Goal: Task Accomplishment & Management: Manage account settings

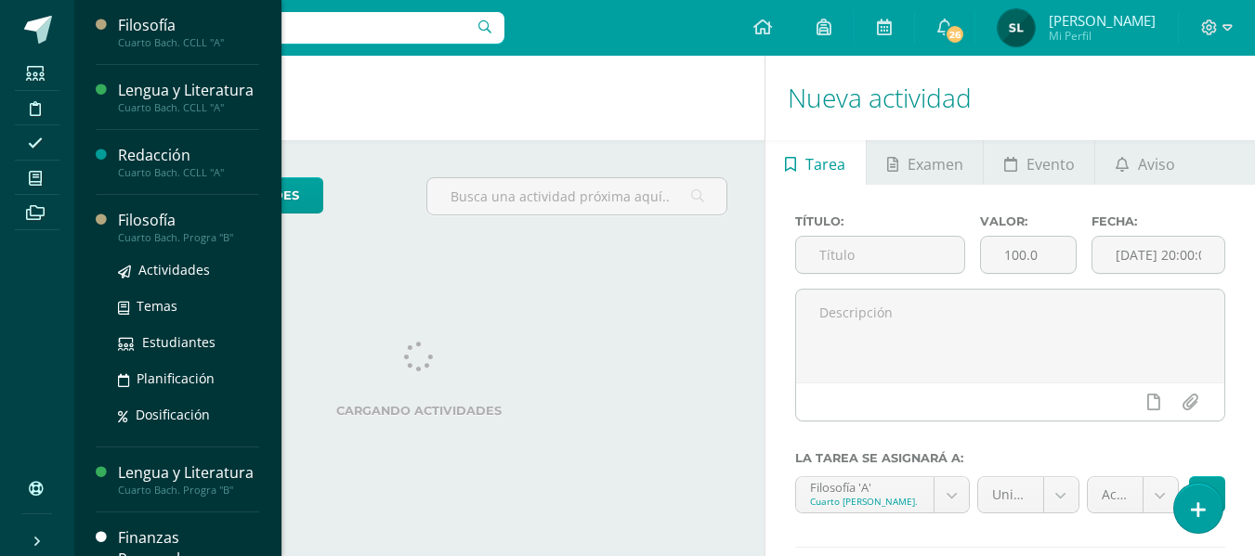
click at [149, 244] on div "Cuarto Bach. Progra "B"" at bounding box center [188, 237] width 141 height 13
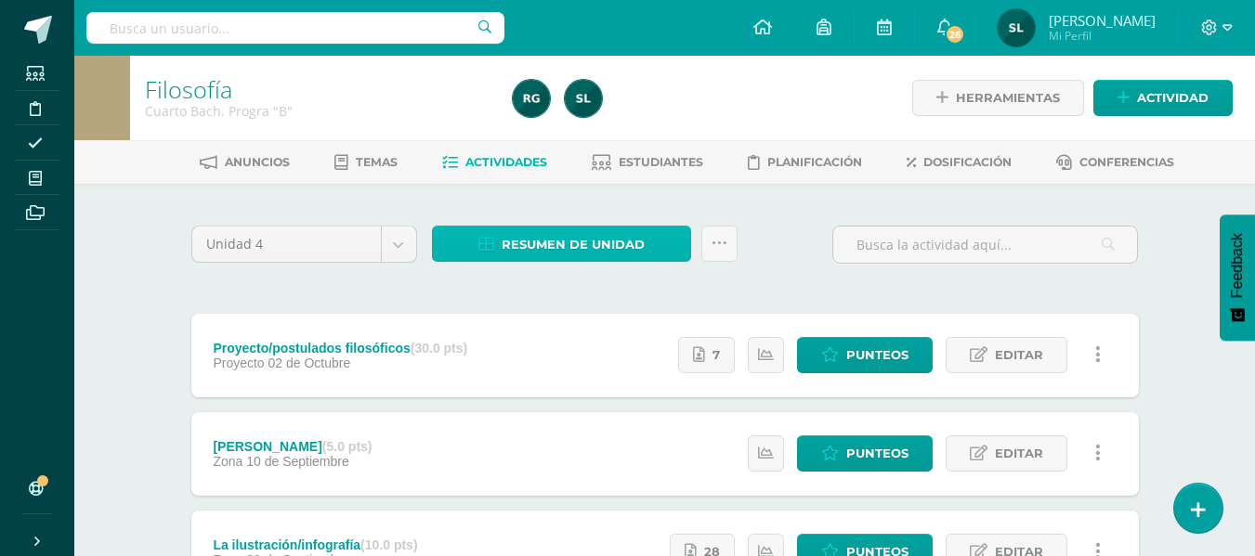
click at [552, 247] on span "Resumen de unidad" at bounding box center [572, 245] width 143 height 34
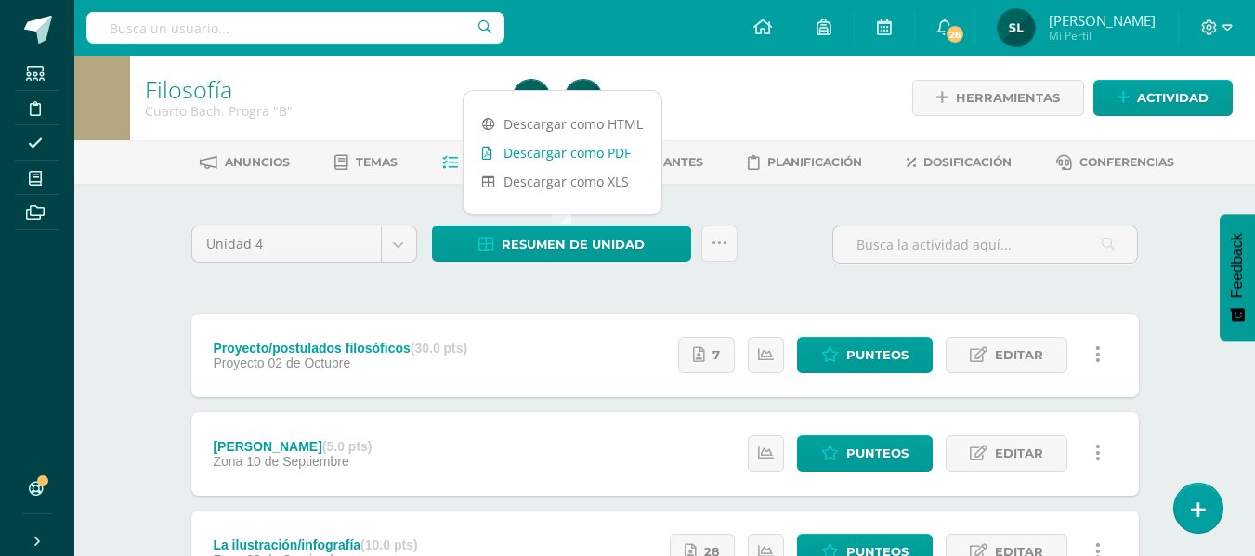
click at [605, 150] on link "Descargar como PDF" at bounding box center [562, 152] width 198 height 29
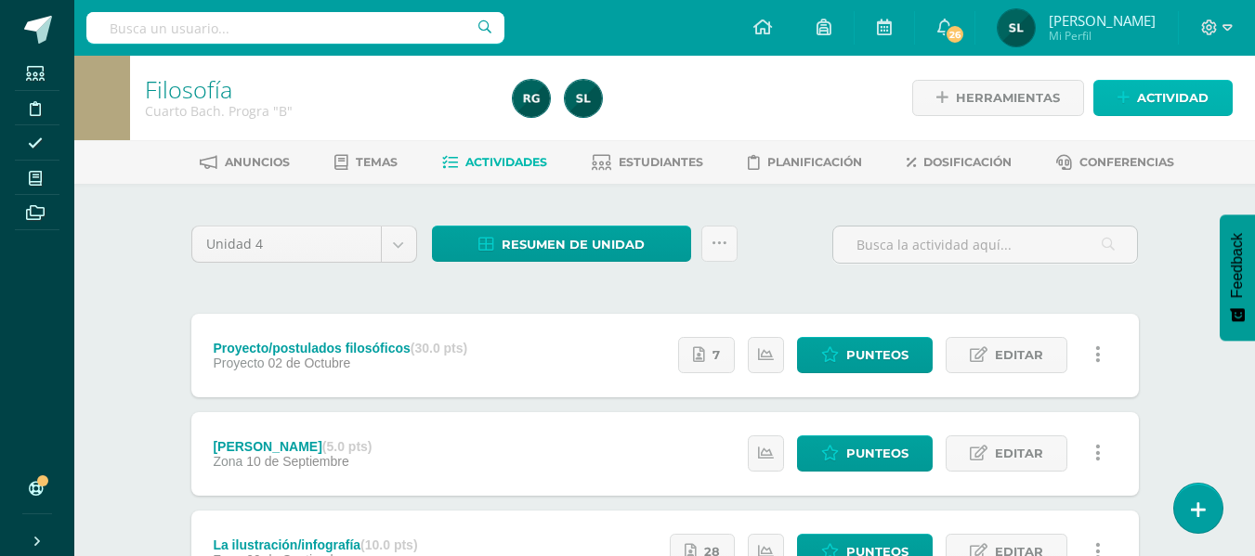
click at [1160, 100] on span "Actividad" at bounding box center [1173, 98] width 72 height 34
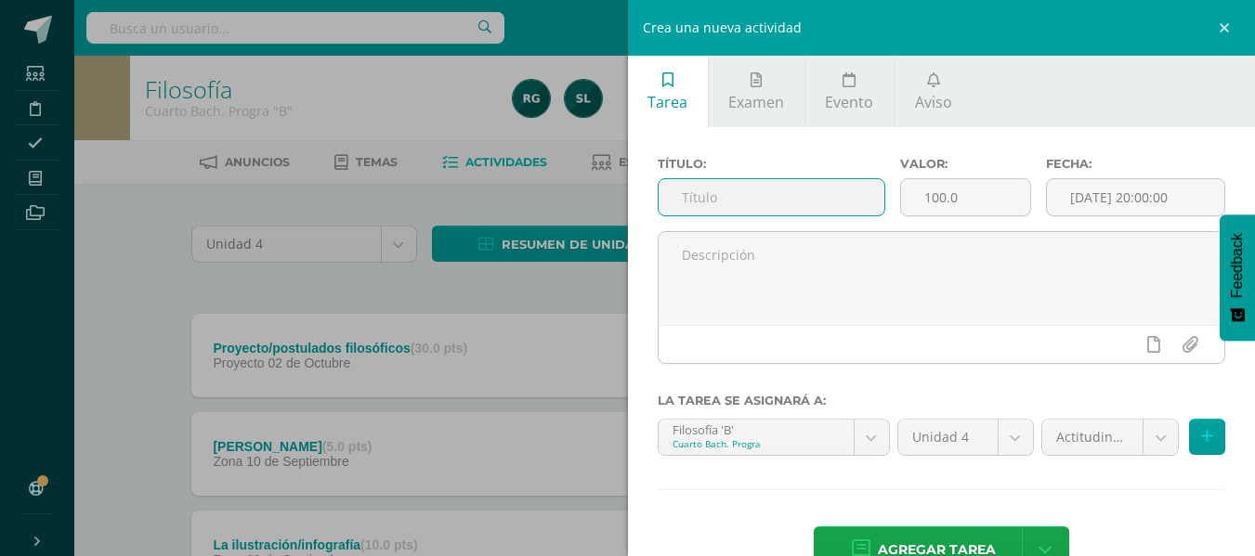
click at [828, 194] on input "text" at bounding box center [771, 197] width 226 height 36
type input "Exposición renacimiento"
drag, startPoint x: 968, startPoint y: 201, endPoint x: 909, endPoint y: 196, distance: 58.7
click at [909, 196] on input "100.0" at bounding box center [965, 197] width 129 height 36
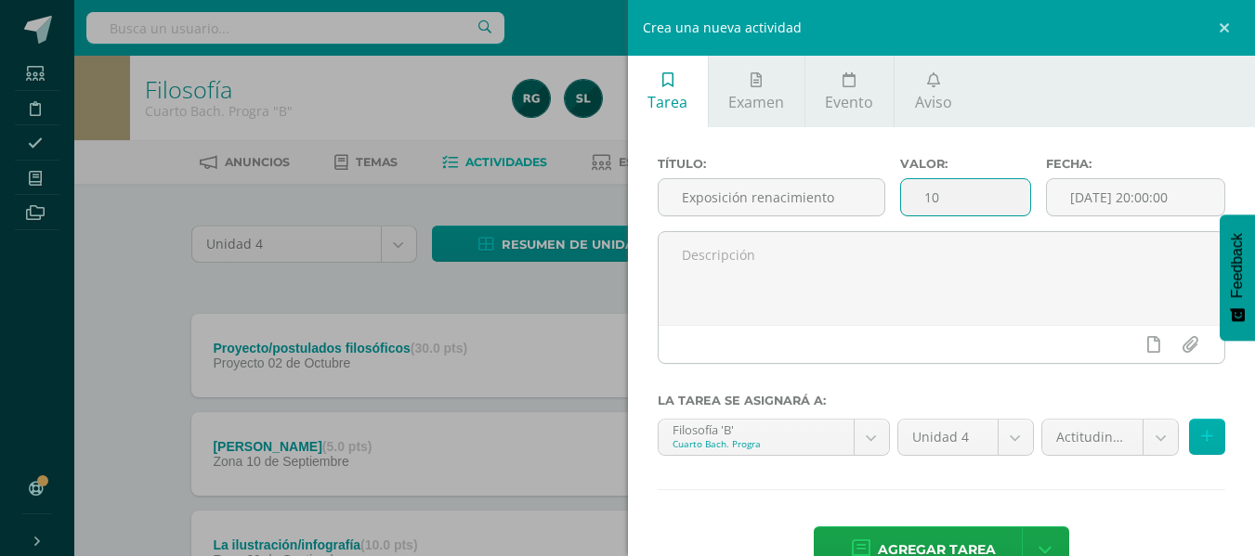
scroll to position [51, 0]
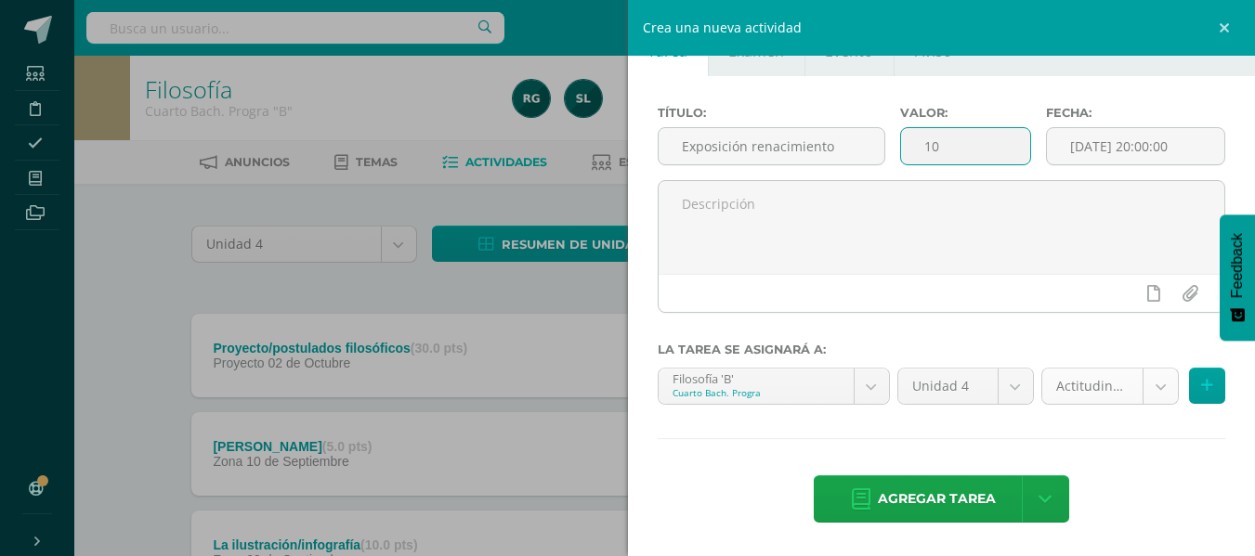
type input "10"
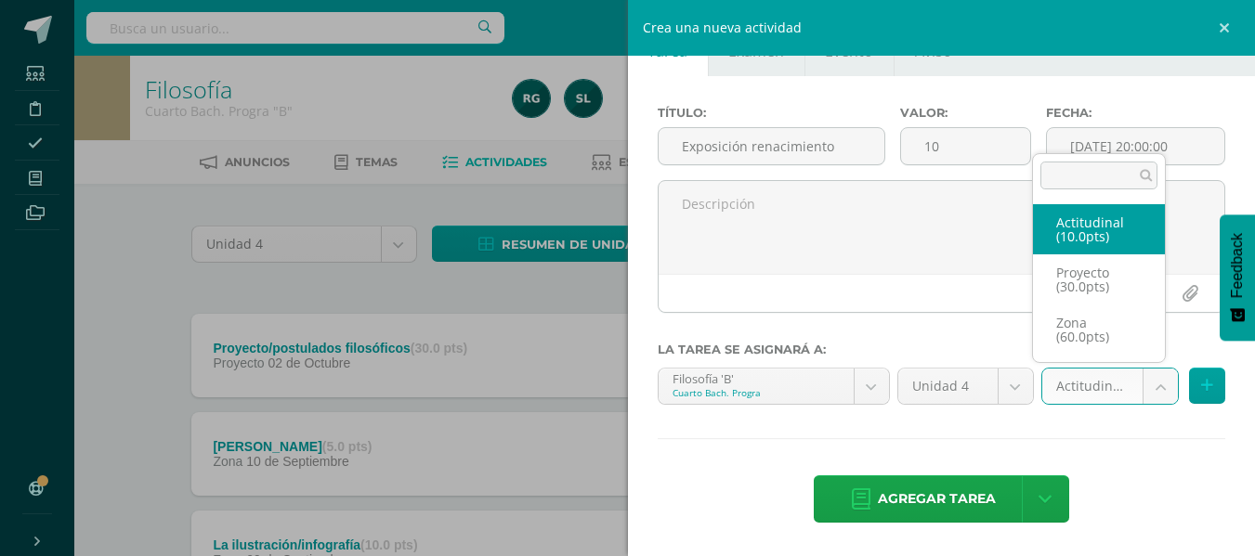
click at [1149, 398] on body "Estudiantes Disciplina Asistencia Mis cursos Archivos Soporte Ayuda Reportar un…" at bounding box center [627, 556] width 1255 height 1112
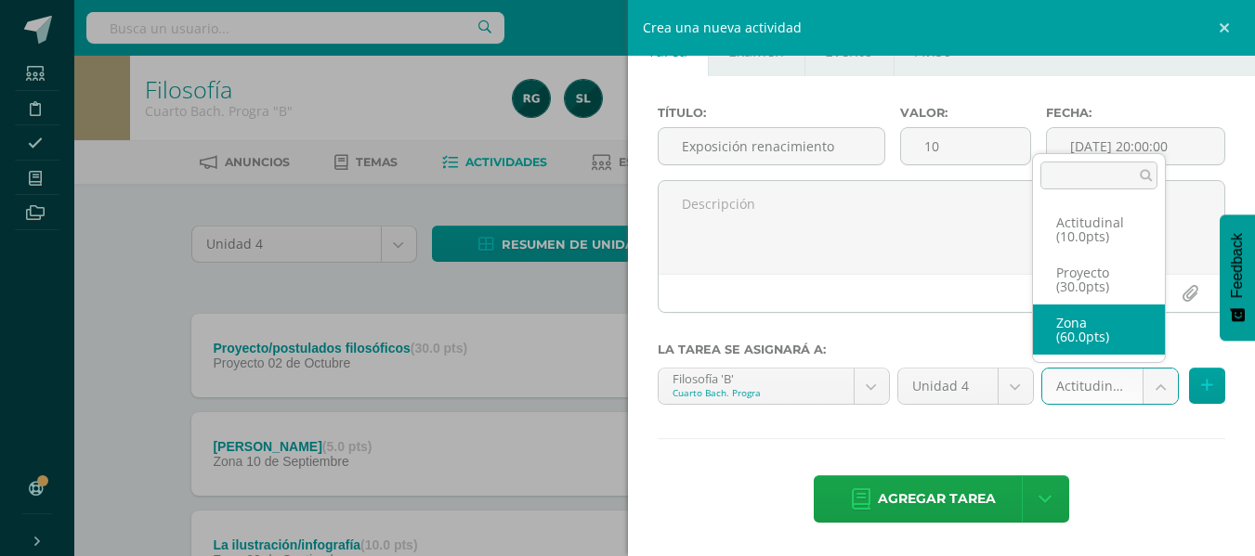
select select "107528"
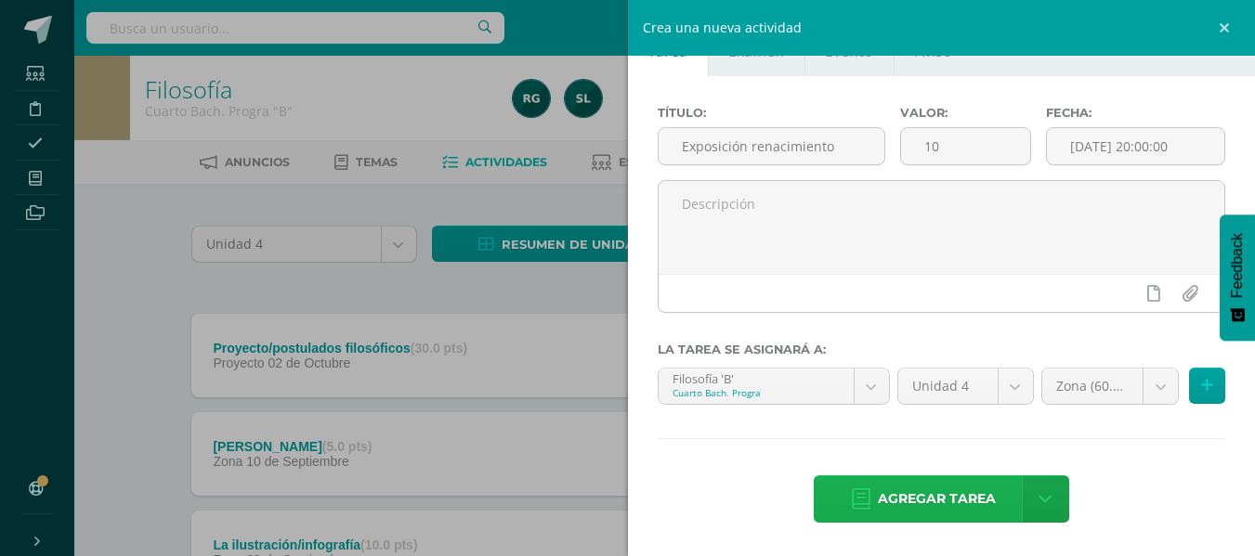
click at [972, 499] on span "Agregar tarea" at bounding box center [937, 499] width 118 height 46
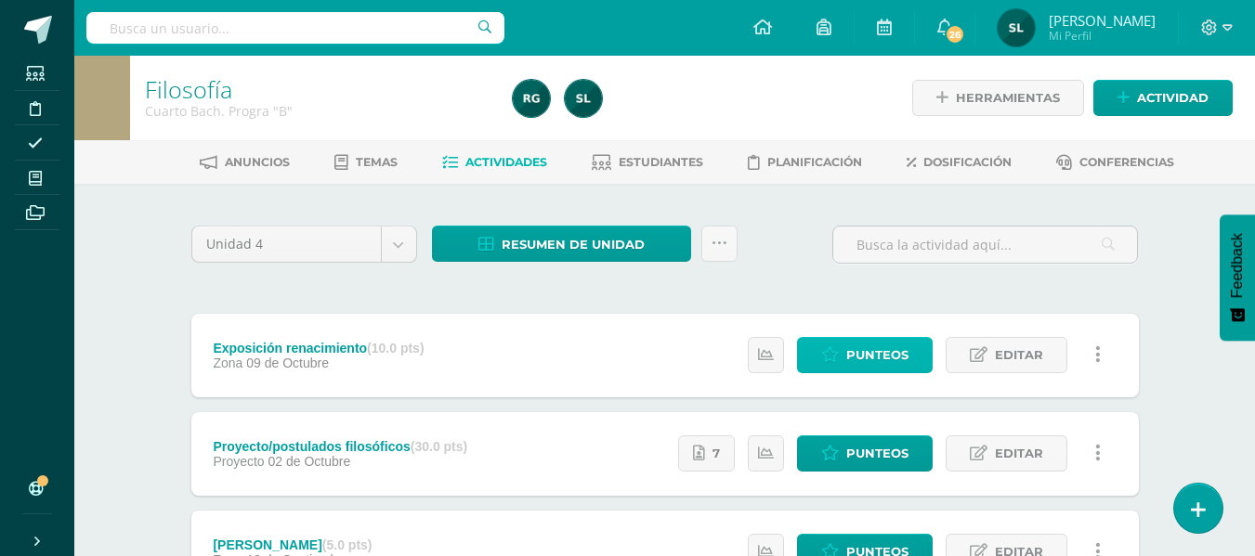
click at [921, 358] on link "Punteos" at bounding box center [865, 355] width 136 height 36
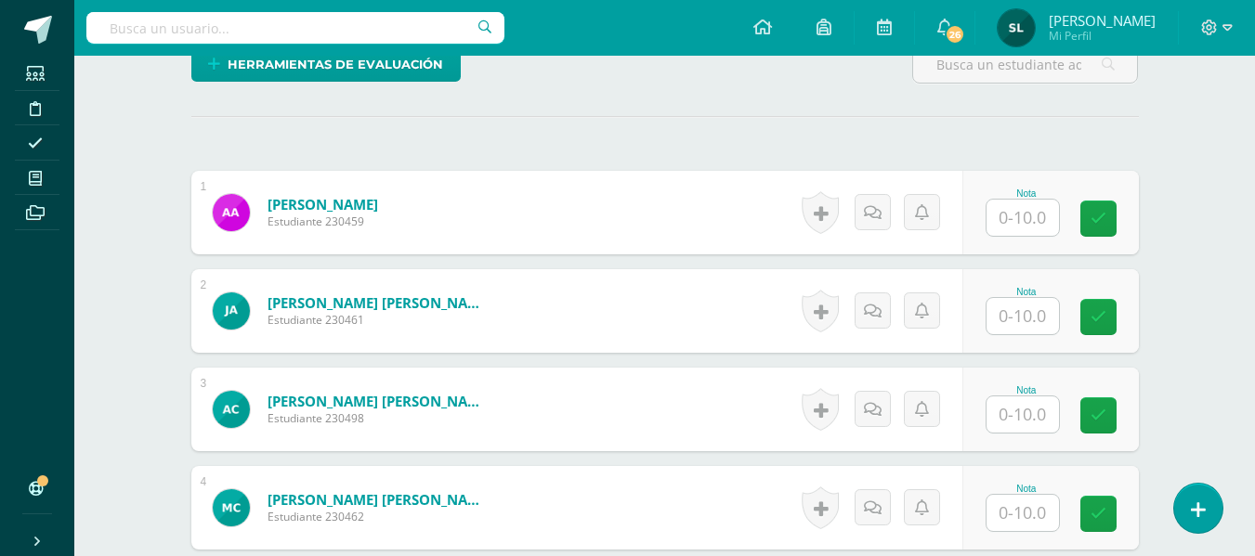
scroll to position [567, 0]
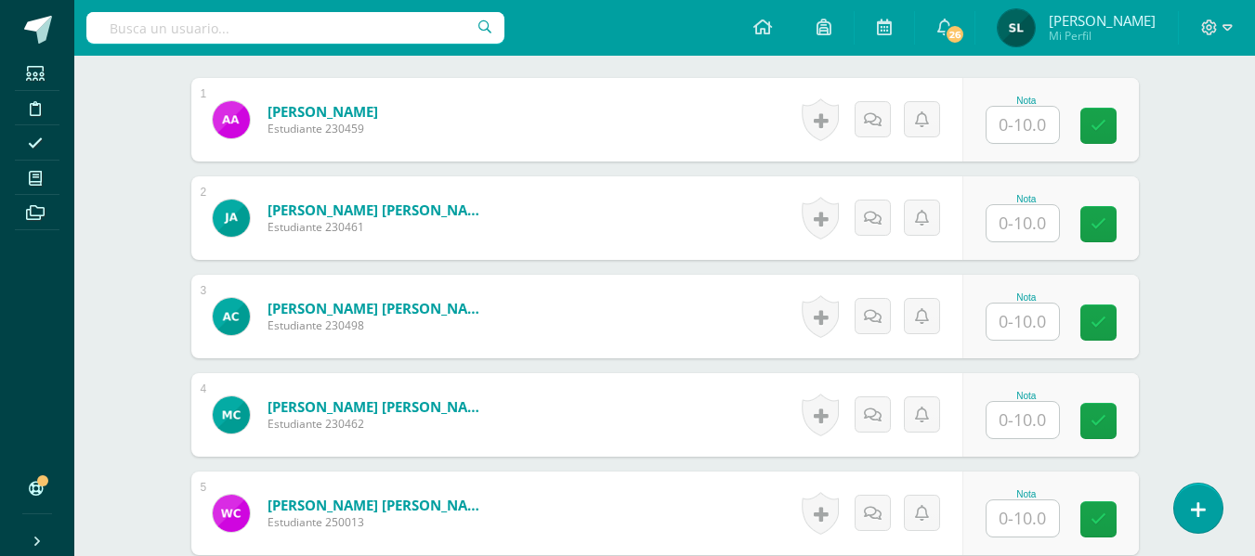
click at [1009, 126] on input "text" at bounding box center [1022, 125] width 72 height 36
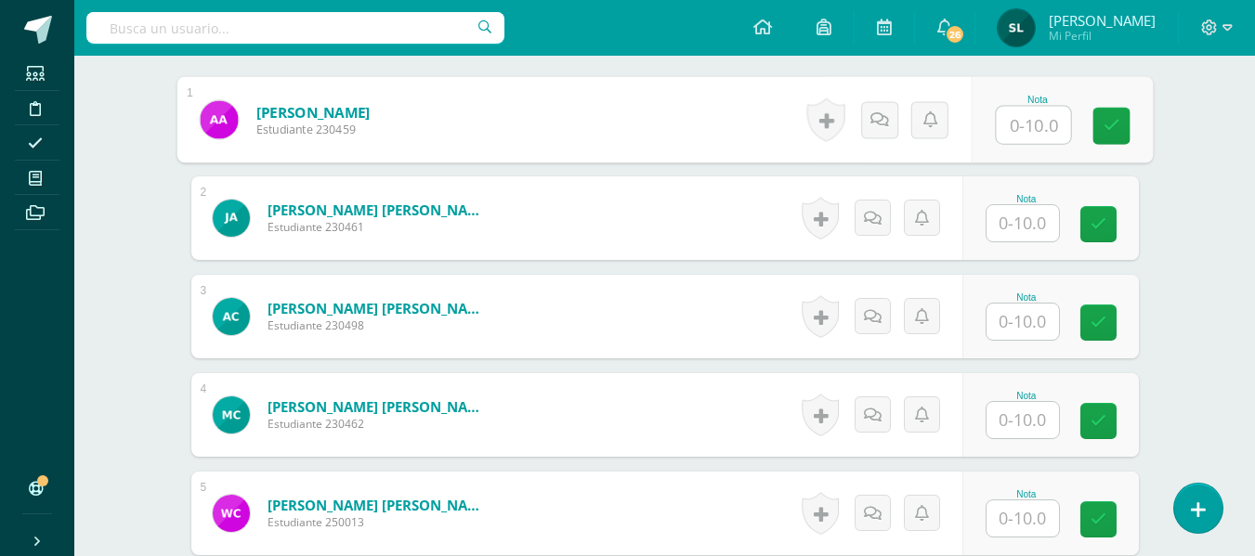
scroll to position [568, 0]
type input "10"
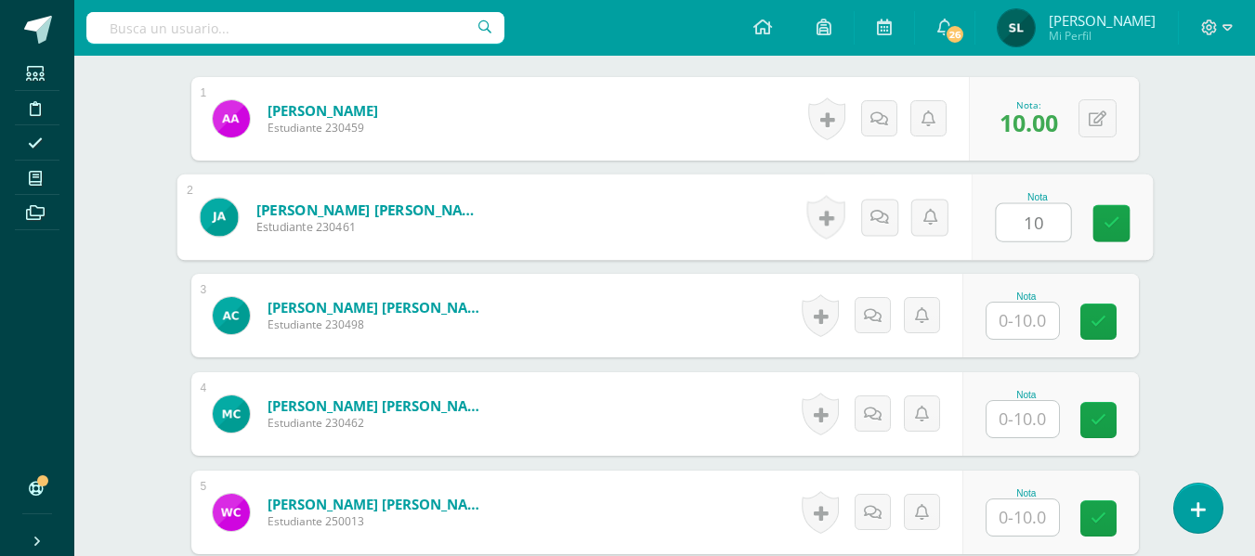
type input "10"
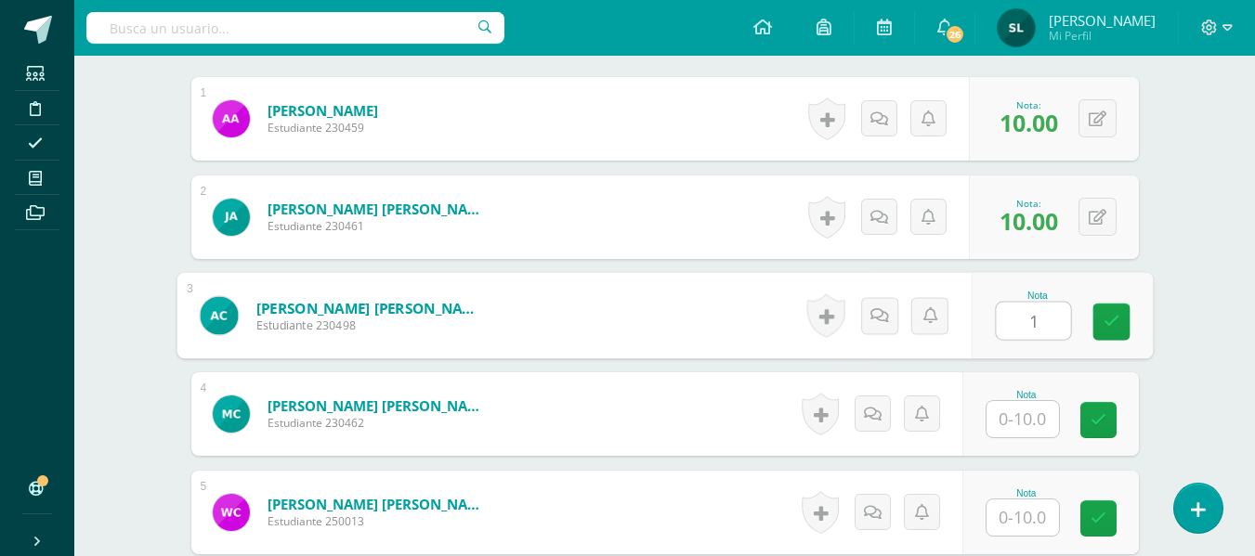
scroll to position [569, 0]
type input "10"
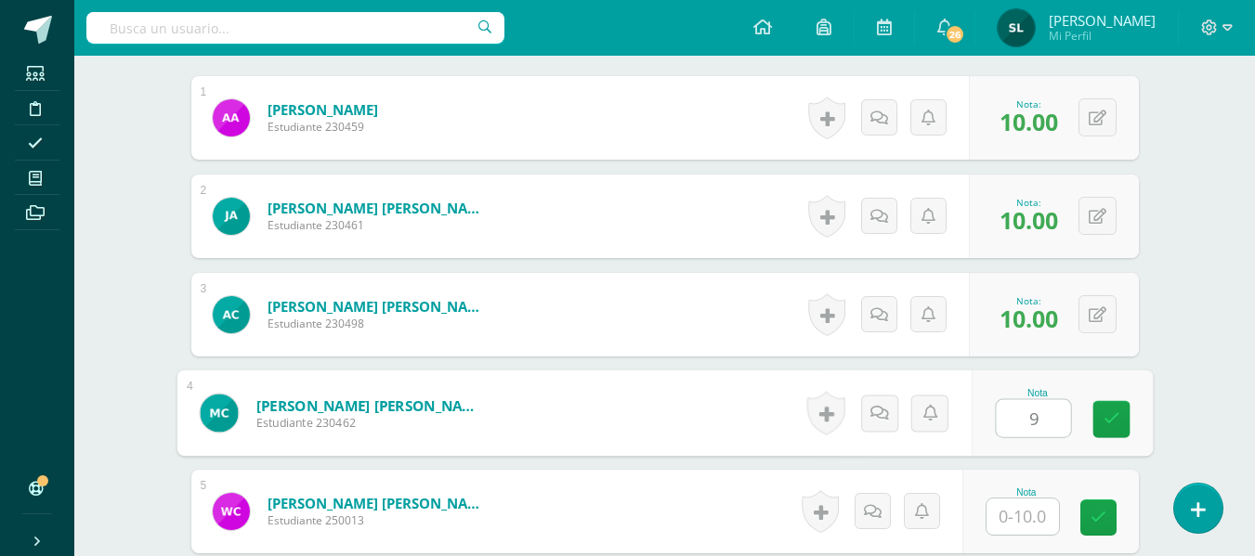
scroll to position [570, 0]
type input "9"
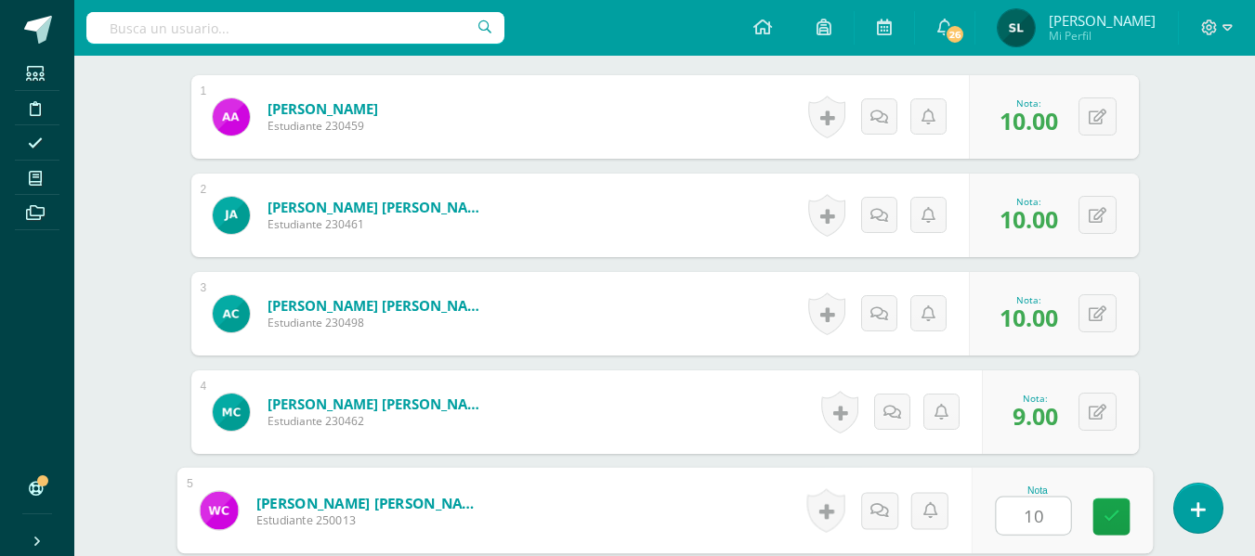
type input "10"
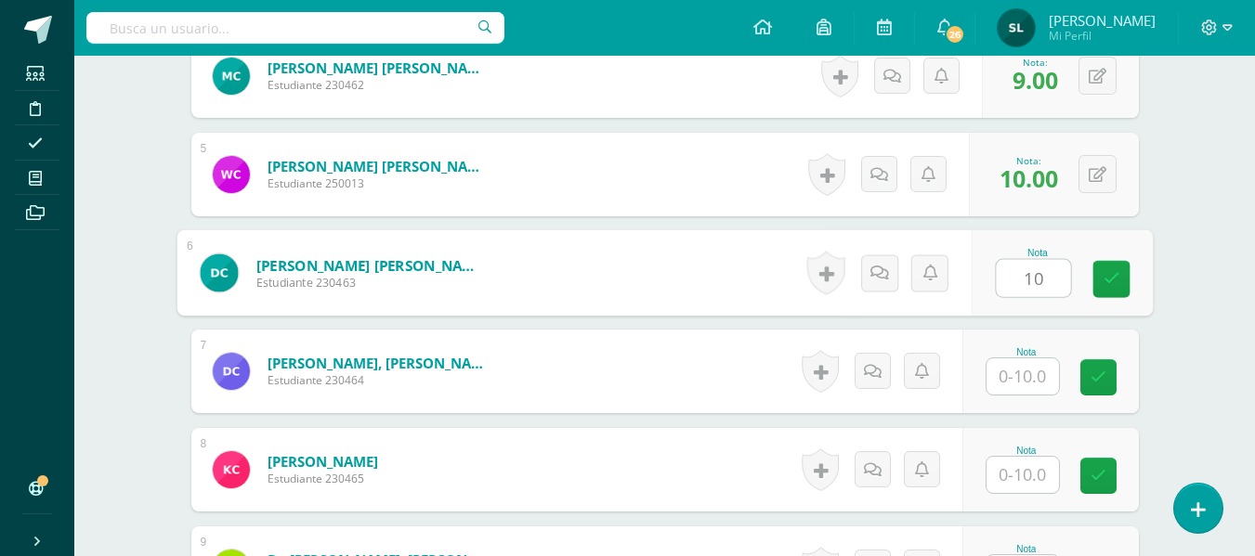
type input "10"
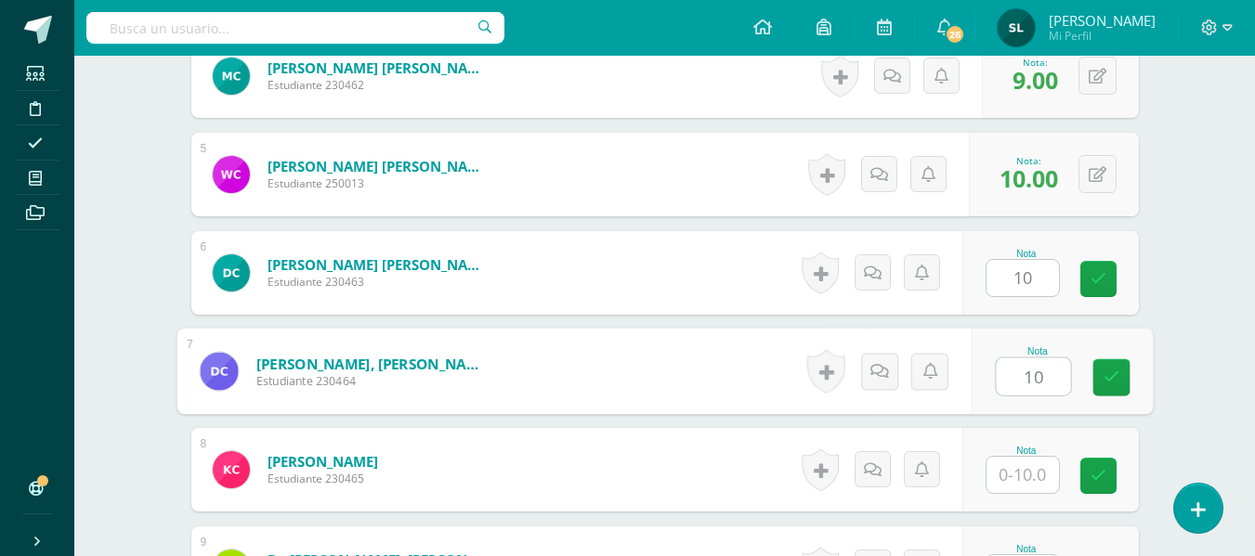
type input "10"
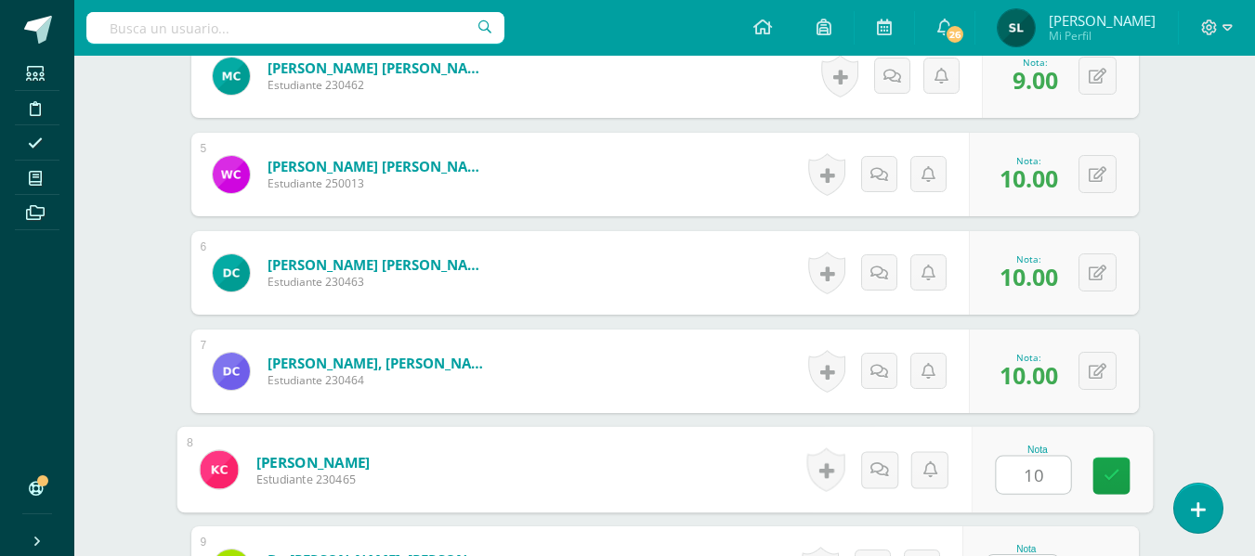
type input "10"
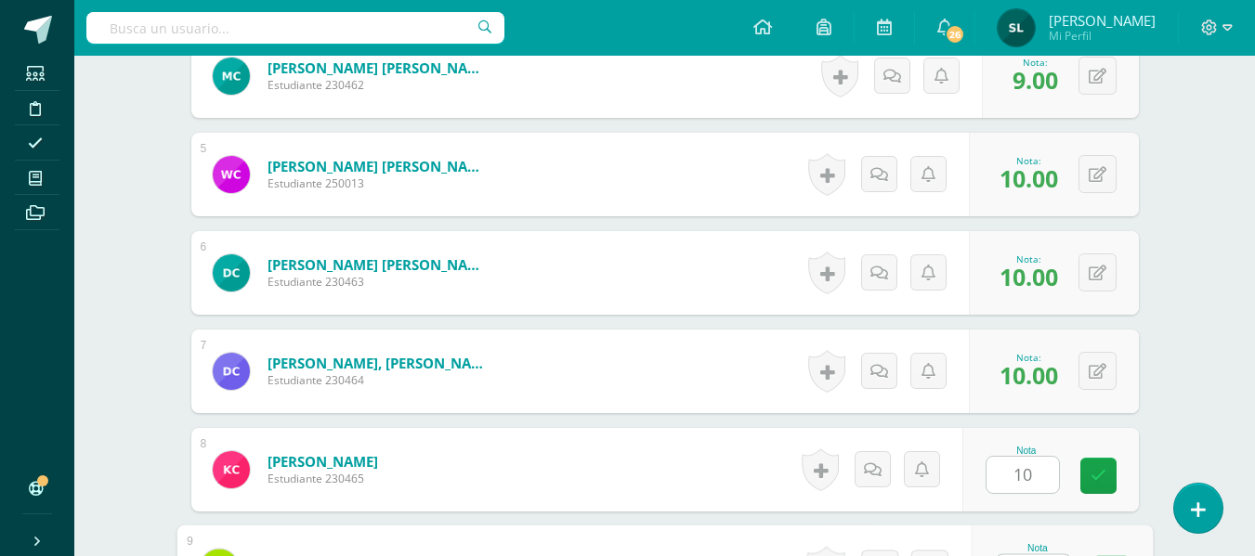
scroll to position [942, 0]
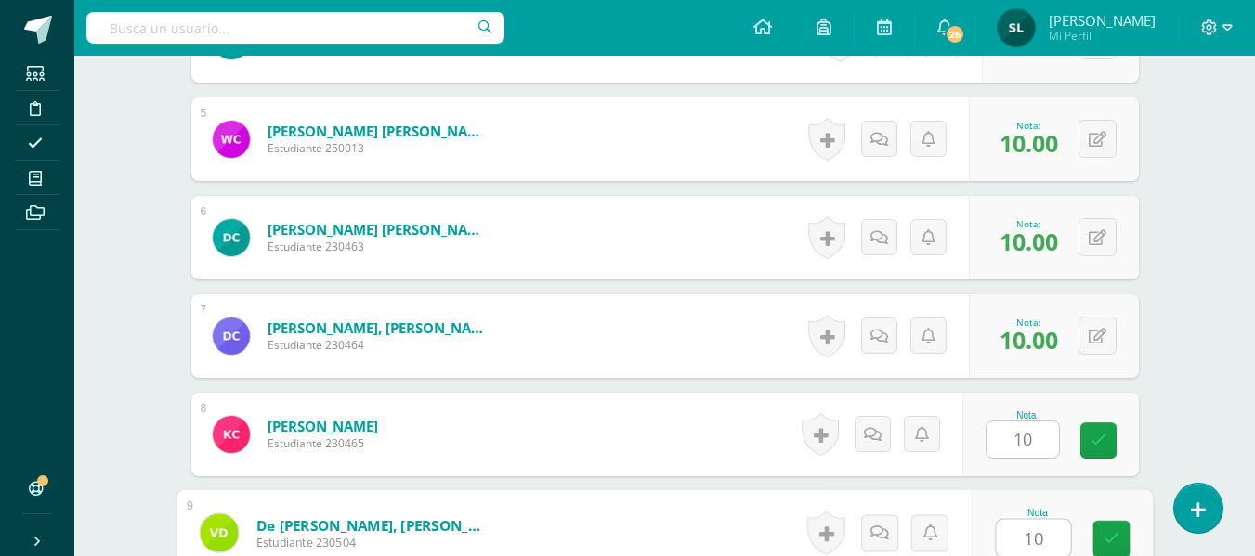
type input "10"
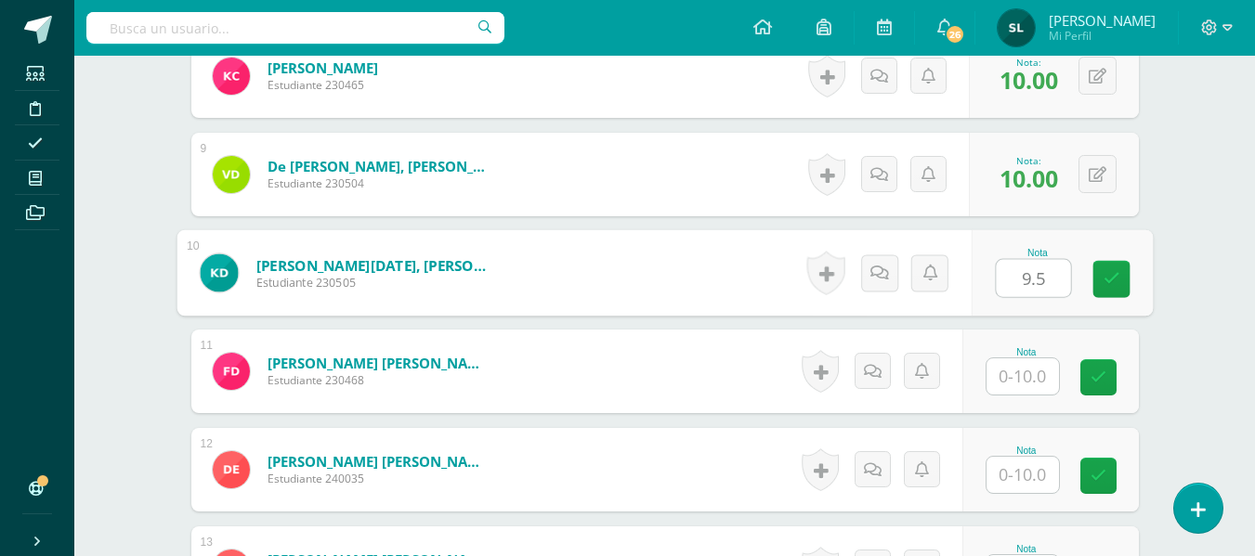
type input "9.5"
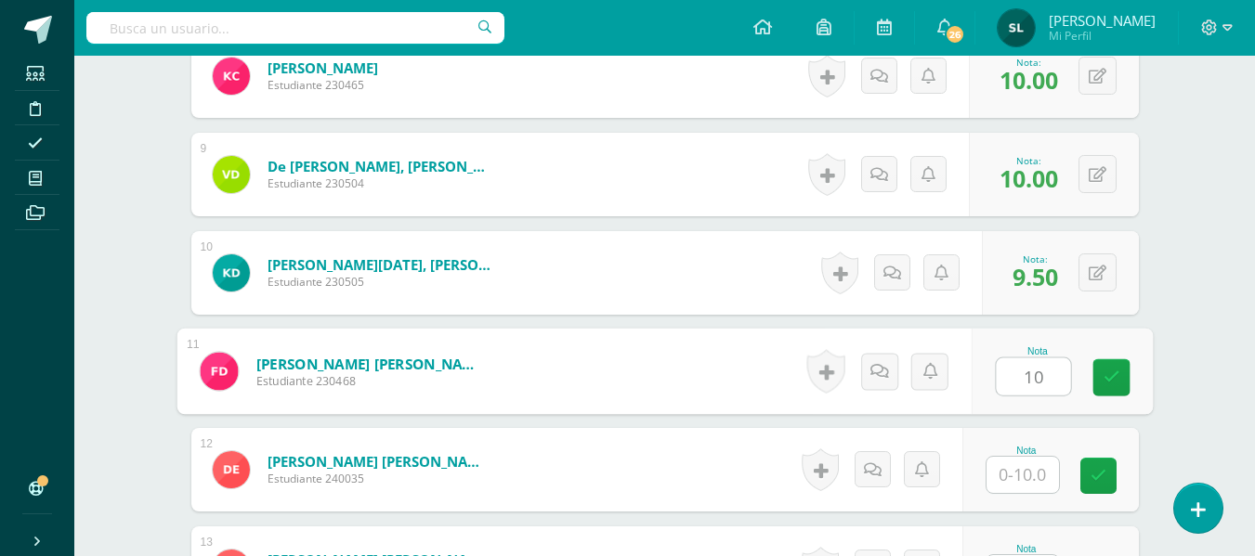
type input "10"
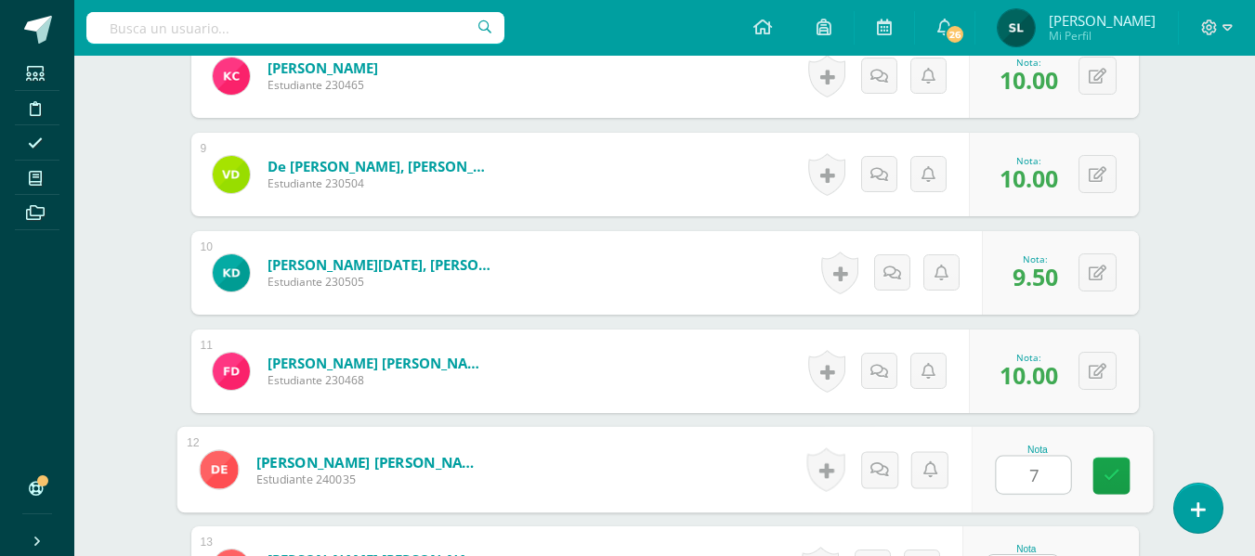
type input "7"
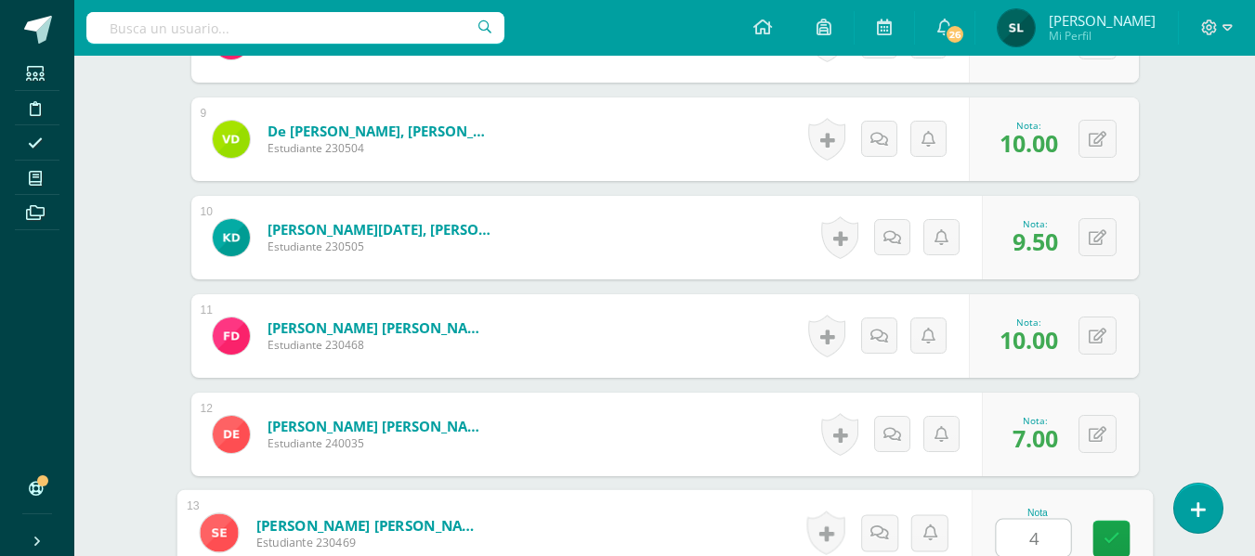
type input "4"
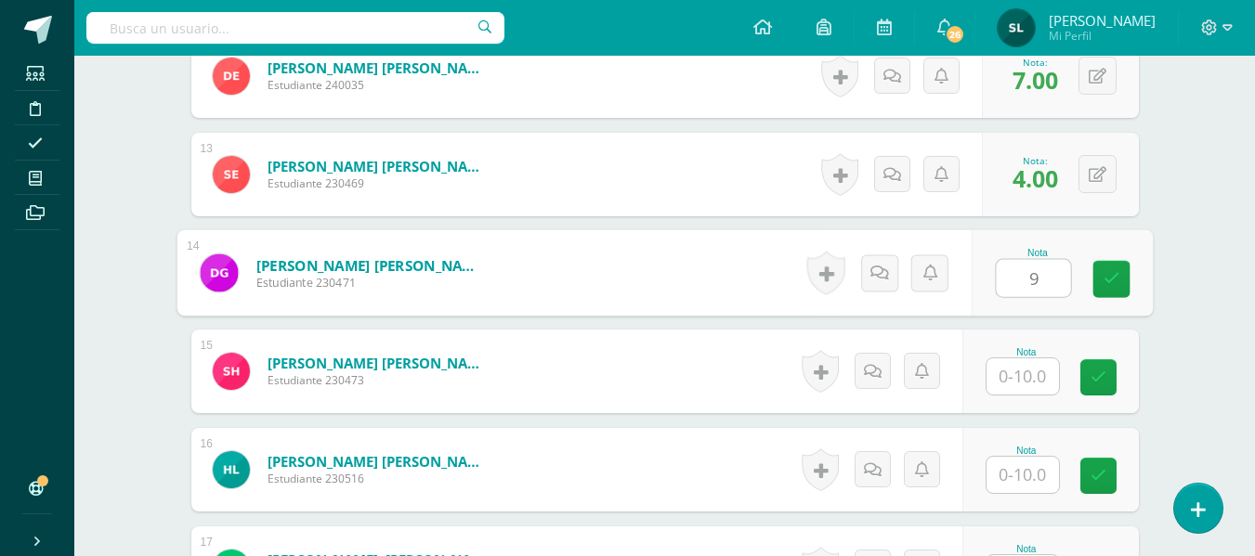
type input "9"
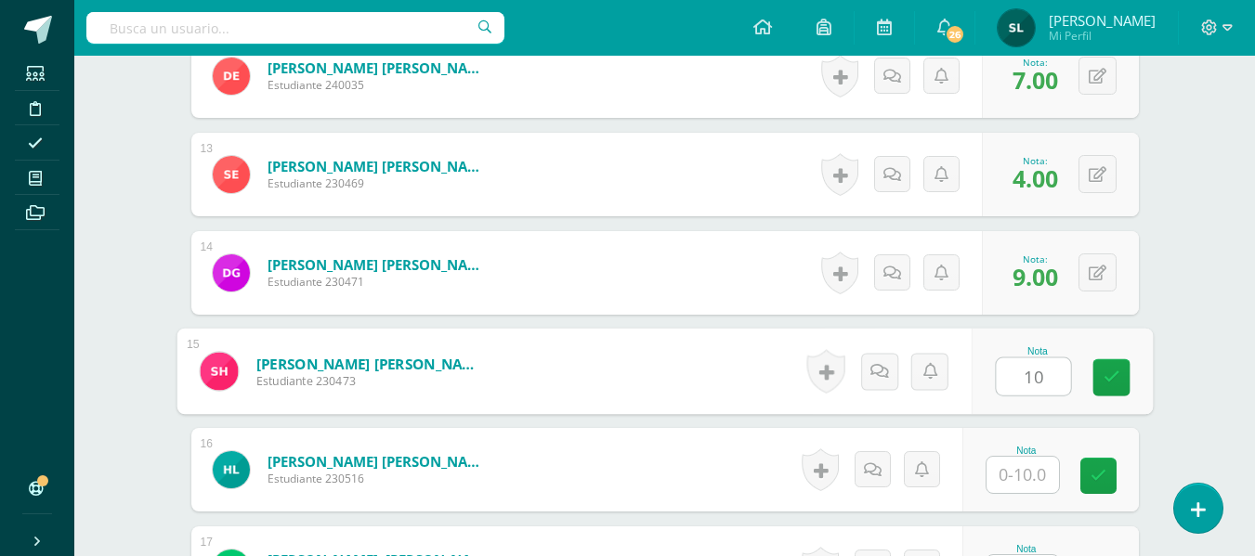
type input "10"
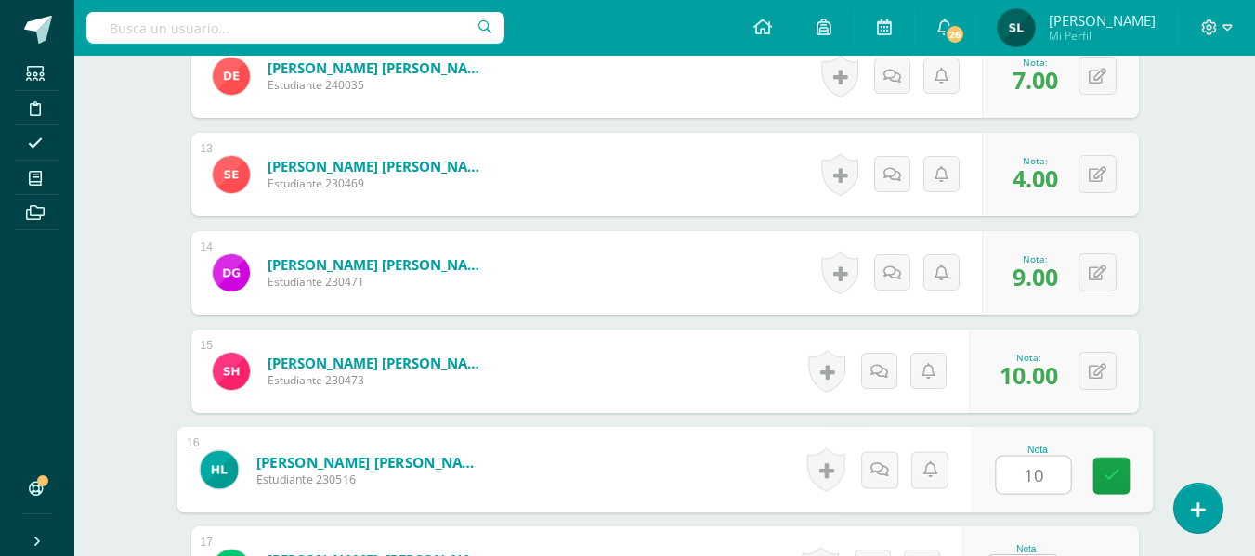
type input "10"
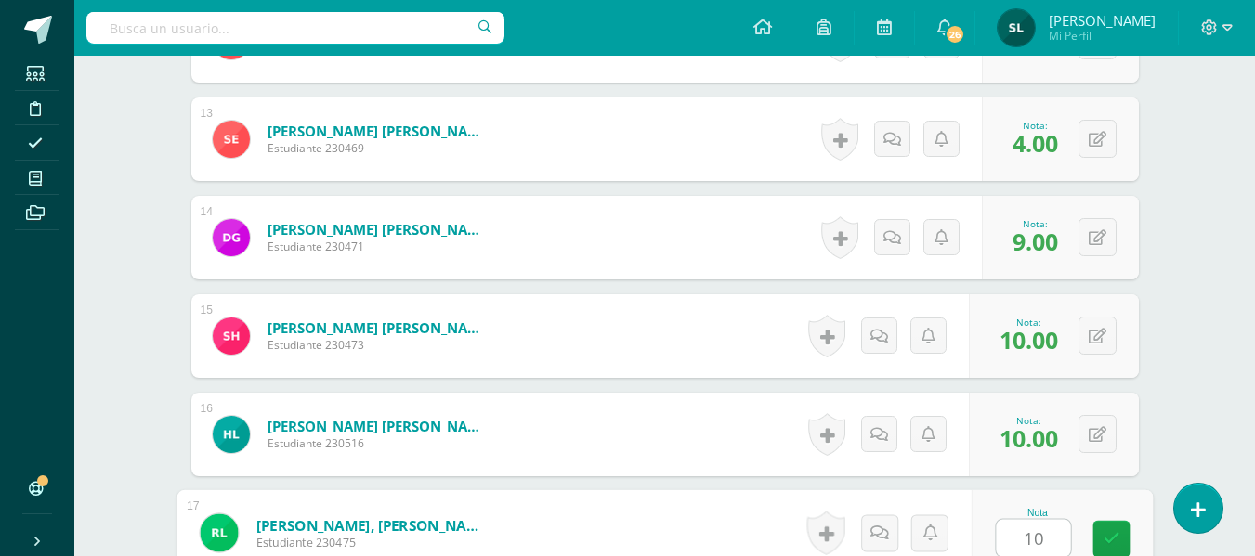
type input "10"
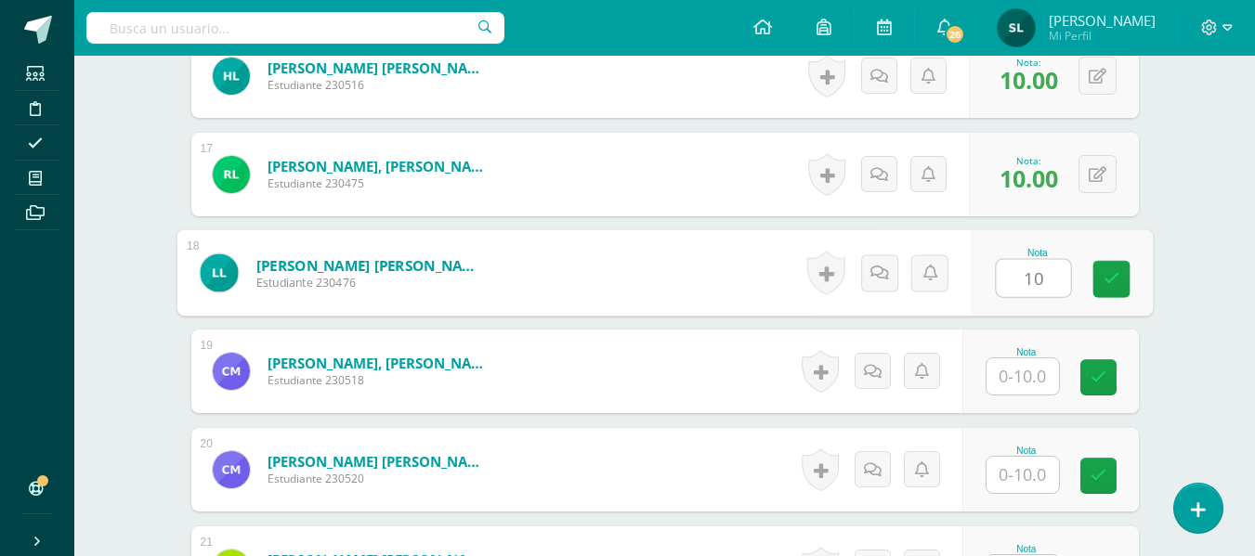
type input "10"
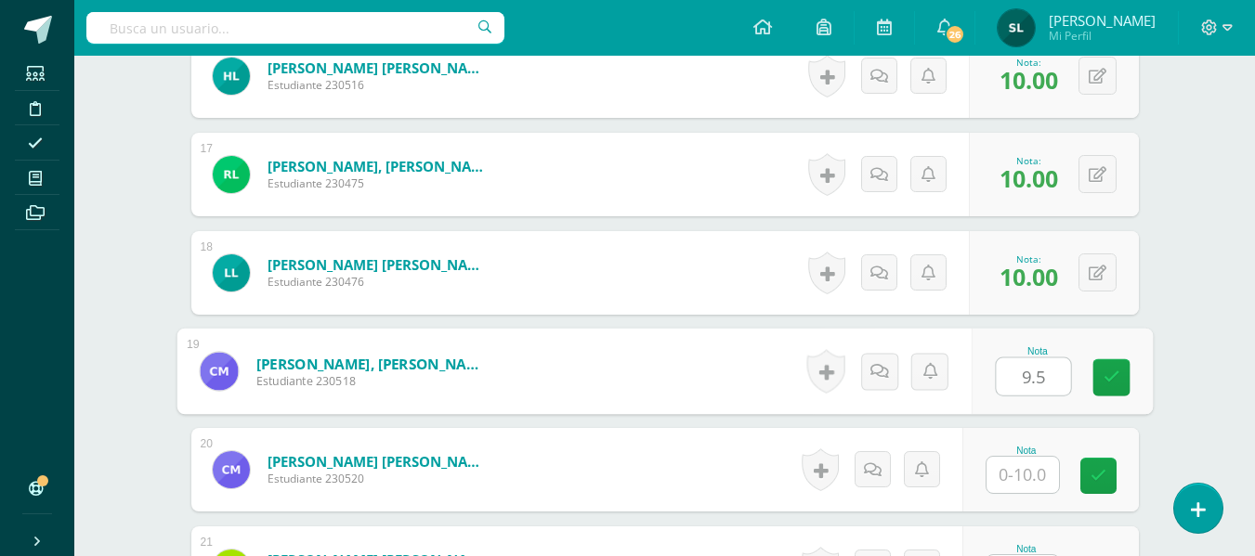
type input "9.5"
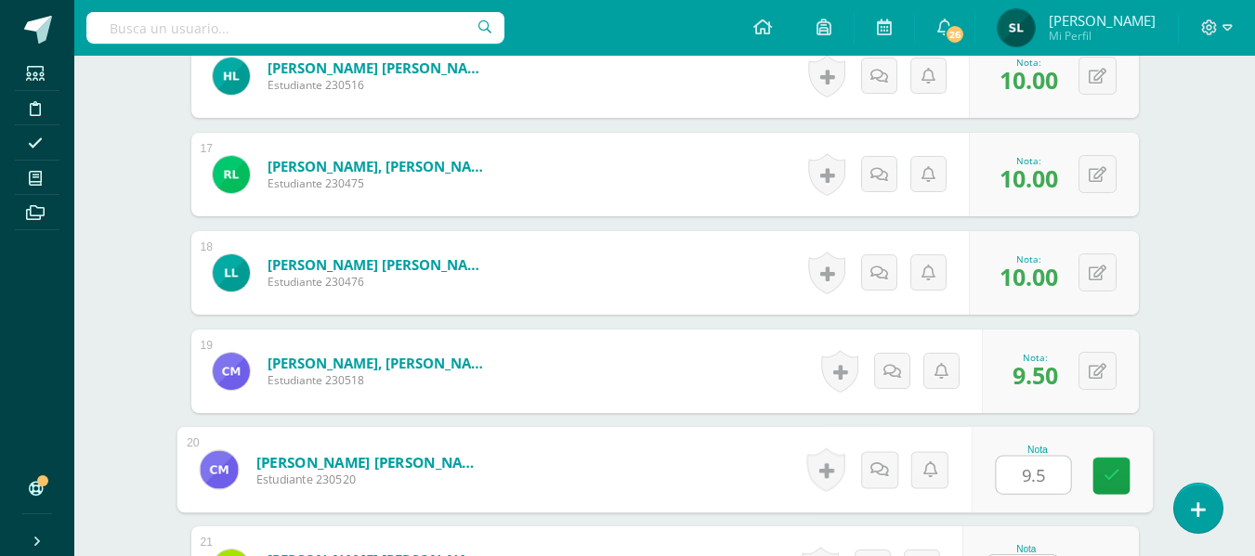
type input "9.5"
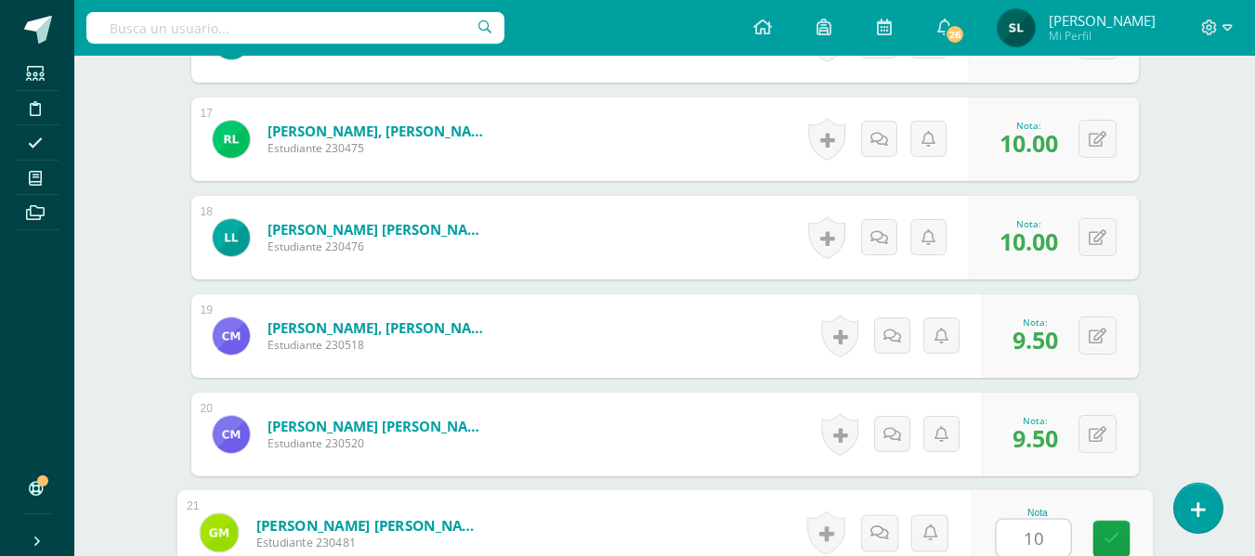
type input "10"
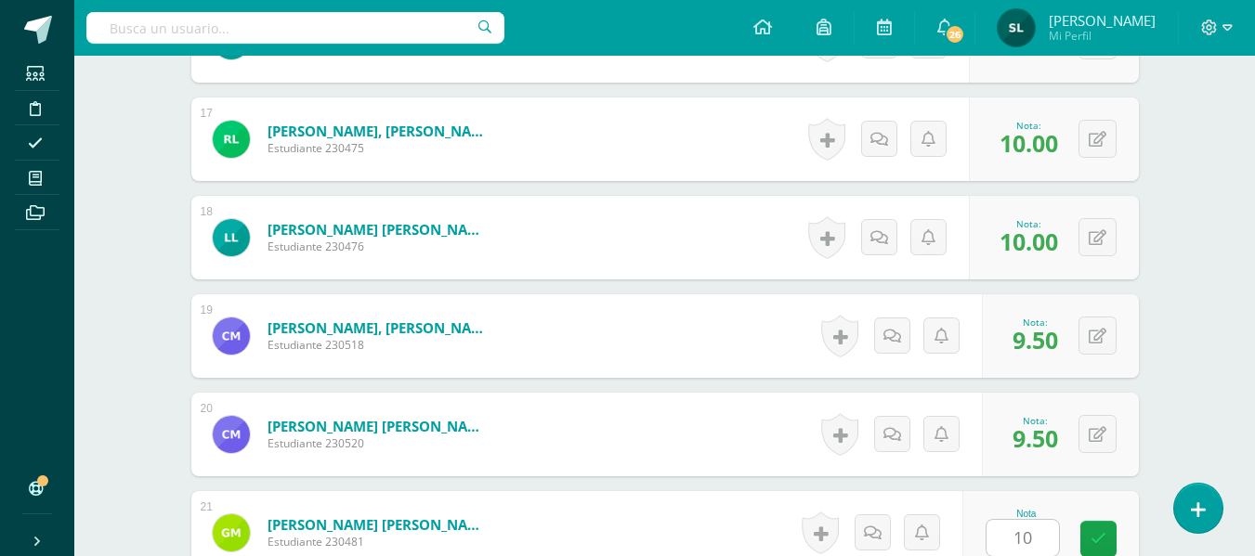
scroll to position [2481, 0]
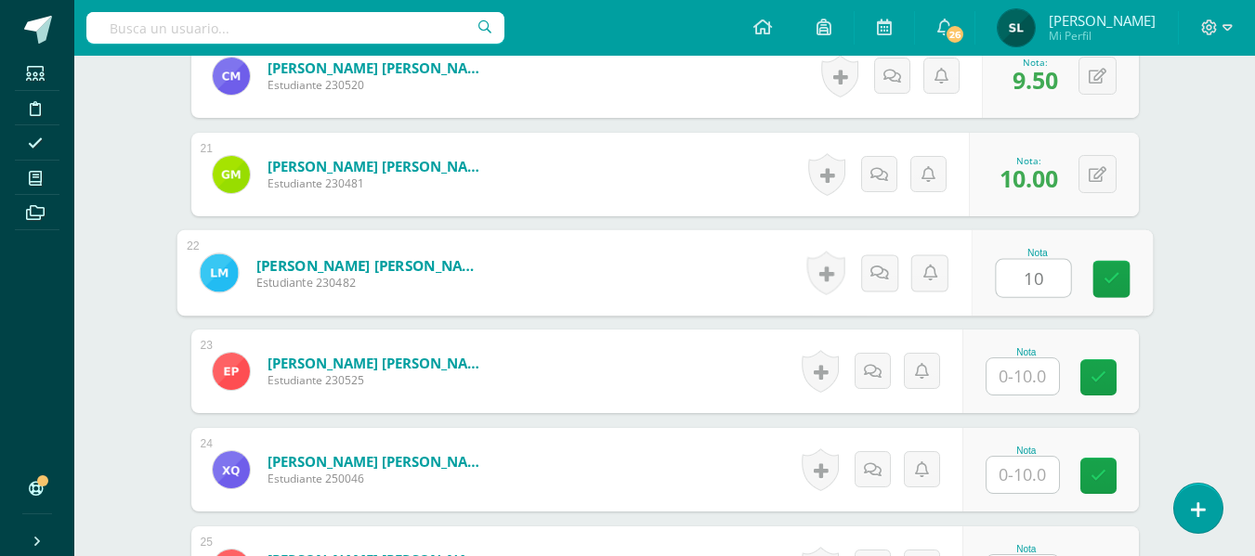
type input "10"
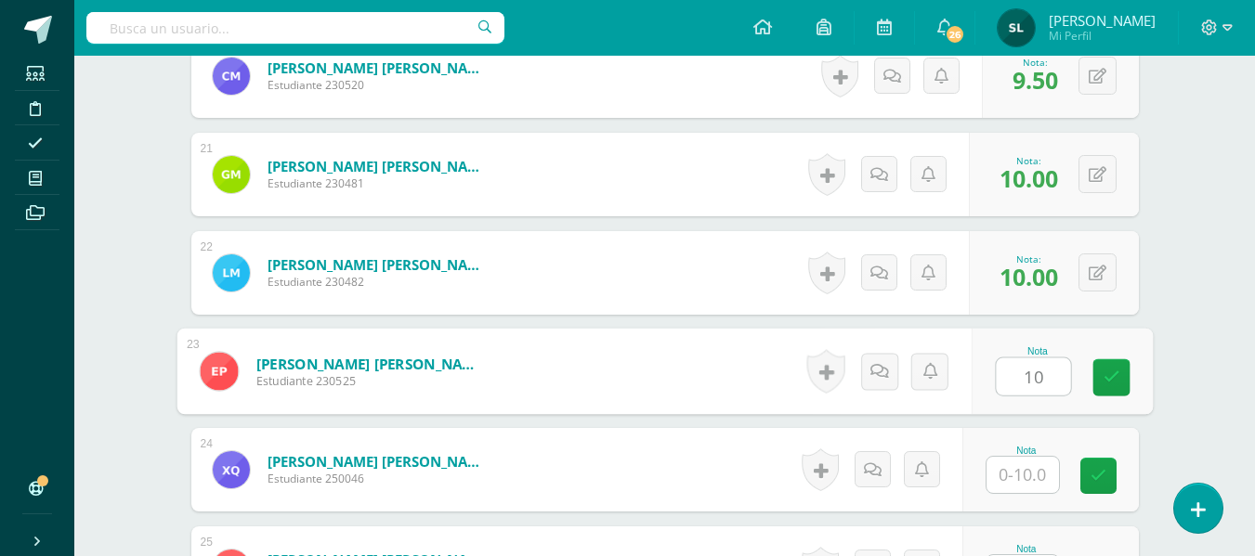
type input "10"
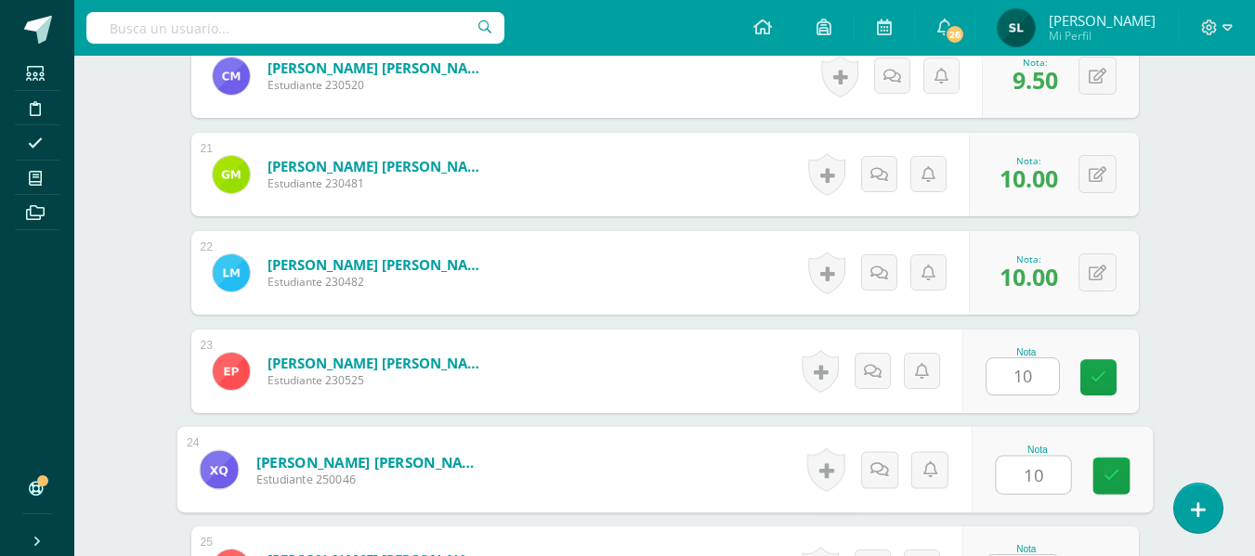
type input "10"
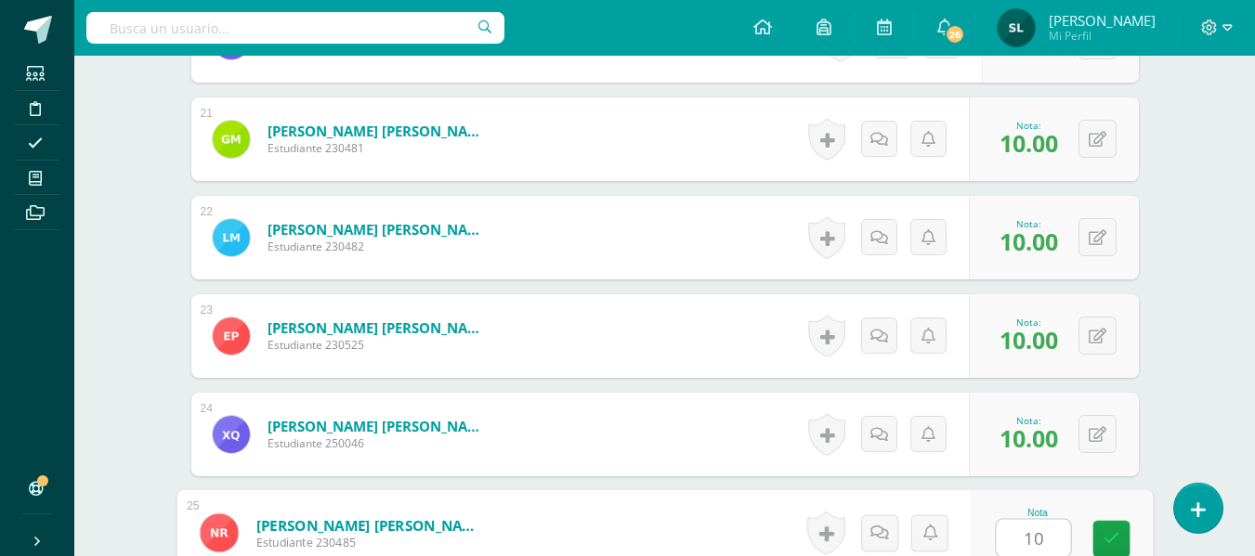
type input "10"
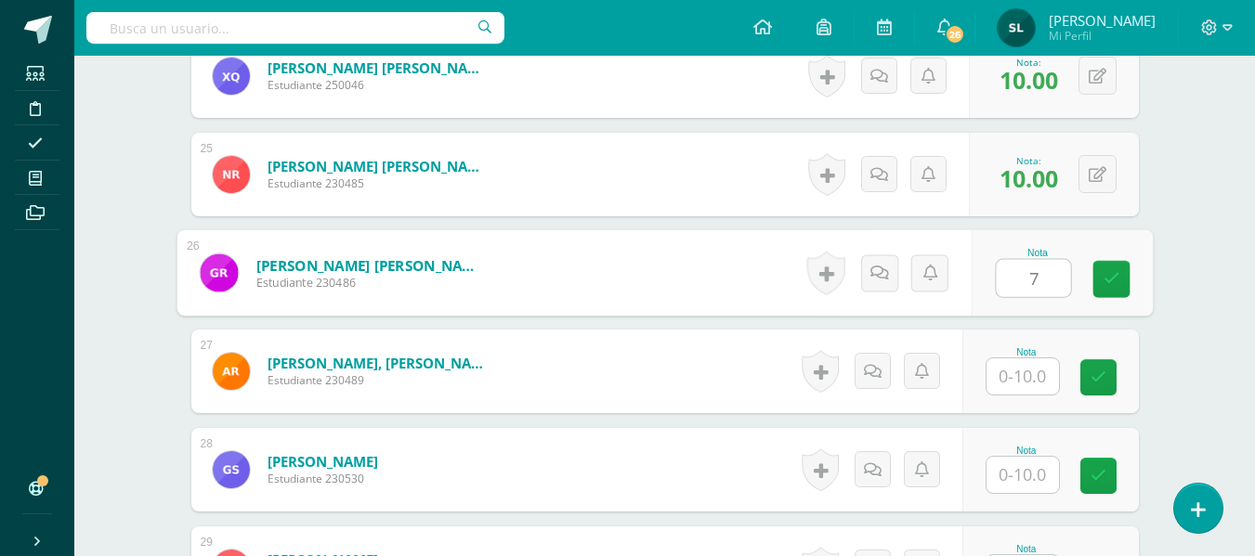
type input "7"
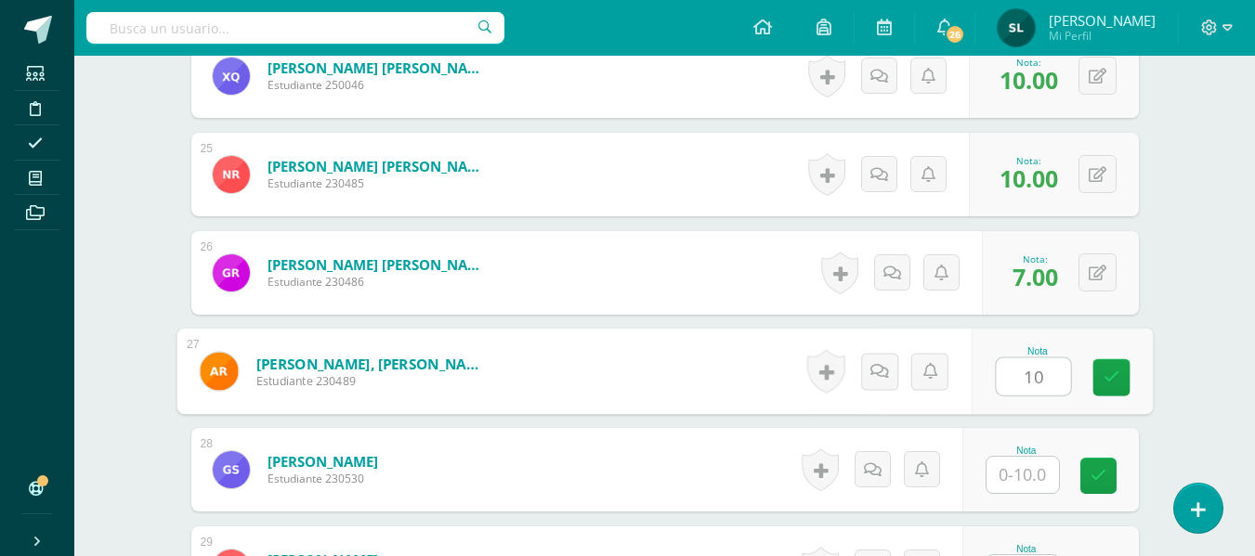
type input "10"
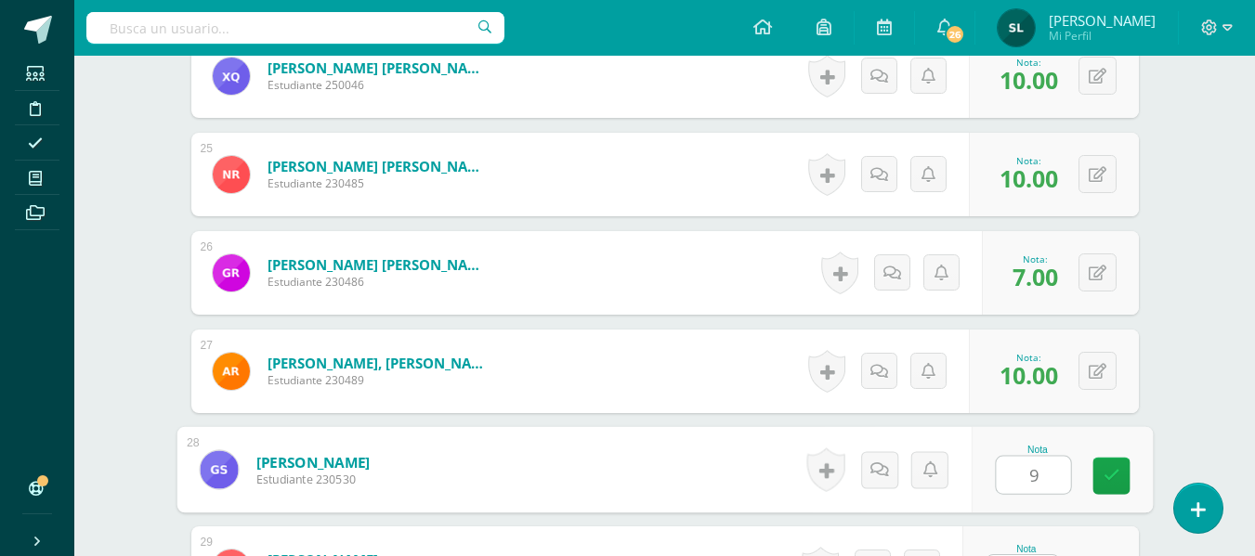
type input "9"
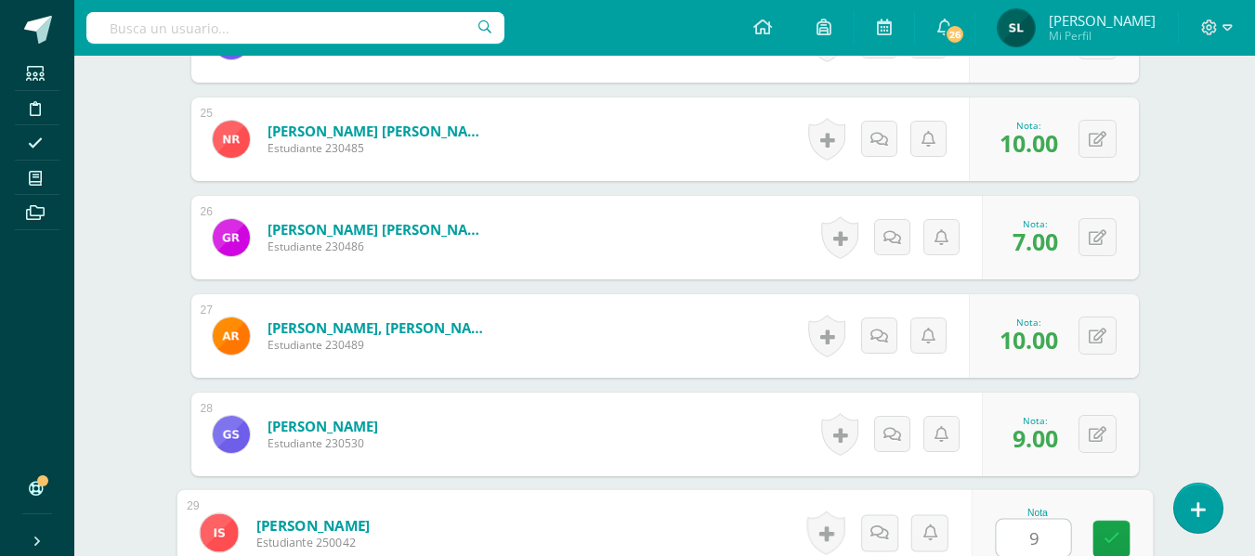
type input "9"
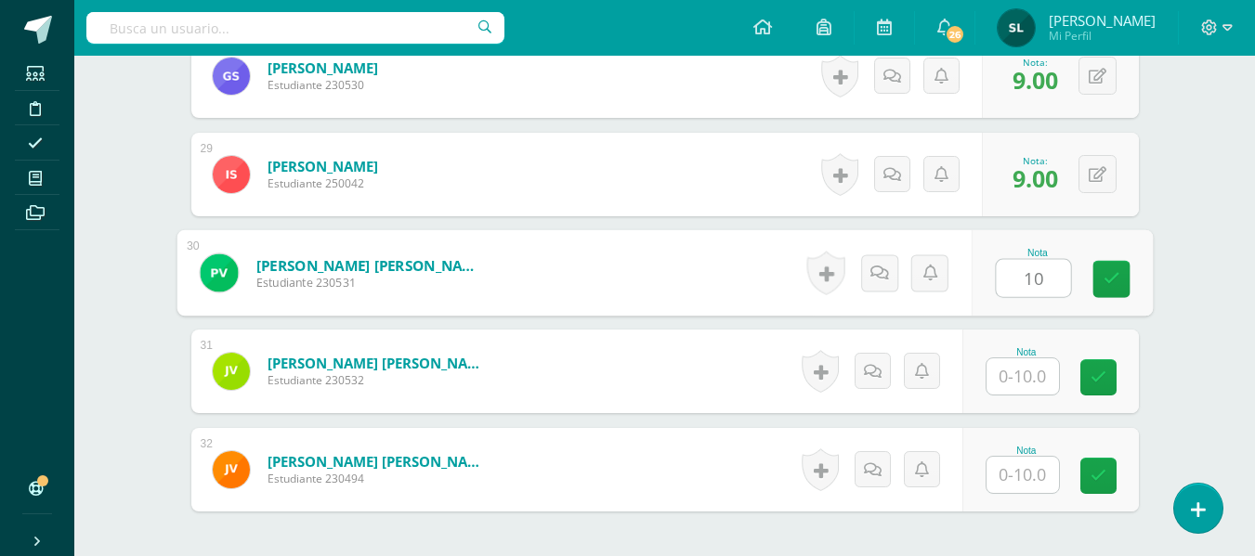
type input "10"
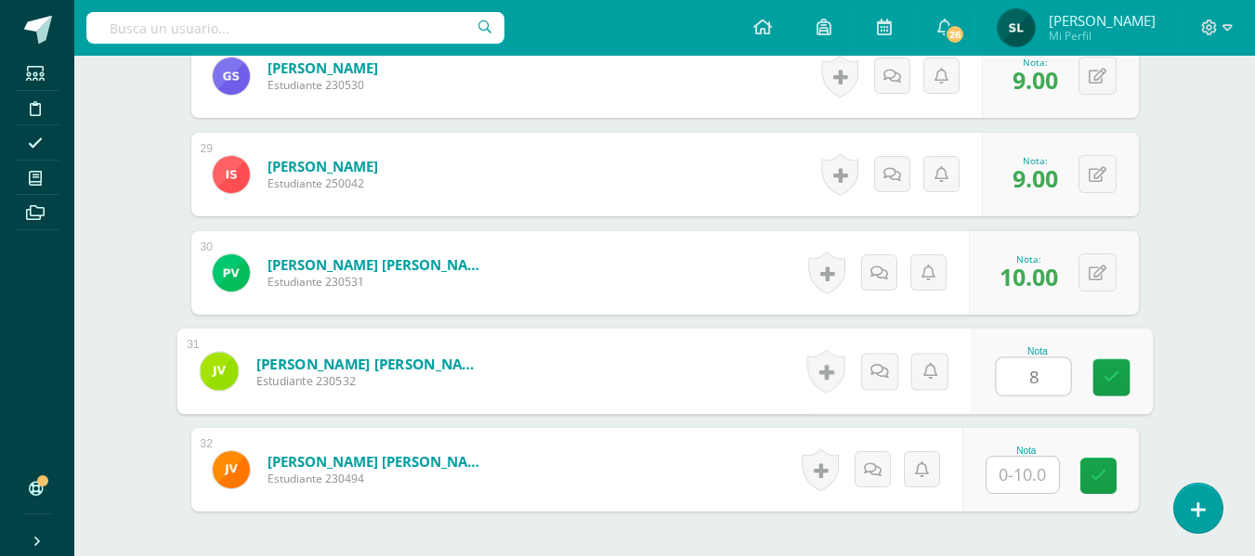
type input "8"
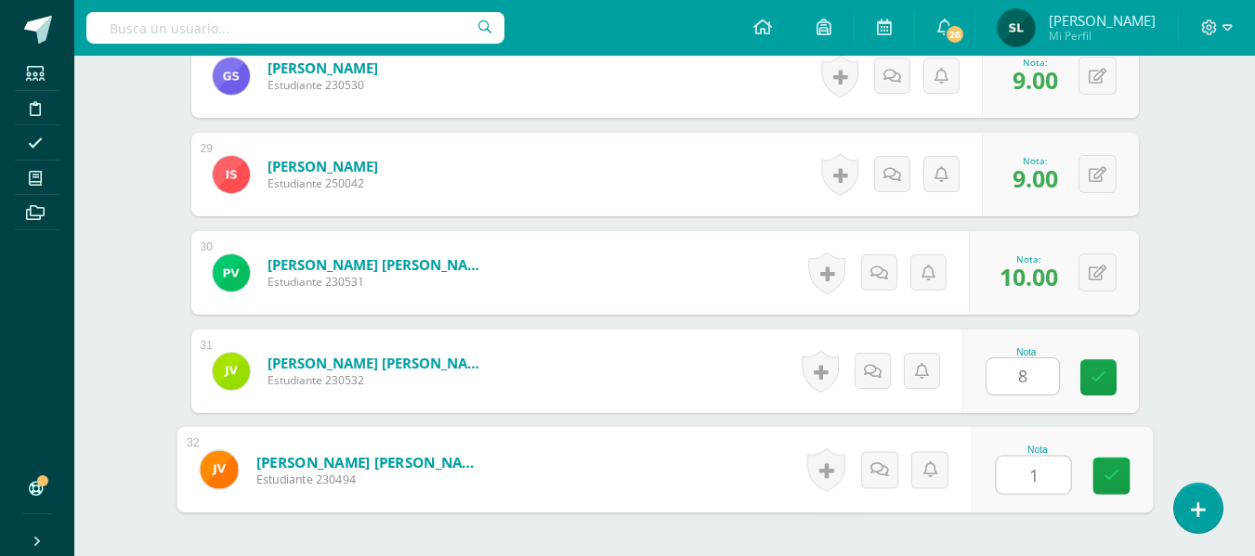
type input "10"
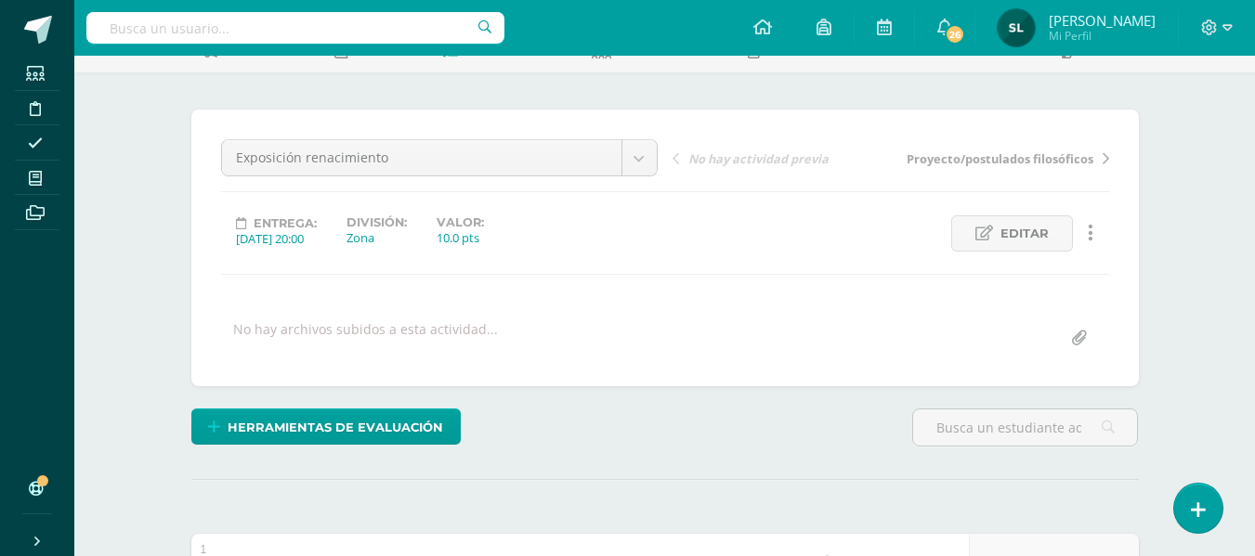
scroll to position [0, 0]
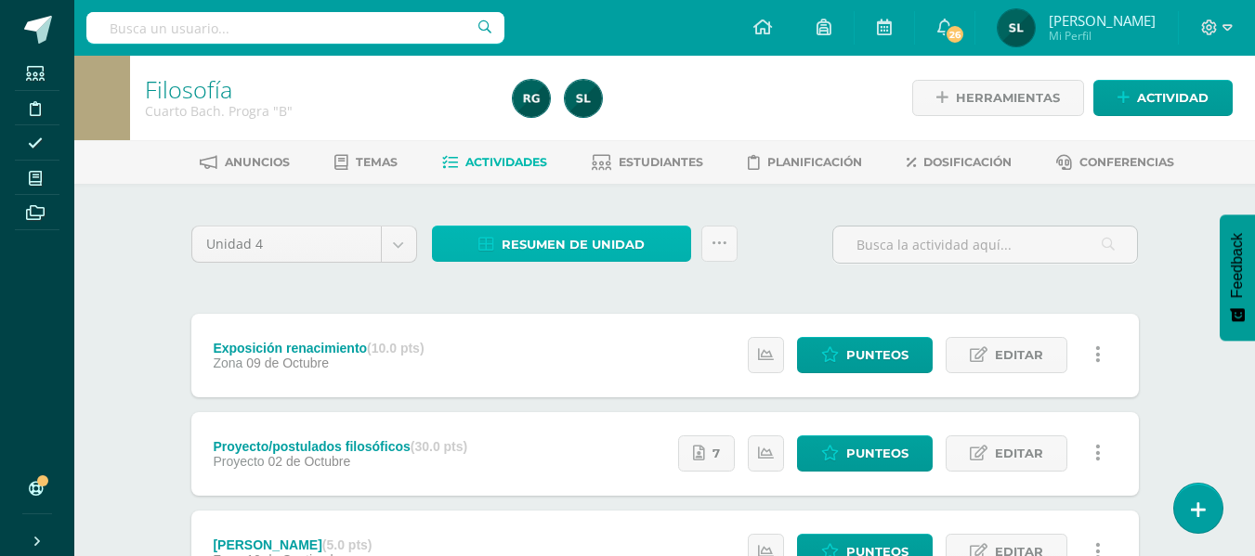
click at [549, 244] on span "Resumen de unidad" at bounding box center [572, 245] width 143 height 34
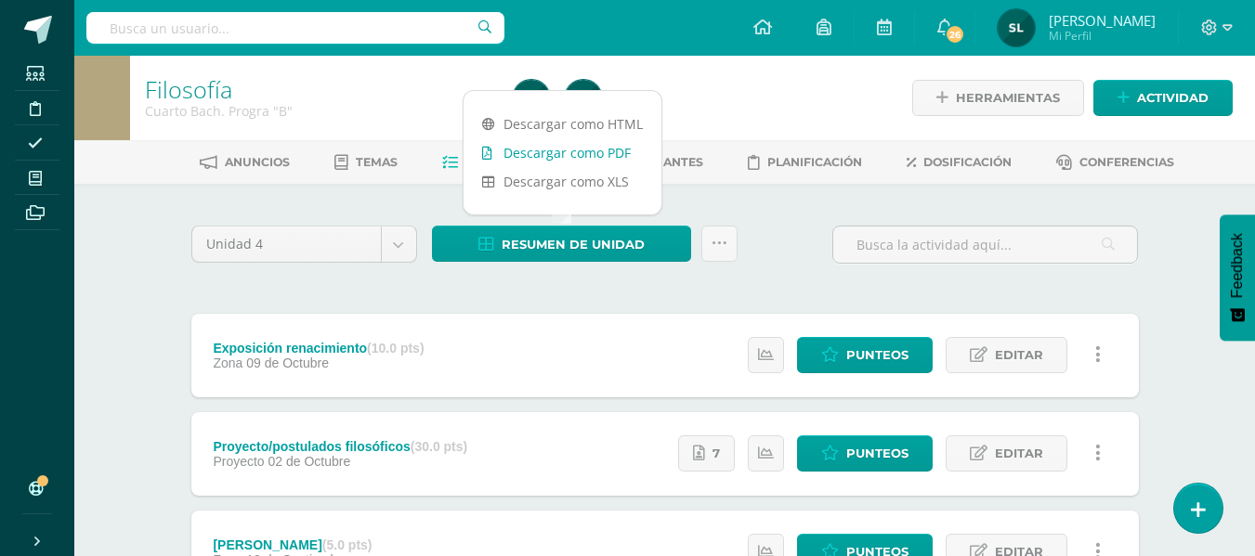
click at [595, 160] on link "Descargar como PDF" at bounding box center [562, 152] width 198 height 29
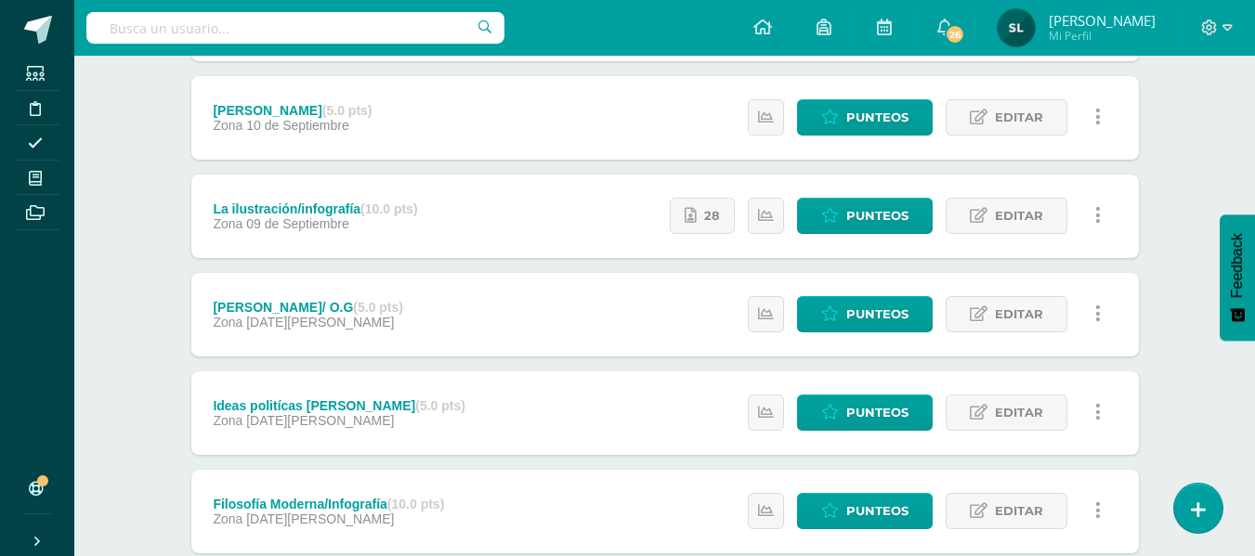
scroll to position [464, 0]
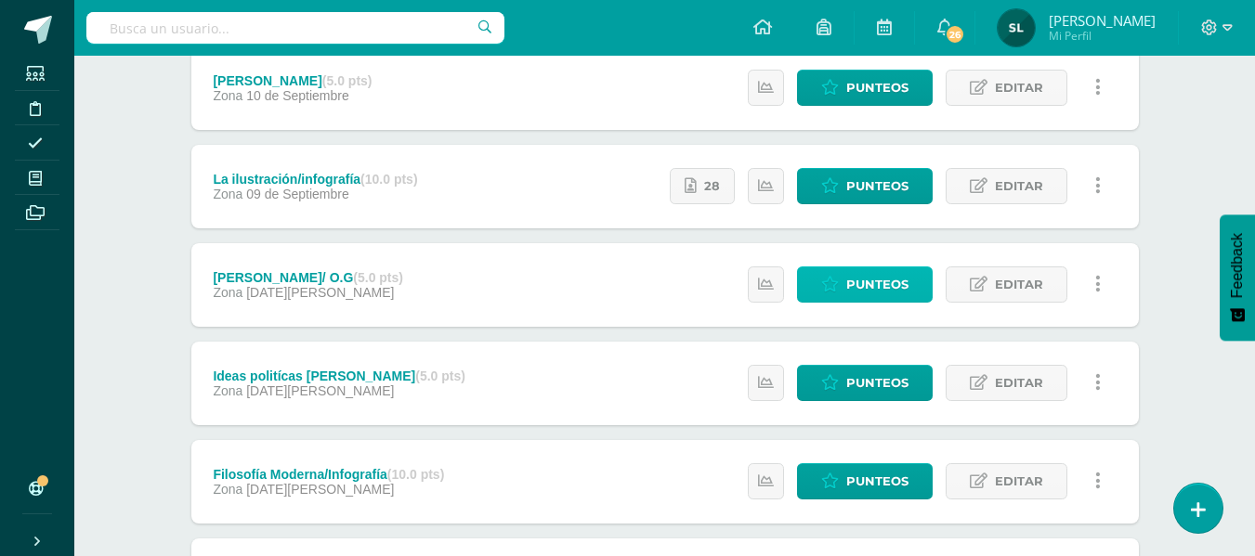
click at [839, 281] on icon at bounding box center [830, 285] width 18 height 16
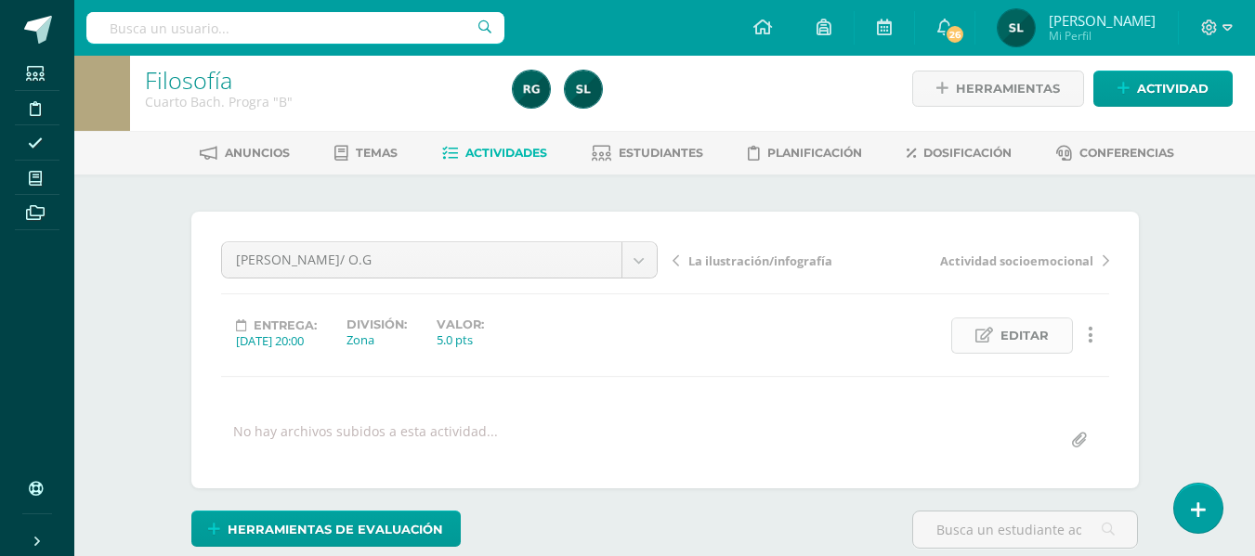
click at [1013, 340] on span "Editar" at bounding box center [1024, 336] width 48 height 34
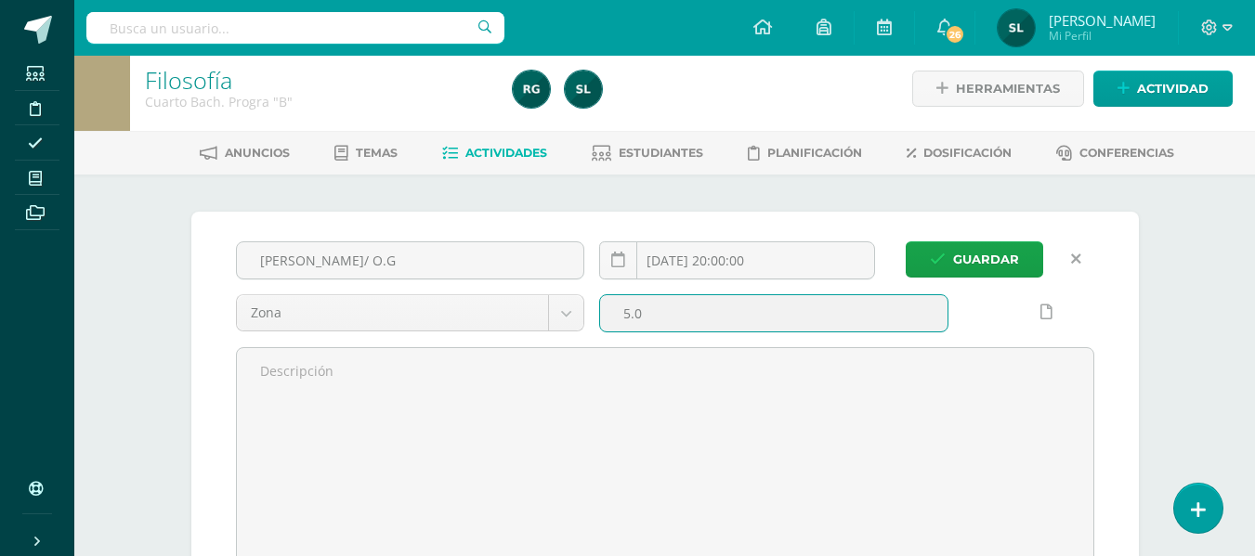
drag, startPoint x: 687, startPoint y: 318, endPoint x: 605, endPoint y: 310, distance: 82.1
click at [605, 310] on input "5.0" at bounding box center [773, 313] width 347 height 36
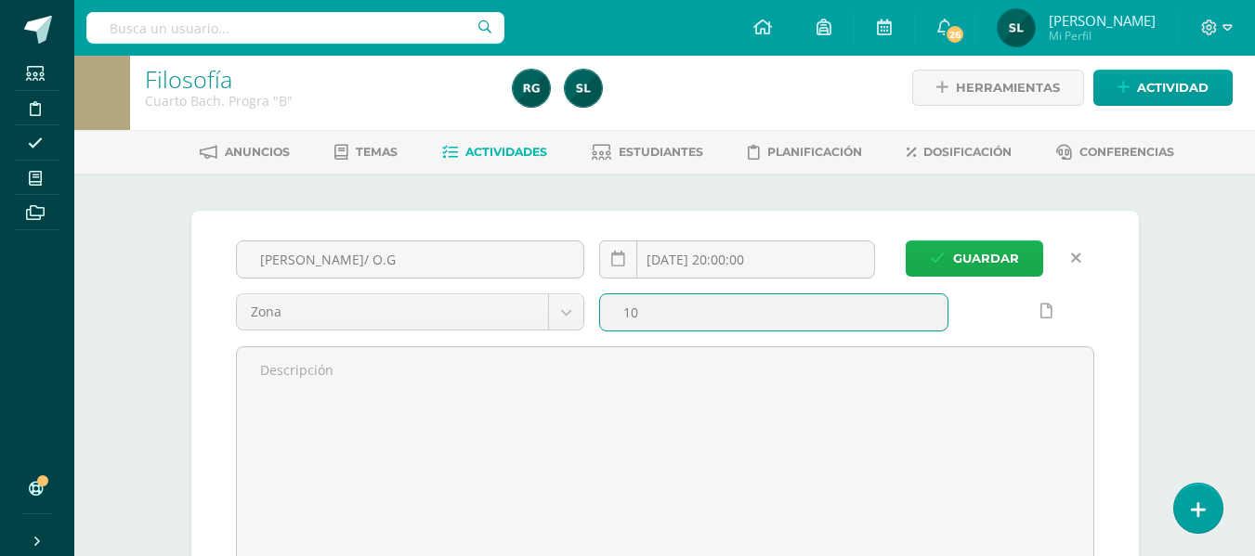
type input "10"
click at [1006, 252] on span "Guardar" at bounding box center [986, 258] width 66 height 34
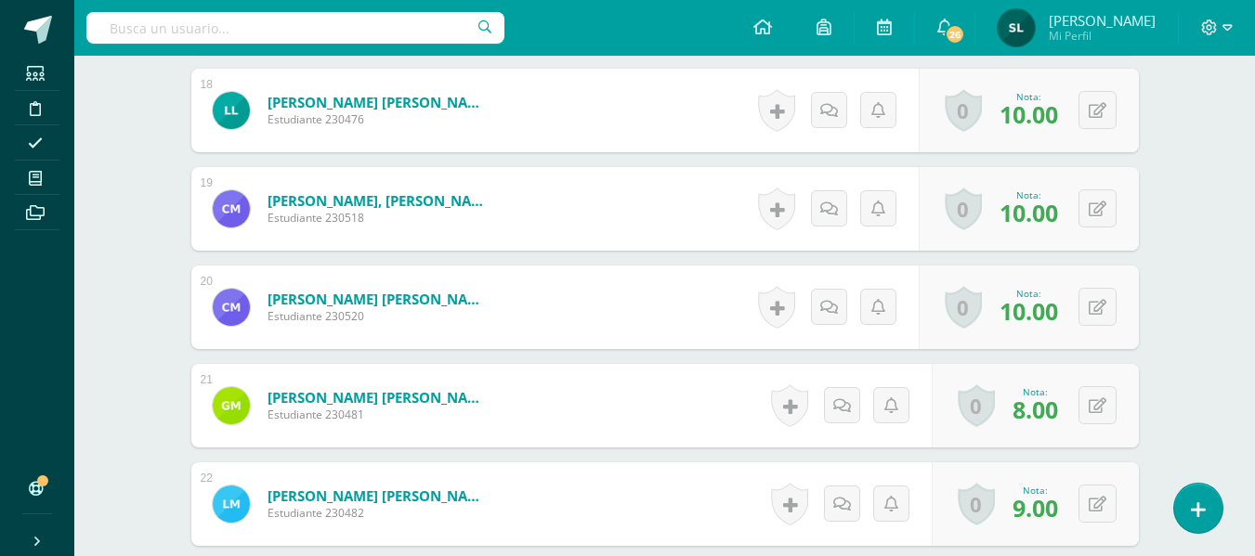
scroll to position [2251, 0]
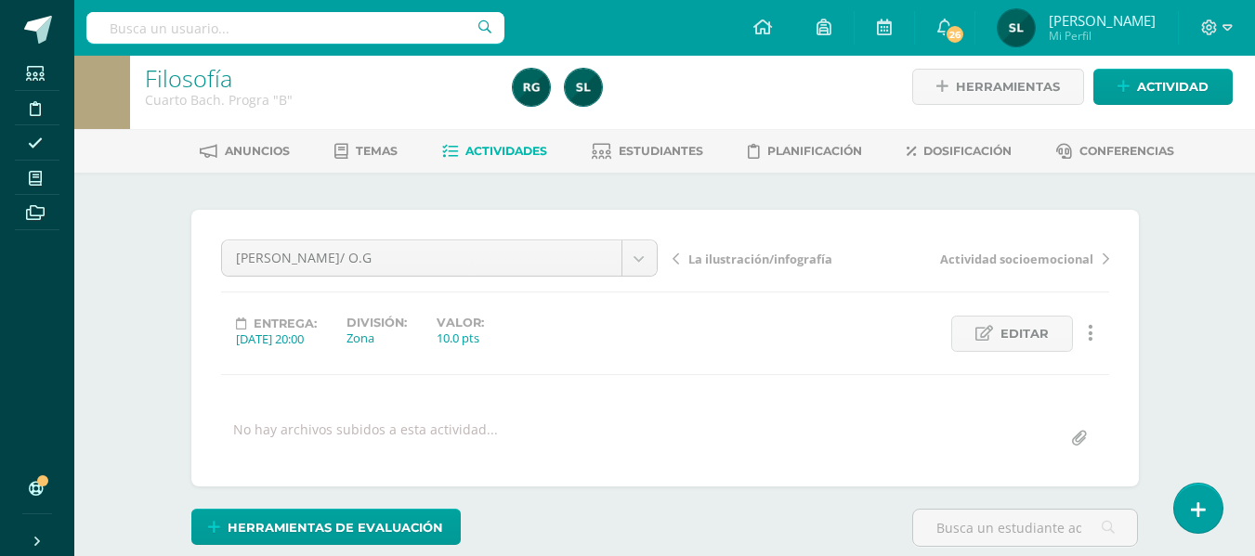
scroll to position [12, 0]
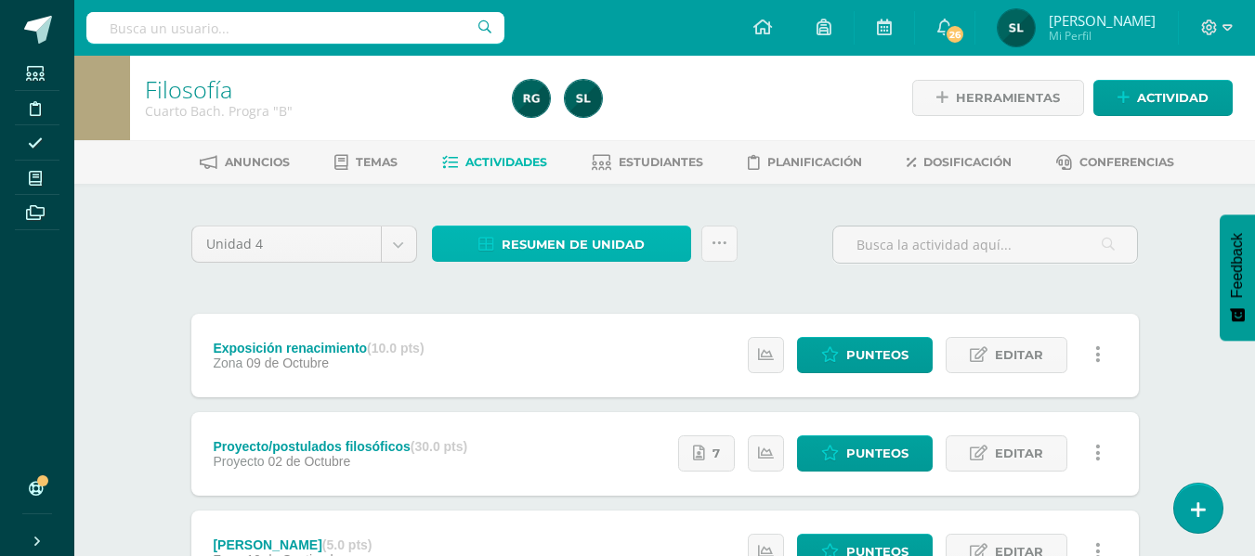
click at [617, 235] on span "Resumen de unidad" at bounding box center [572, 245] width 143 height 34
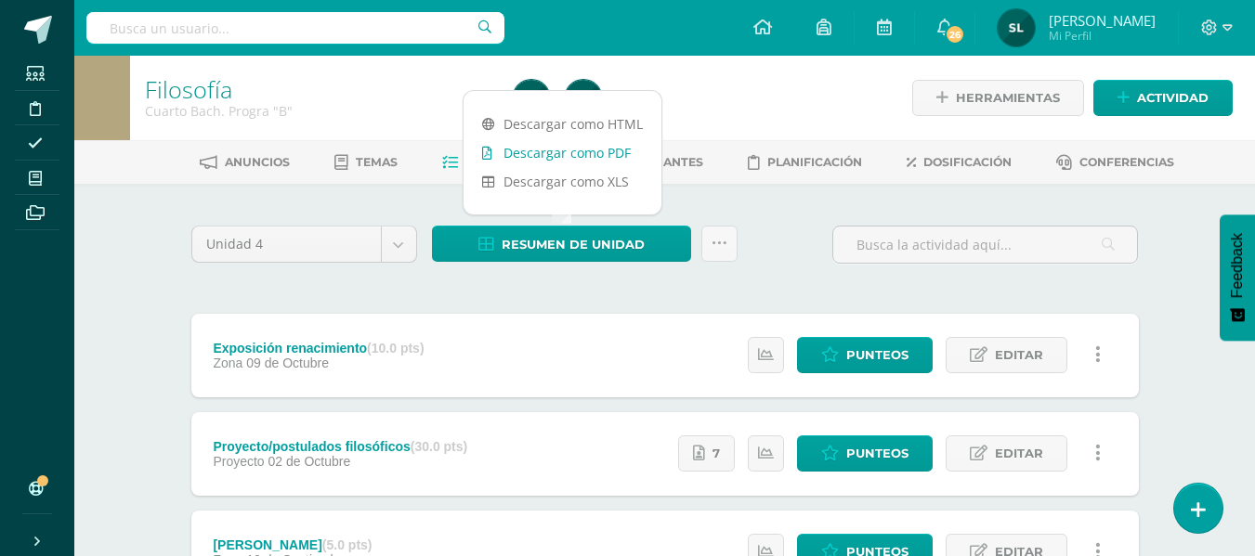
click at [612, 160] on link "Descargar como PDF" at bounding box center [562, 152] width 198 height 29
click at [1137, 97] on span "Actividad" at bounding box center [1173, 98] width 72 height 34
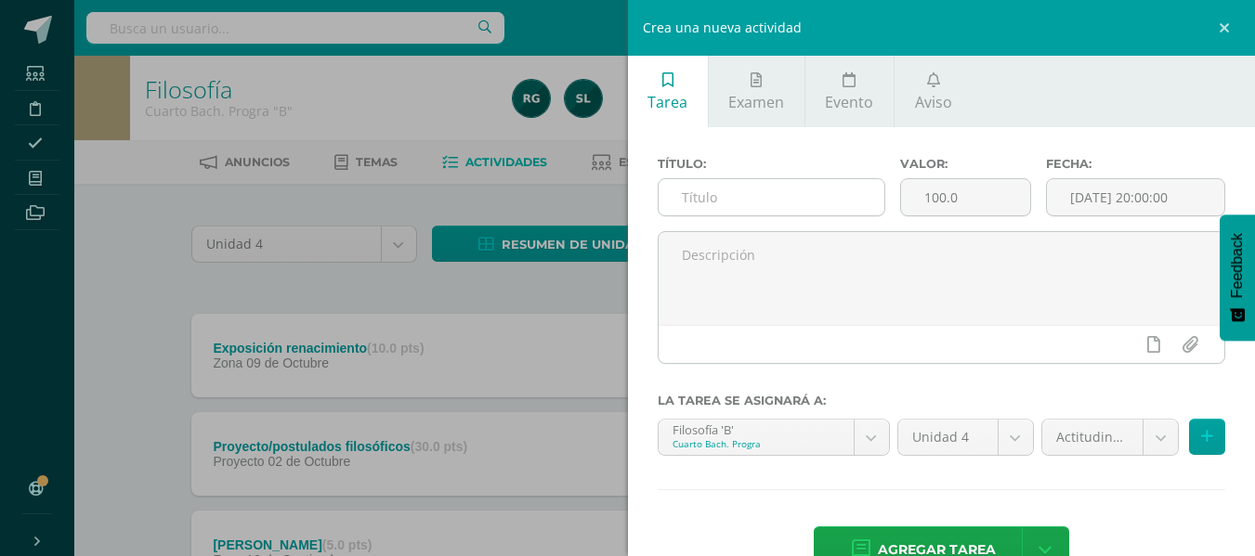
click at [809, 197] on input "text" at bounding box center [771, 197] width 226 height 36
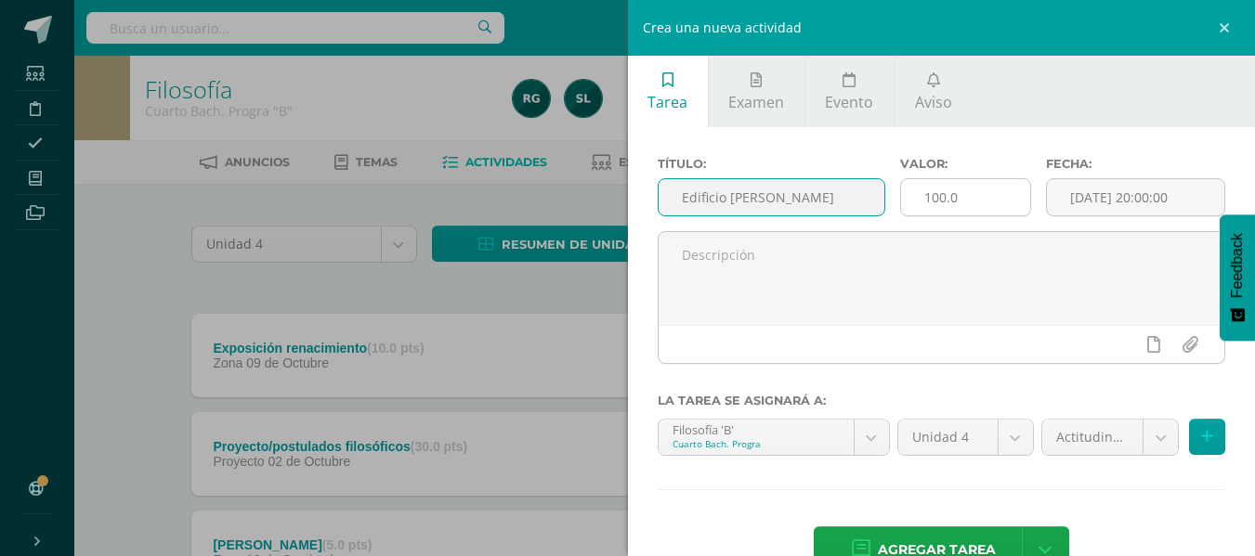
type input "Edificio [PERSON_NAME]"
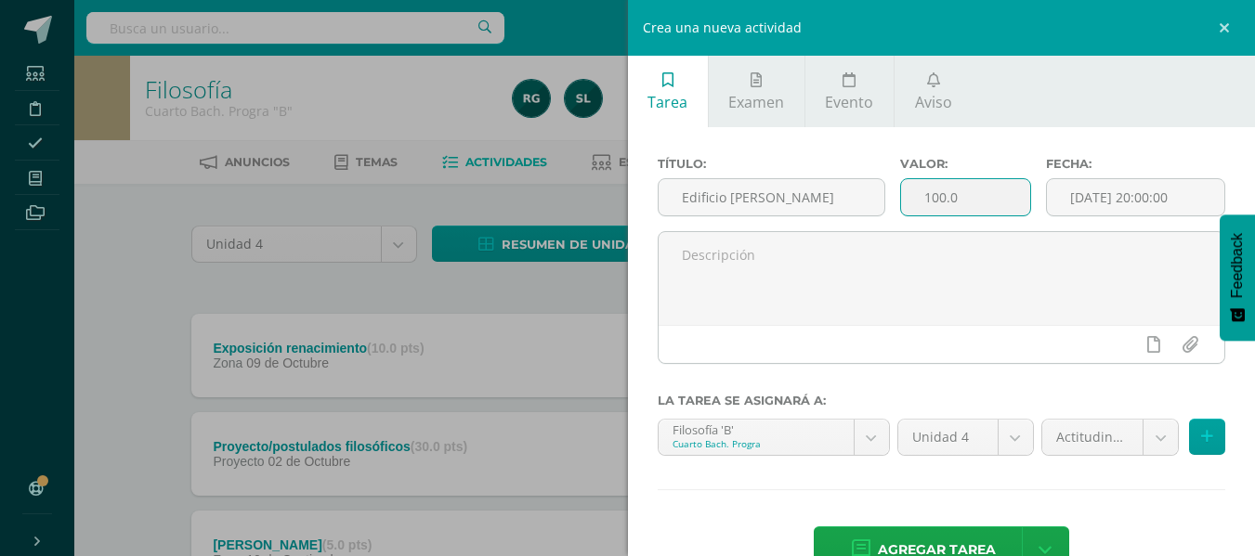
drag, startPoint x: 959, startPoint y: 202, endPoint x: 905, endPoint y: 202, distance: 53.9
click at [905, 202] on input "100.0" at bounding box center [965, 197] width 129 height 36
type input "5"
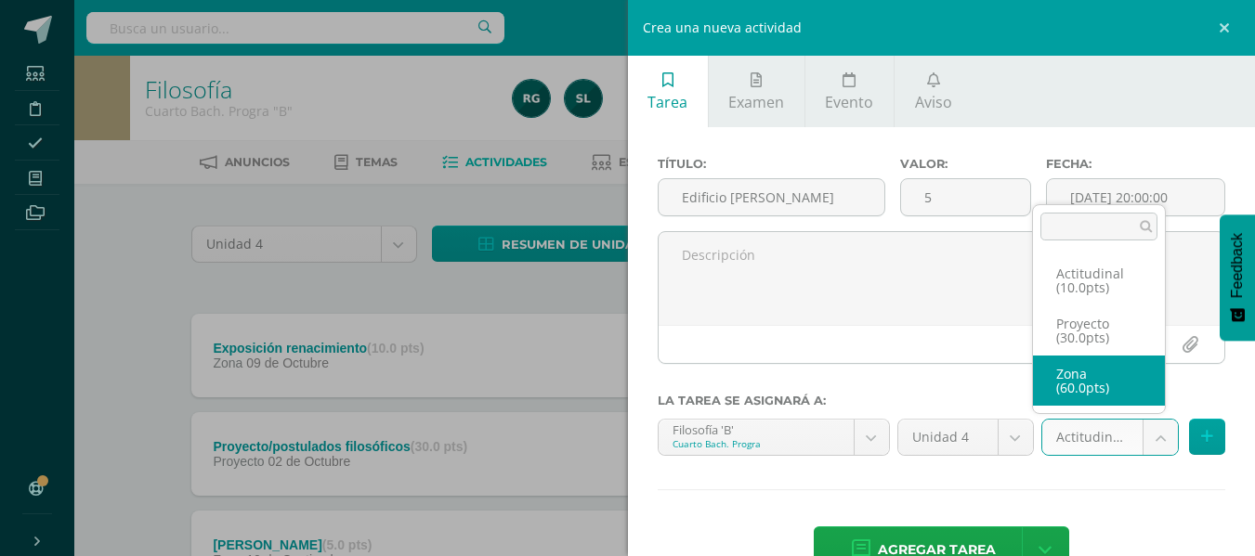
select select "107528"
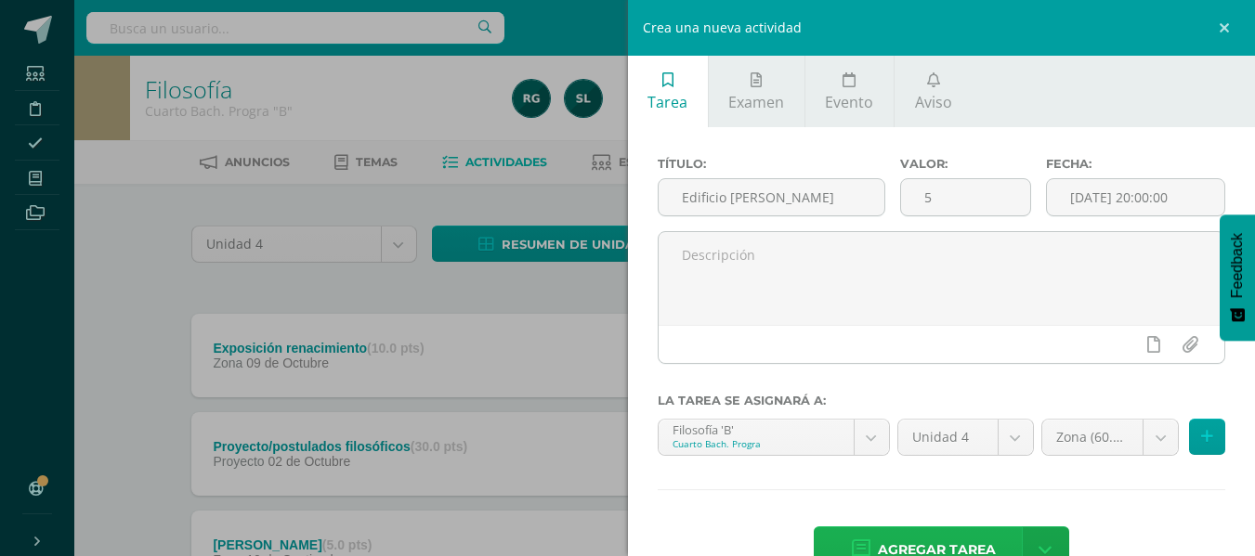
click at [982, 539] on span "Agregar tarea" at bounding box center [937, 550] width 118 height 46
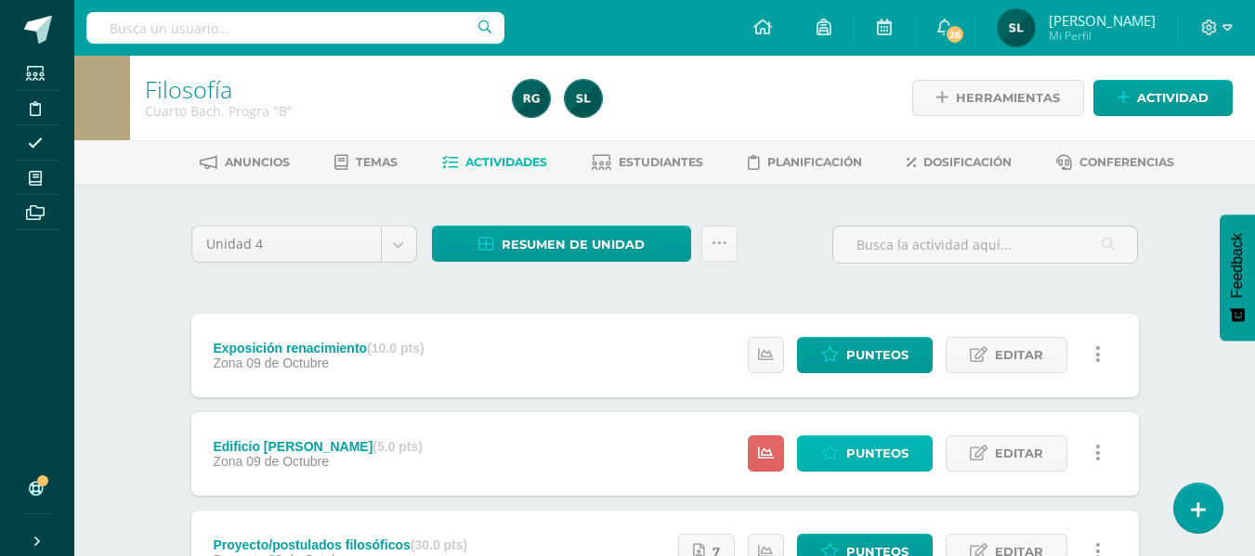
click at [857, 449] on span "Punteos" at bounding box center [877, 453] width 62 height 34
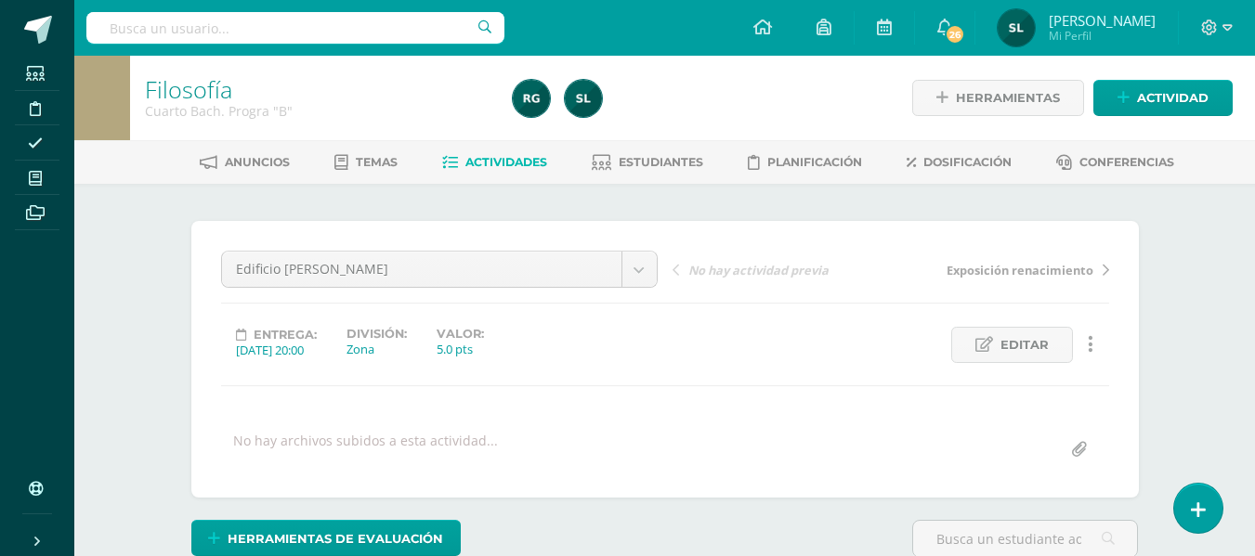
scroll to position [279, 0]
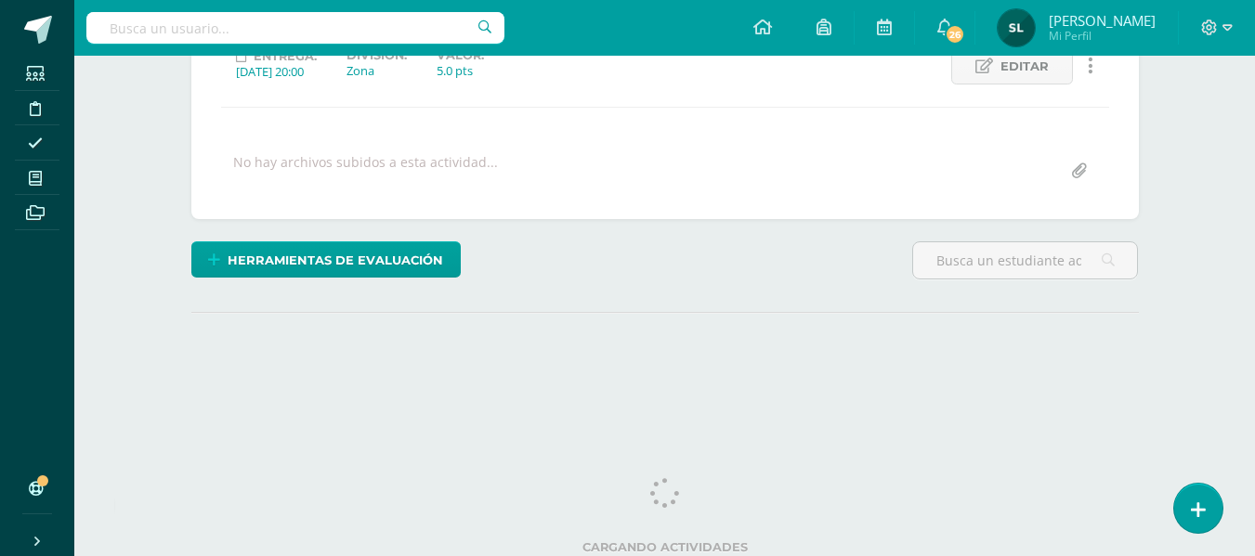
click at [810, 293] on div "Herramientas de evaluación Lista de cotejo Escala de valoración Puntos Extra Su…" at bounding box center [665, 267] width 962 height 53
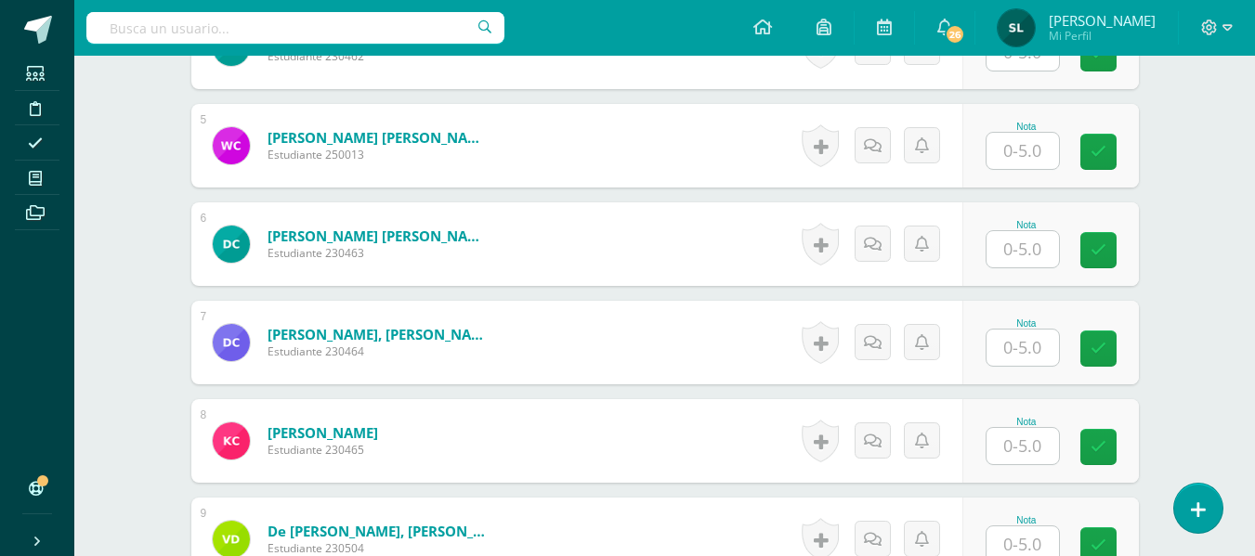
scroll to position [936, 0]
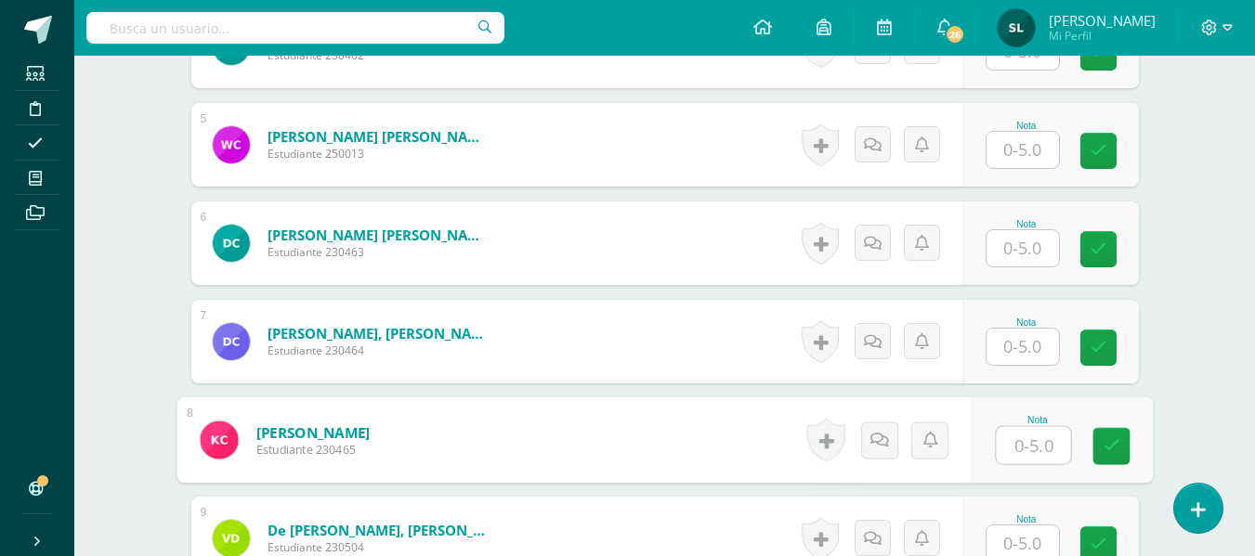
click at [1025, 443] on input "text" at bounding box center [1032, 445] width 74 height 37
type input "5"
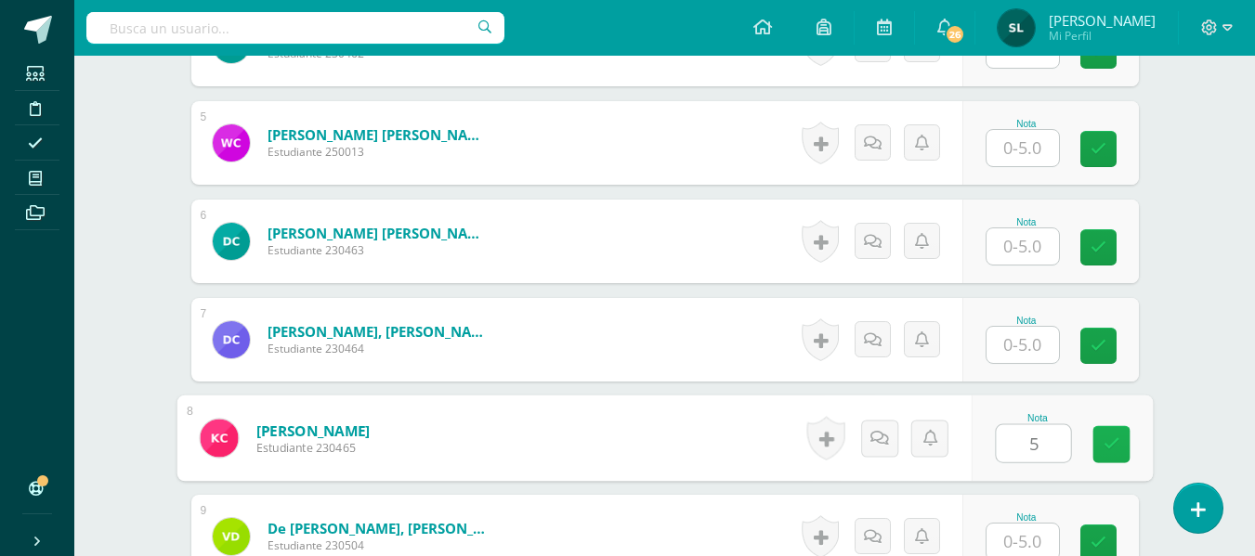
click at [1109, 444] on icon at bounding box center [1110, 444] width 17 height 16
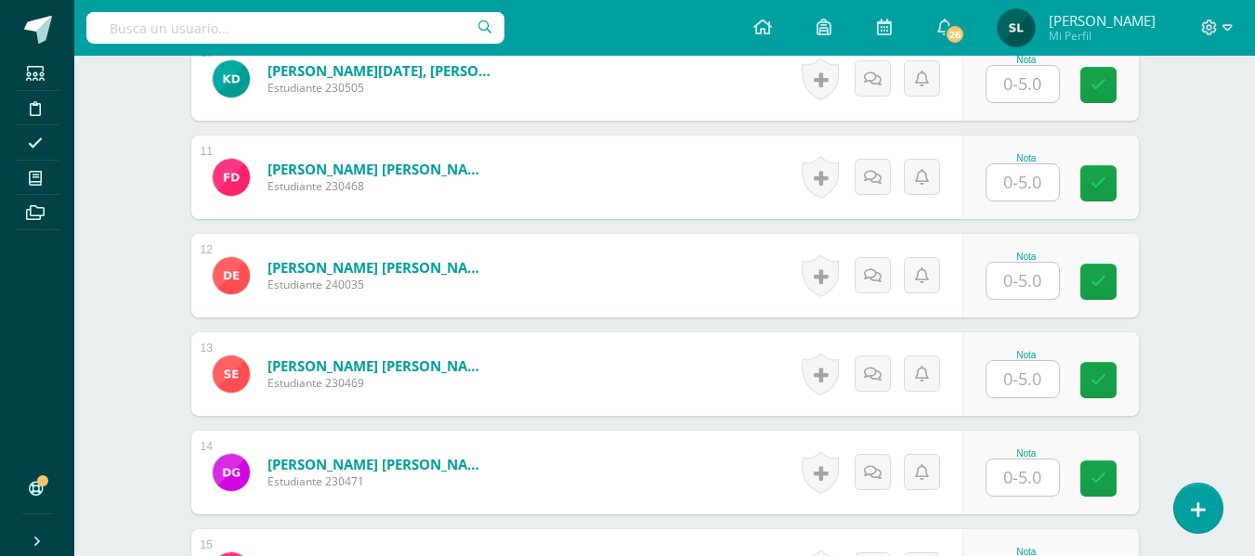
scroll to position [1495, 0]
click at [1023, 273] on input "text" at bounding box center [1022, 280] width 72 height 36
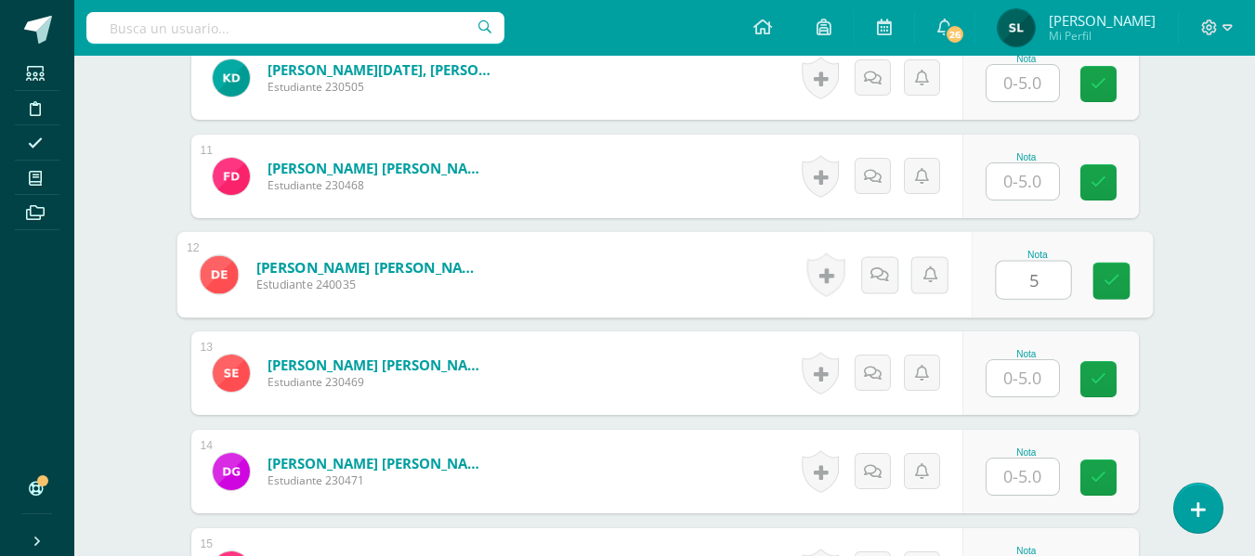
type input "5"
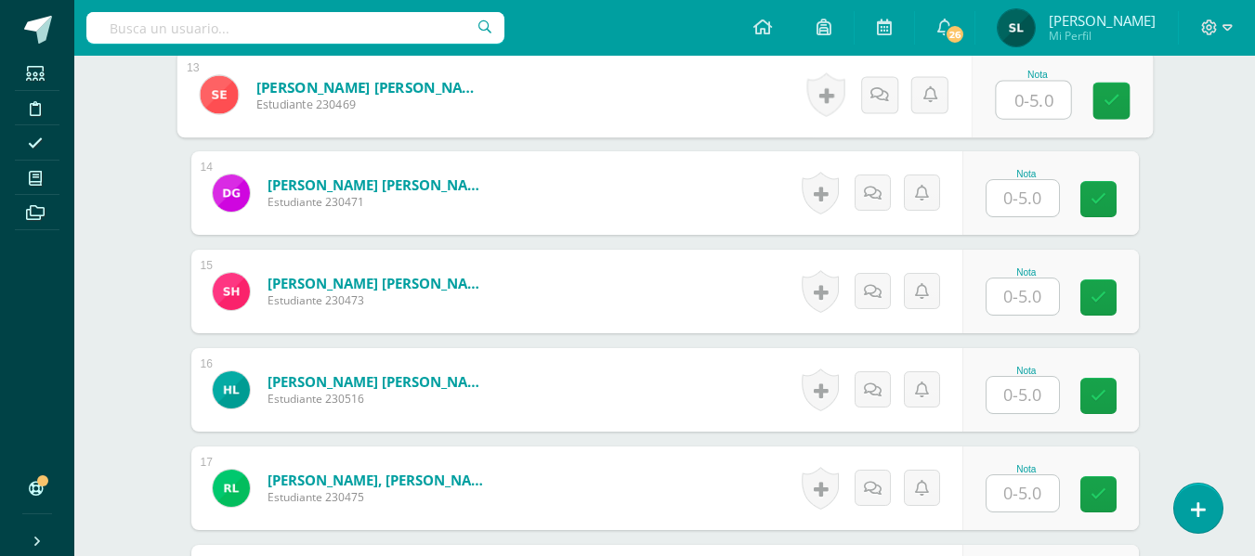
scroll to position [1867, 0]
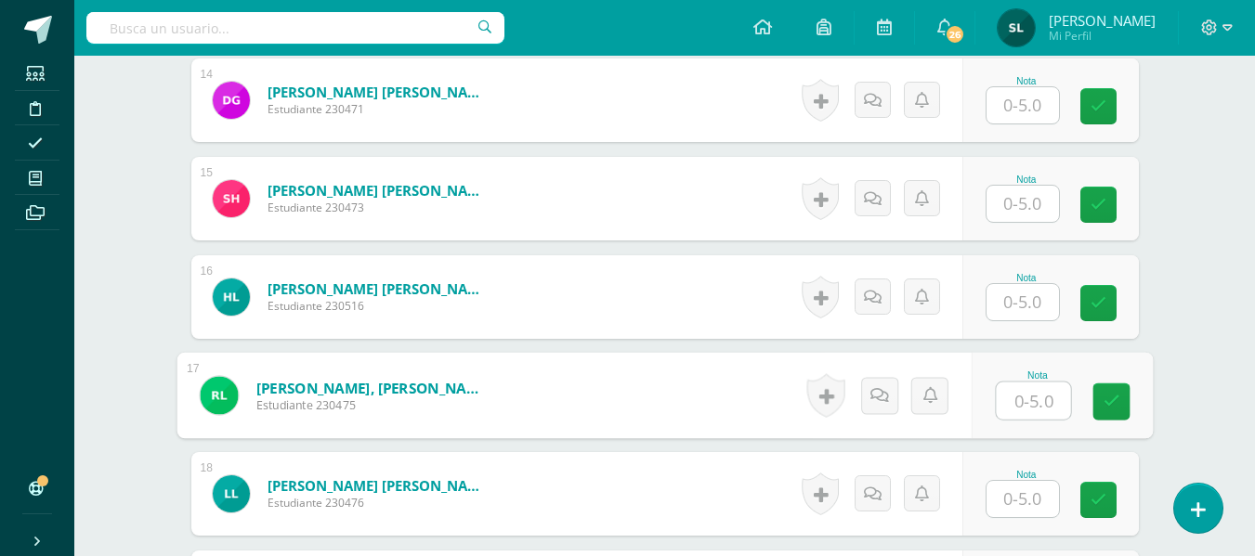
click at [1033, 398] on input "text" at bounding box center [1032, 401] width 74 height 37
type input "5"
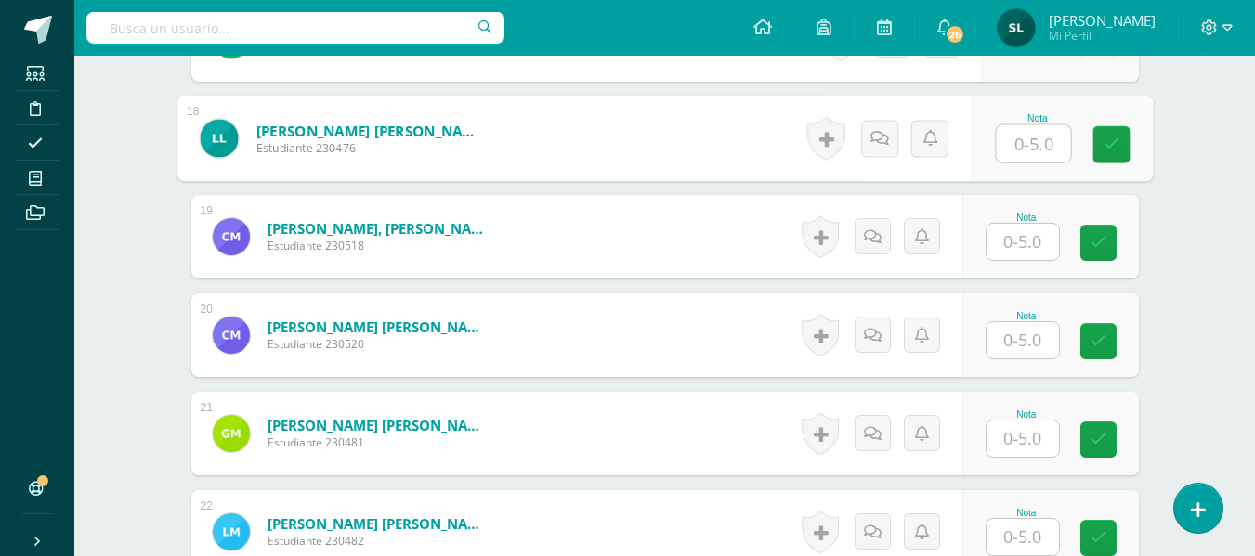
scroll to position [2238, 0]
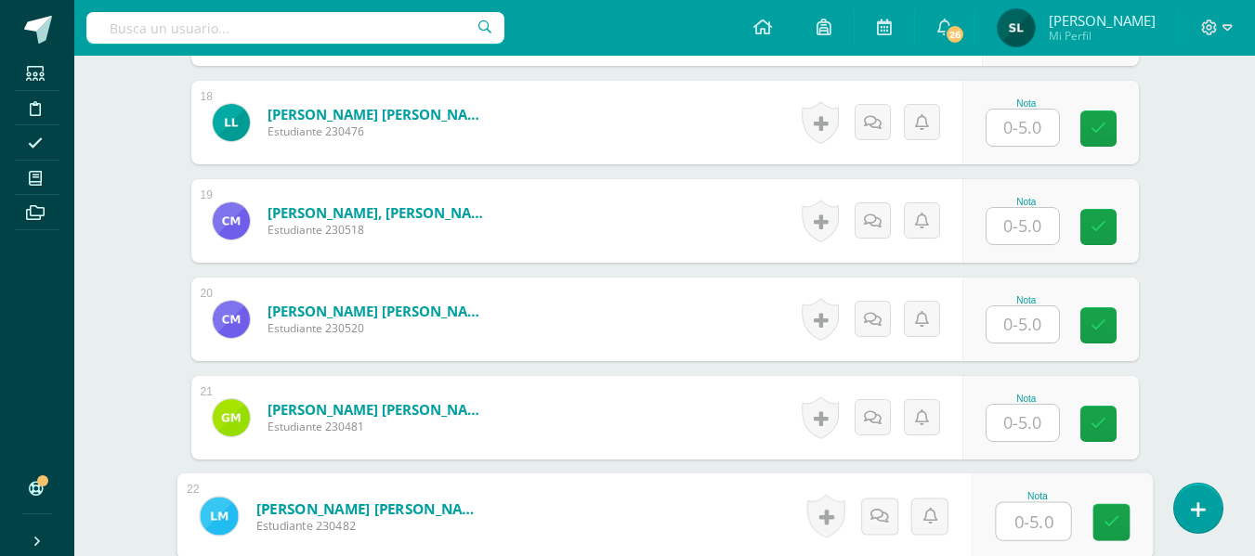
click at [1024, 519] on input "text" at bounding box center [1032, 521] width 74 height 37
type input "5"
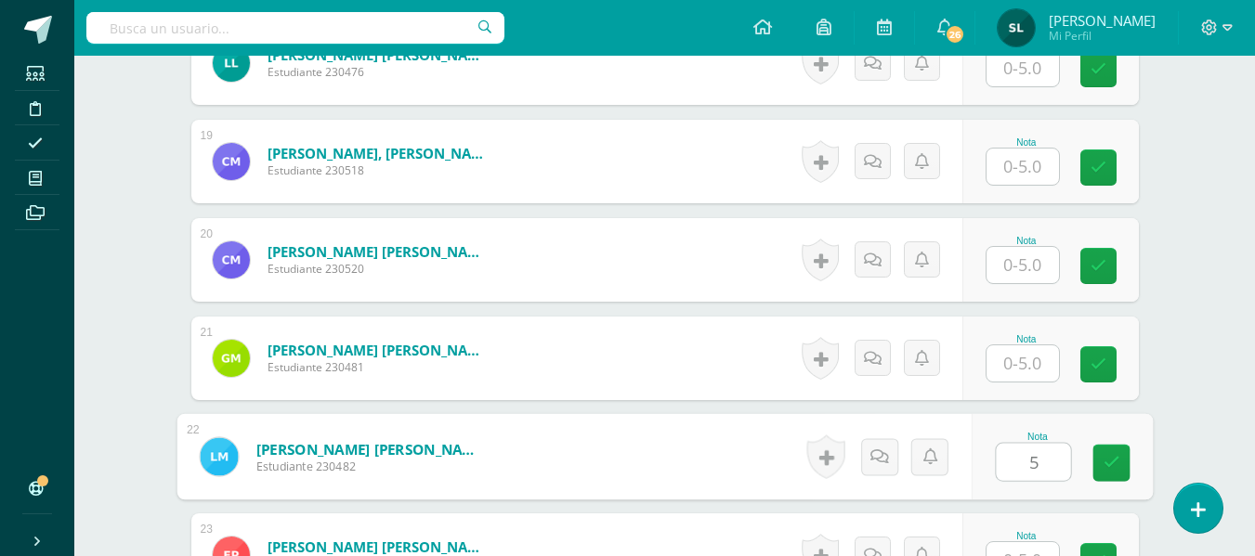
scroll to position [2424, 0]
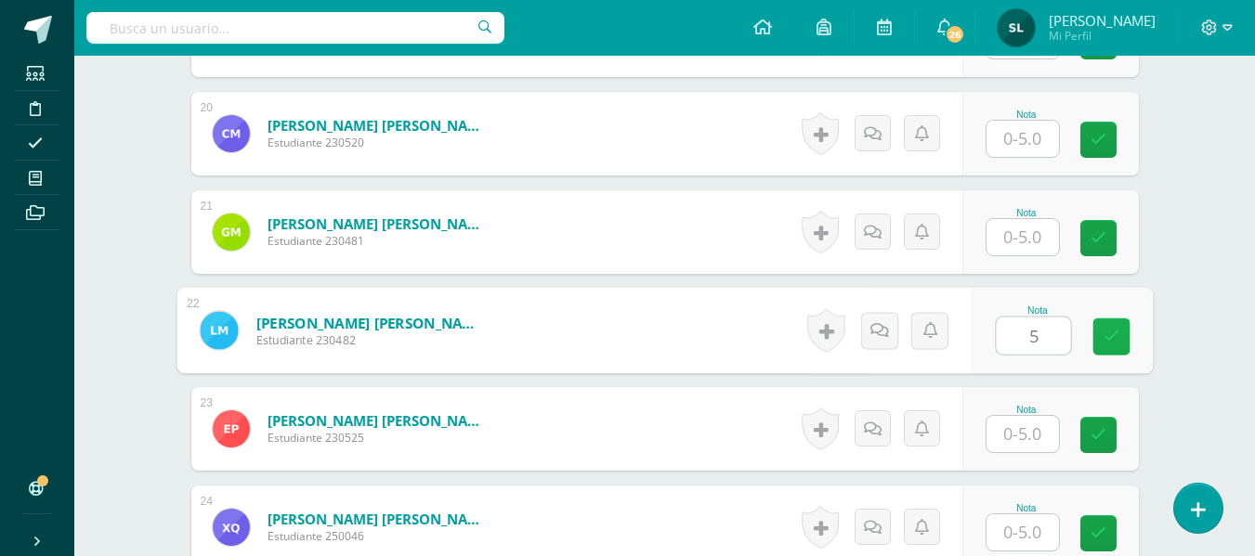
click at [1103, 342] on icon at bounding box center [1110, 337] width 17 height 16
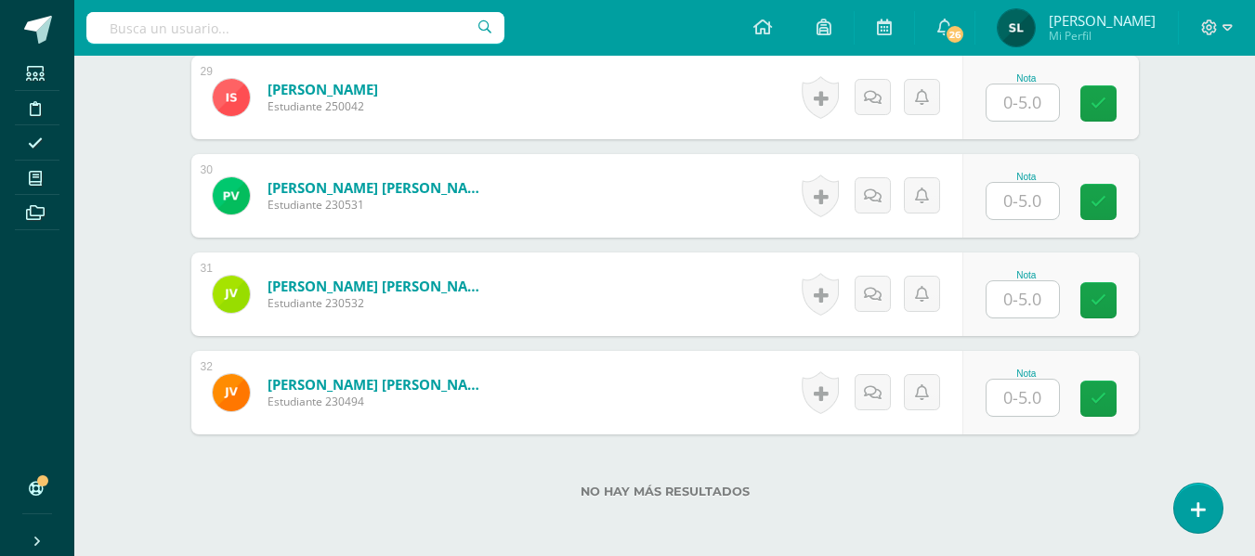
scroll to position [3437, 0]
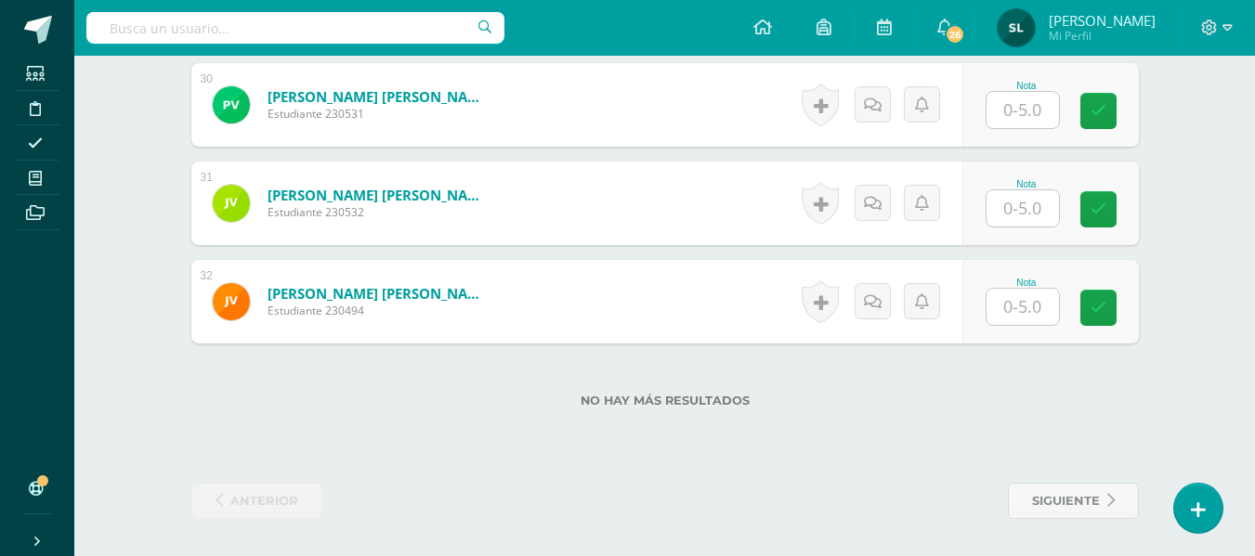
click at [1036, 208] on input "text" at bounding box center [1022, 208] width 72 height 36
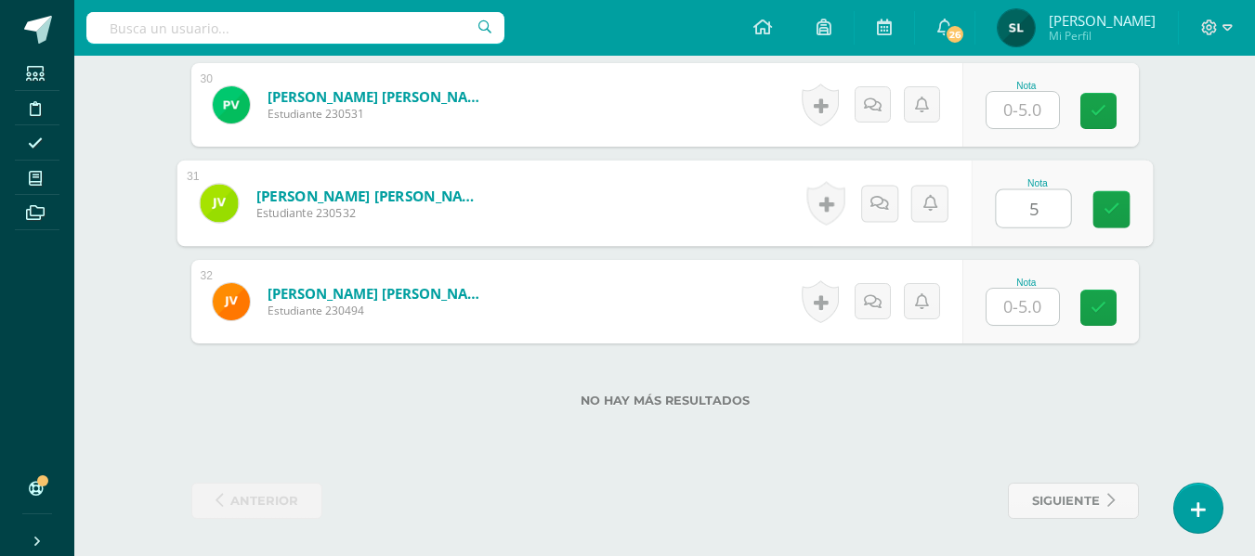
type input "5"
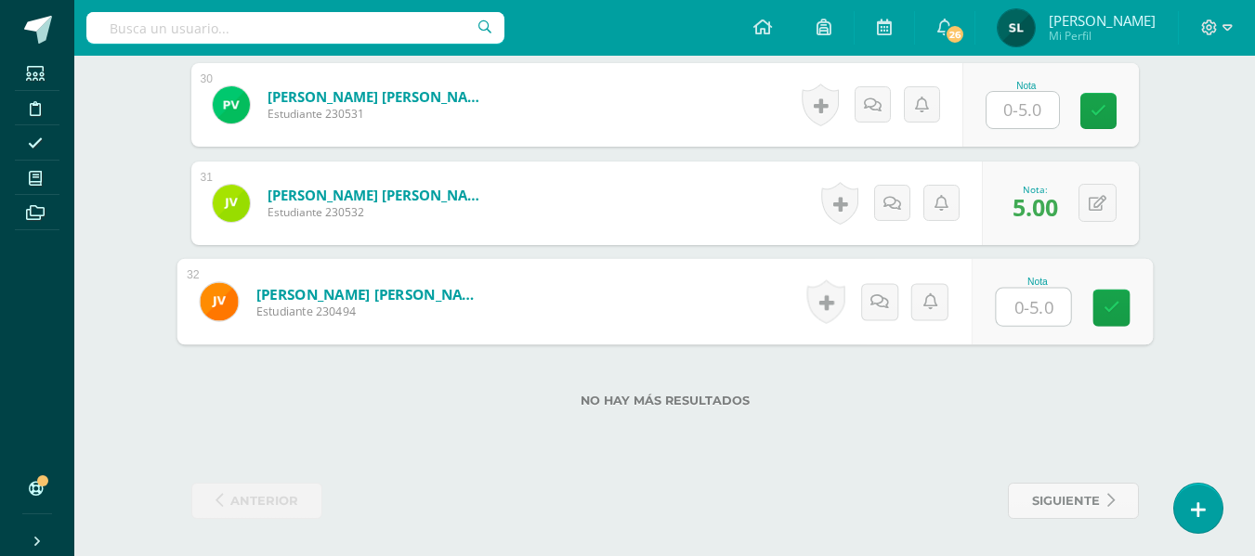
type input "5"
click at [1114, 303] on icon at bounding box center [1110, 308] width 17 height 16
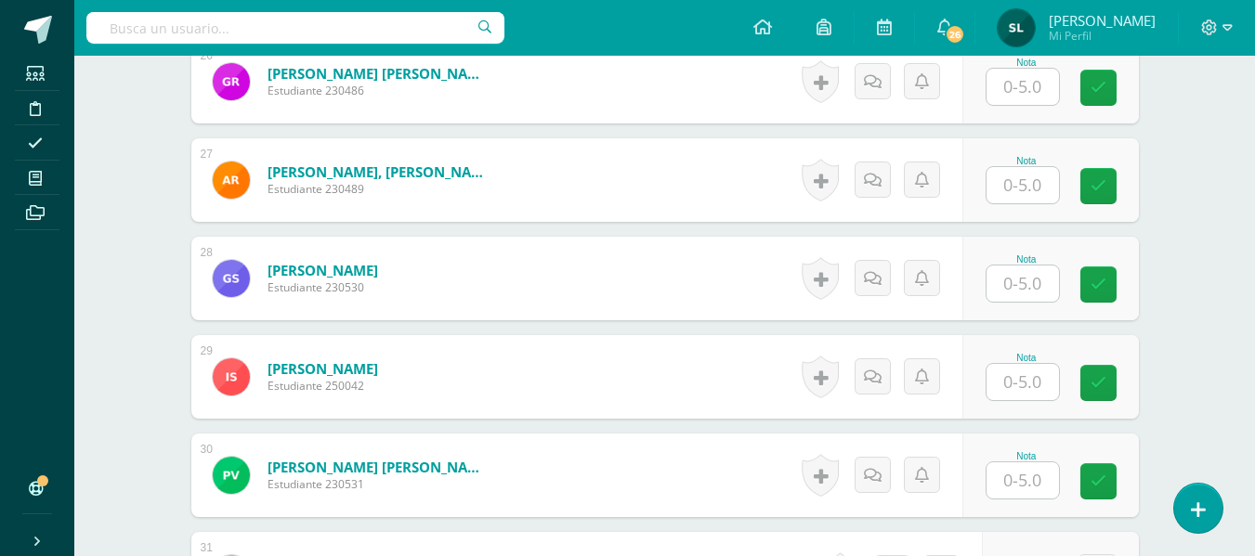
scroll to position [3065, 0]
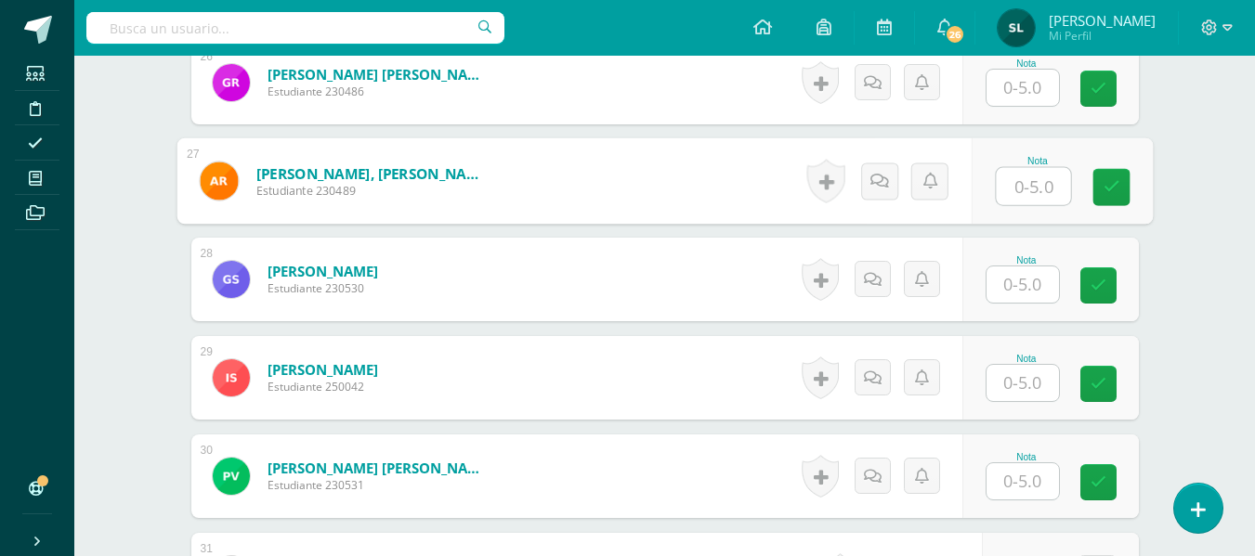
click at [1044, 186] on input "text" at bounding box center [1032, 186] width 74 height 37
type input "5"
click at [1098, 187] on link at bounding box center [1110, 187] width 37 height 37
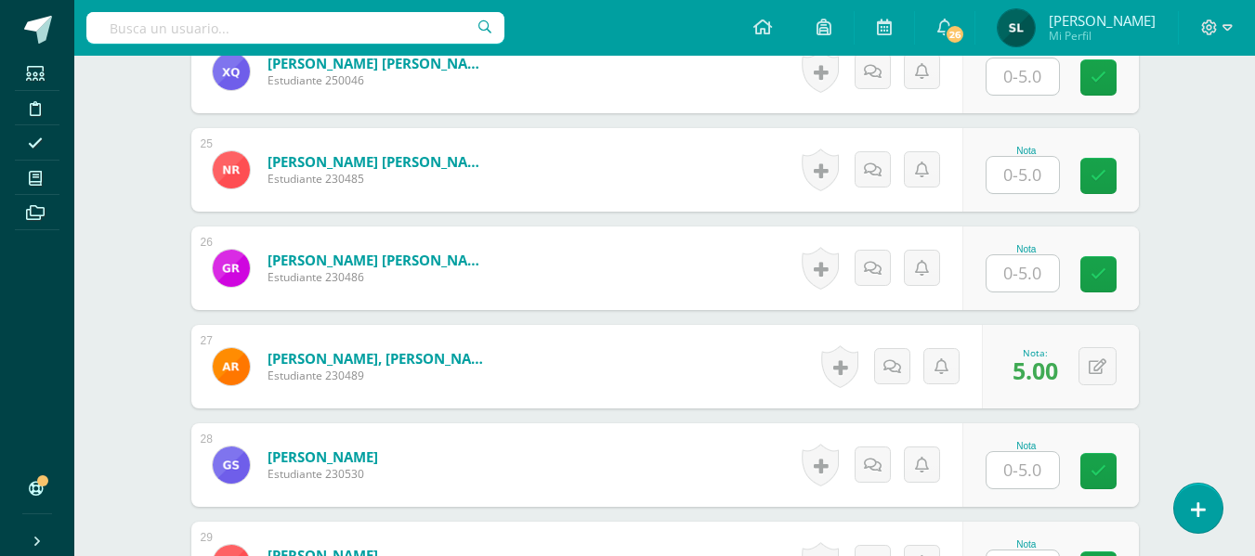
scroll to position [2787, 0]
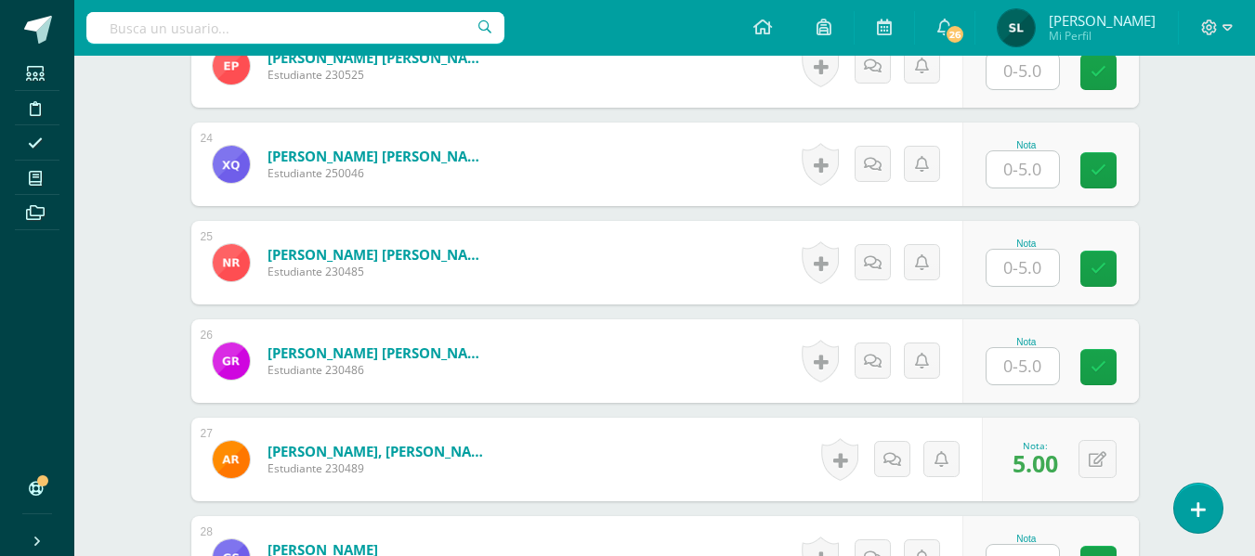
click at [1025, 160] on input "text" at bounding box center [1022, 169] width 72 height 36
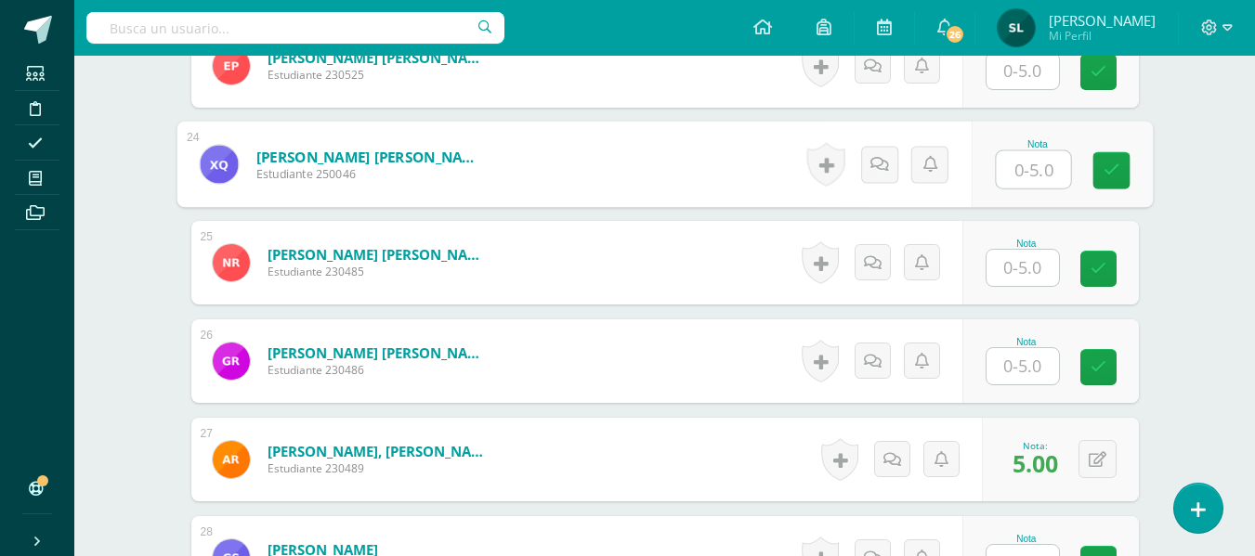
type input "5"
click at [1111, 171] on icon at bounding box center [1110, 171] width 17 height 16
click at [1103, 176] on button at bounding box center [1109, 164] width 39 height 39
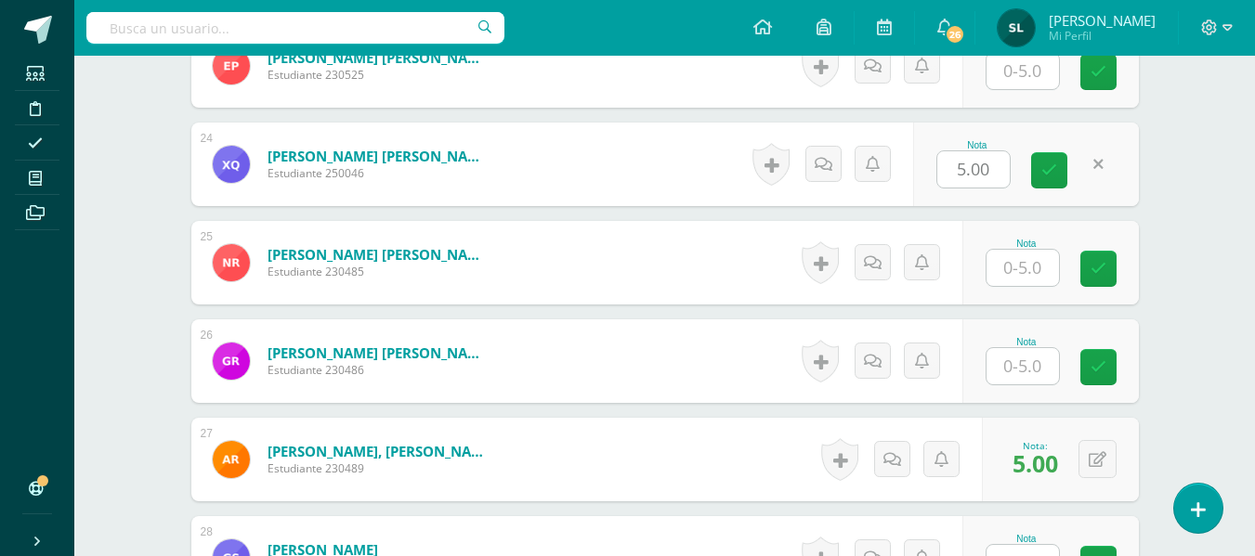
click at [1105, 172] on link at bounding box center [1098, 164] width 36 height 36
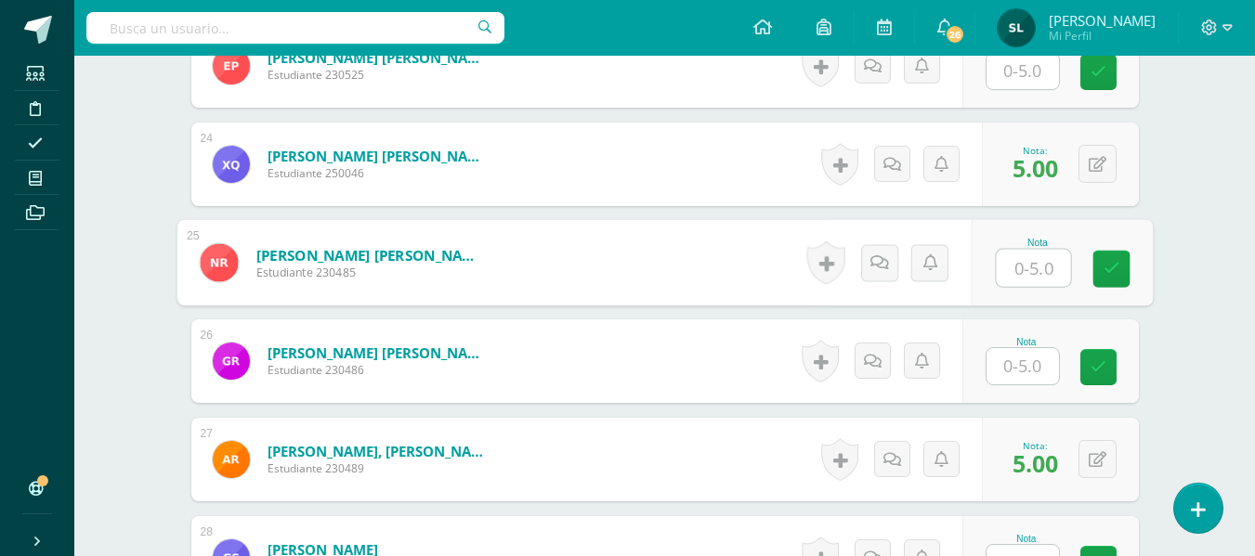
click at [1018, 274] on input "text" at bounding box center [1032, 268] width 74 height 37
type input "5"
click at [1109, 267] on icon at bounding box center [1110, 269] width 17 height 16
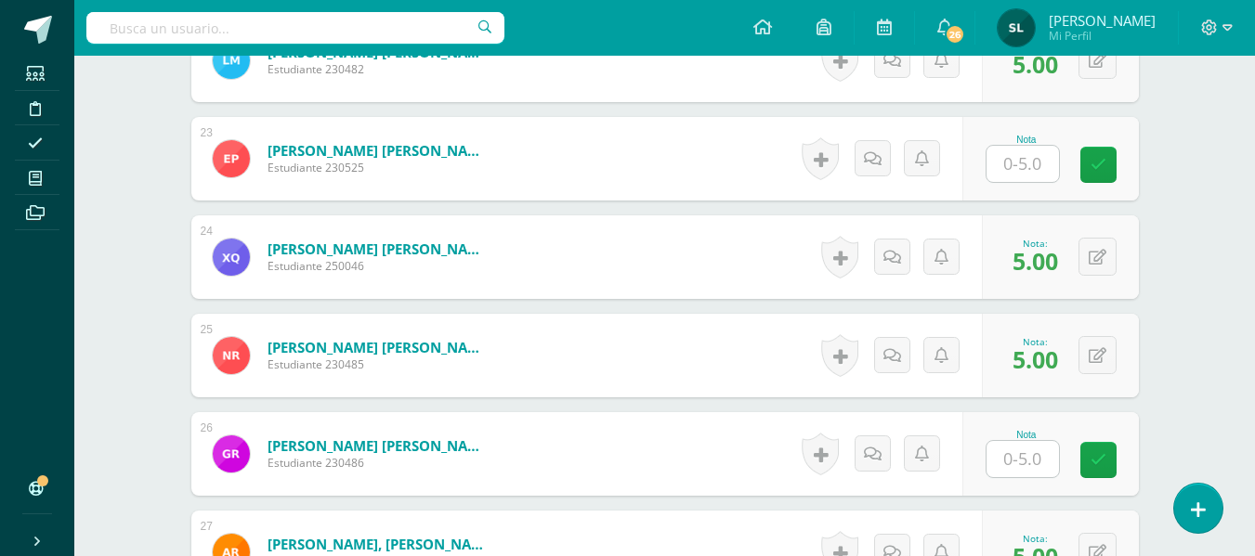
scroll to position [2601, 0]
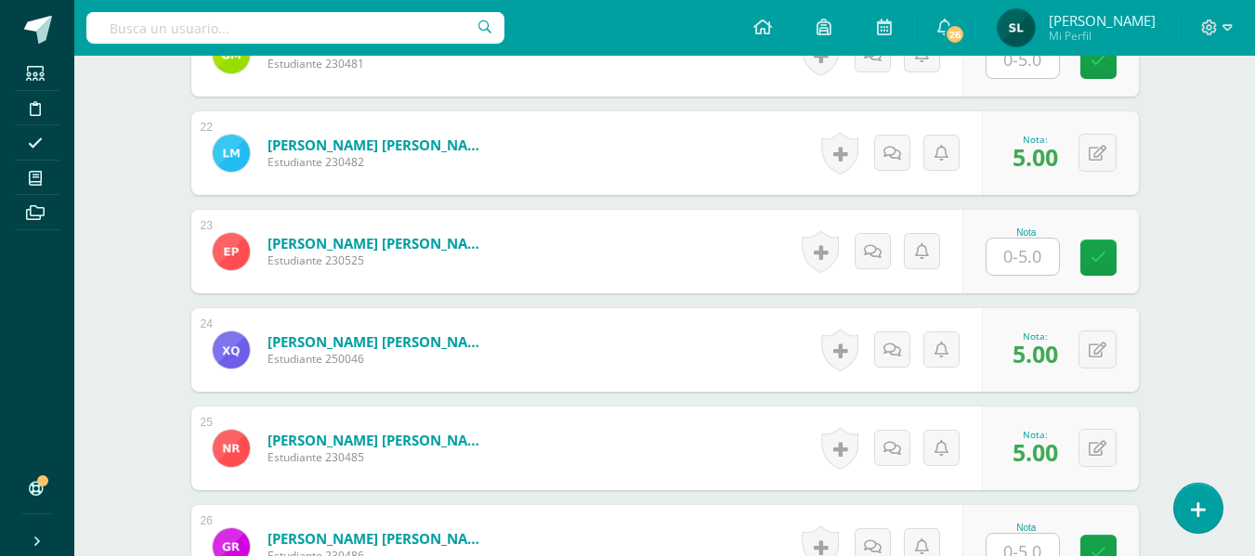
click at [1007, 263] on input "text" at bounding box center [1022, 257] width 72 height 36
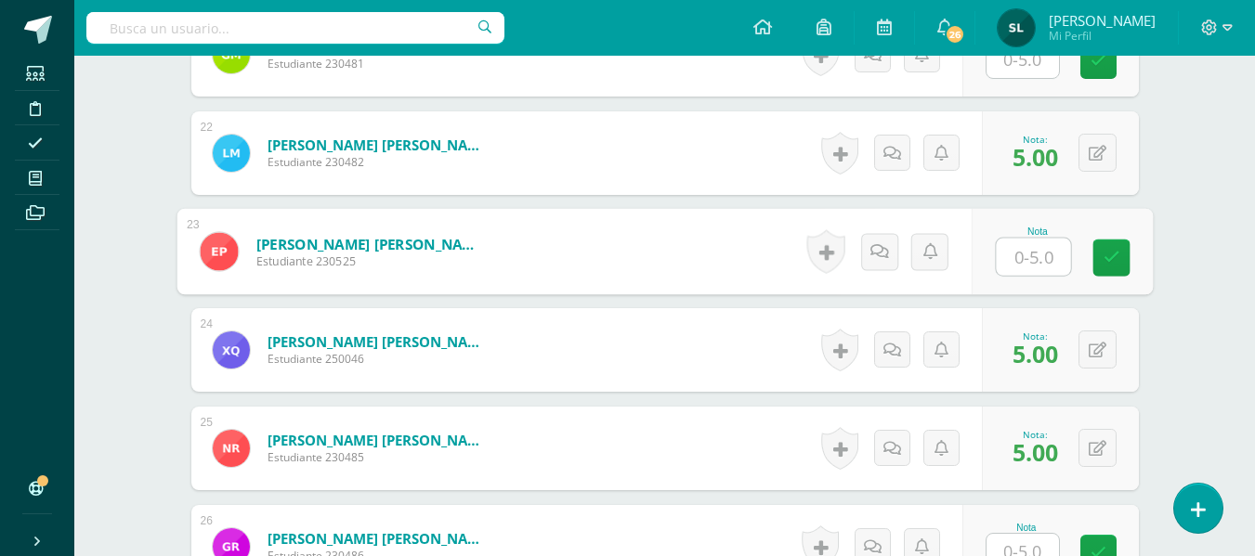
type input "5"
click at [1107, 255] on icon at bounding box center [1110, 258] width 17 height 16
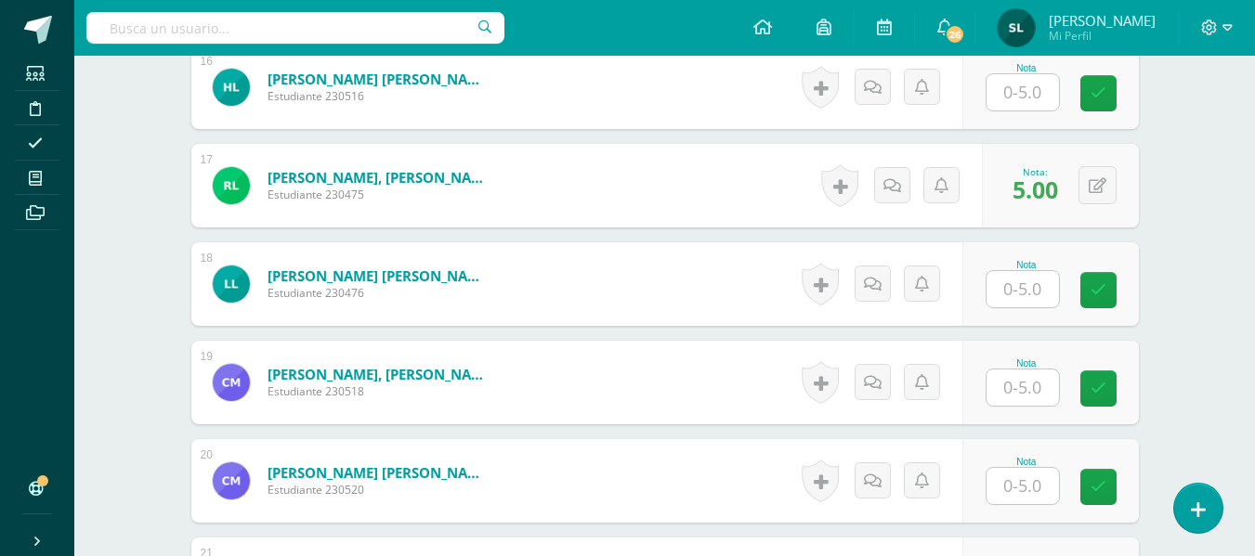
scroll to position [2044, 0]
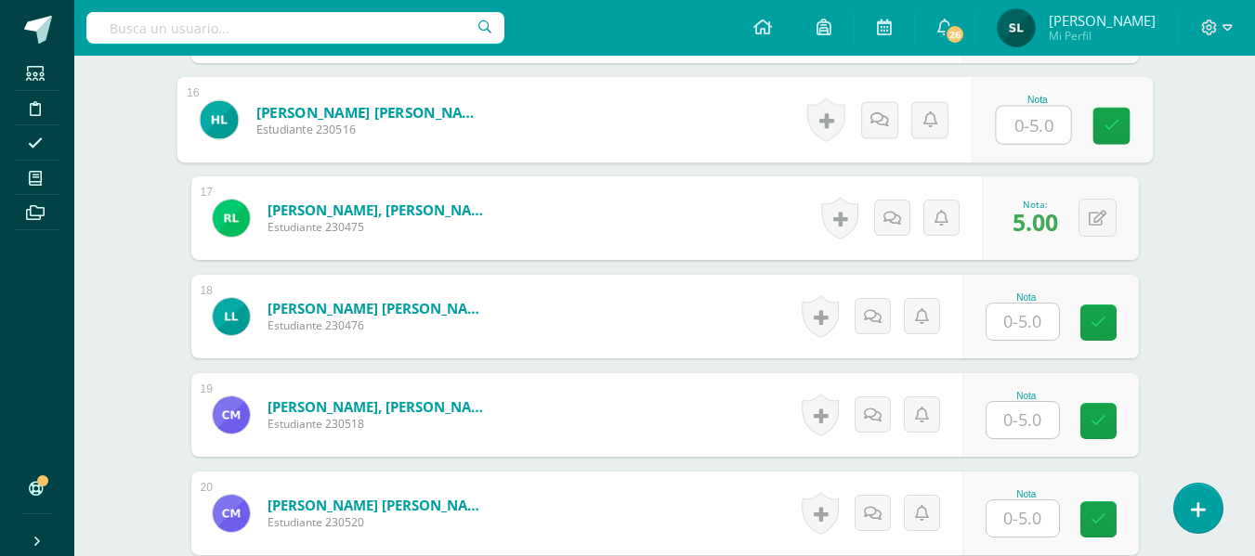
click at [1012, 116] on input "text" at bounding box center [1032, 125] width 74 height 37
type input "5"
click at [1124, 121] on link at bounding box center [1110, 126] width 37 height 37
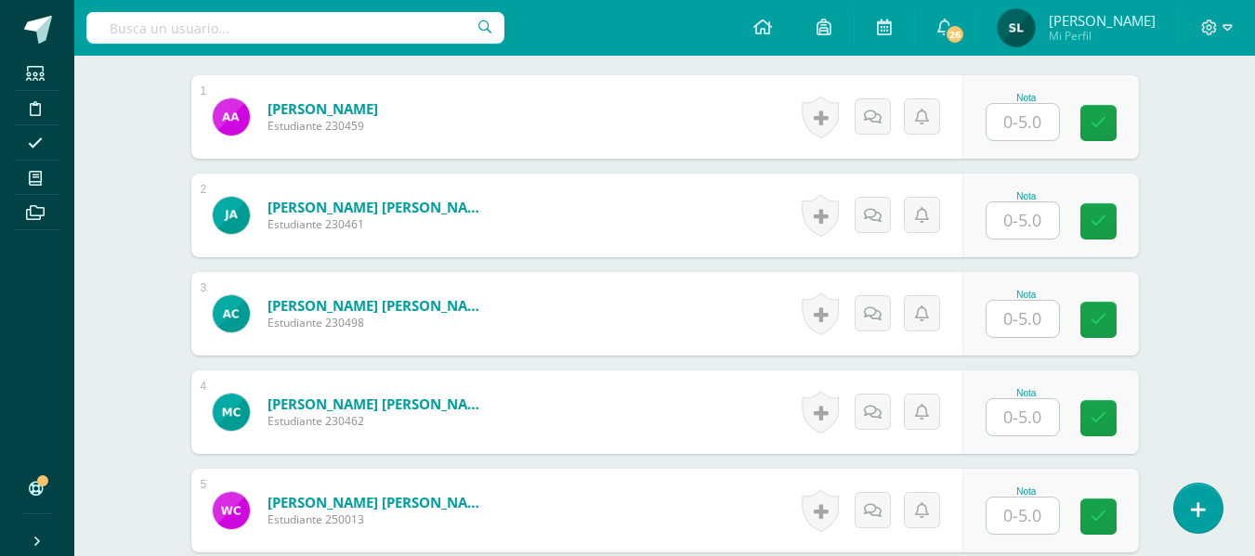
scroll to position [558, 0]
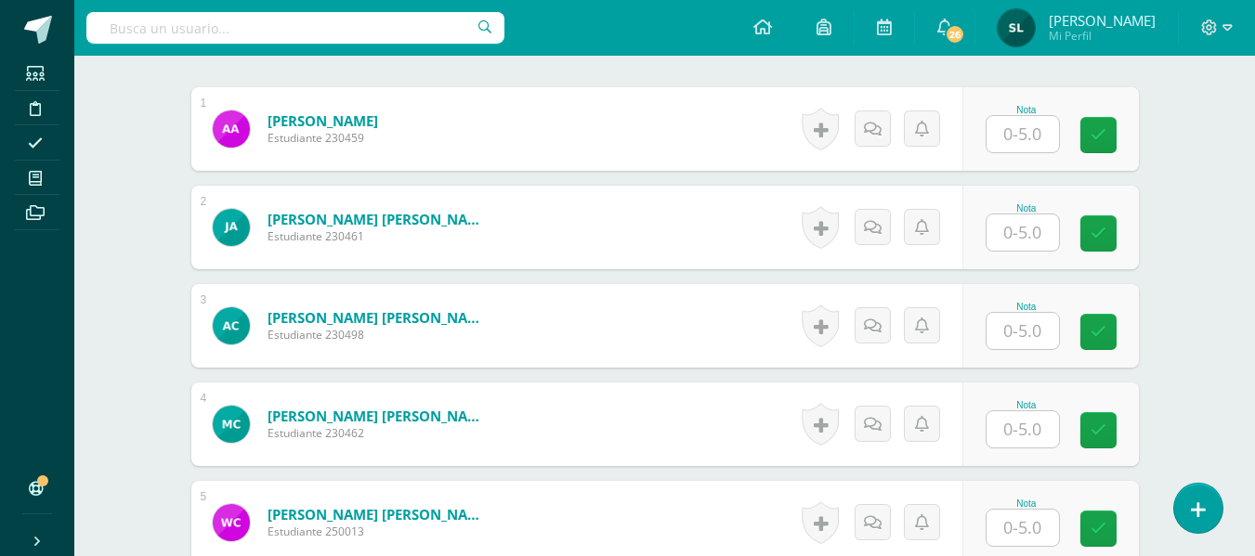
click at [1025, 334] on input "text" at bounding box center [1022, 331] width 72 height 36
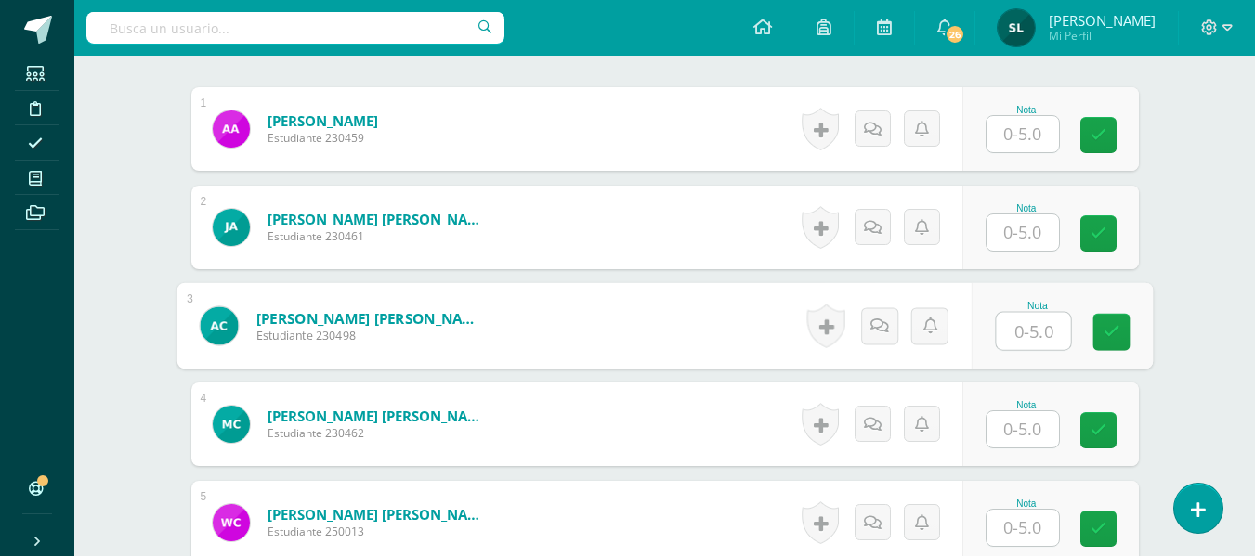
type input "5"
click at [1100, 329] on link at bounding box center [1110, 332] width 37 height 37
click at [1100, 329] on icon at bounding box center [1109, 326] width 19 height 16
click at [1061, 340] on icon at bounding box center [1060, 332] width 17 height 16
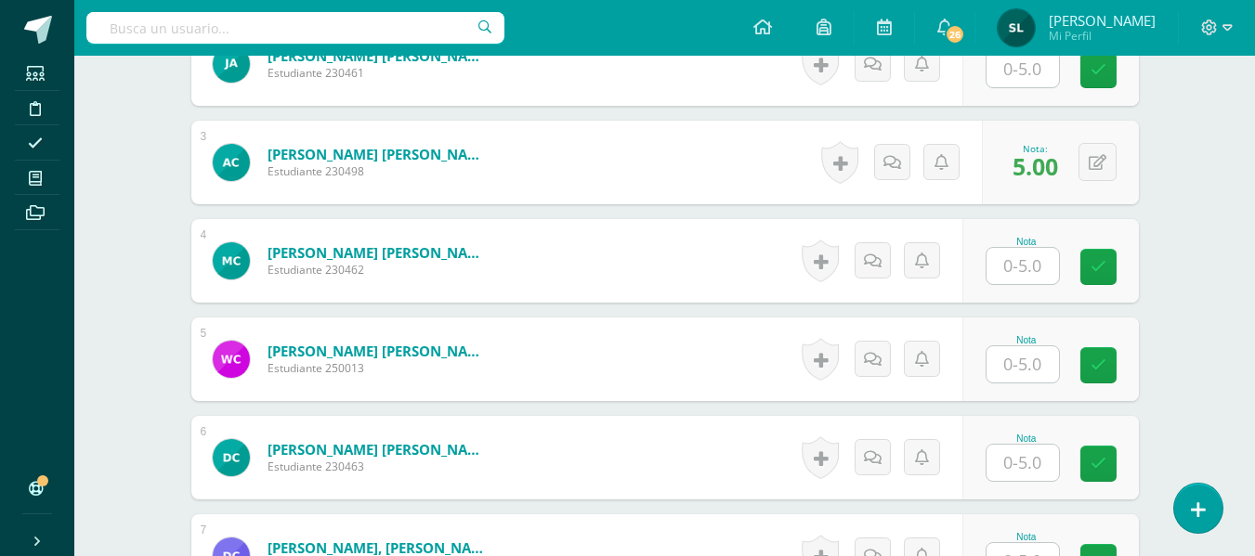
scroll to position [744, 0]
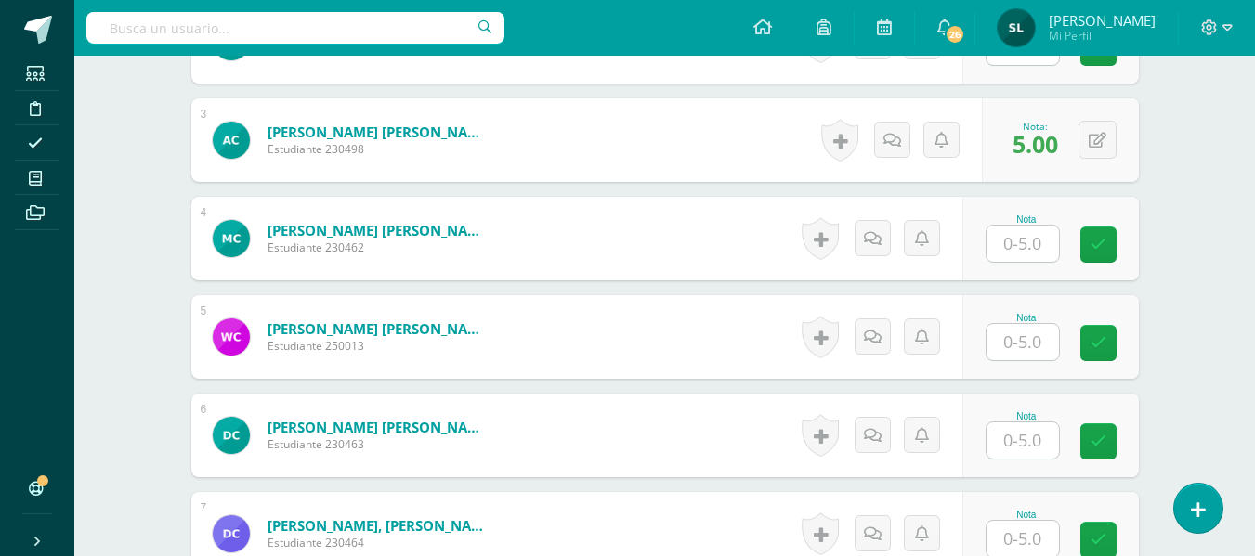
click at [1020, 345] on input "text" at bounding box center [1022, 342] width 72 height 36
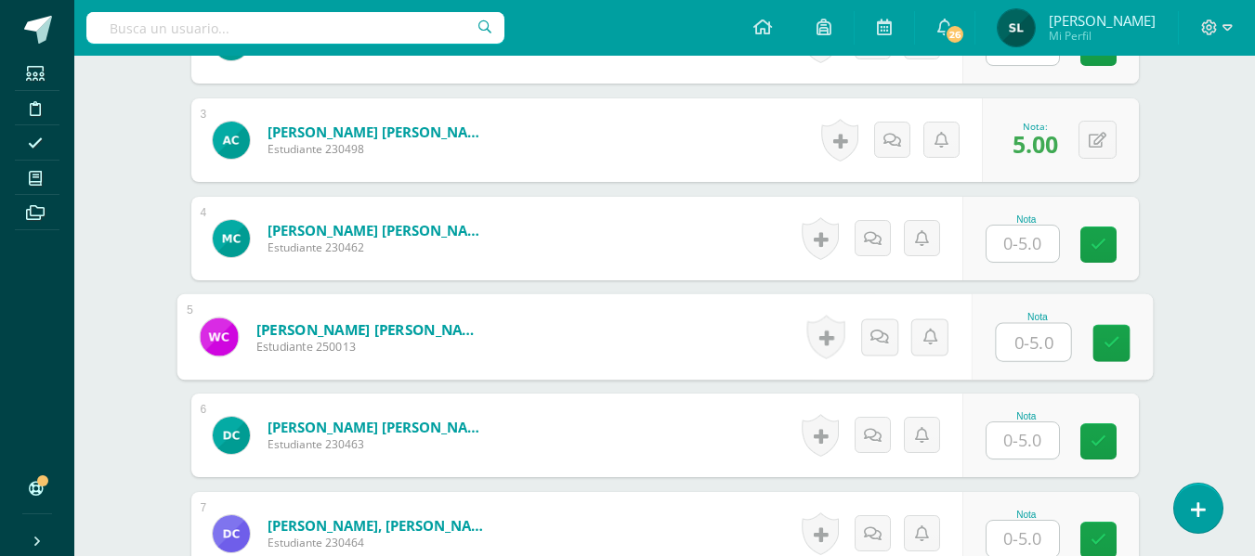
type input "5"
click at [1112, 336] on icon at bounding box center [1110, 343] width 17 height 16
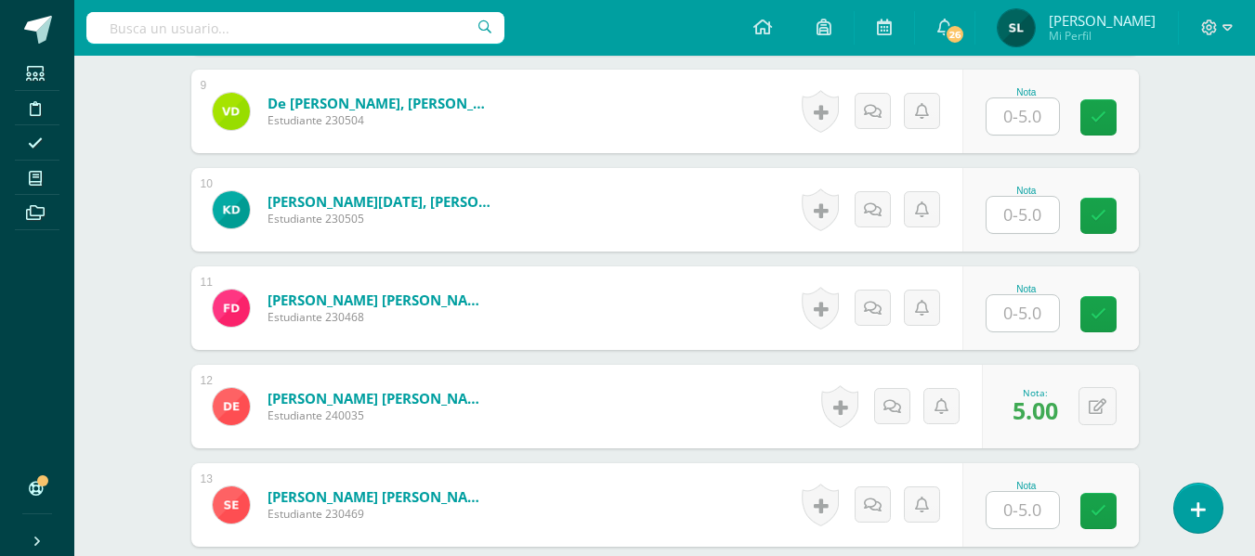
scroll to position [1394, 0]
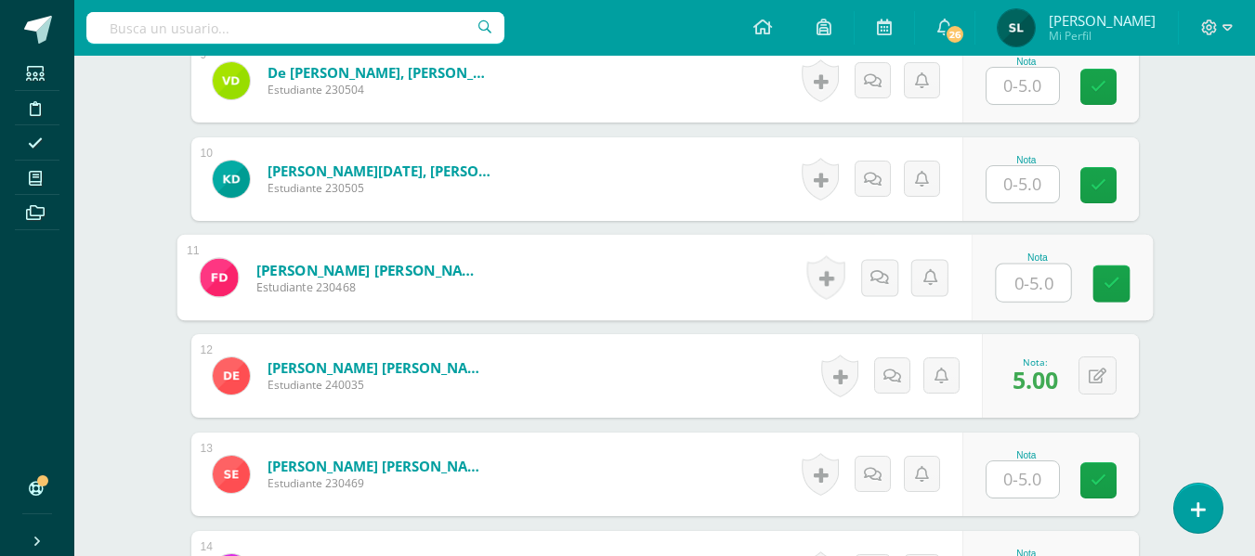
click at [1025, 291] on input "text" at bounding box center [1032, 283] width 74 height 37
type input "5"
click at [1106, 281] on icon at bounding box center [1110, 284] width 17 height 16
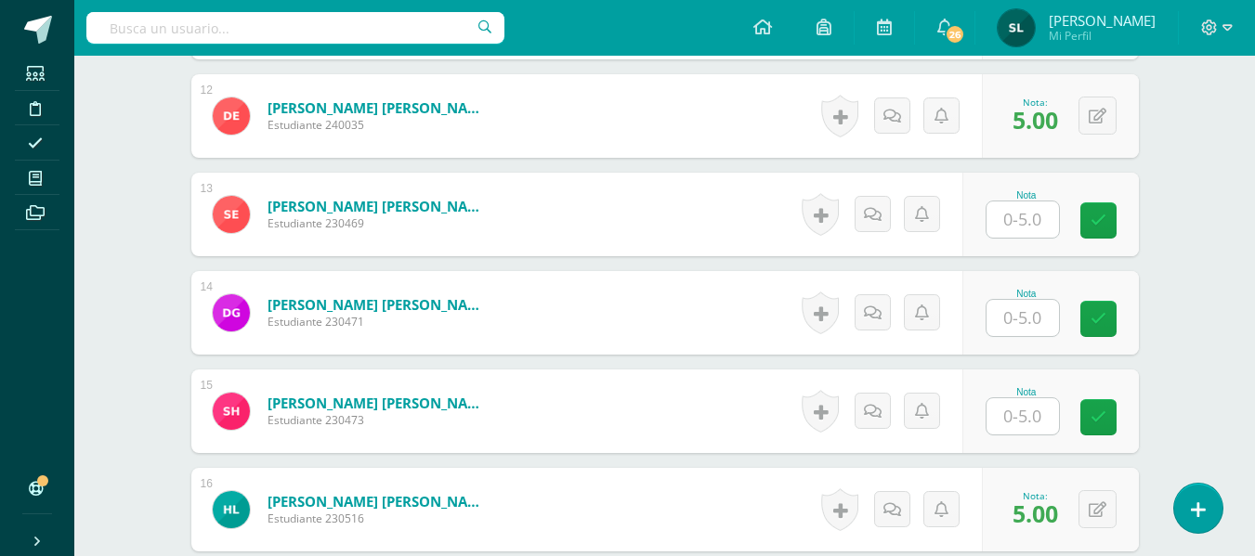
scroll to position [1672, 0]
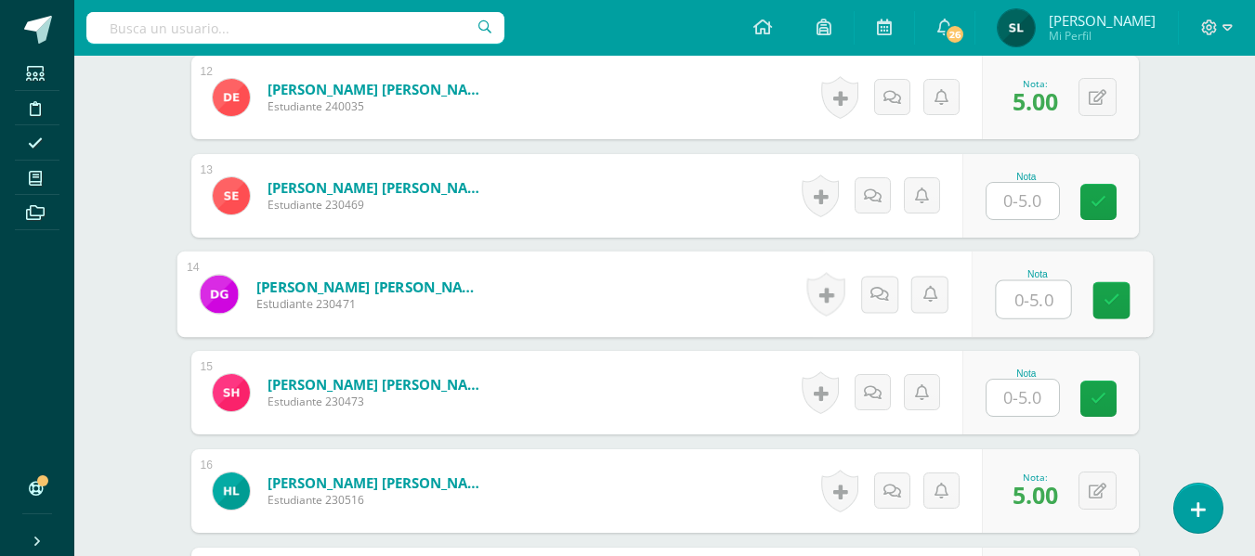
click at [1022, 299] on input "text" at bounding box center [1032, 299] width 74 height 37
type input "5"
click at [1123, 298] on link at bounding box center [1110, 300] width 37 height 37
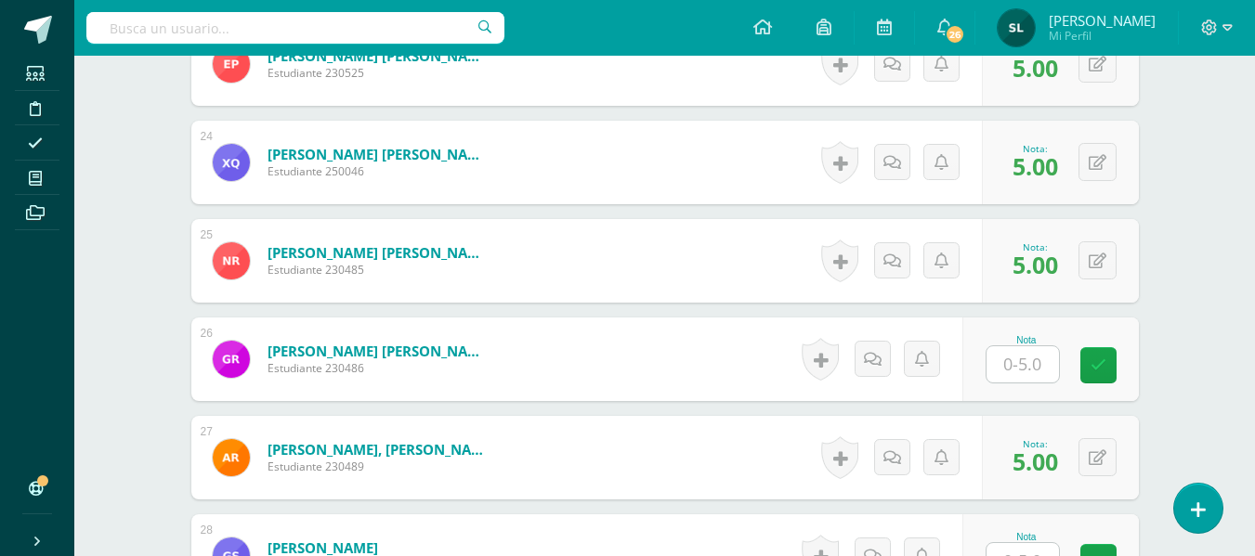
scroll to position [3158, 0]
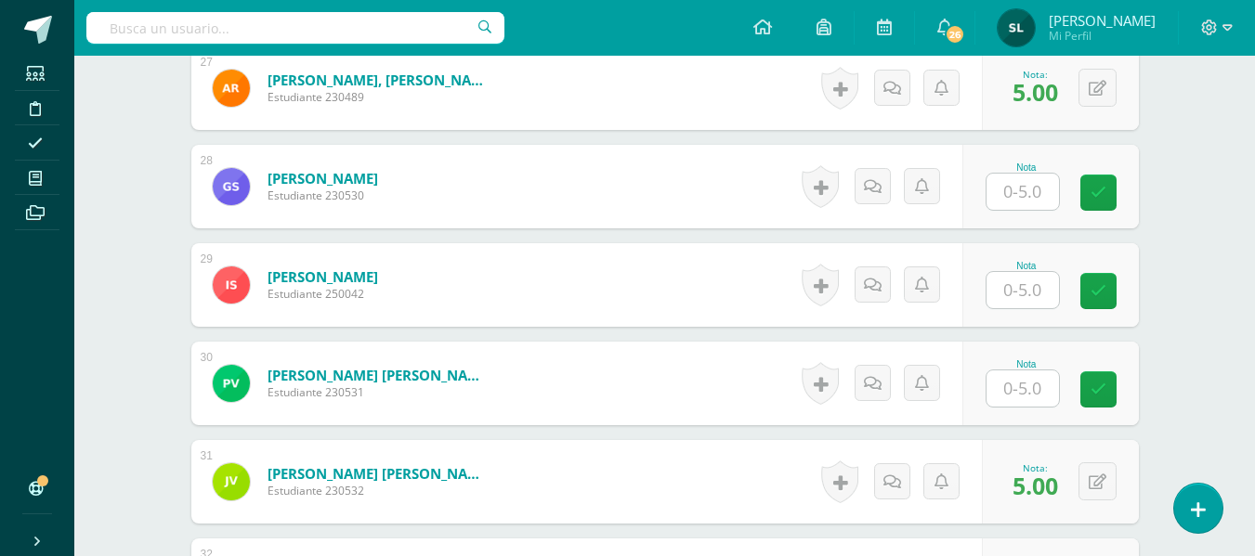
click at [1018, 287] on input "text" at bounding box center [1022, 290] width 72 height 36
type input "5"
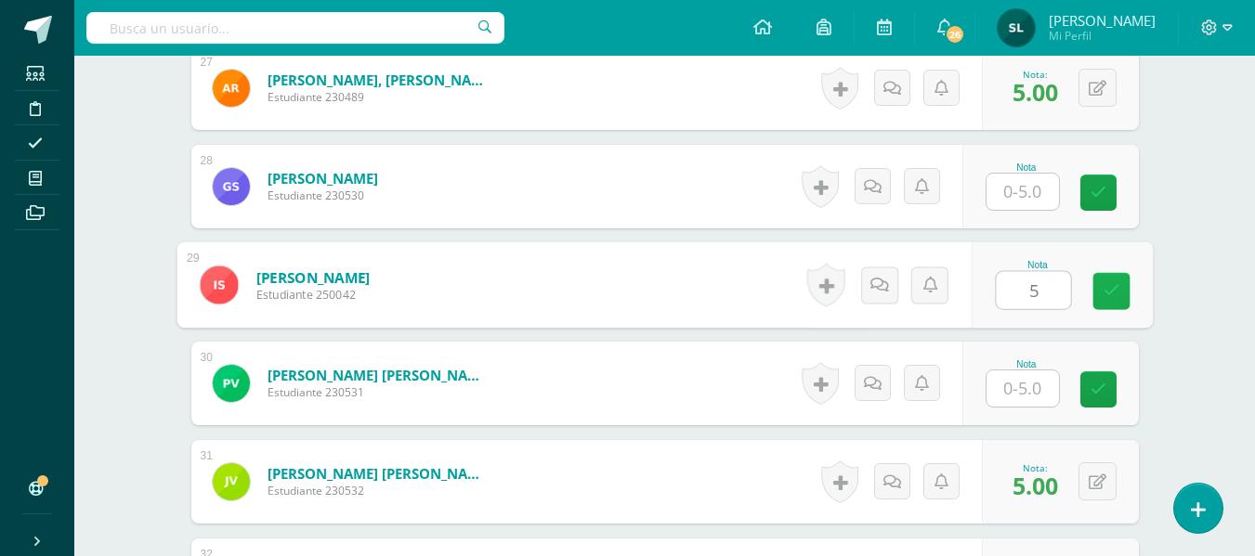
click at [1099, 292] on link at bounding box center [1110, 291] width 37 height 37
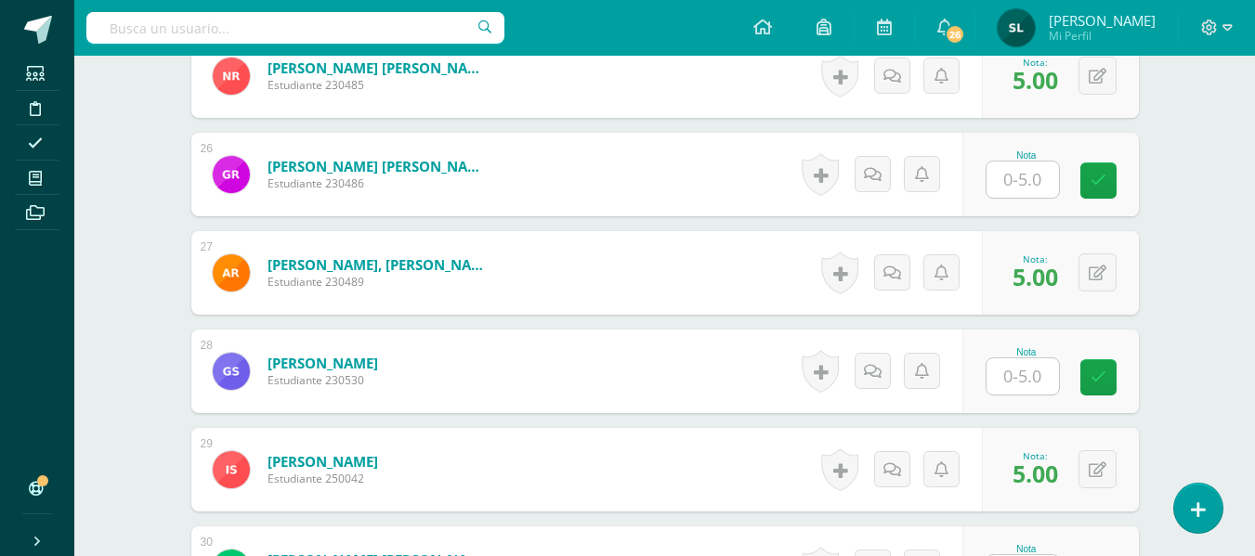
scroll to position [2973, 0]
click at [1019, 184] on input "text" at bounding box center [1022, 181] width 72 height 36
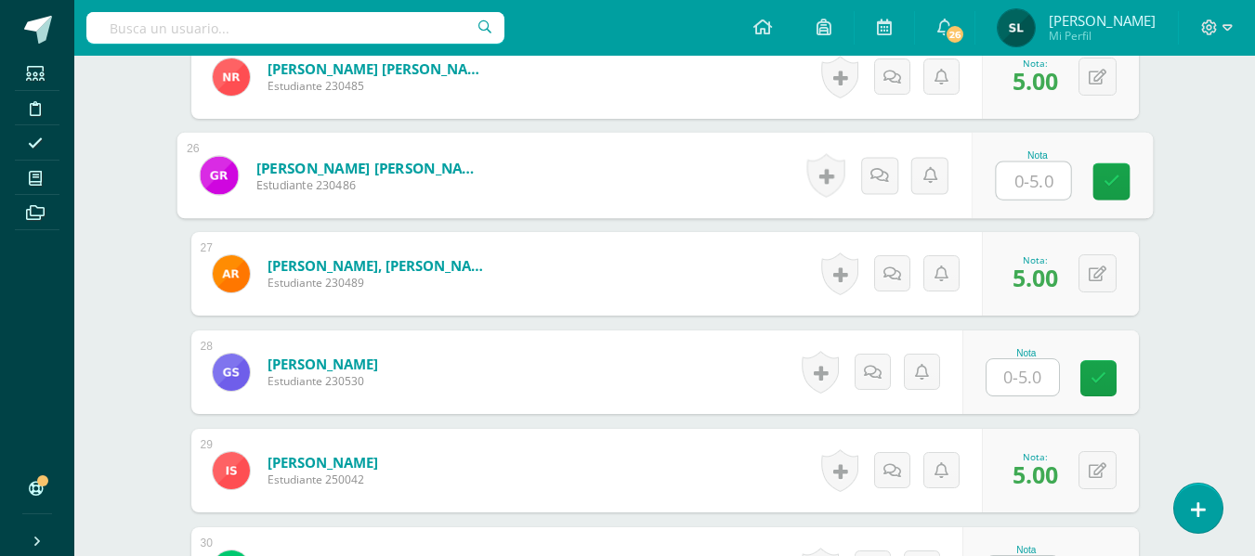
type input "5"
click at [1113, 195] on link at bounding box center [1110, 181] width 37 height 37
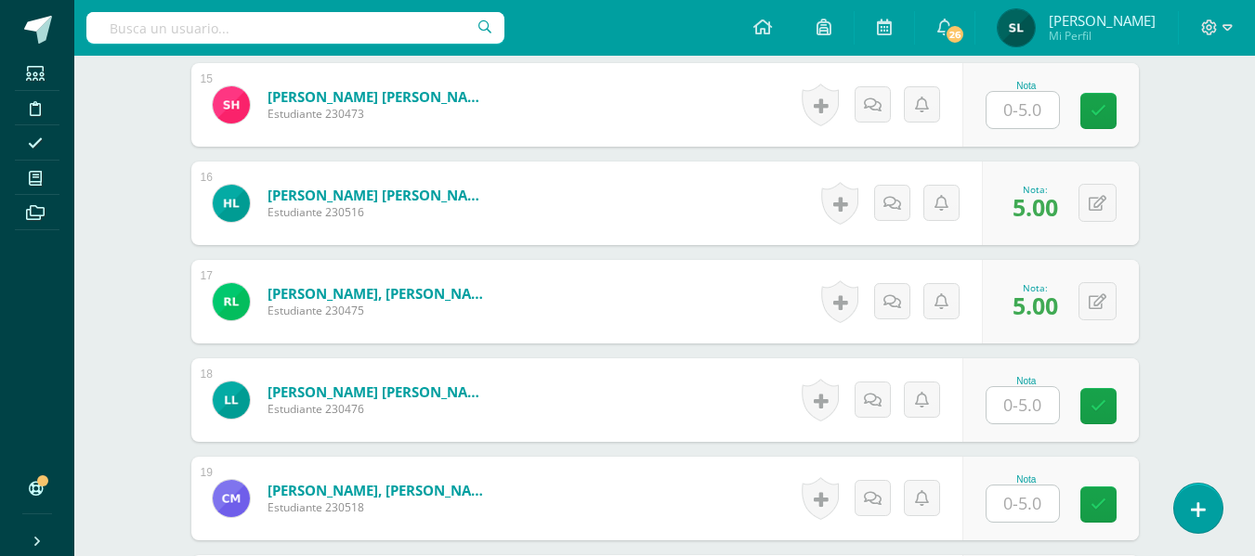
scroll to position [1672, 0]
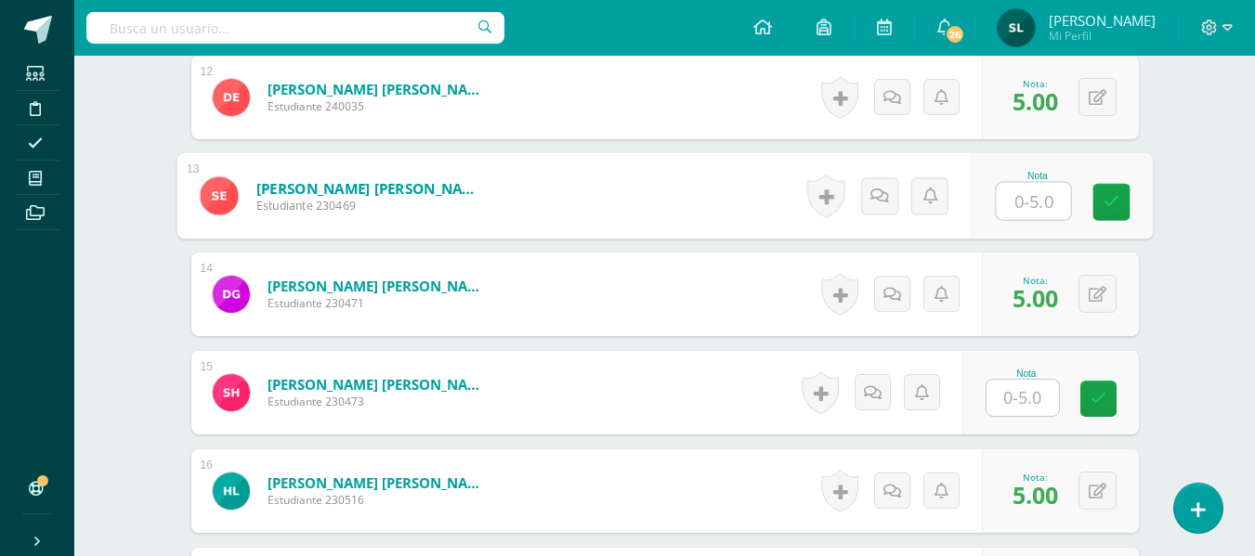
click at [1034, 202] on input "text" at bounding box center [1032, 201] width 74 height 37
type input "5"
click at [1110, 202] on icon at bounding box center [1110, 202] width 17 height 16
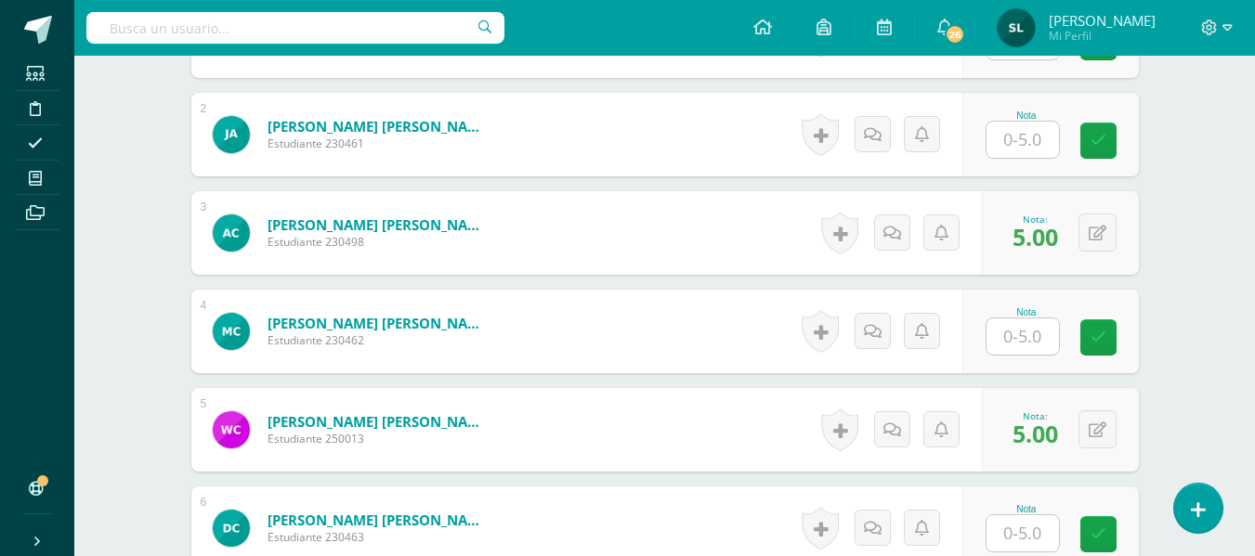
scroll to position [372, 0]
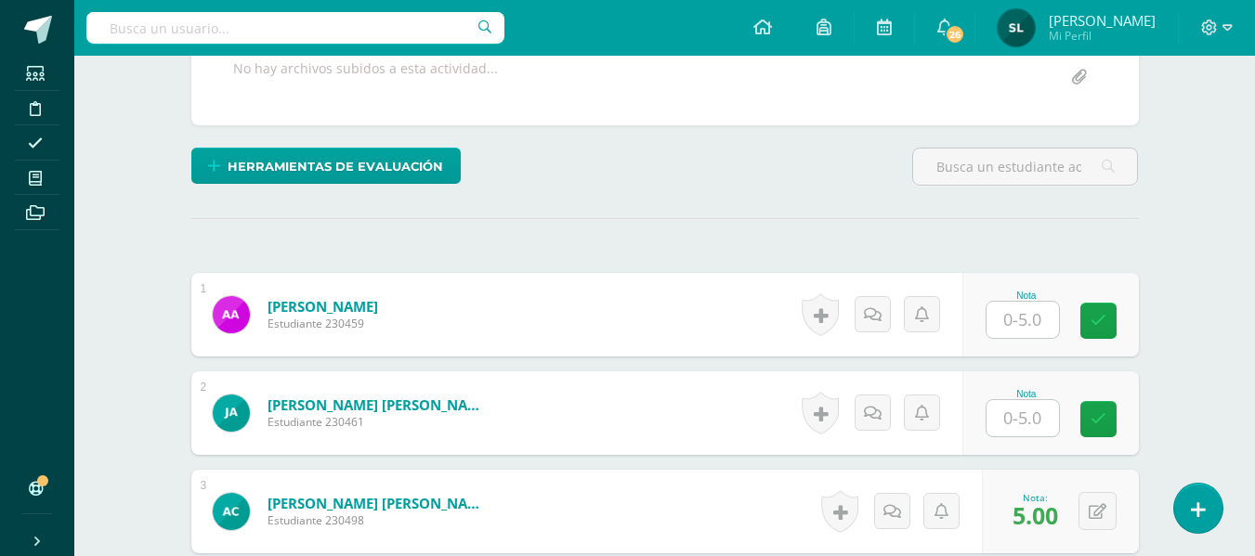
click at [1032, 316] on input "text" at bounding box center [1022, 320] width 72 height 36
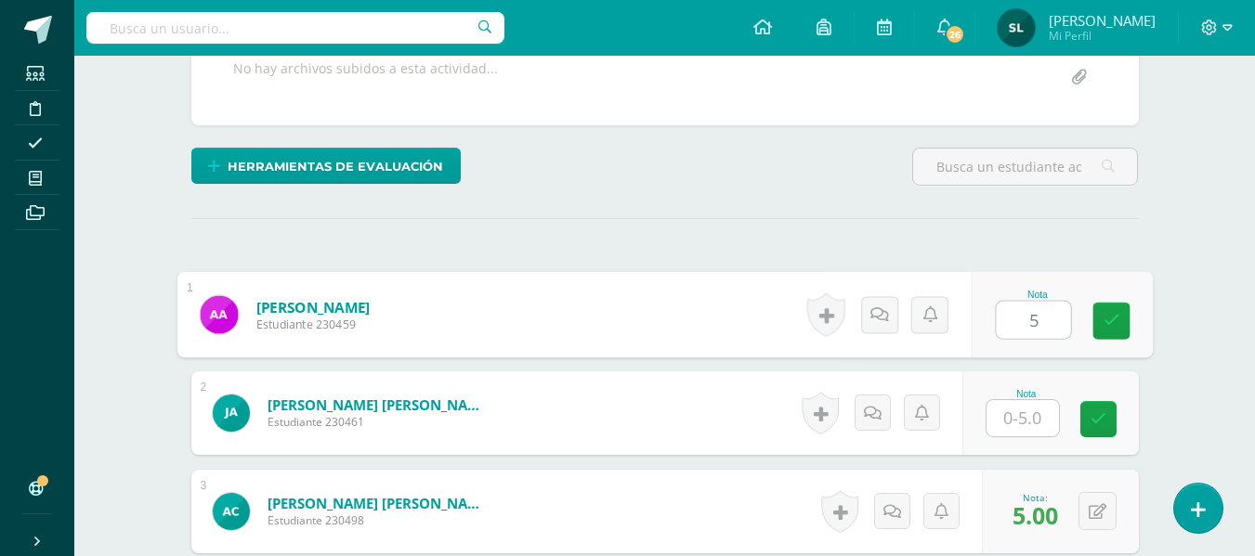
type input "5"
click at [1032, 418] on input "text" at bounding box center [1022, 418] width 72 height 36
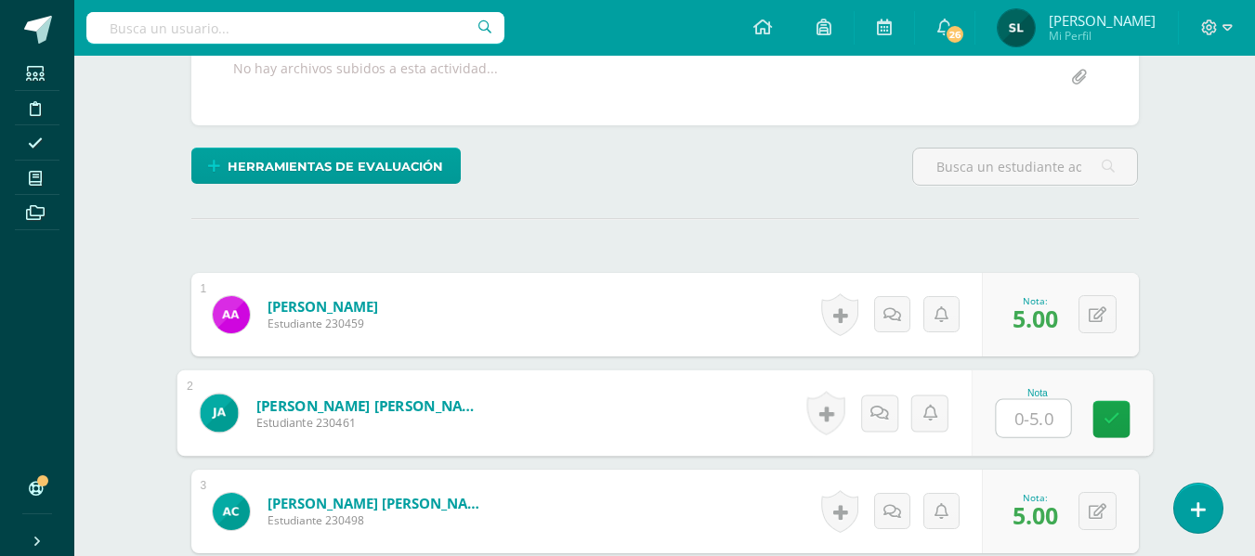
type input "5"
click at [1108, 420] on icon at bounding box center [1110, 419] width 17 height 16
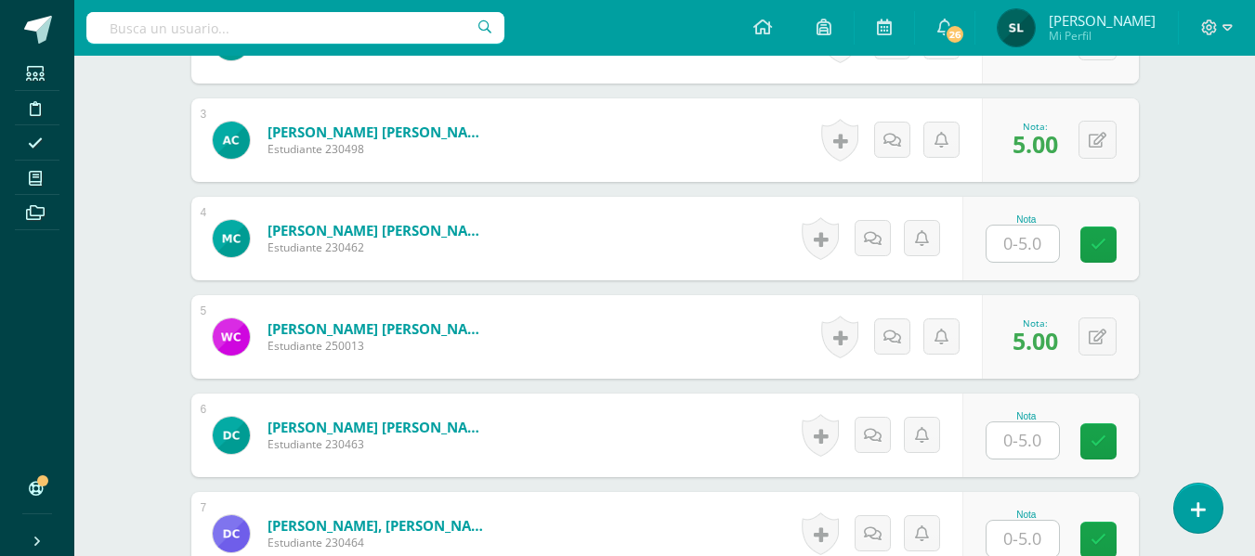
scroll to position [837, 0]
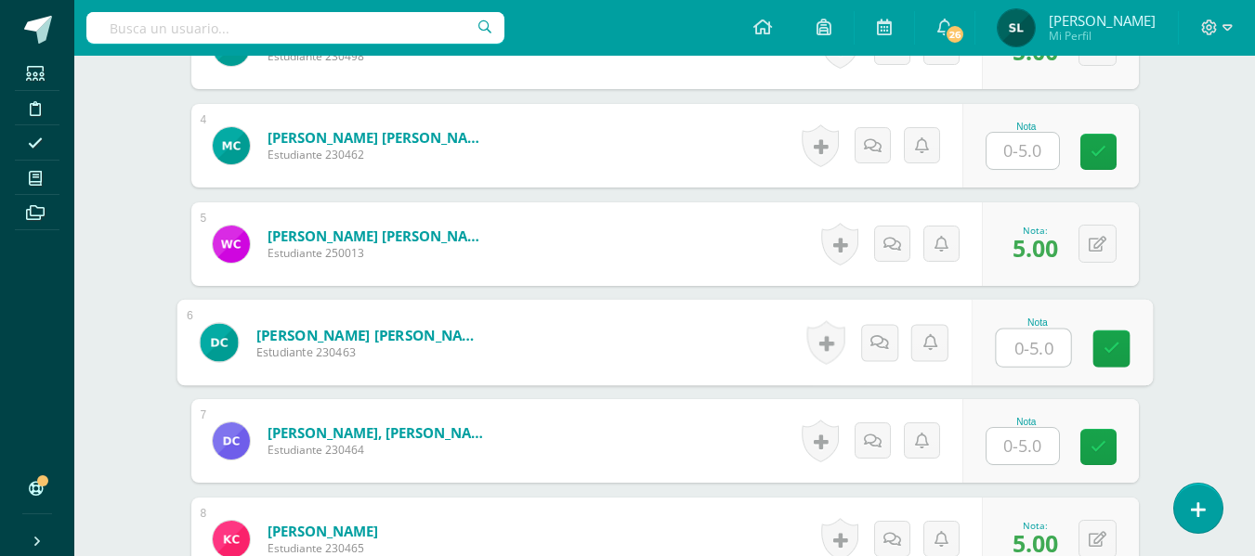
click at [1021, 353] on input "text" at bounding box center [1032, 348] width 74 height 37
type input "5"
click at [1101, 361] on link at bounding box center [1110, 349] width 37 height 37
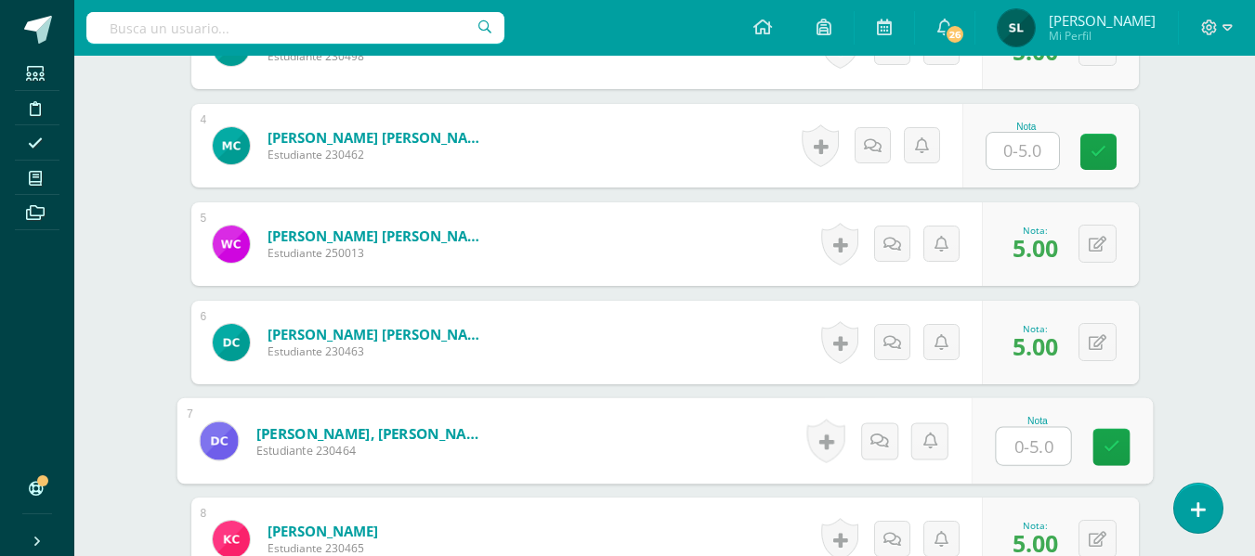
click at [1024, 447] on input "text" at bounding box center [1032, 446] width 74 height 37
type input "5"
click at [1109, 450] on icon at bounding box center [1110, 447] width 17 height 16
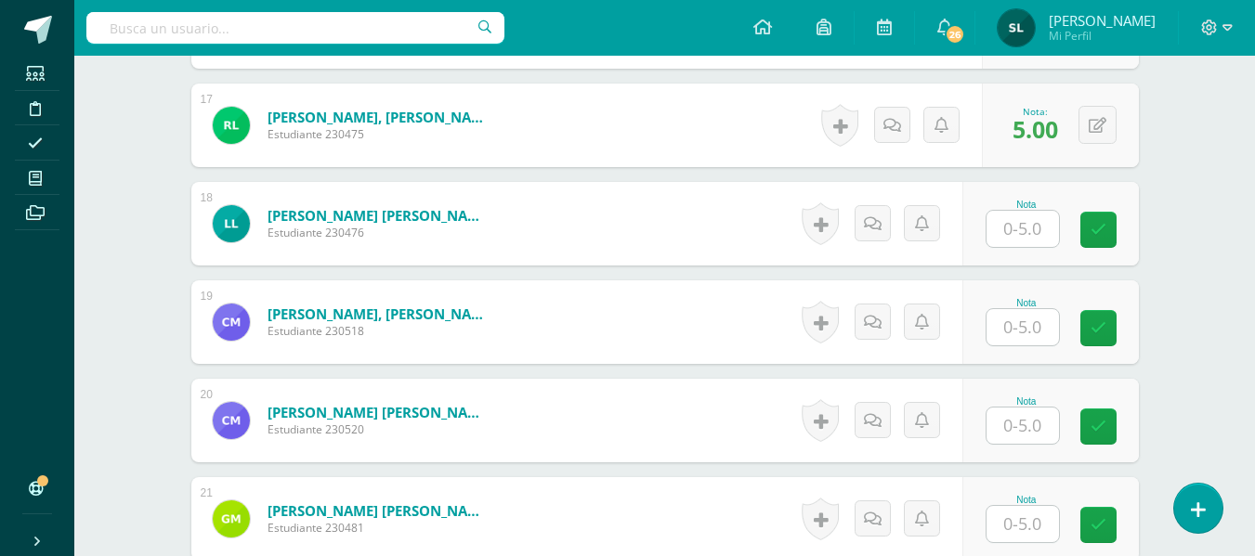
scroll to position [2230, 0]
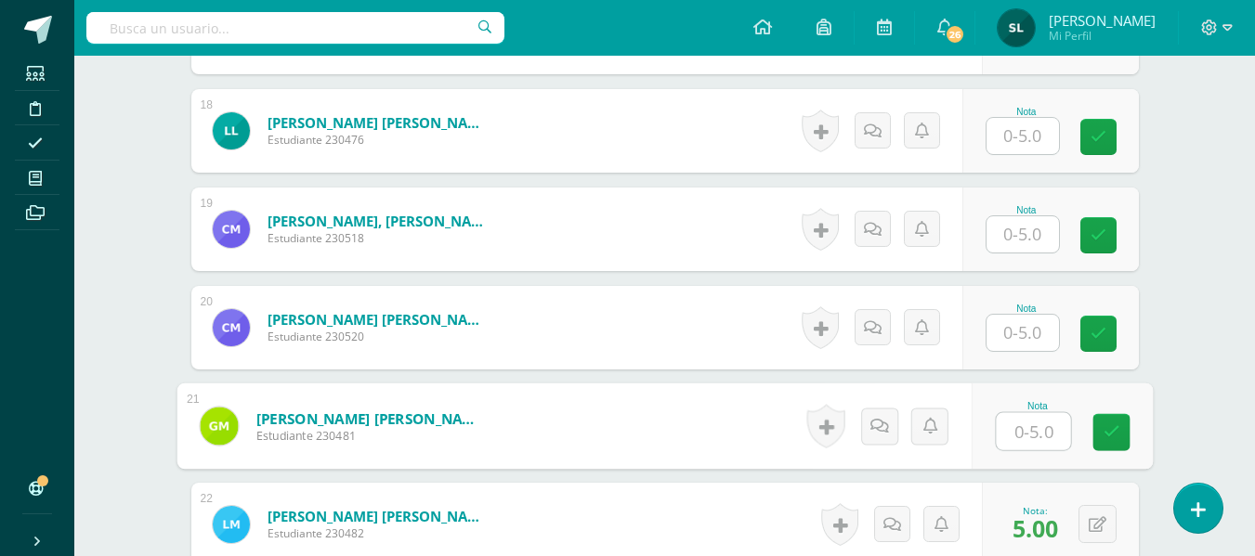
click at [1020, 433] on input "text" at bounding box center [1032, 431] width 74 height 37
type input "5"
click at [1114, 433] on icon at bounding box center [1110, 432] width 17 height 16
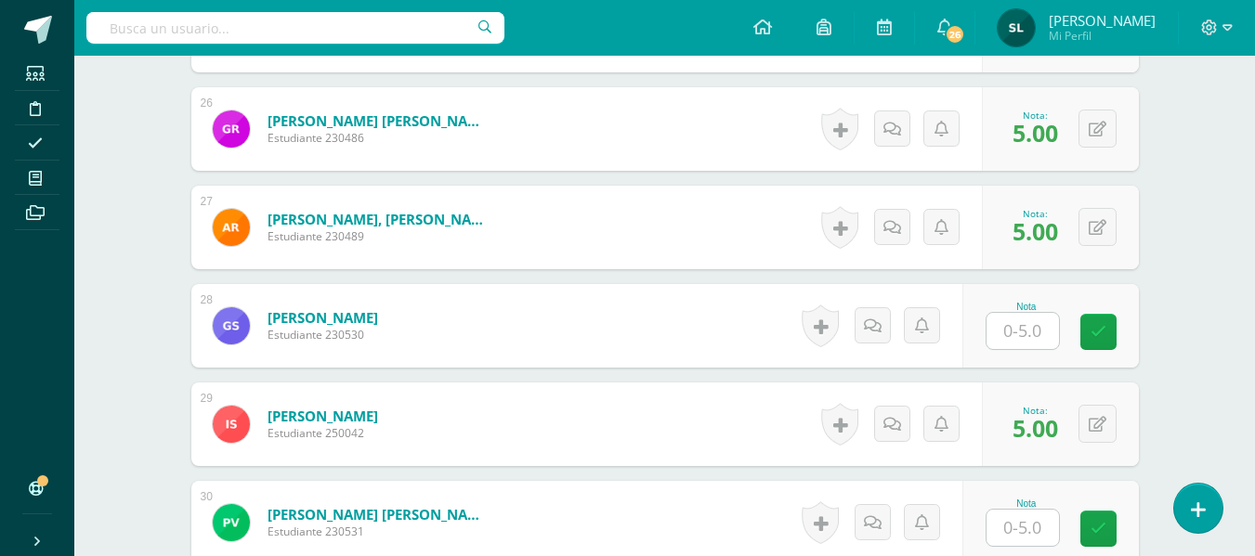
scroll to position [3065, 0]
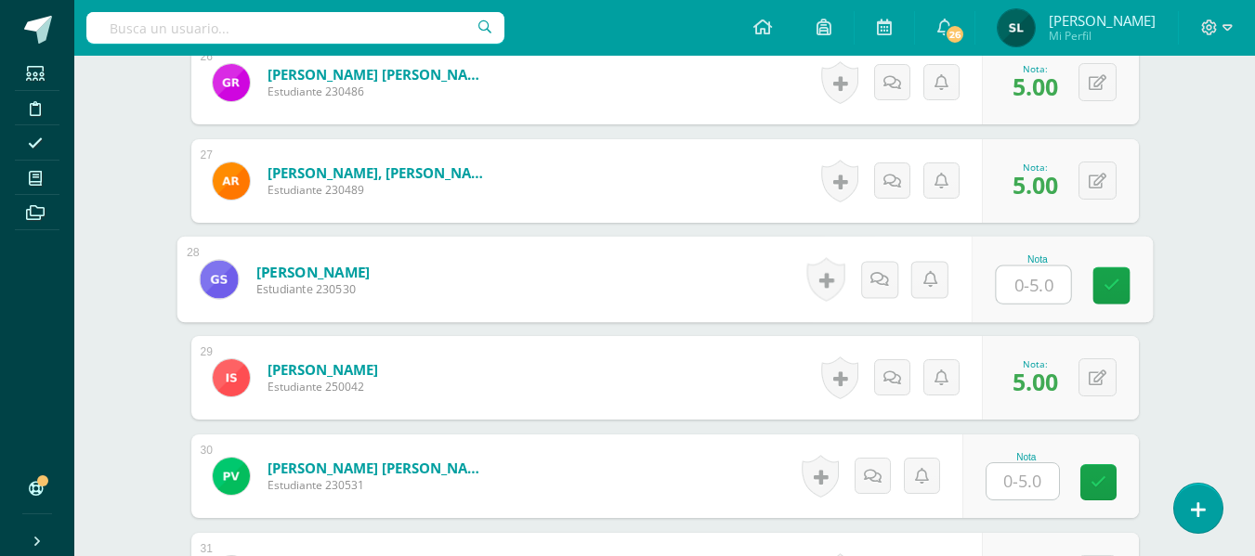
click at [1026, 291] on input "text" at bounding box center [1032, 285] width 74 height 37
type input "5"
click at [1106, 281] on icon at bounding box center [1110, 286] width 17 height 16
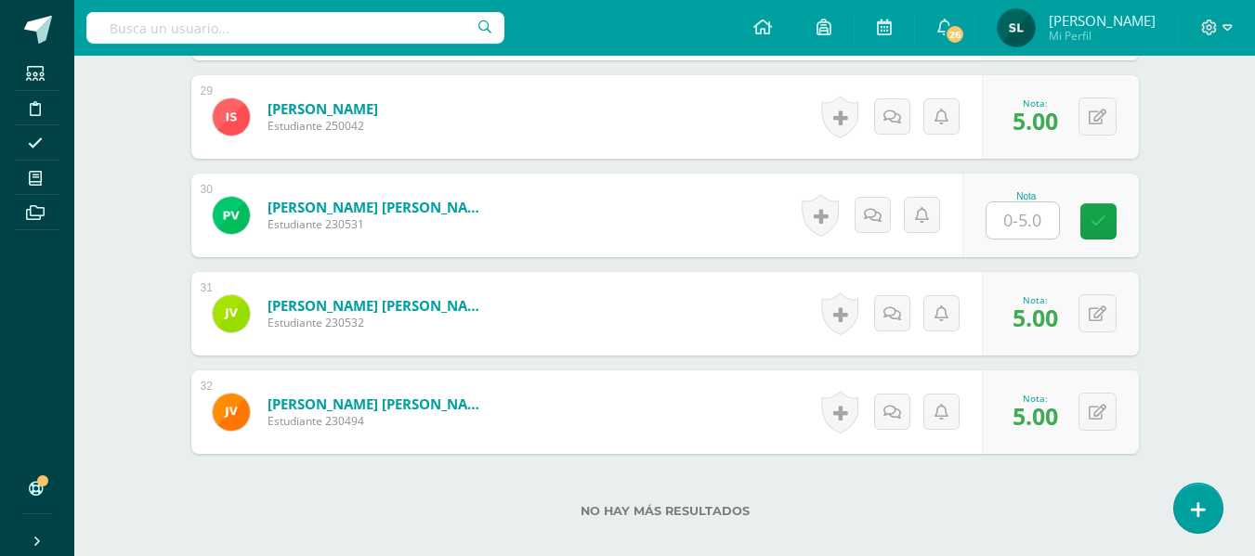
scroll to position [3437, 0]
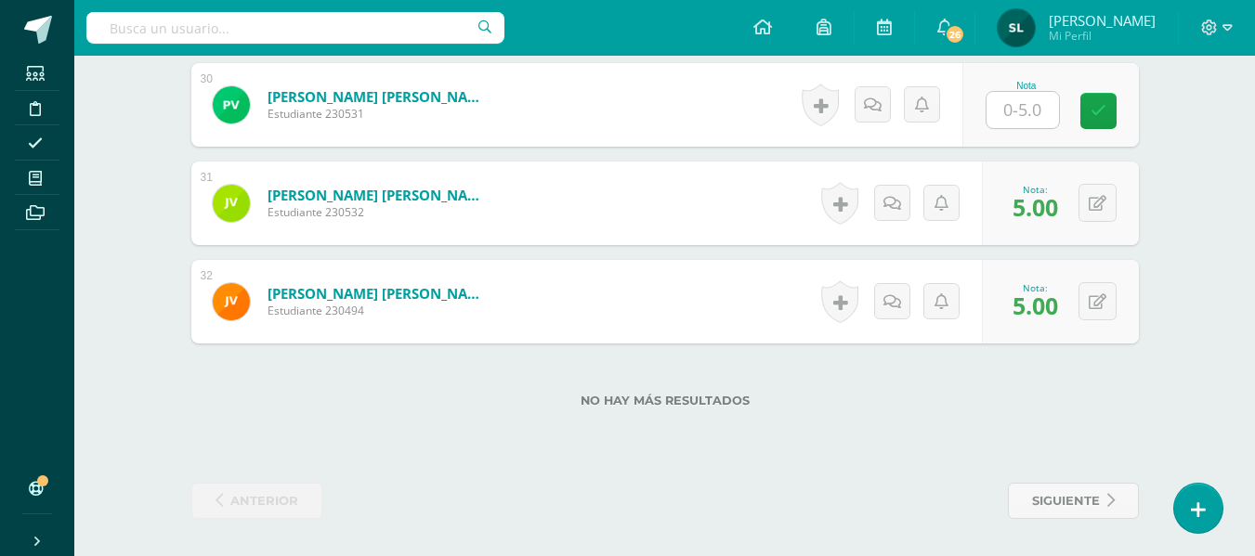
click at [1033, 112] on input "text" at bounding box center [1022, 110] width 72 height 36
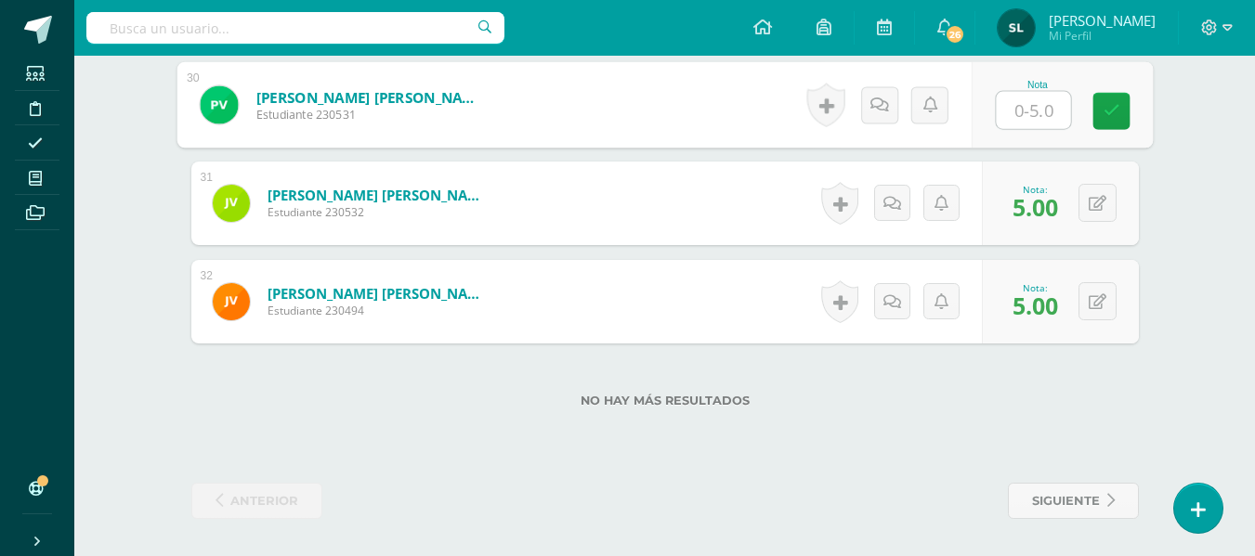
type input "5"
click at [1116, 107] on icon at bounding box center [1110, 111] width 17 height 16
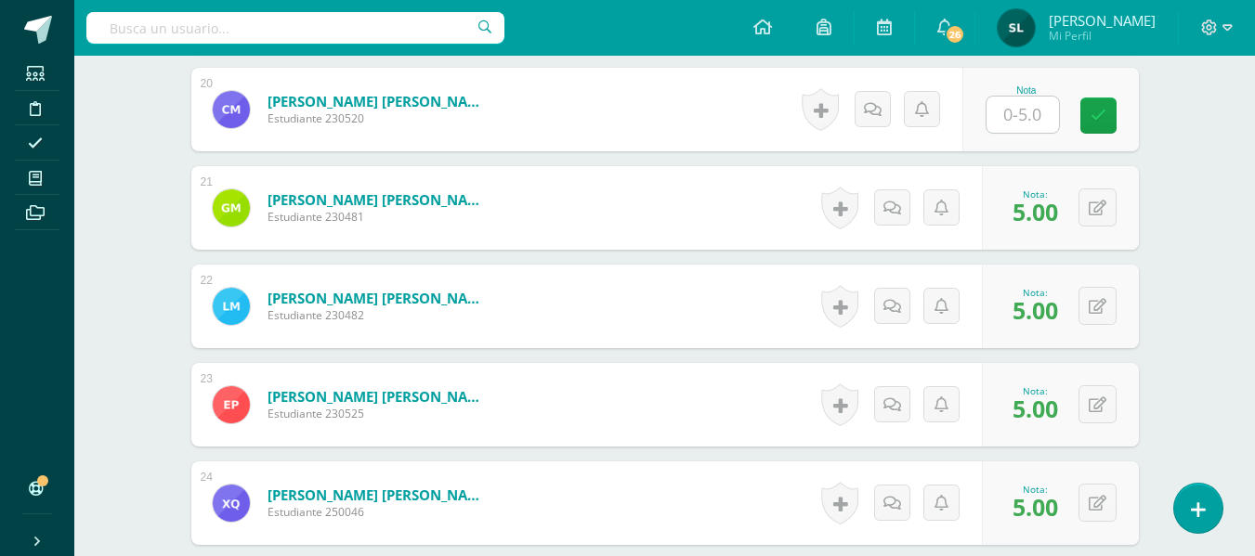
scroll to position [2415, 0]
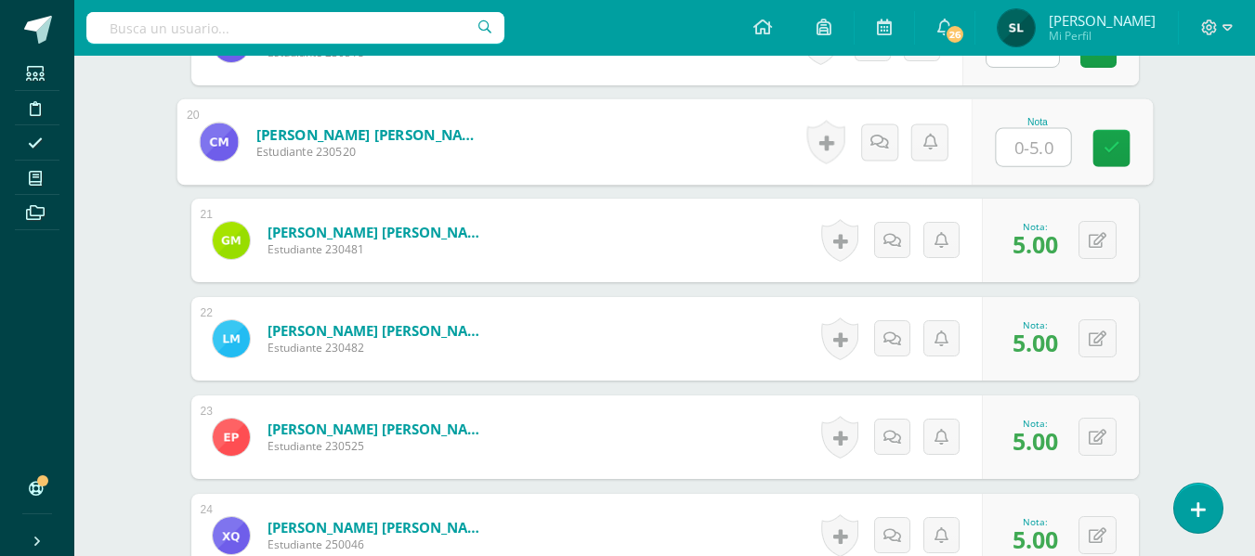
click at [1024, 143] on input "text" at bounding box center [1032, 147] width 74 height 37
type input "5"
click at [1114, 145] on icon at bounding box center [1110, 148] width 17 height 16
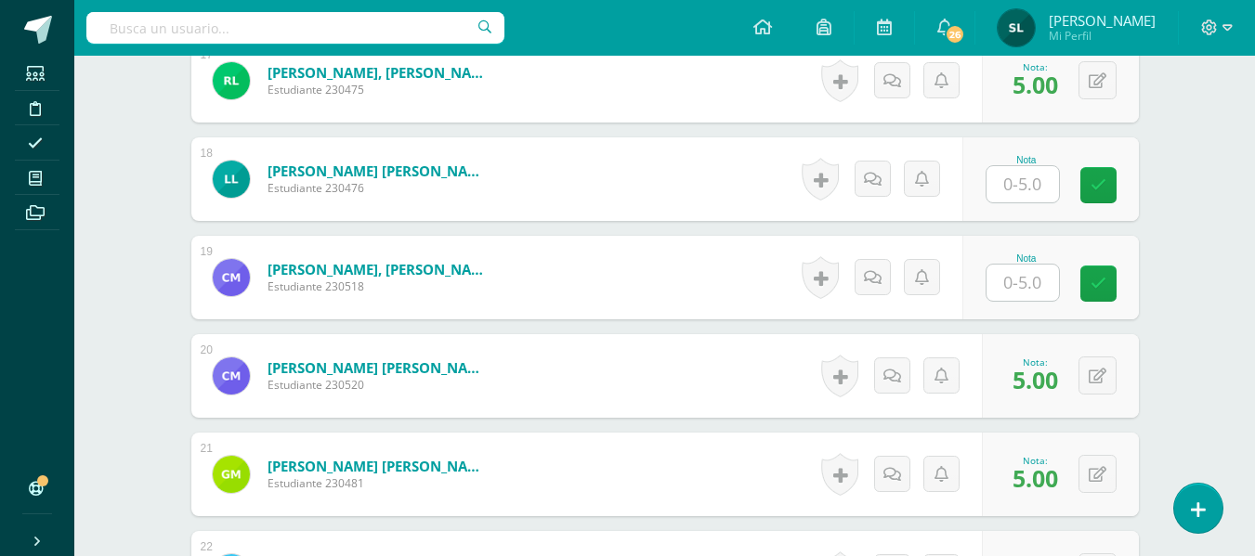
scroll to position [2137, 0]
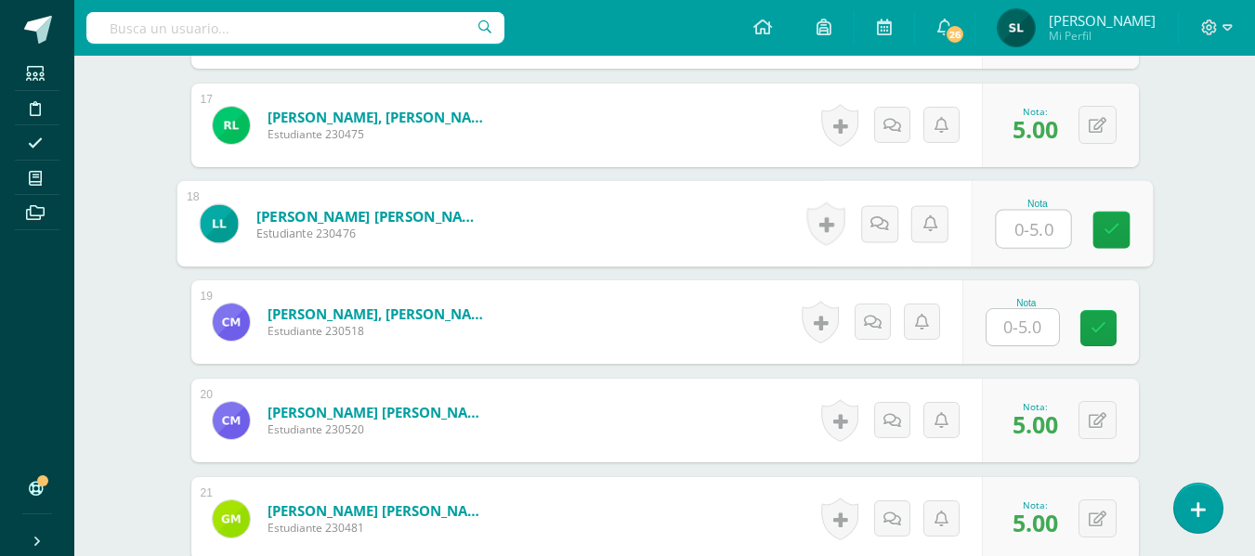
click at [1013, 227] on input "text" at bounding box center [1032, 229] width 74 height 37
type input "5"
click at [1107, 230] on icon at bounding box center [1110, 230] width 17 height 16
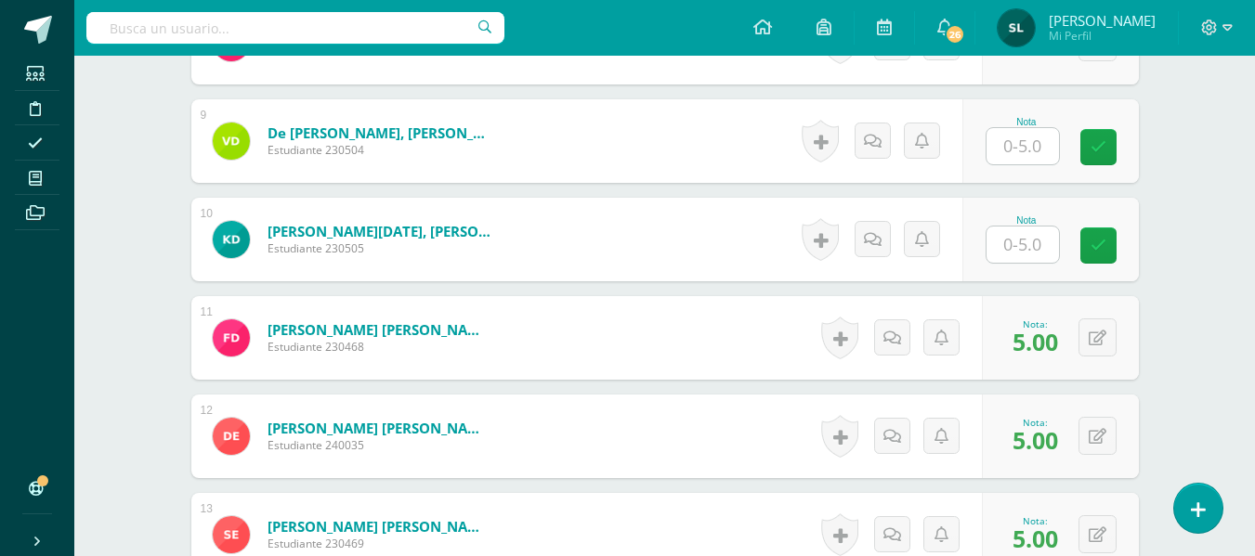
scroll to position [1301, 0]
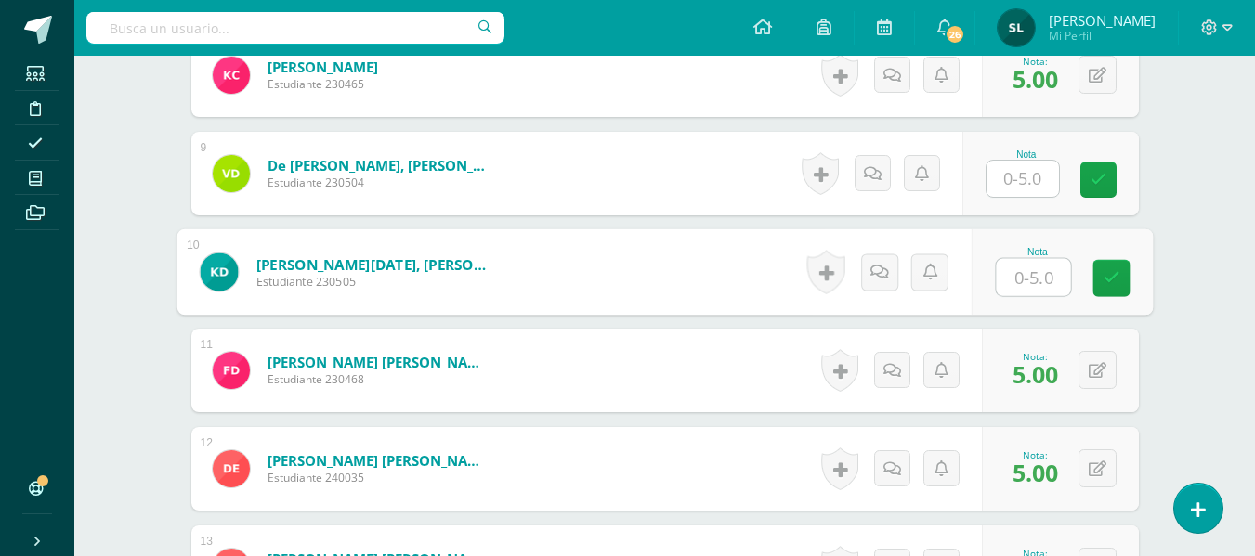
click at [1036, 280] on input "text" at bounding box center [1032, 277] width 74 height 37
type input "5"
click at [1106, 286] on icon at bounding box center [1110, 278] width 17 height 16
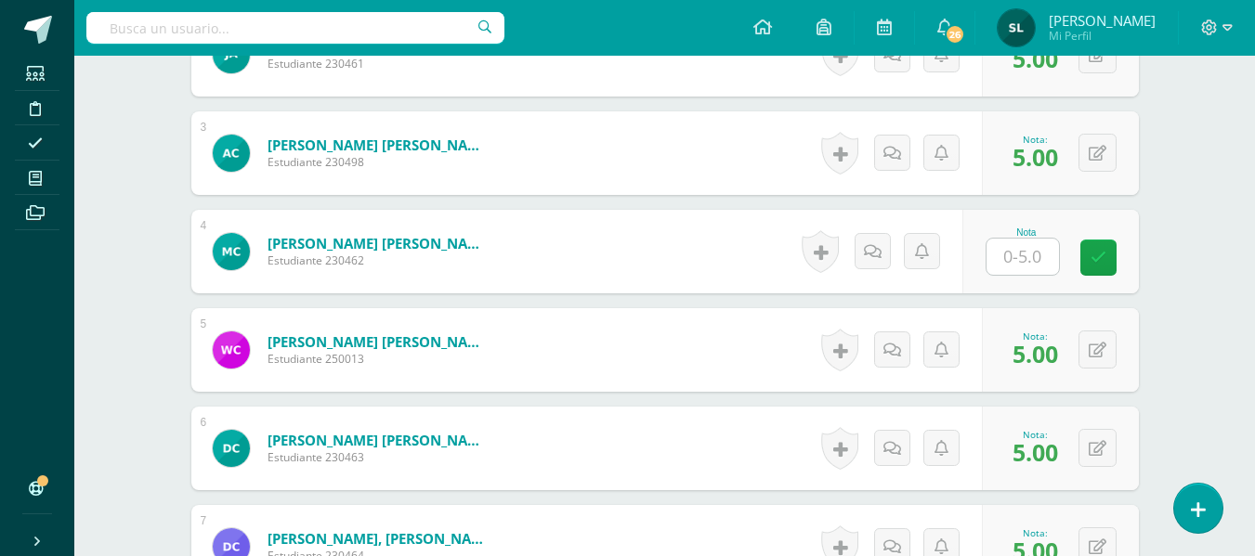
scroll to position [651, 0]
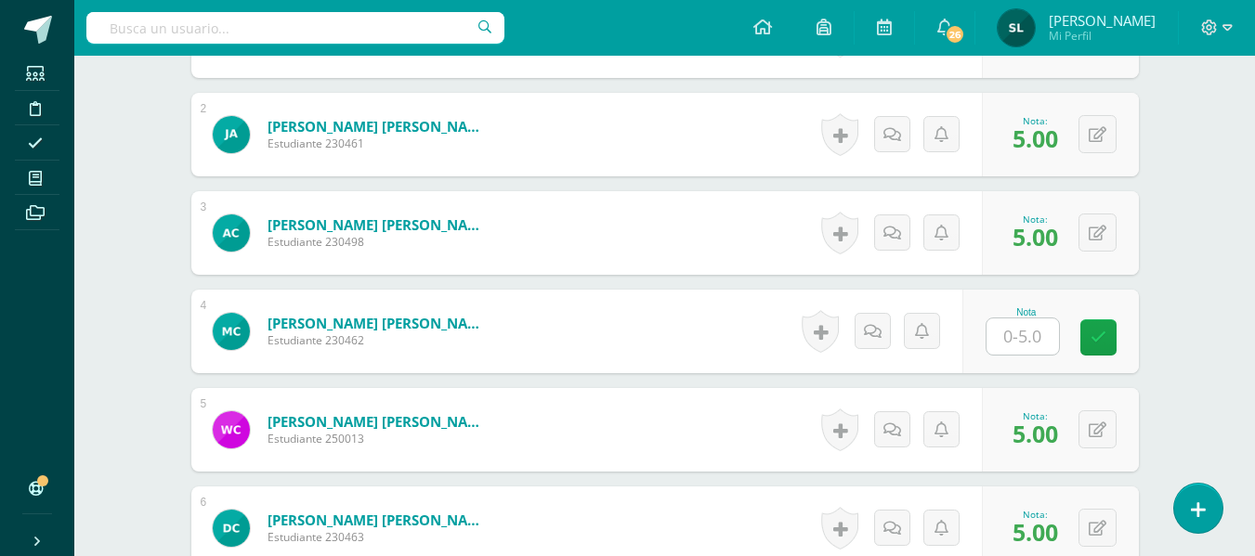
click at [1024, 339] on input "text" at bounding box center [1022, 337] width 72 height 36
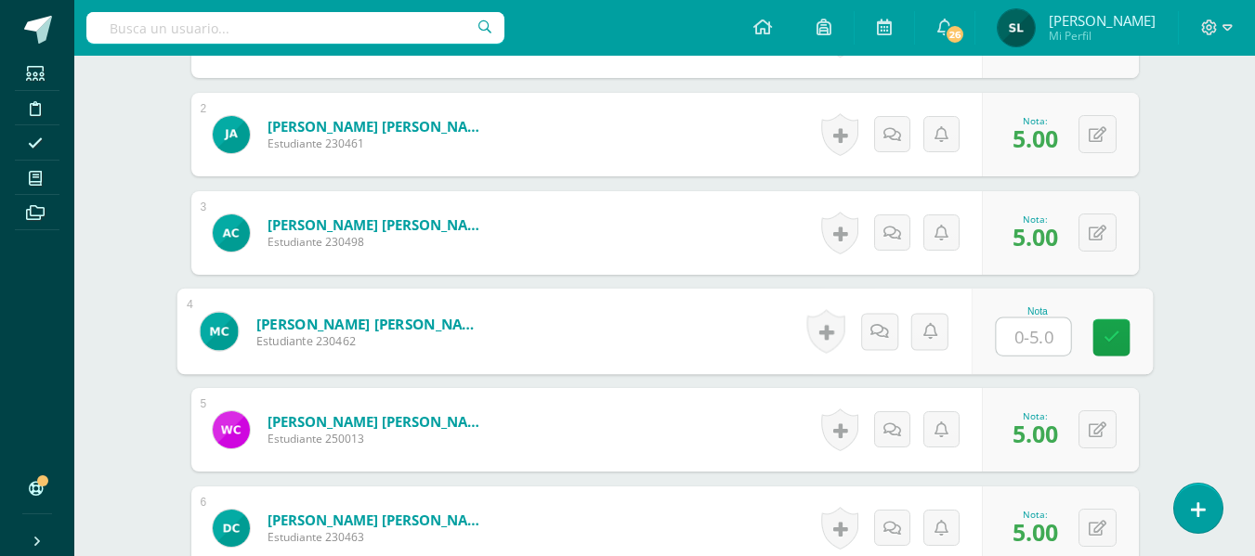
type input "5"
click at [1117, 338] on icon at bounding box center [1110, 338] width 17 height 16
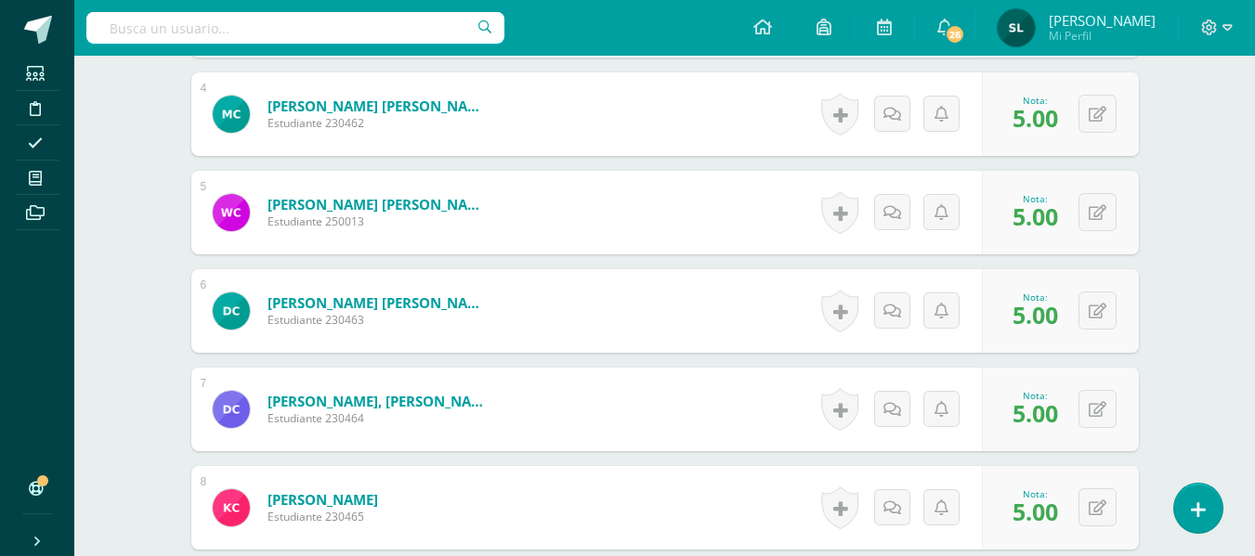
scroll to position [1208, 0]
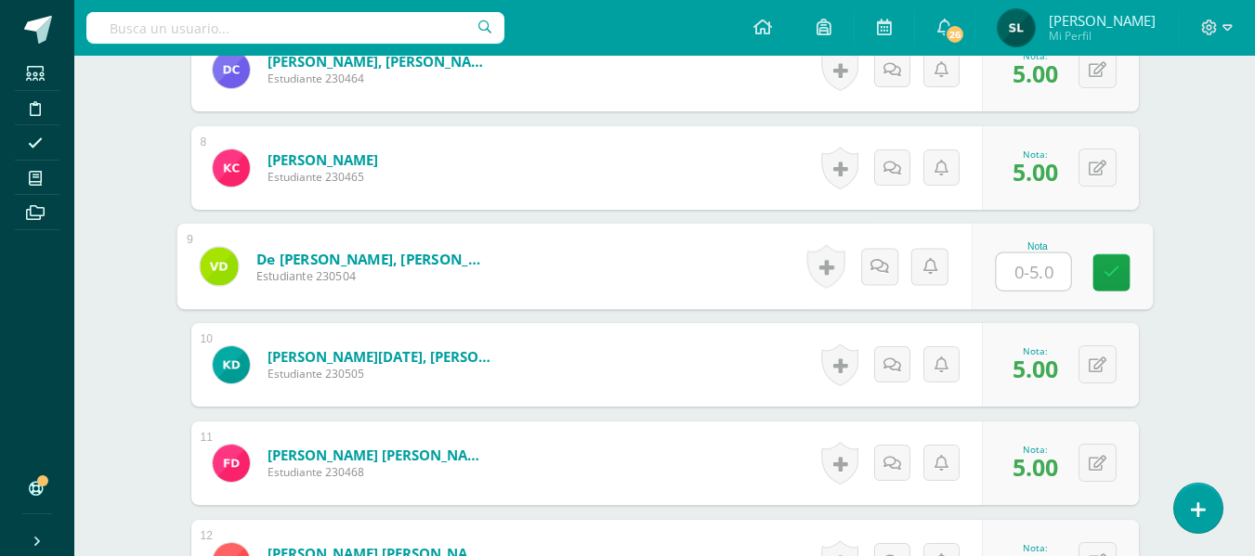
click at [1006, 274] on input "text" at bounding box center [1032, 272] width 74 height 37
type input "5"
click at [1119, 280] on link at bounding box center [1110, 272] width 37 height 37
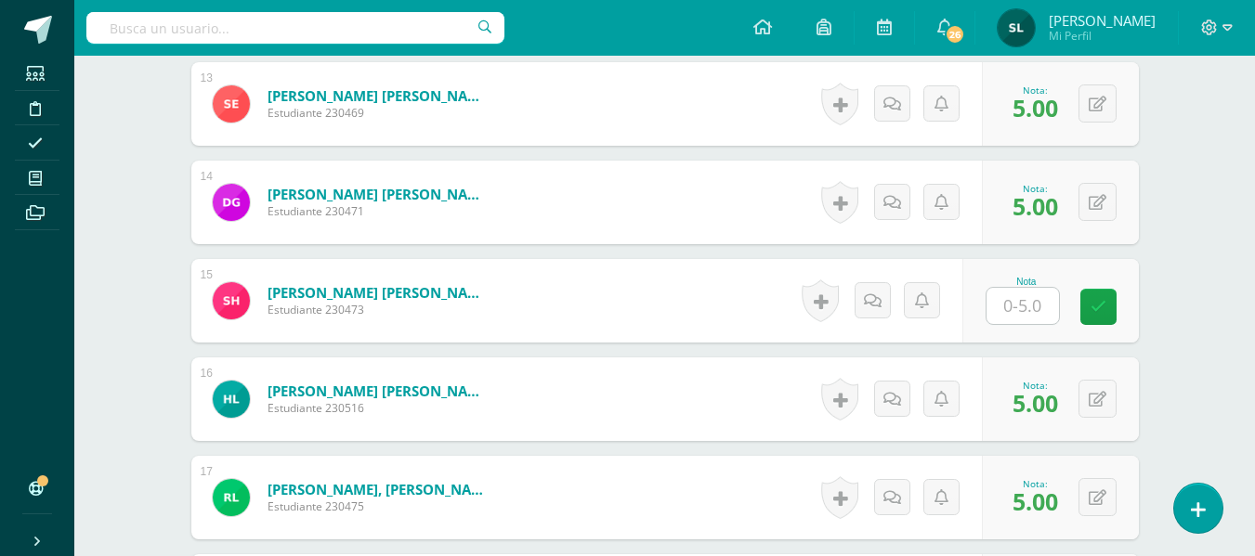
scroll to position [1765, 0]
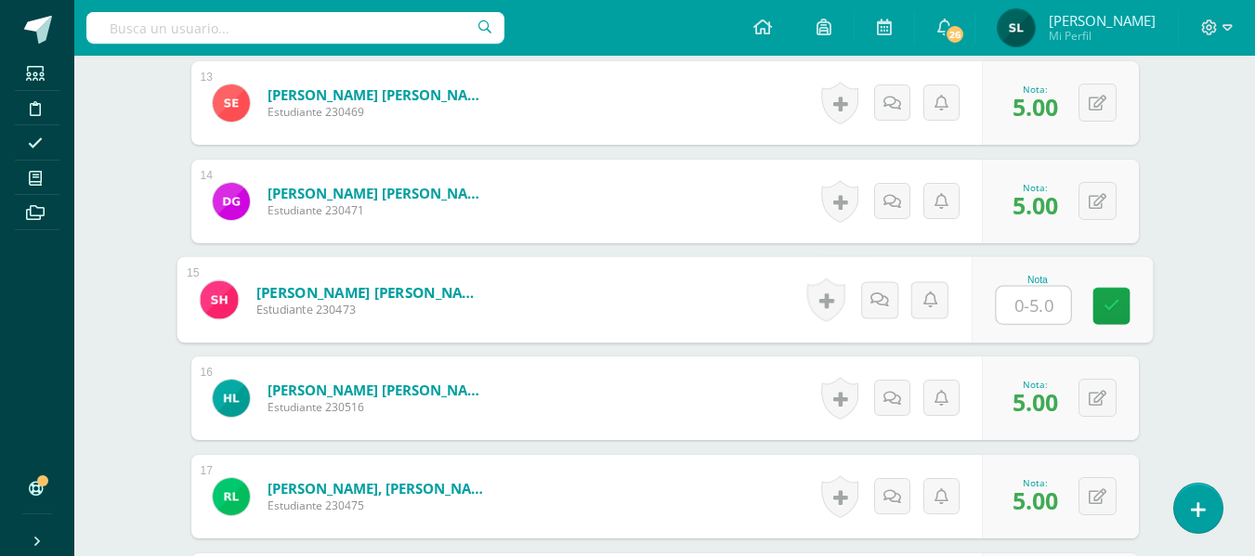
click at [1016, 304] on input "text" at bounding box center [1032, 305] width 74 height 37
type input "5"
click at [1118, 304] on link at bounding box center [1110, 306] width 37 height 37
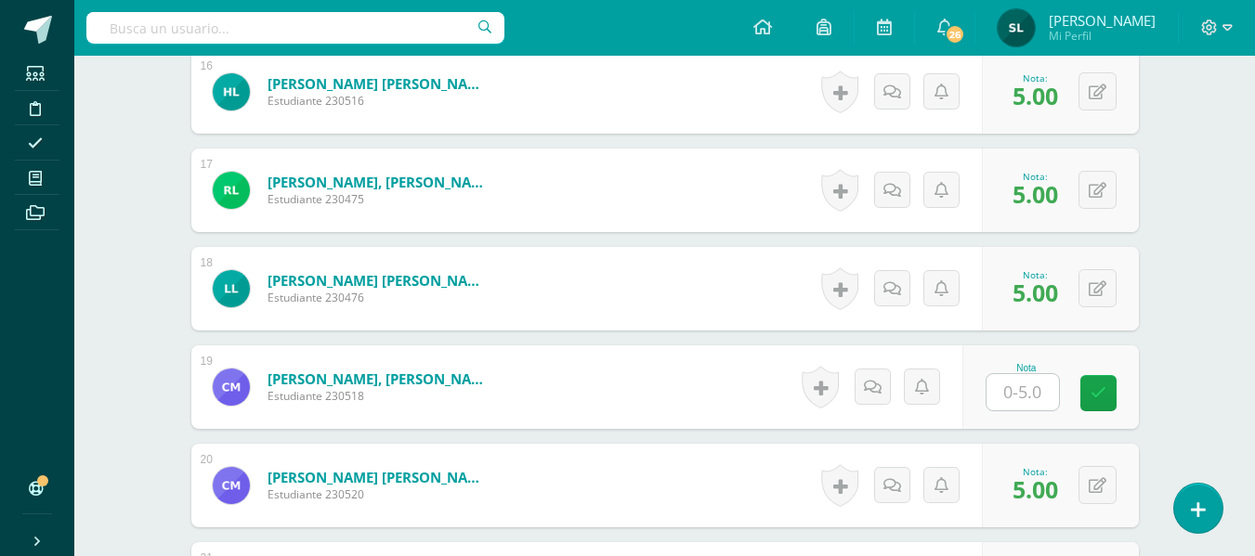
scroll to position [2137, 0]
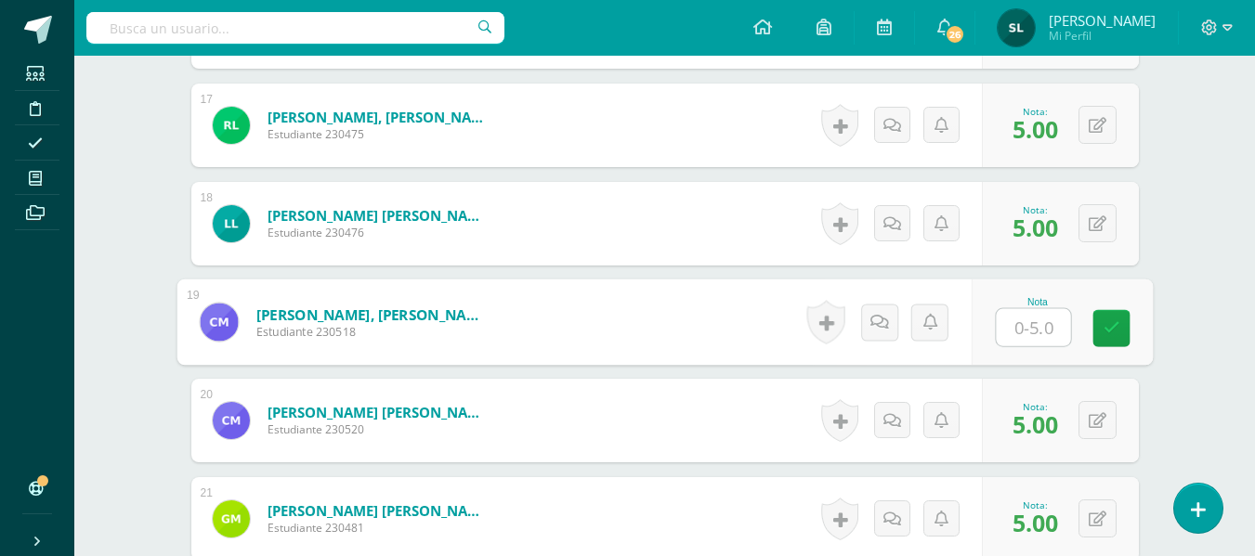
click at [1031, 330] on input "text" at bounding box center [1032, 327] width 74 height 37
type input "5"
click at [1112, 324] on icon at bounding box center [1110, 328] width 17 height 16
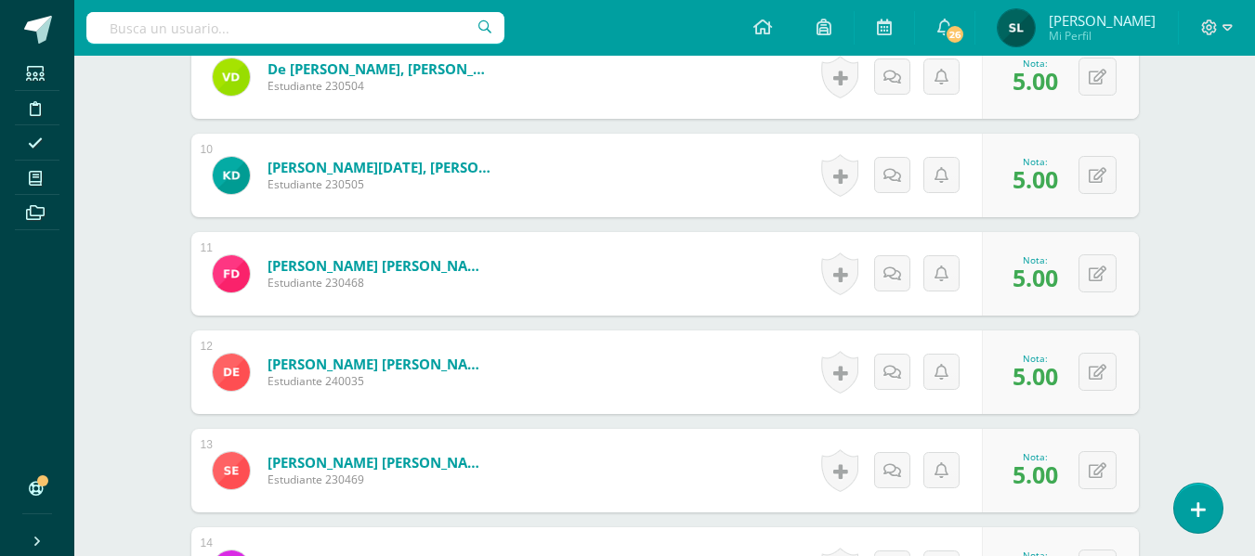
scroll to position [1394, 0]
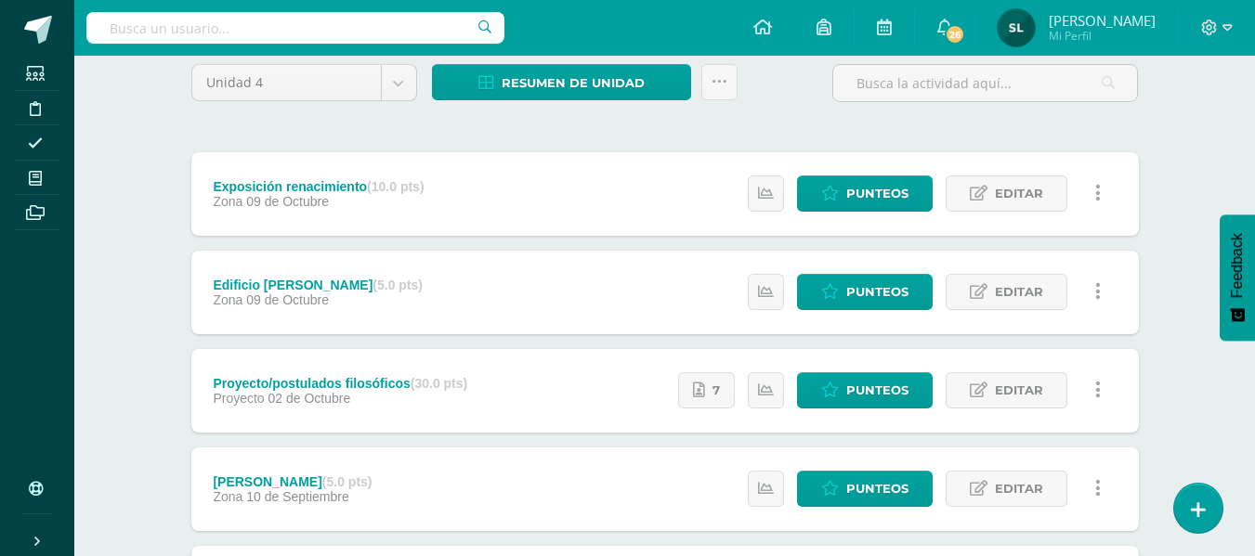
scroll to position [186, 0]
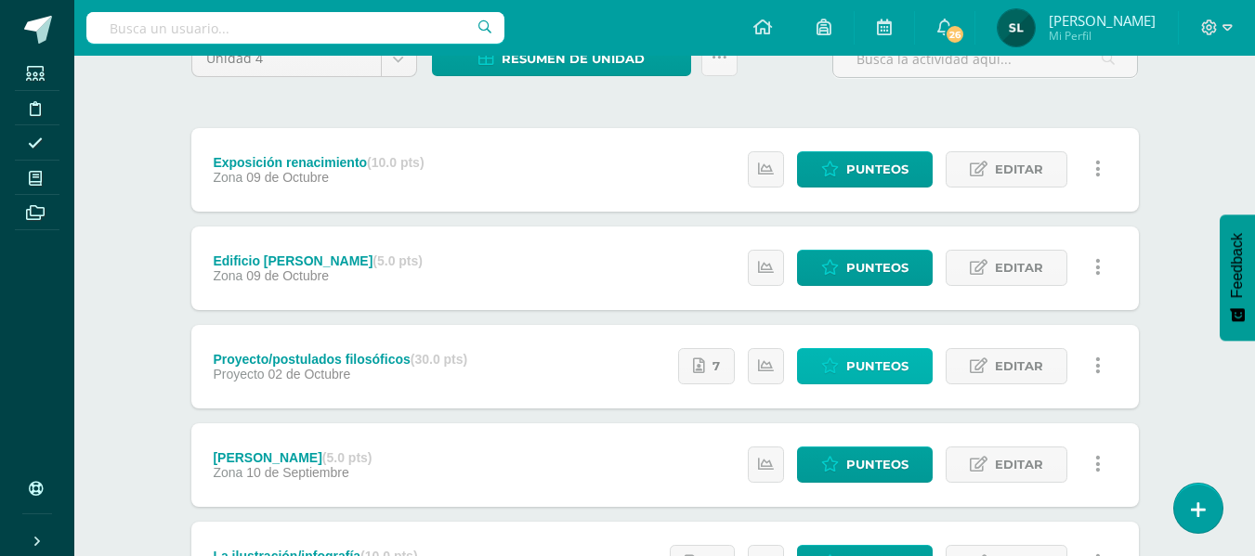
click at [894, 361] on span "Punteos" at bounding box center [877, 366] width 62 height 34
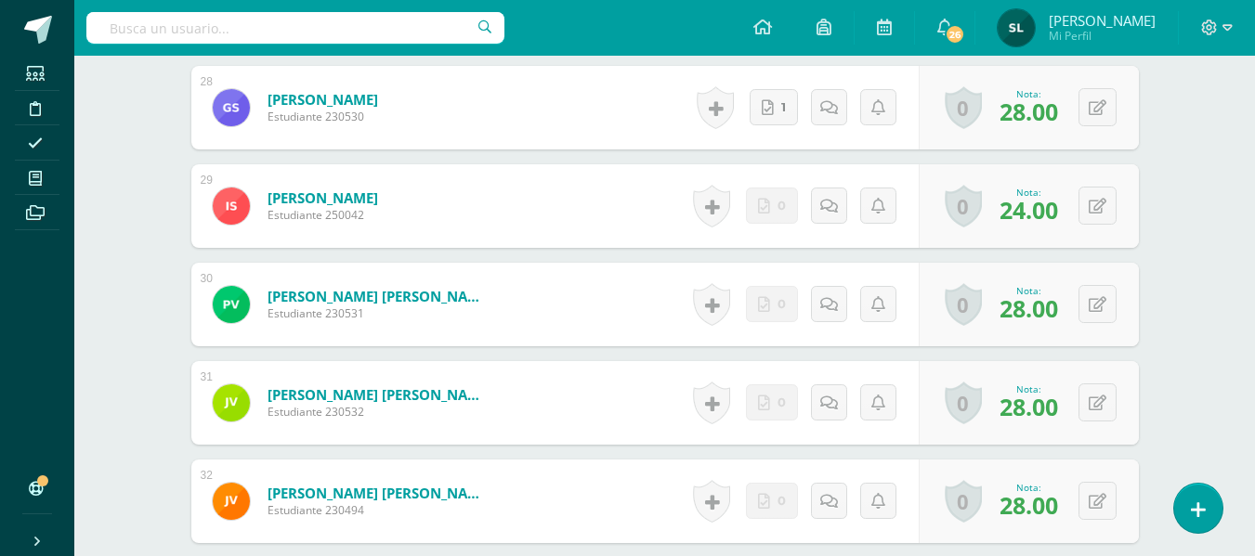
scroll to position [2880, 0]
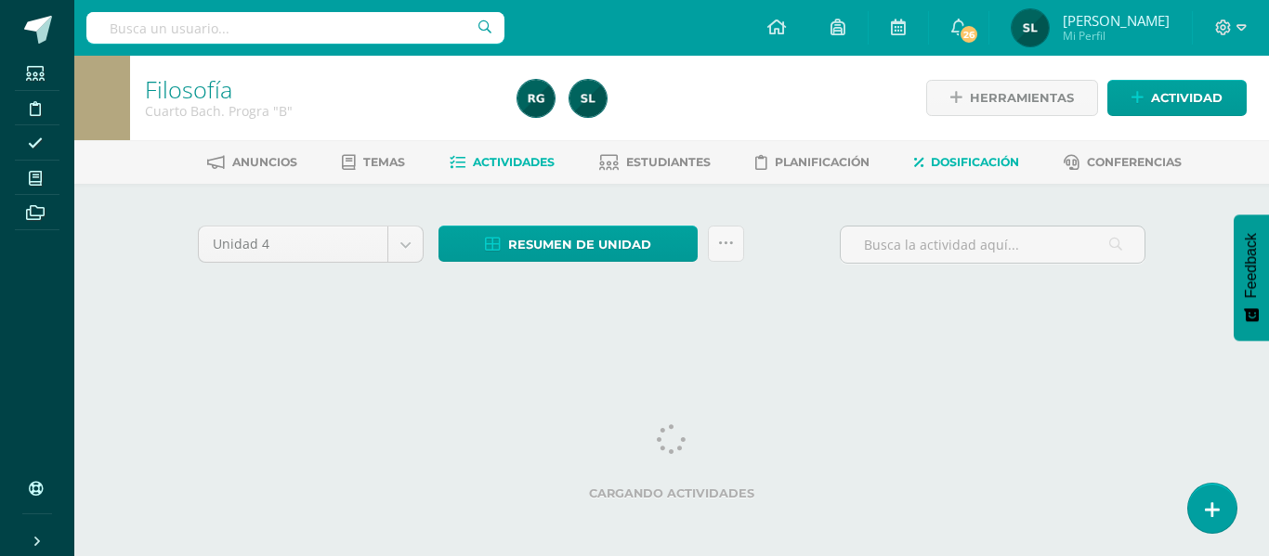
scroll to position [0, 7]
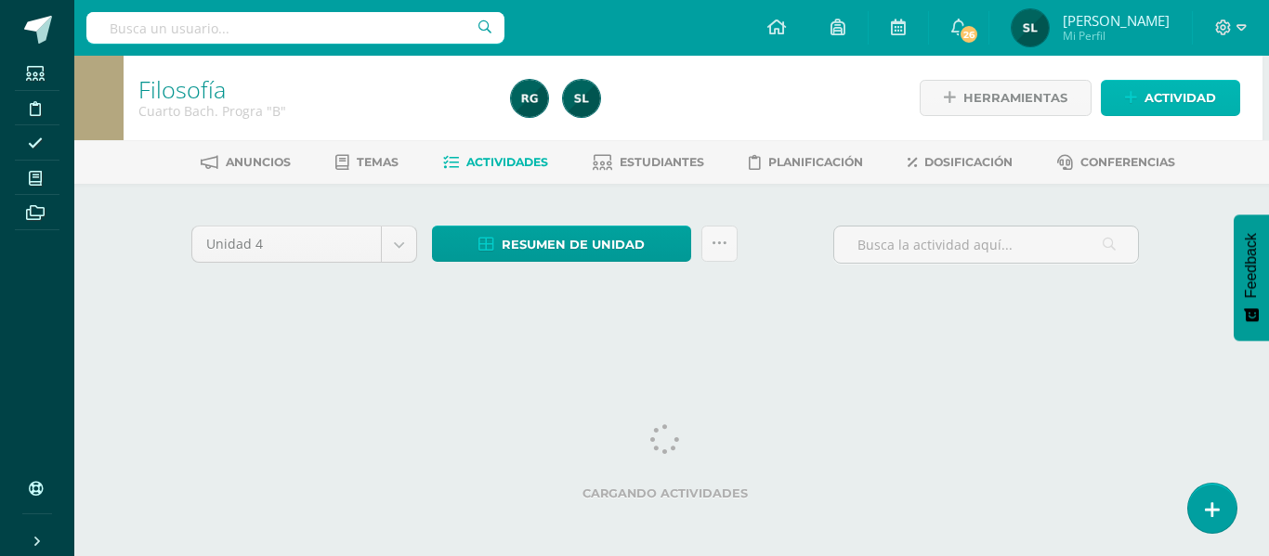
click at [1160, 107] on span "Actividad" at bounding box center [1180, 98] width 72 height 34
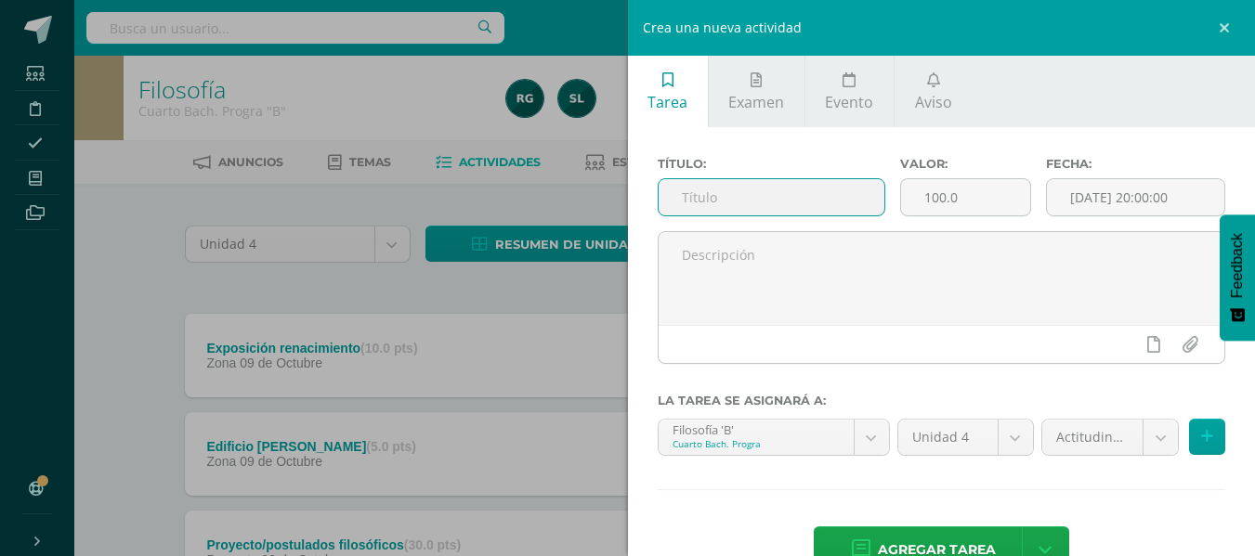
click at [768, 185] on input "text" at bounding box center [771, 197] width 226 height 36
type input "Actitudinal"
drag, startPoint x: 966, startPoint y: 202, endPoint x: 905, endPoint y: 196, distance: 60.6
click at [905, 196] on input "100.0" at bounding box center [965, 197] width 129 height 36
type input "10"
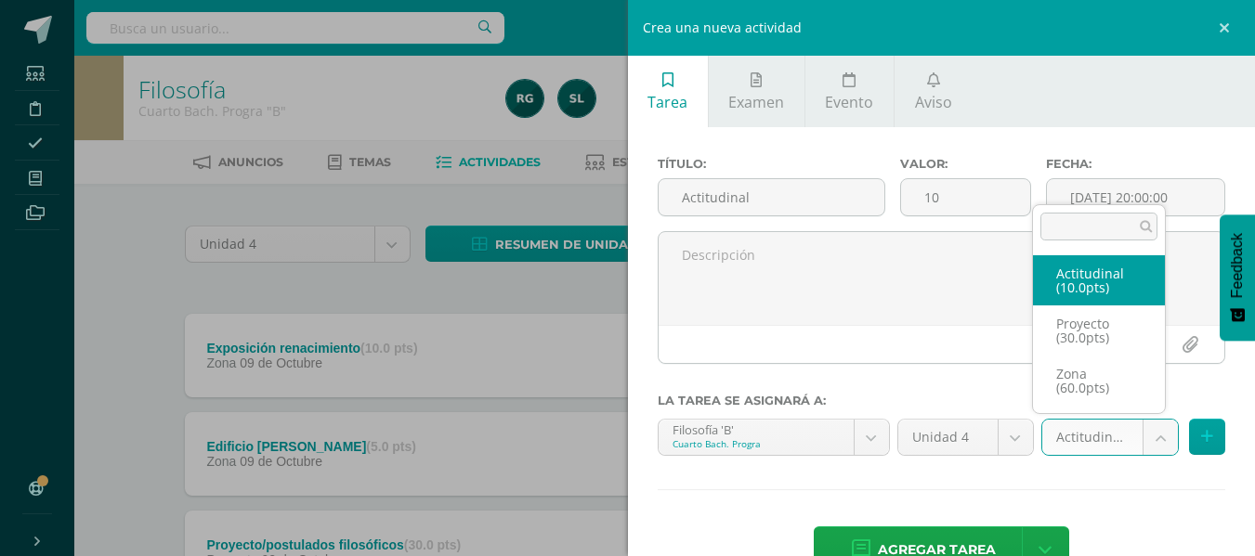
select select "107530"
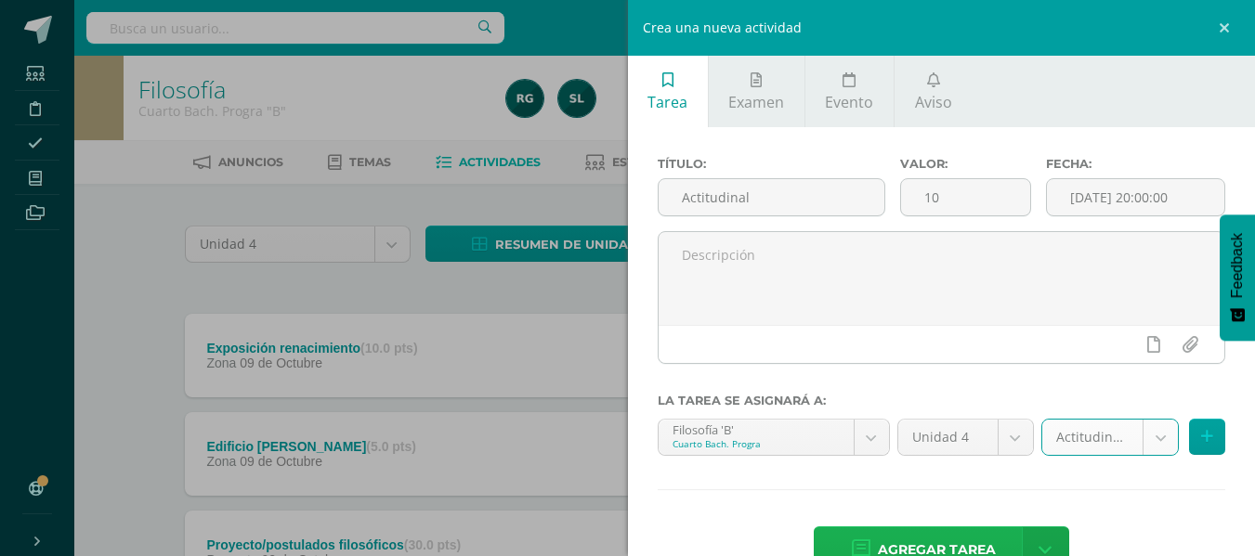
click at [963, 546] on span "Agregar tarea" at bounding box center [937, 550] width 118 height 46
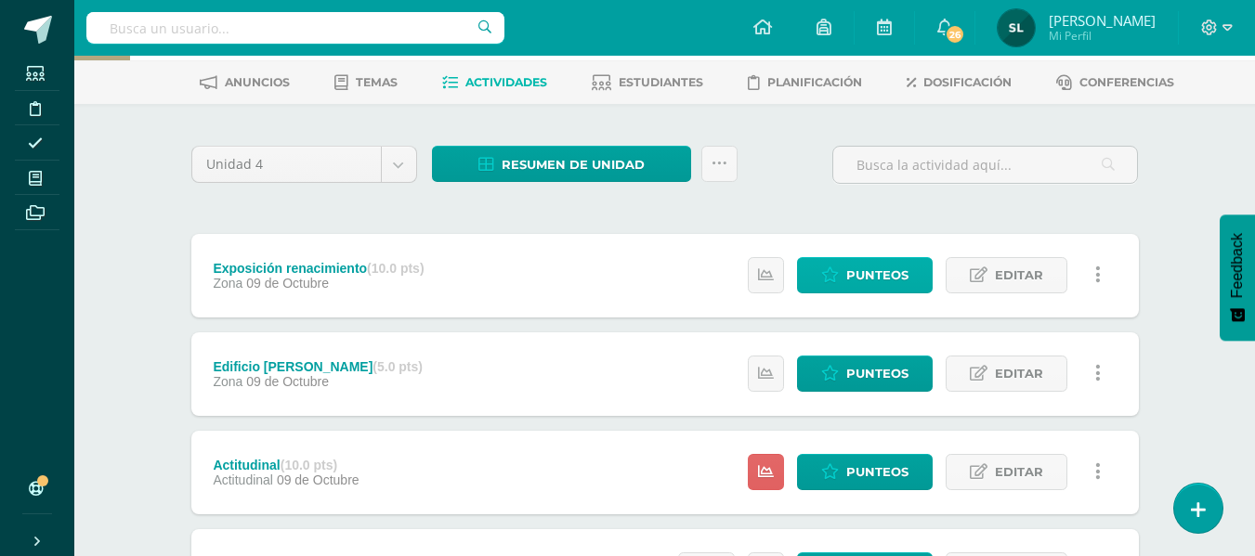
scroll to position [186, 0]
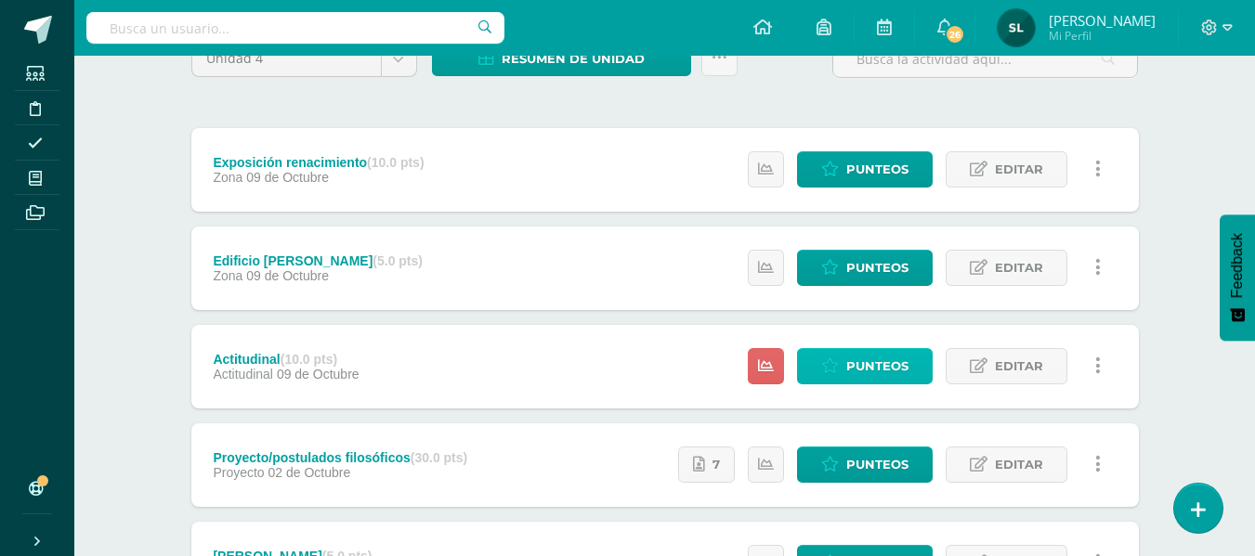
click at [882, 366] on span "Punteos" at bounding box center [877, 366] width 62 height 34
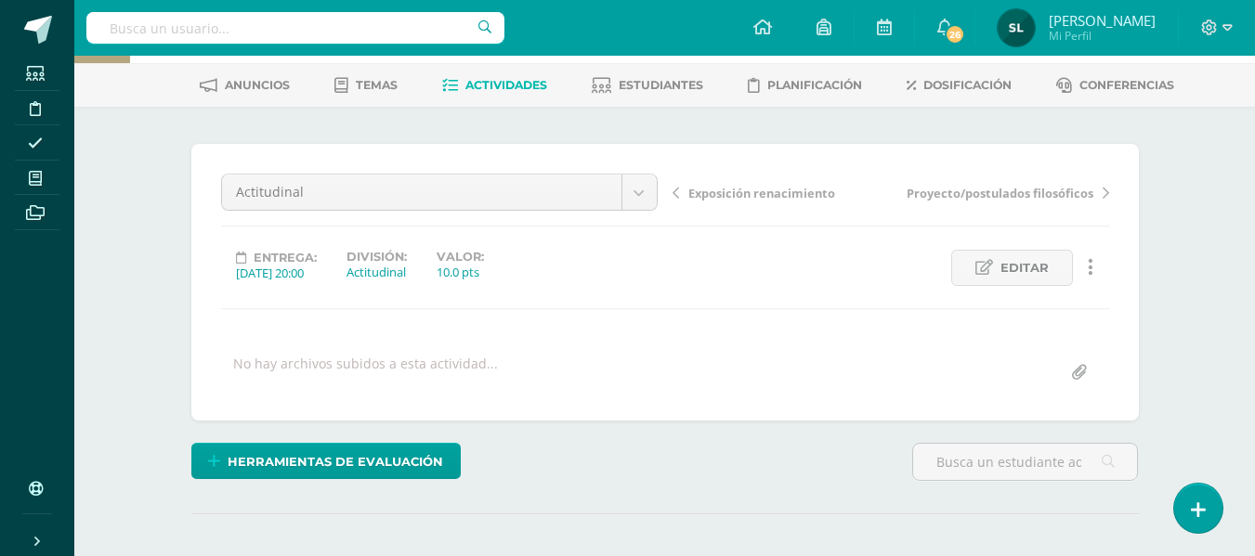
scroll to position [284, 0]
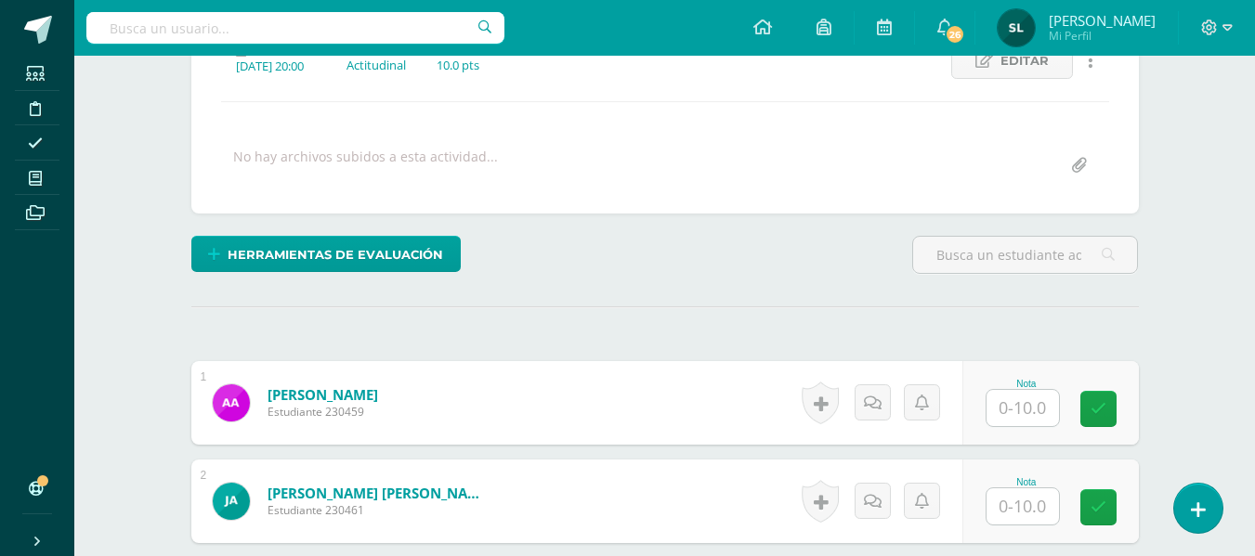
scroll to position [285, 0]
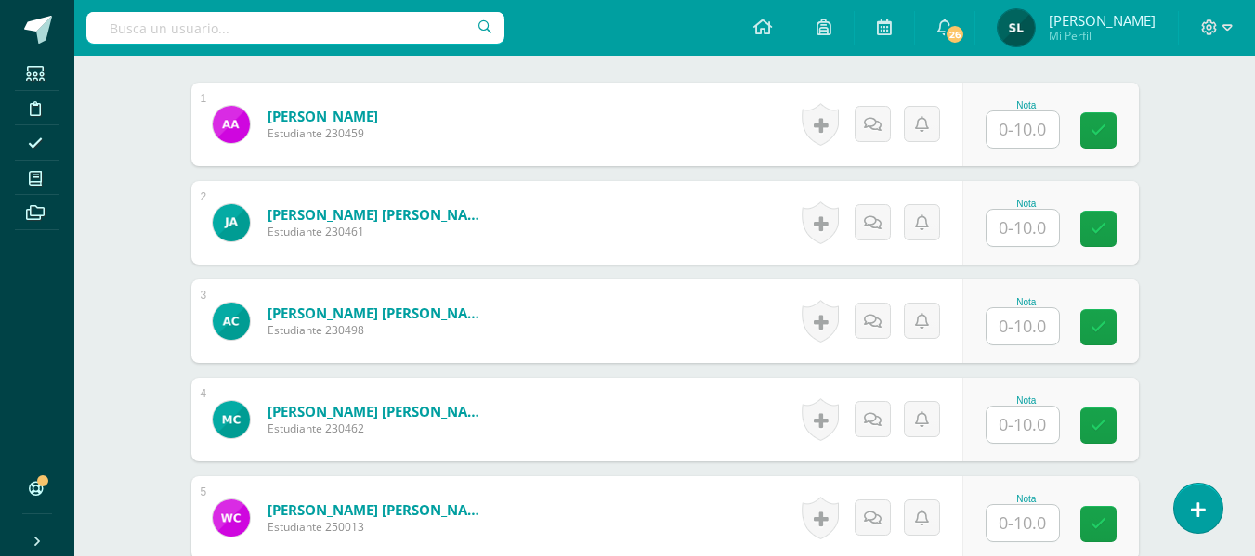
scroll to position [564, 0]
click at [1028, 136] on input "text" at bounding box center [1022, 129] width 72 height 36
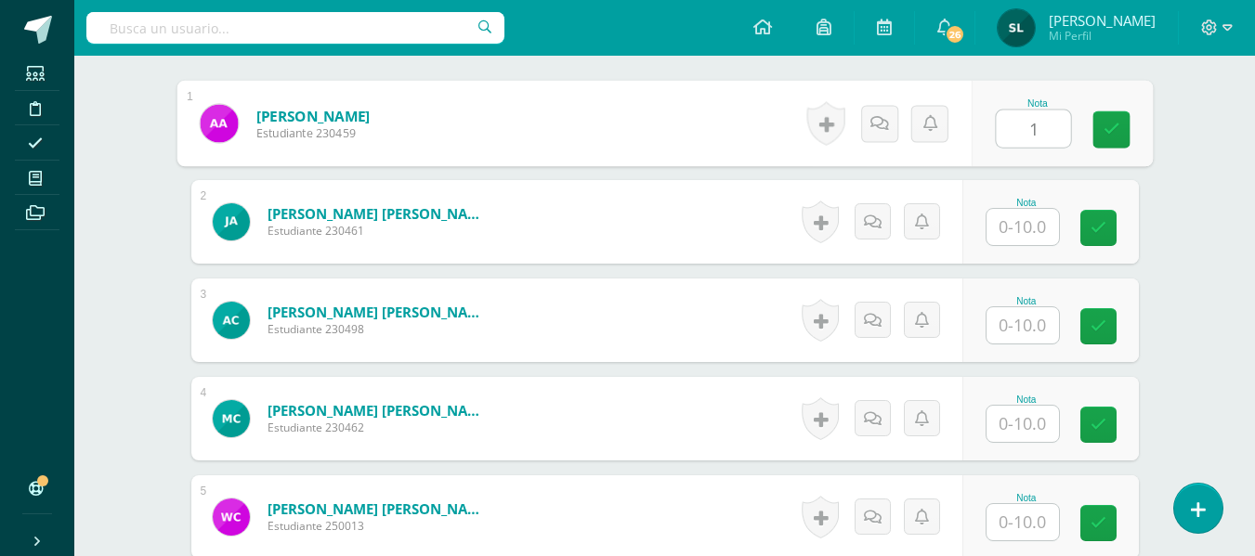
scroll to position [565, 0]
type input "10"
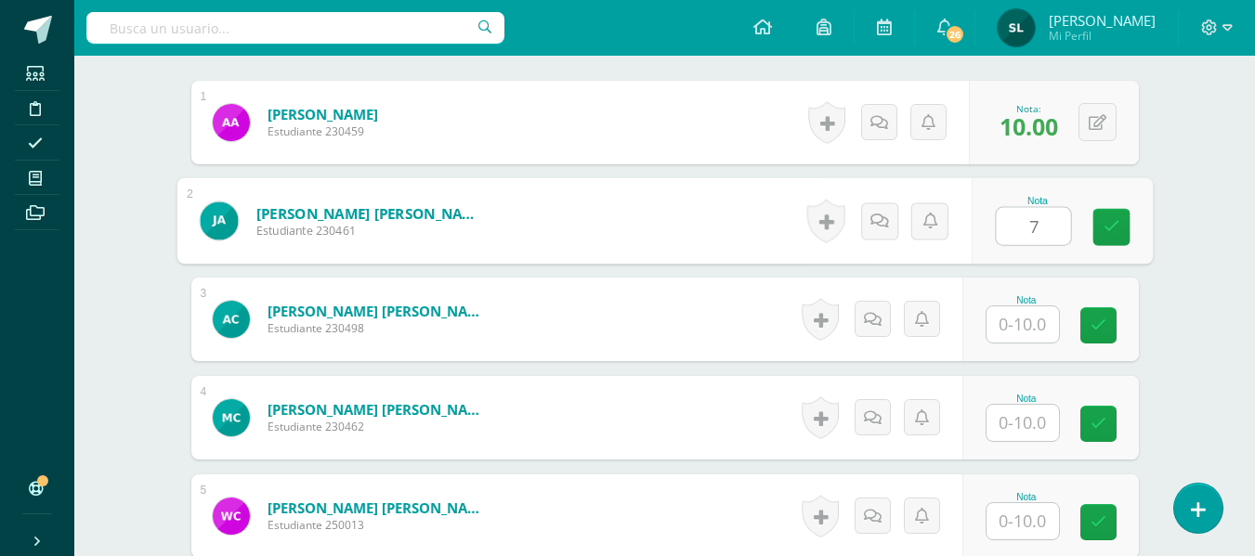
type input "7"
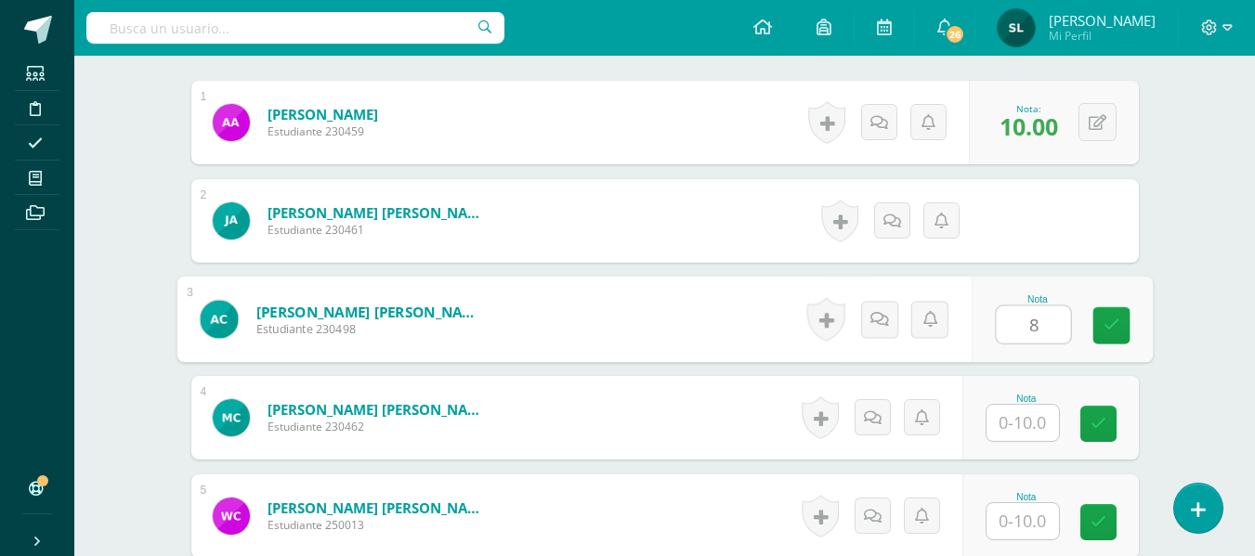
type input "8"
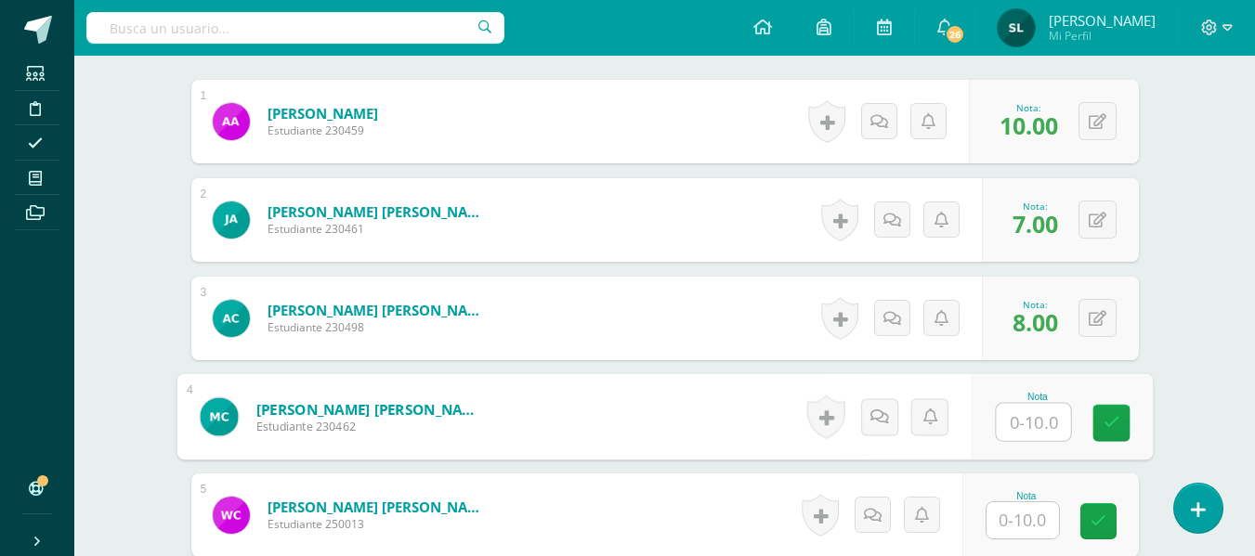
scroll to position [566, 0]
type input "10"
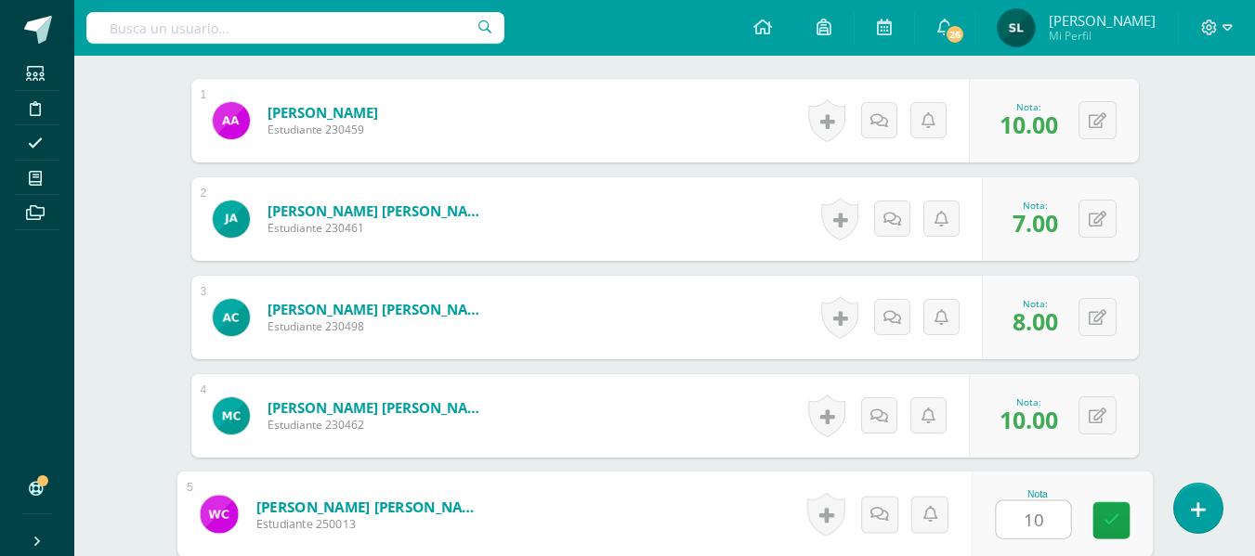
type input "10"
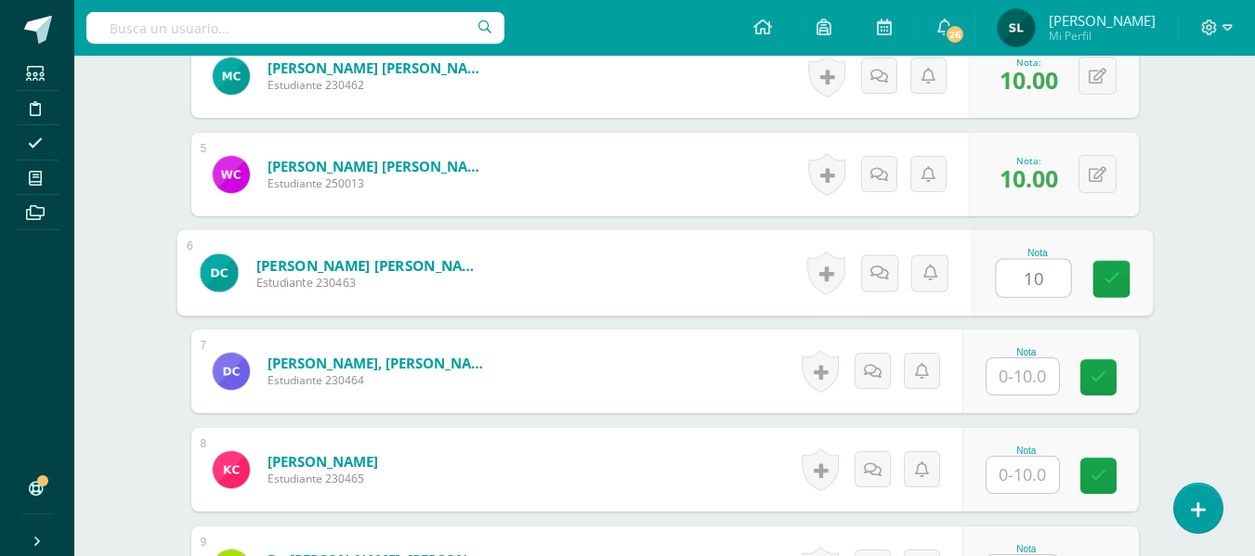
type input "10"
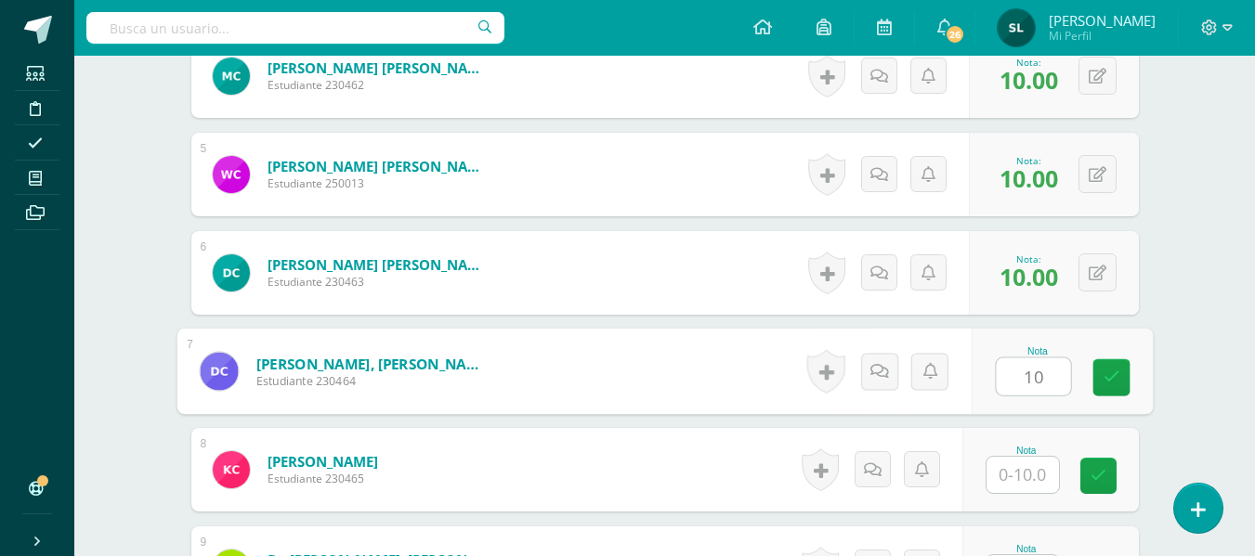
type input "10"
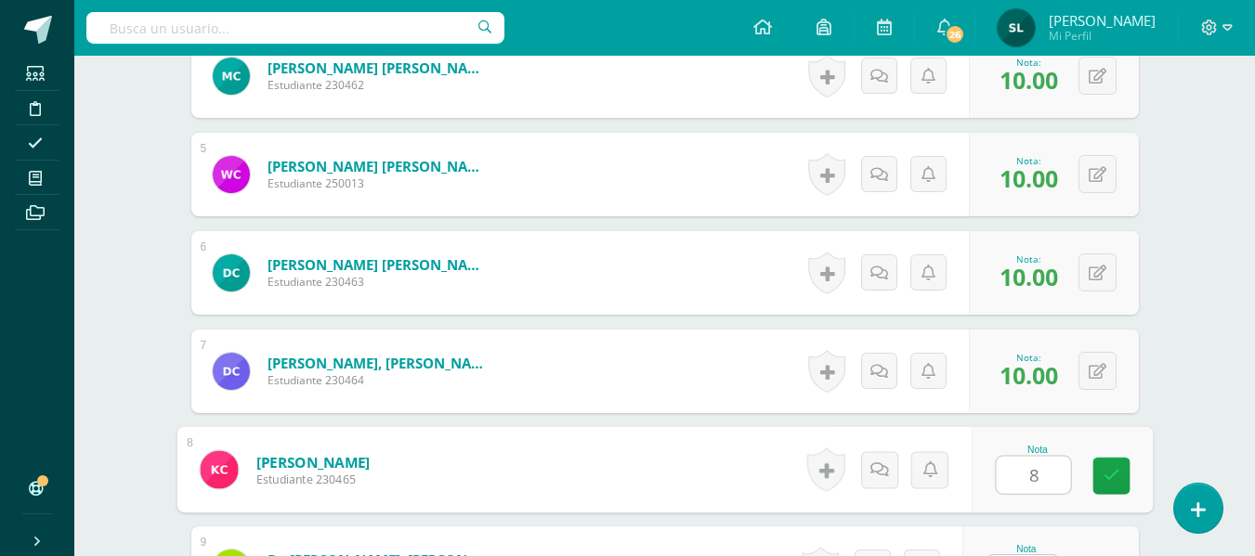
type input "8"
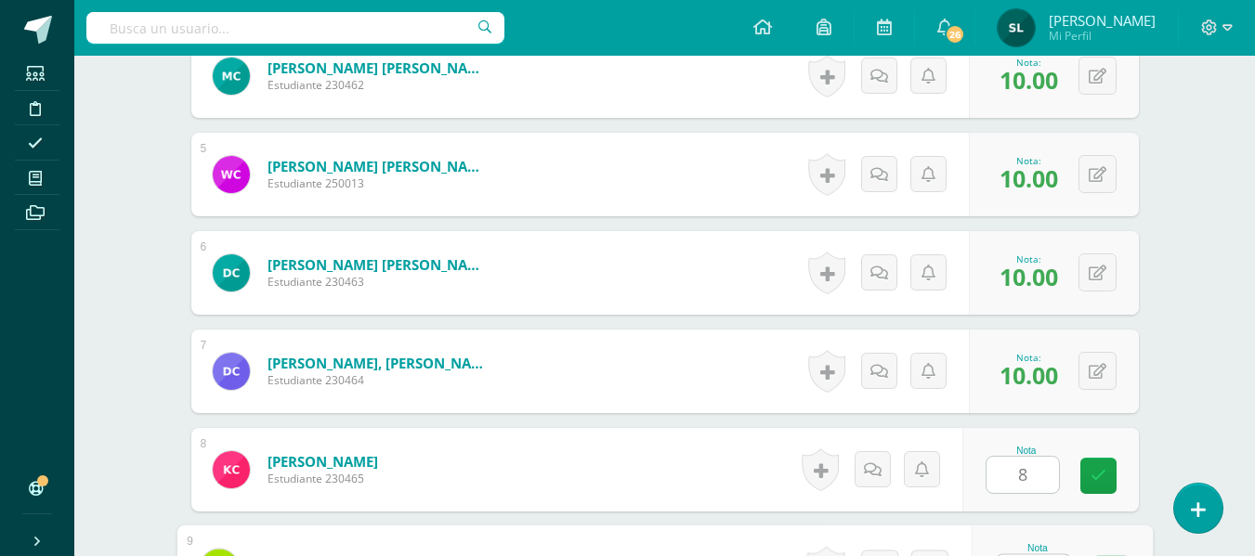
scroll to position [942, 0]
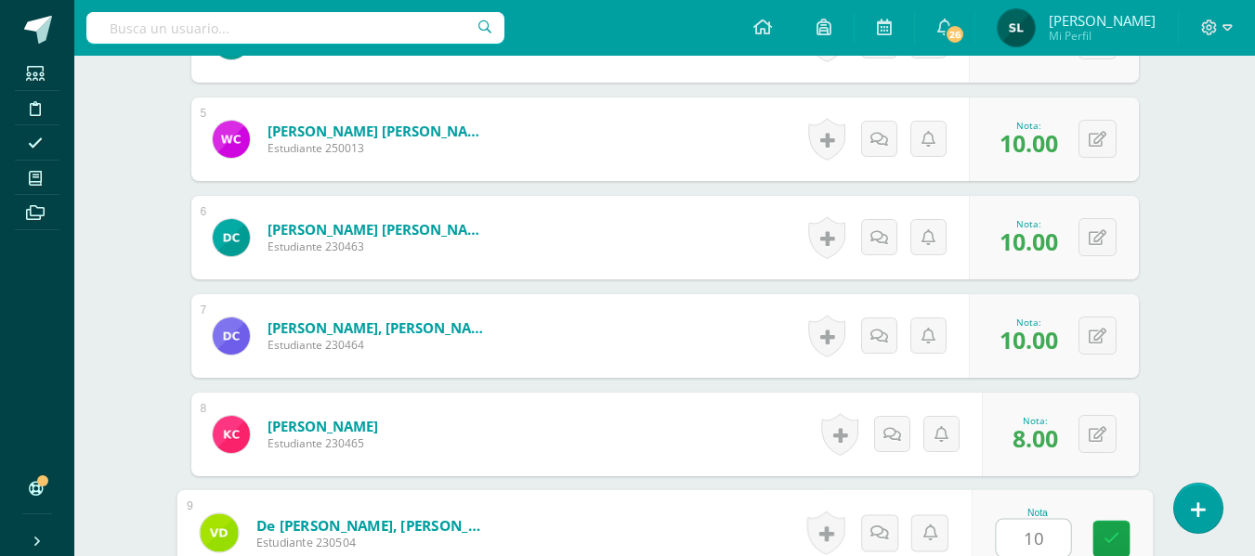
type input "10"
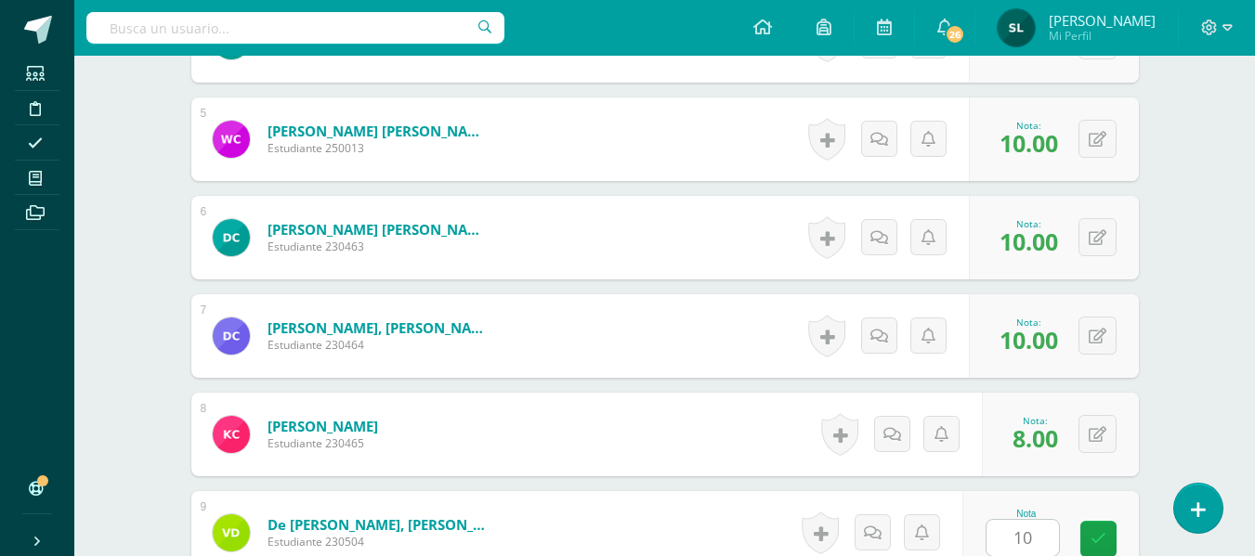
scroll to position [1300, 0]
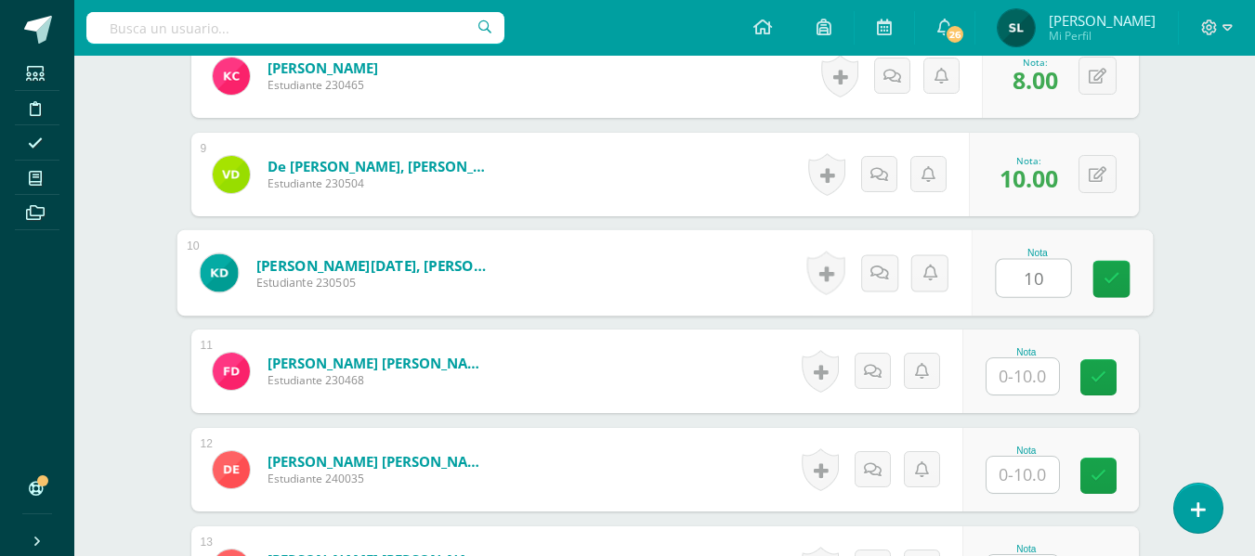
type input "10"
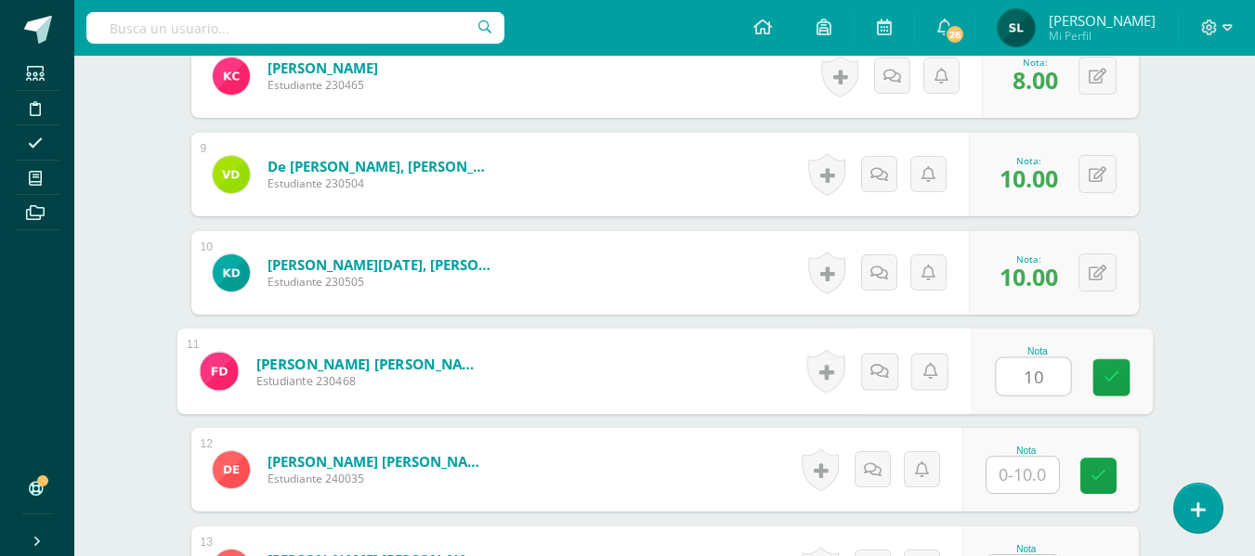
type input "10"
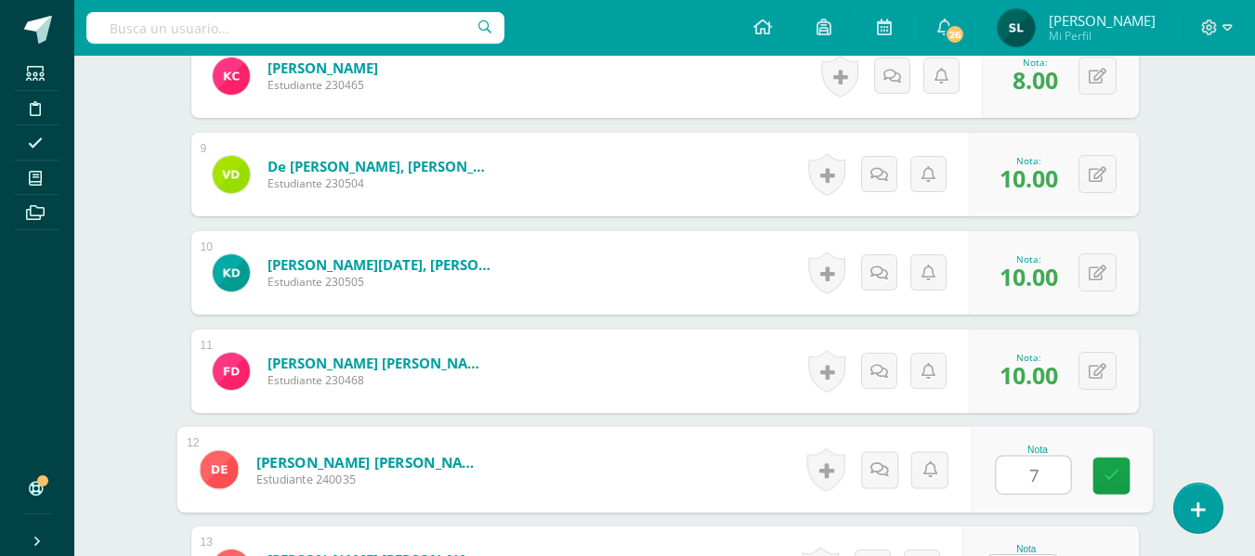
type input "7"
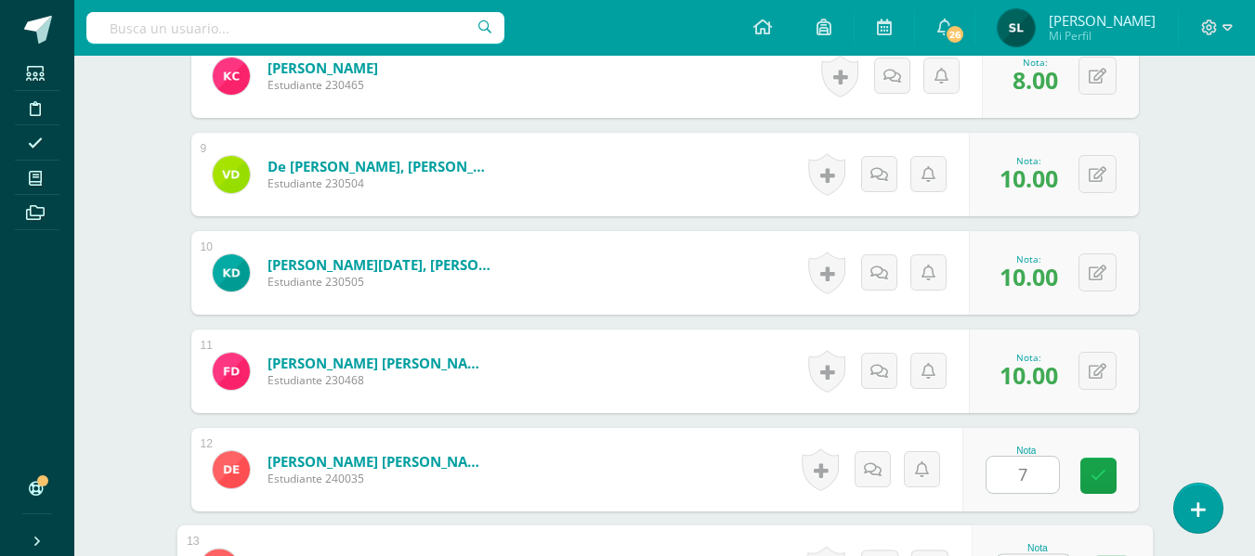
scroll to position [1335, 0]
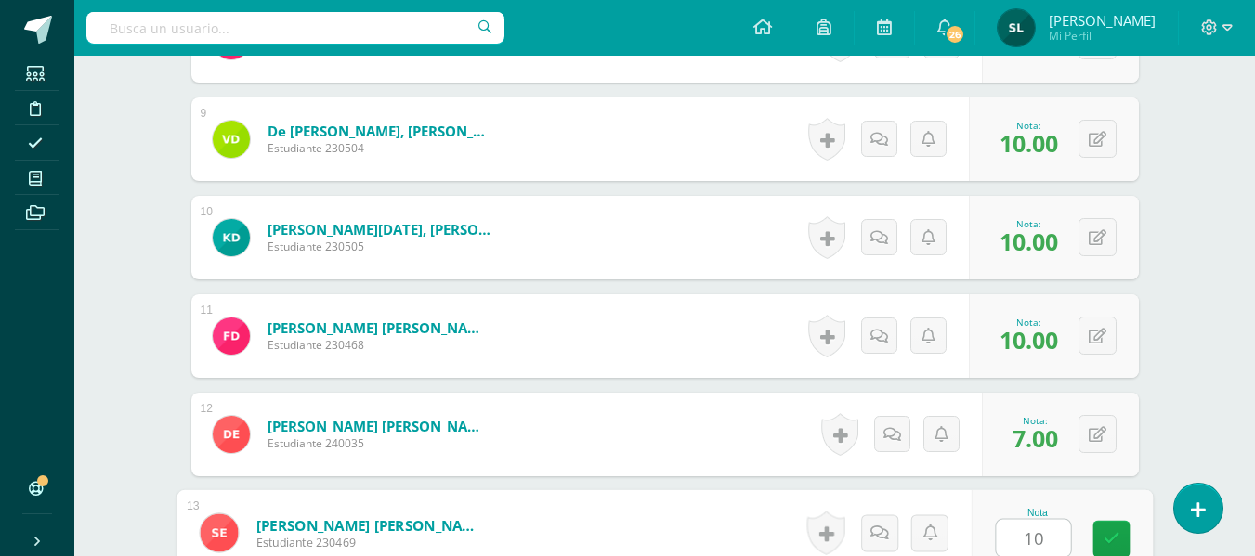
type input "10"
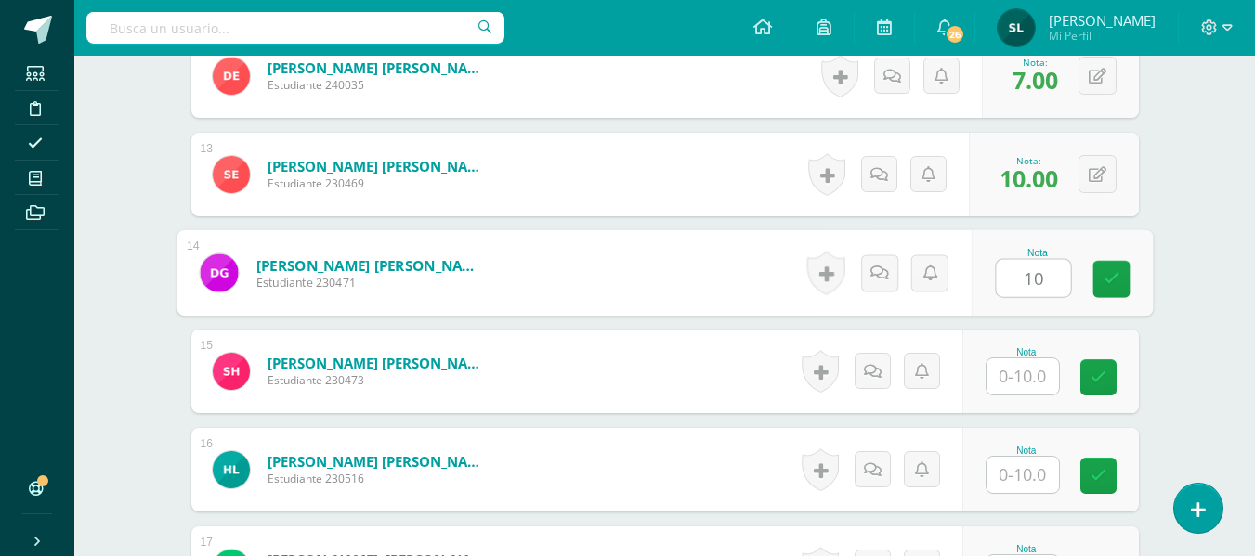
type input "10"
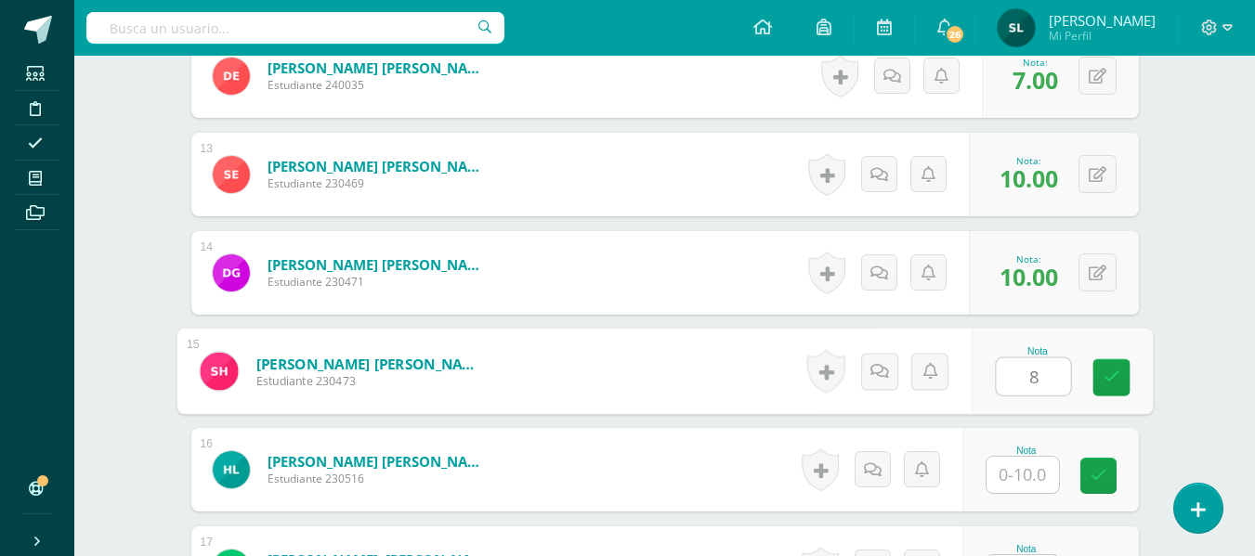
type input "8"
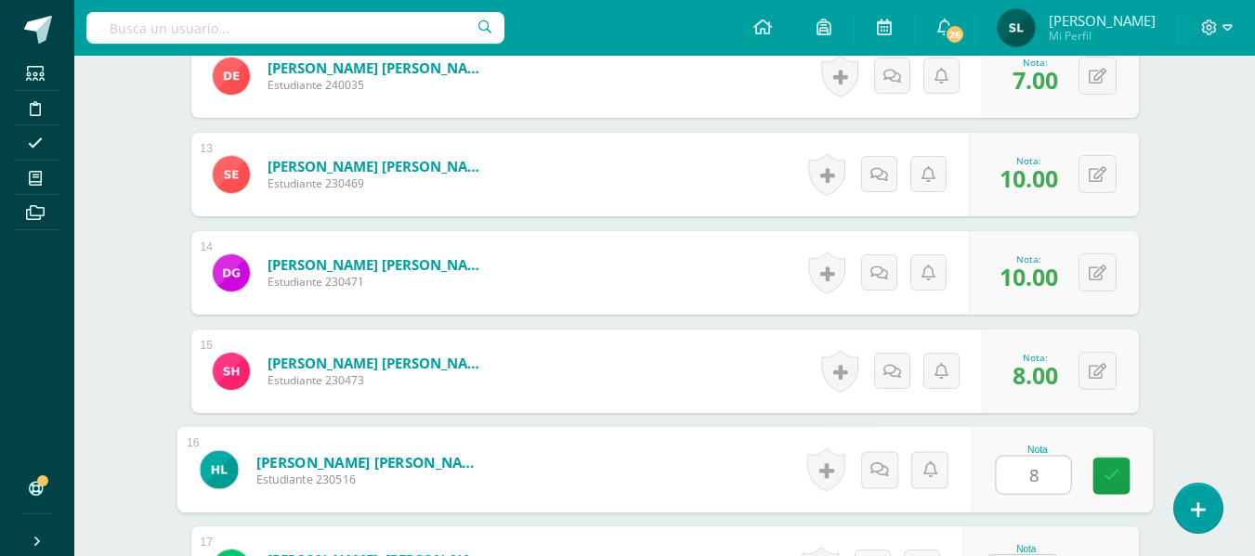
type input "8"
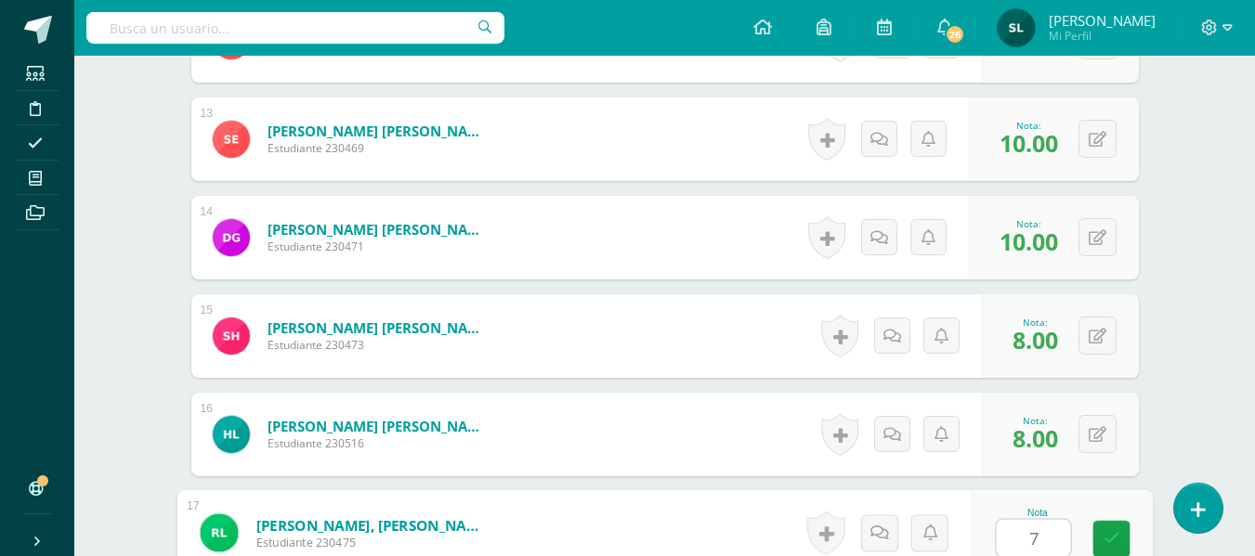
type input "7"
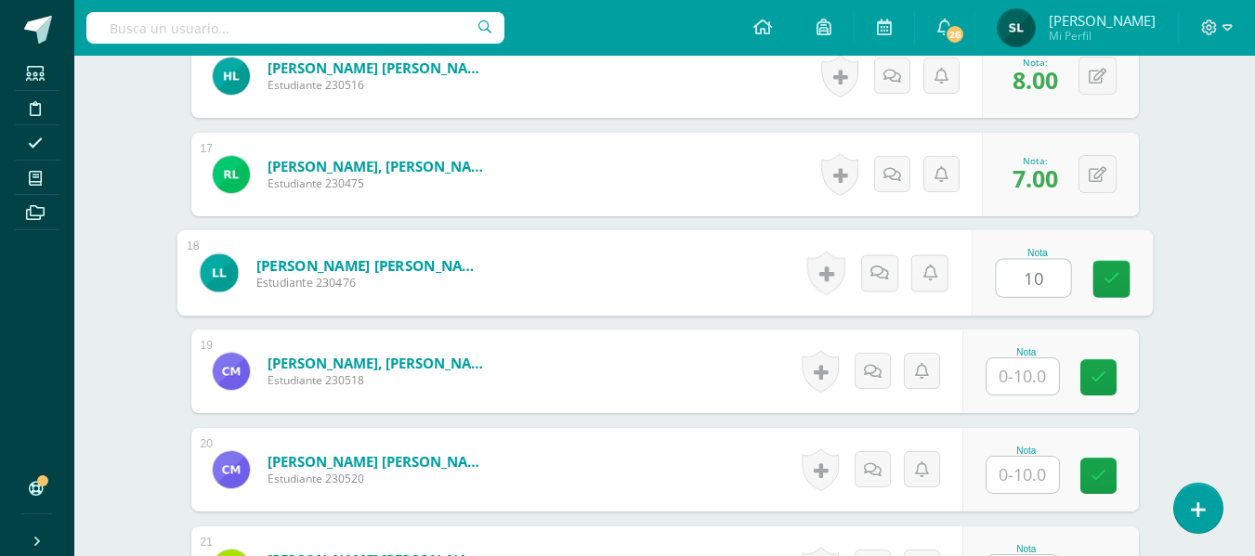
type input "10"
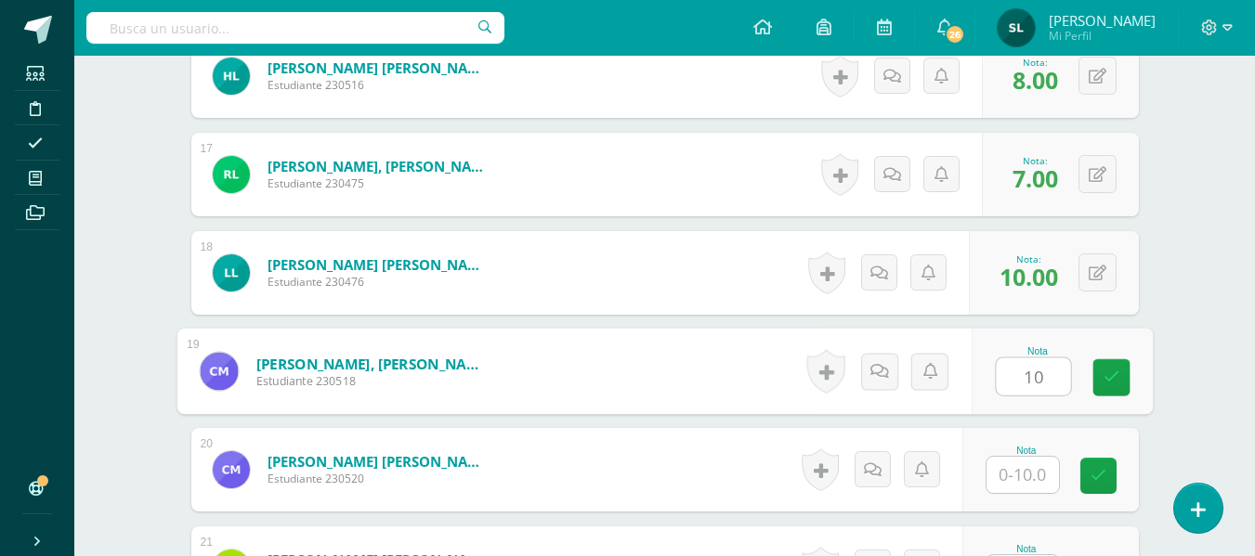
type input "10"
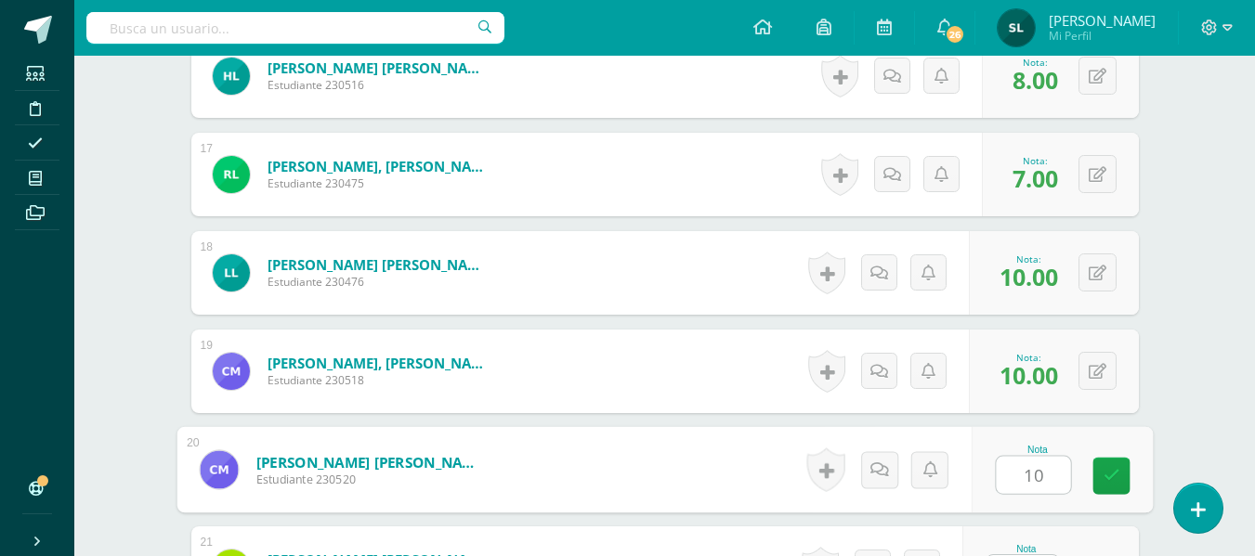
type input "10"
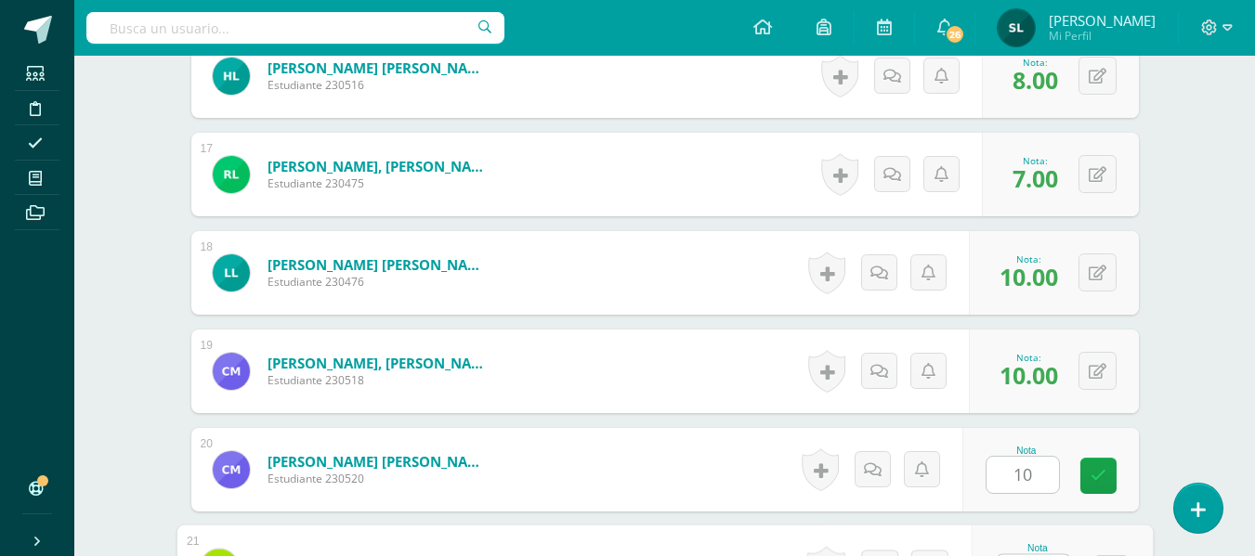
scroll to position [2123, 0]
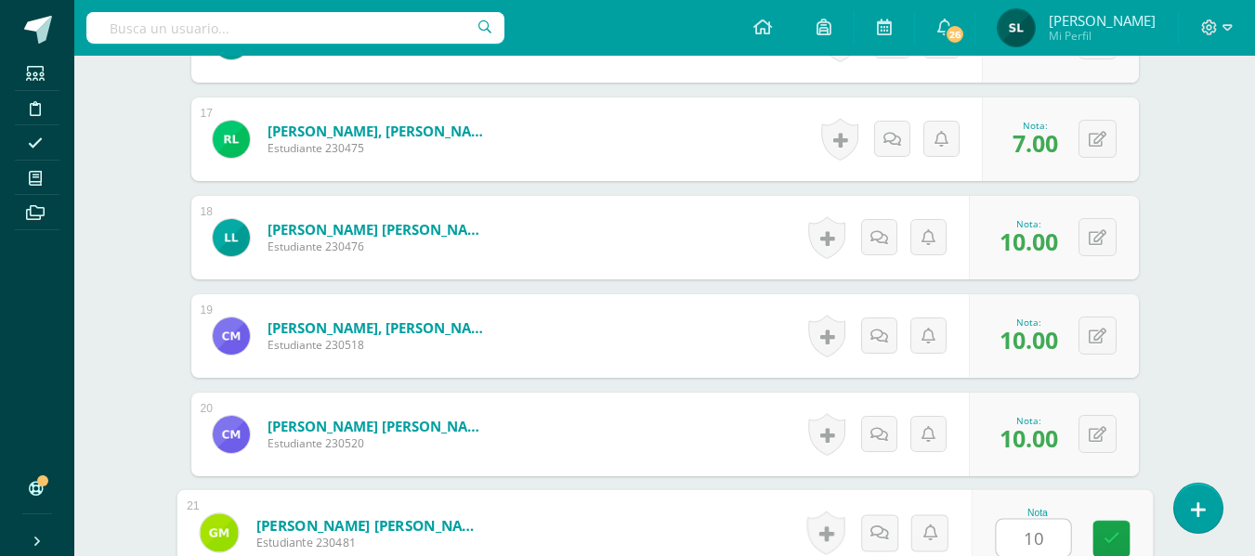
type input "10"
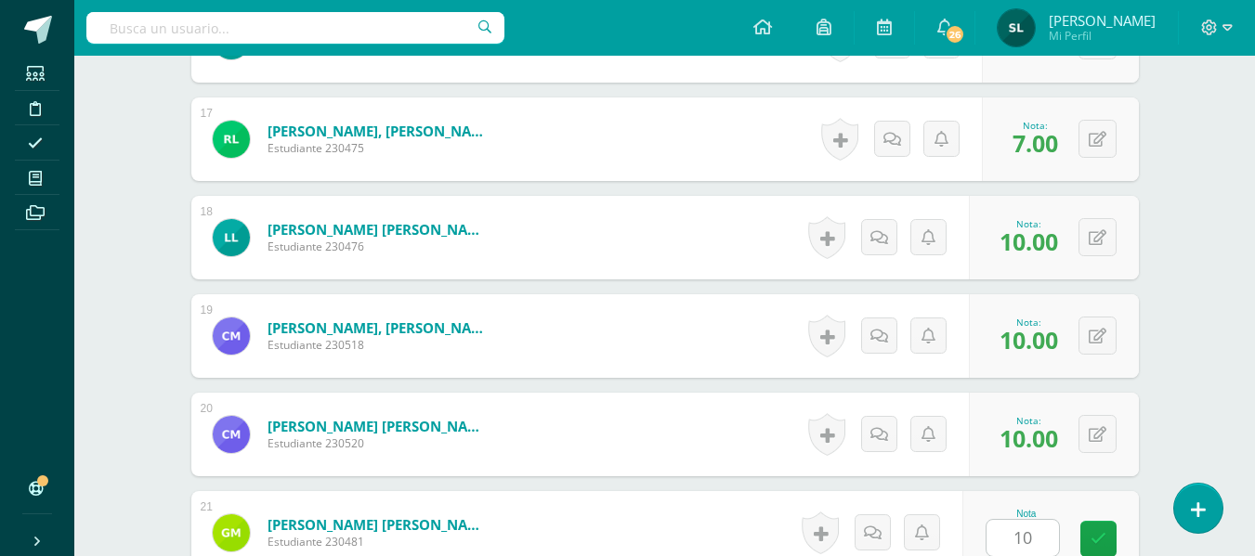
scroll to position [2481, 0]
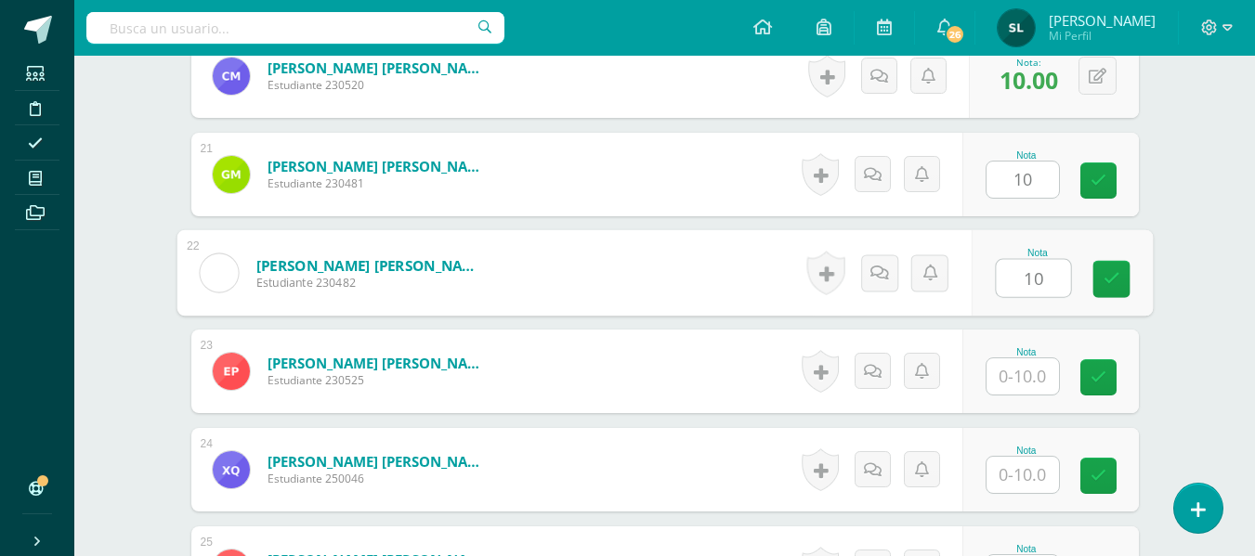
type input "10"
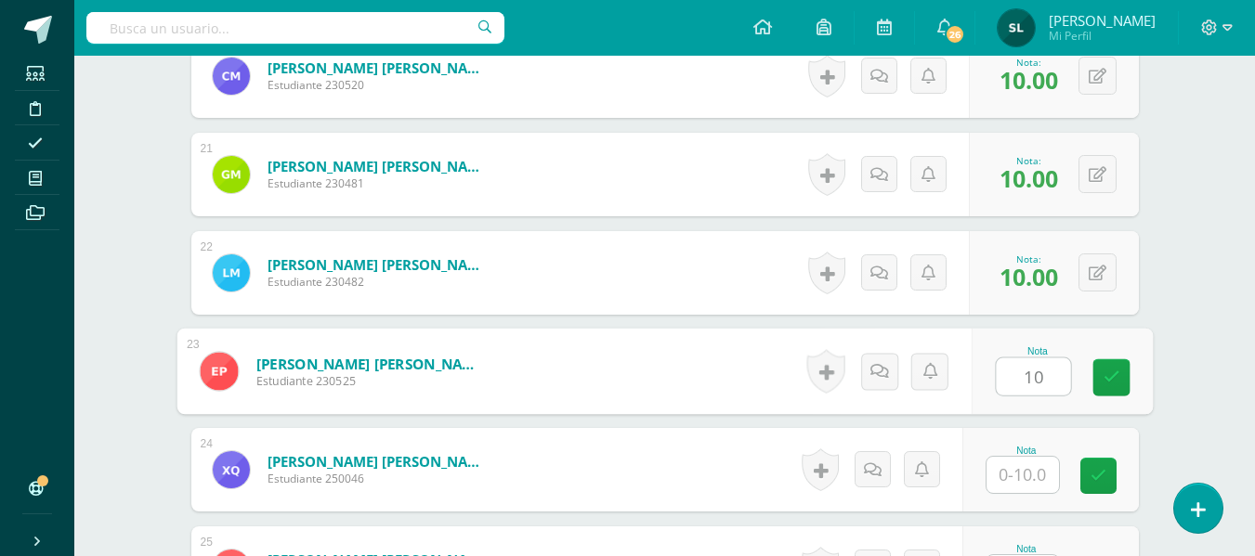
type input "10"
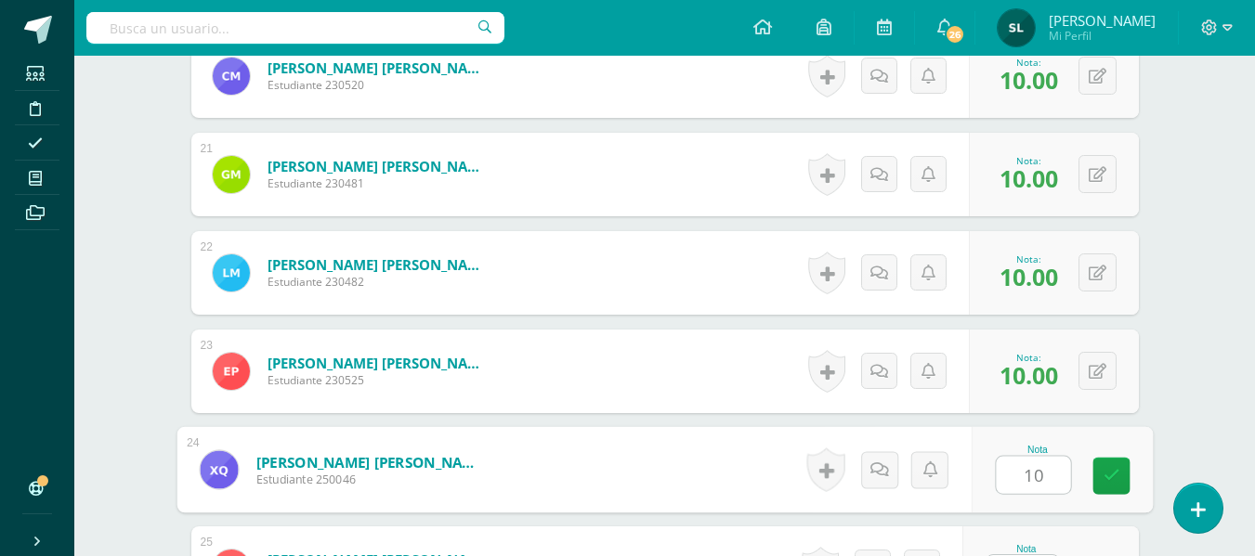
type input "10"
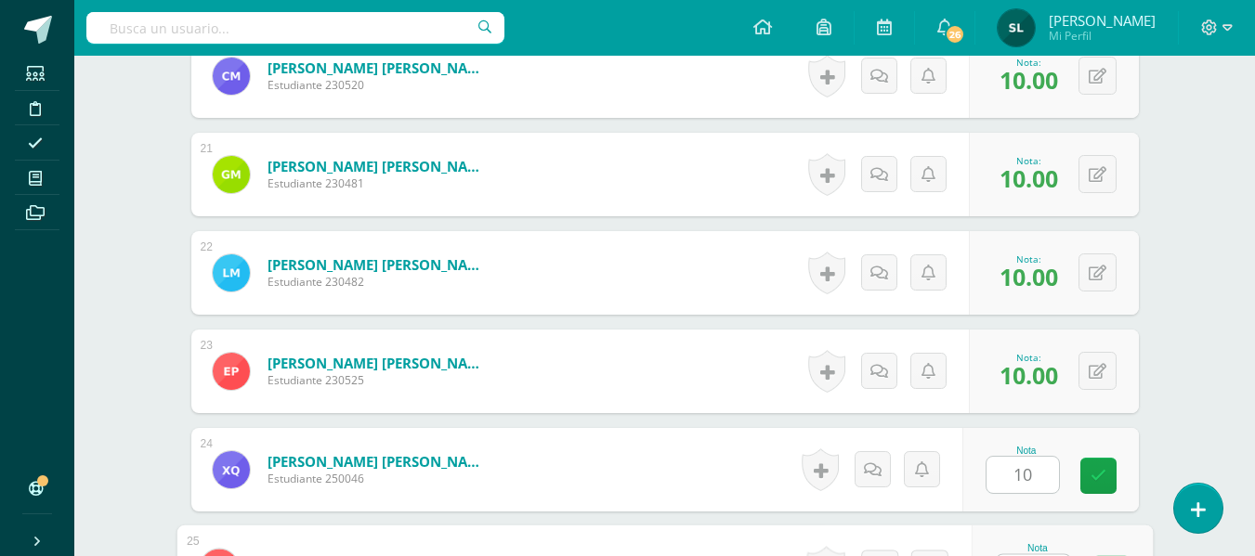
scroll to position [2517, 0]
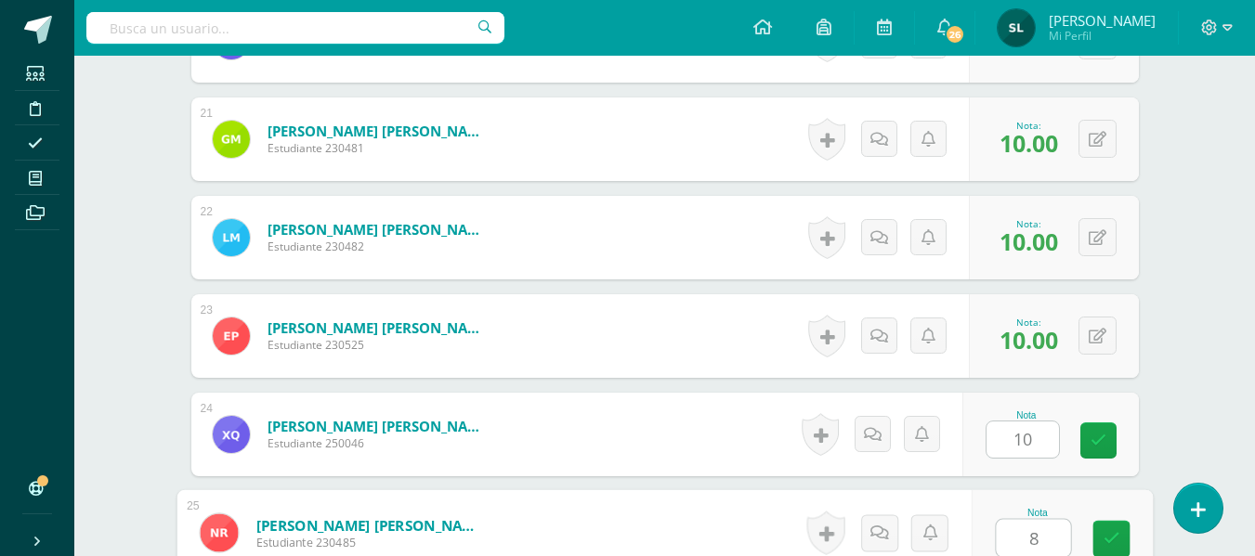
type input "8"
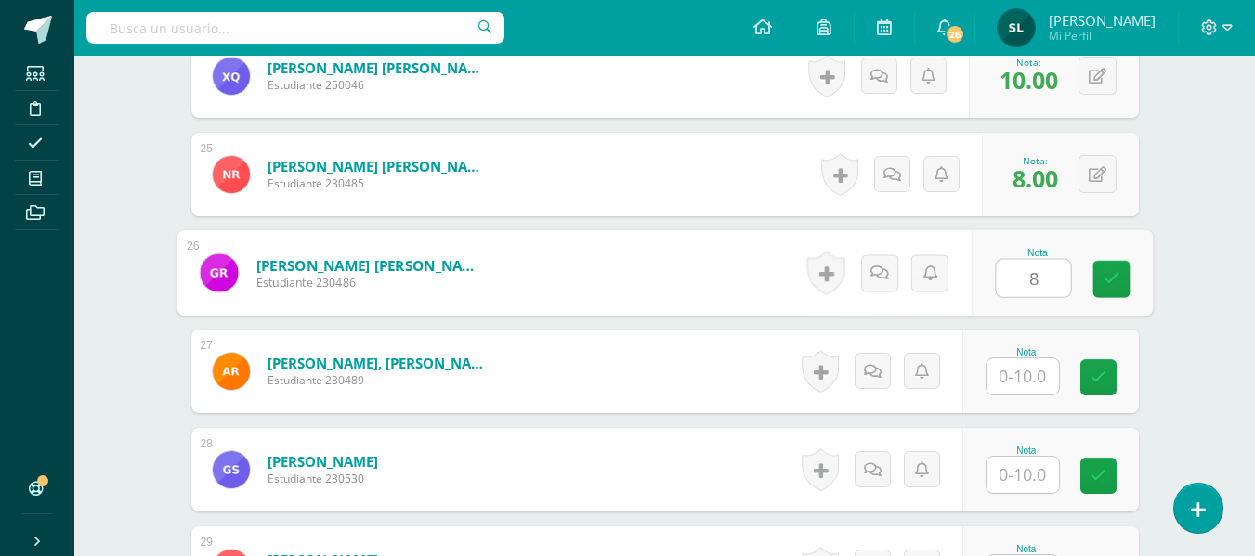
type input "8"
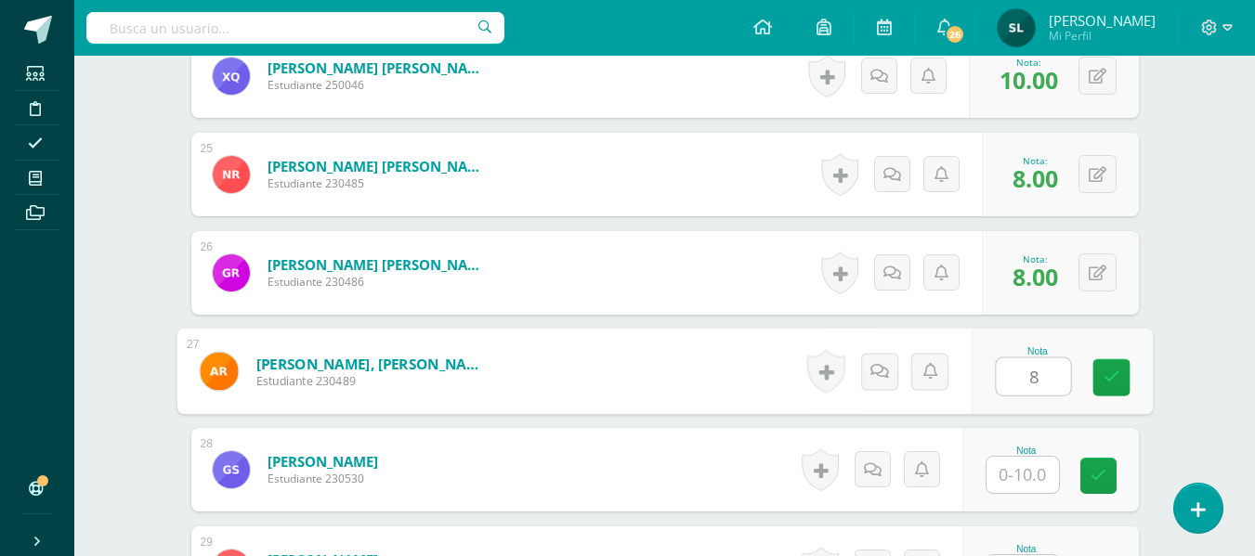
type input "8"
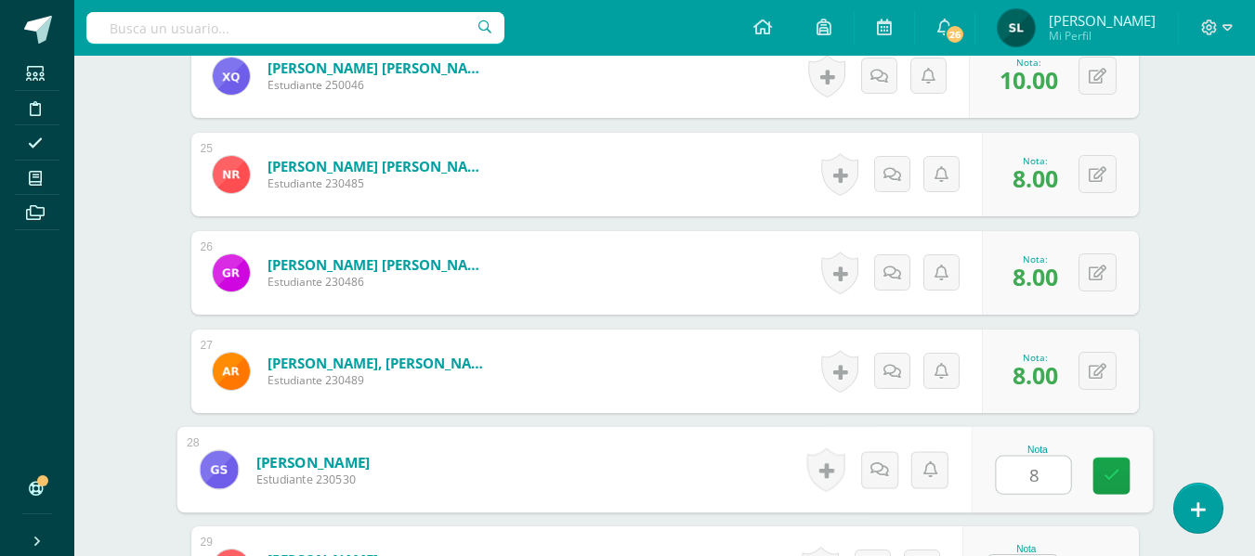
type input "8"
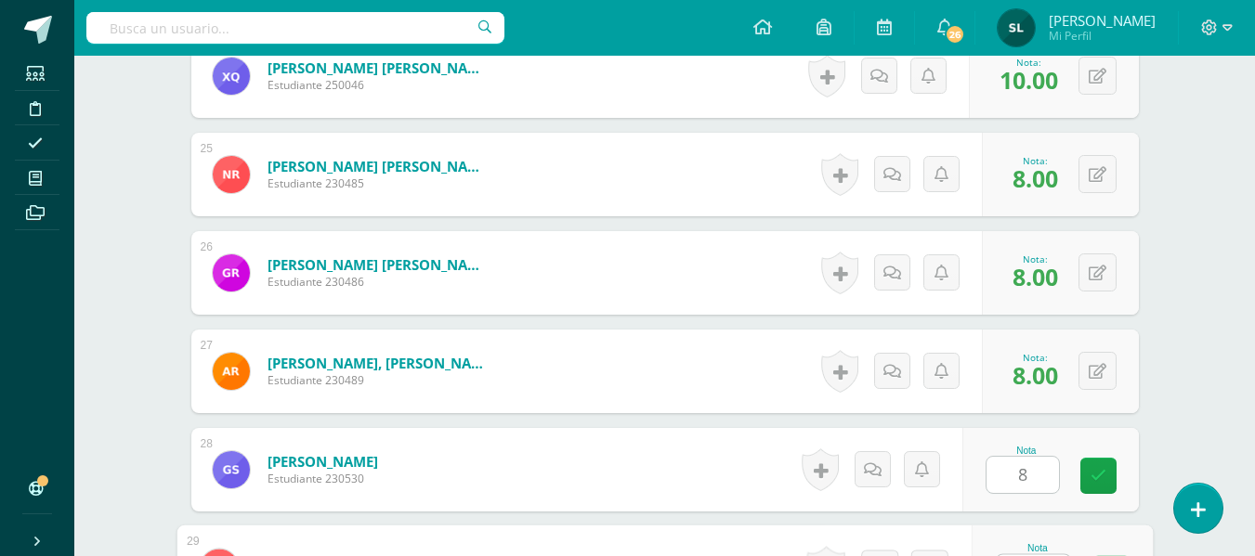
scroll to position [2910, 0]
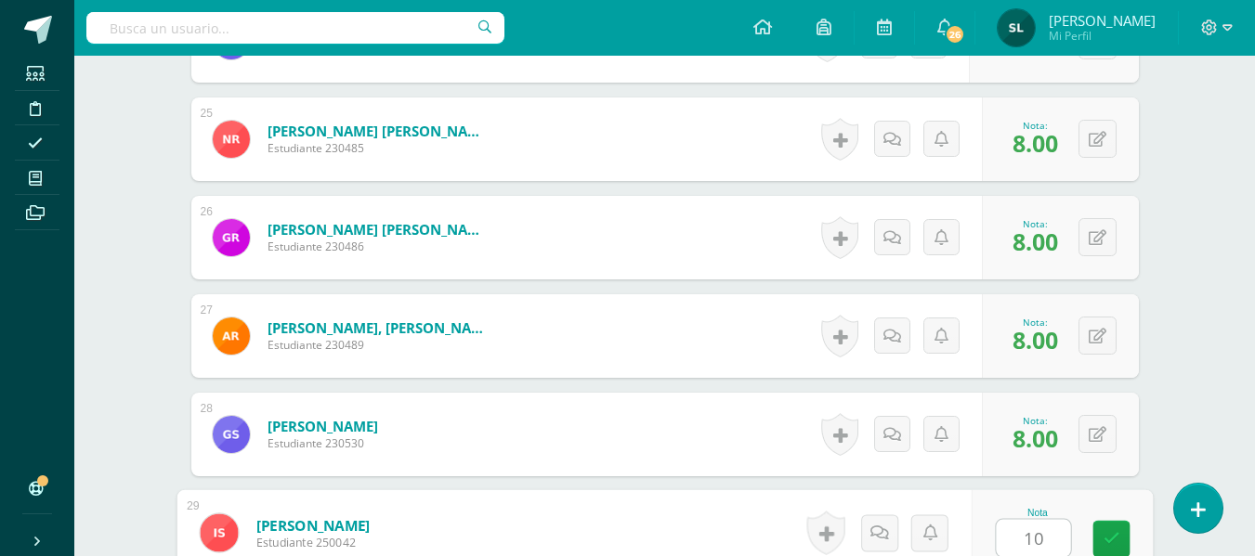
type input "10"
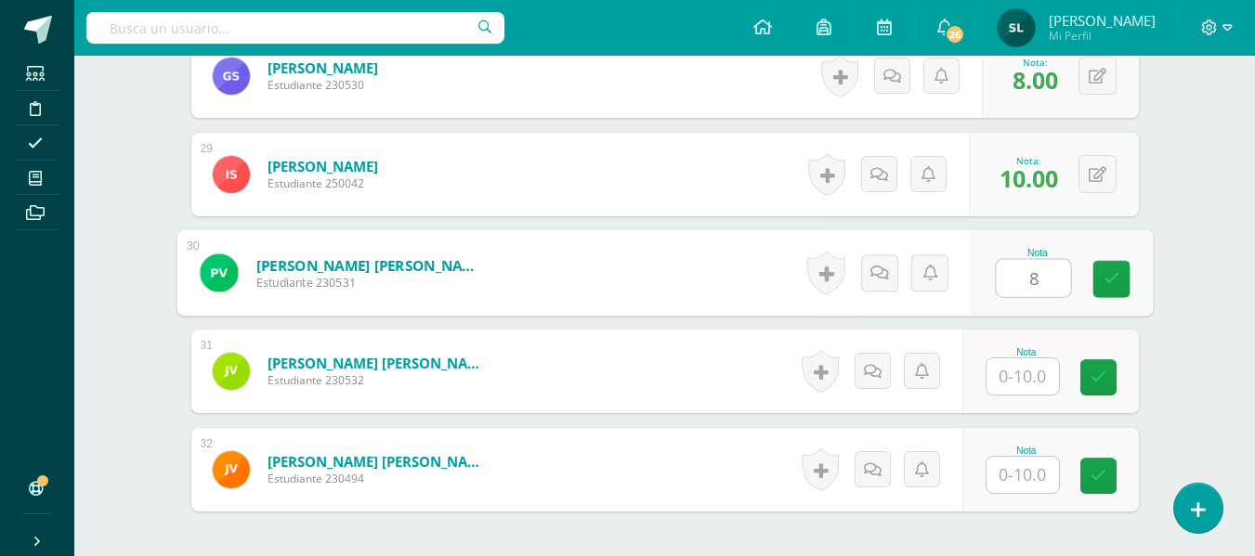
type input "8"
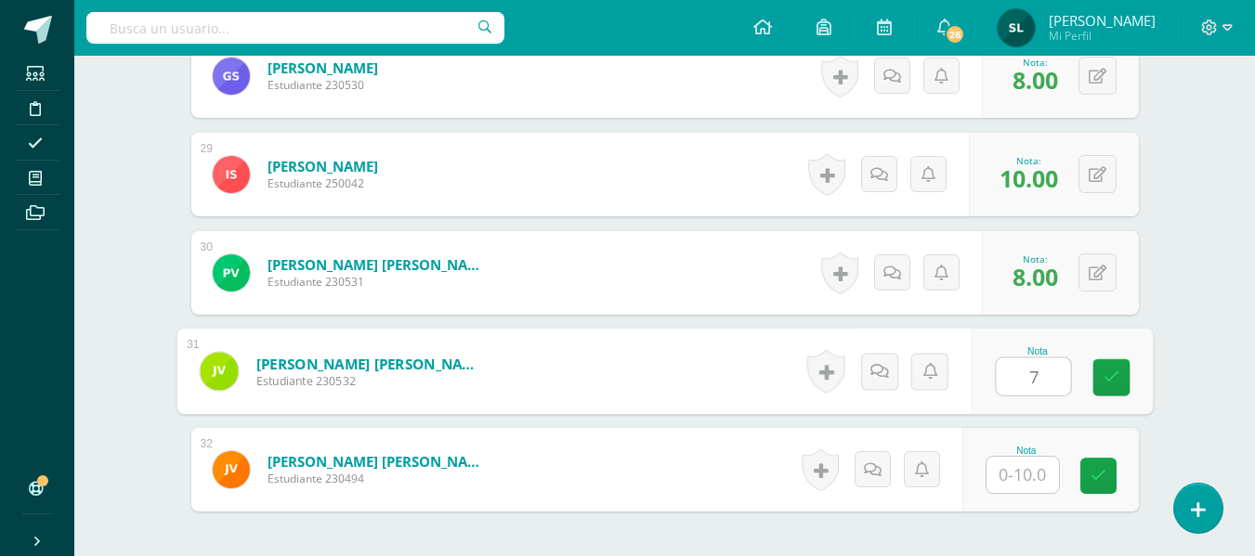
type input "7"
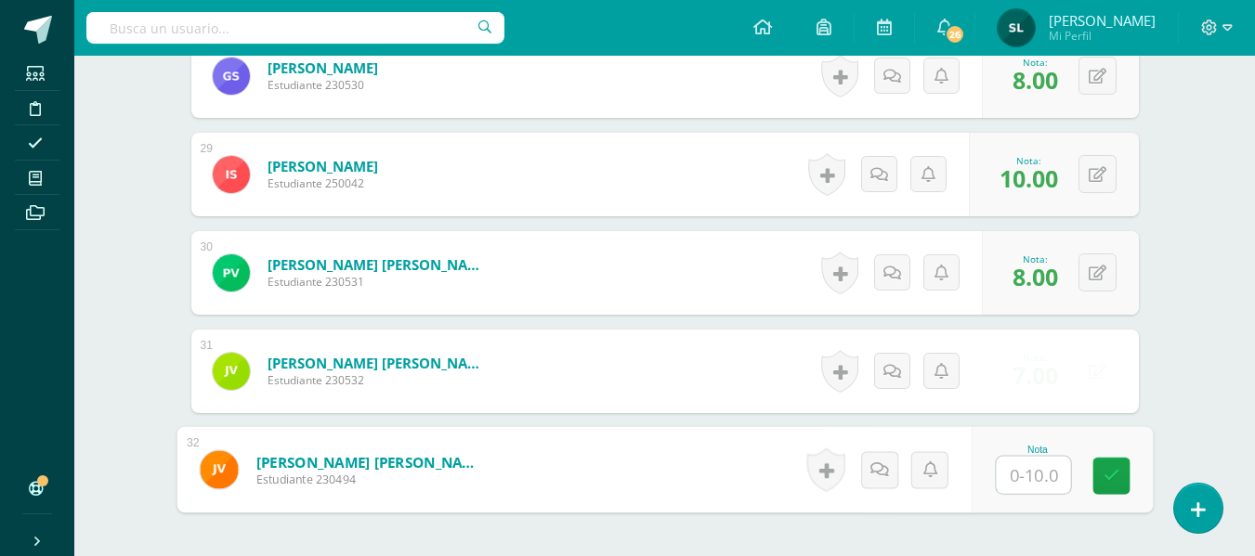
type input "7"
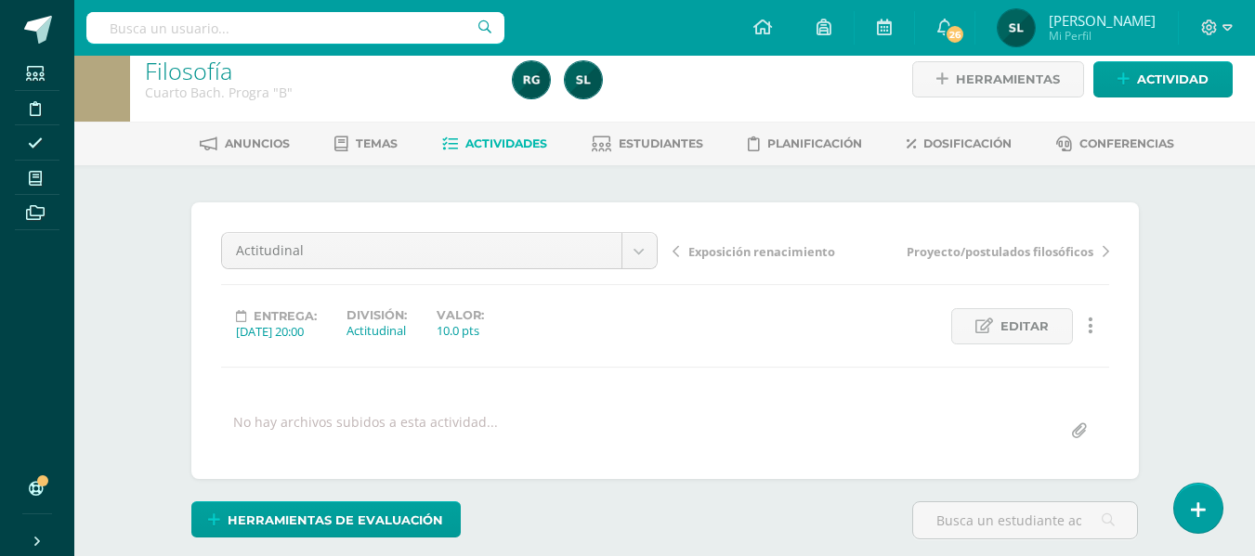
scroll to position [0, 0]
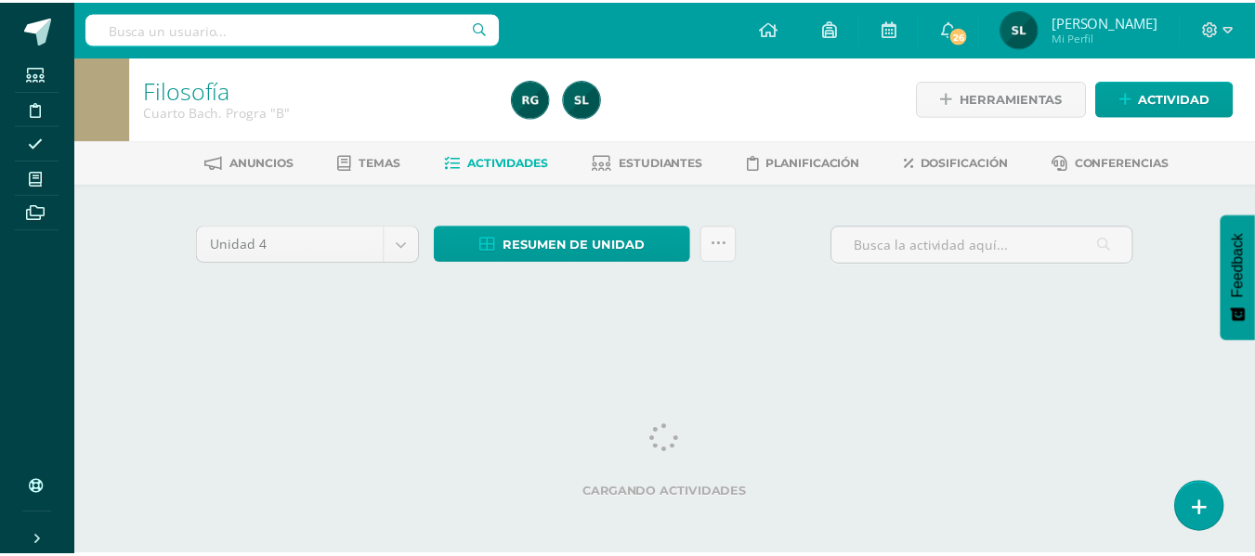
scroll to position [0, 7]
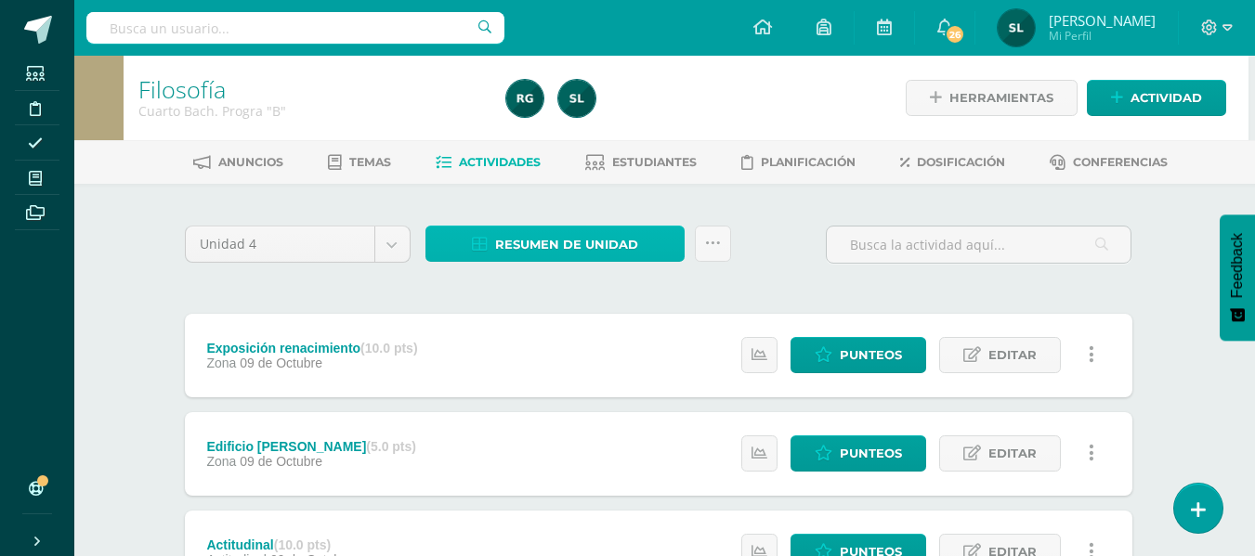
click at [629, 237] on span "Resumen de unidad" at bounding box center [566, 245] width 143 height 34
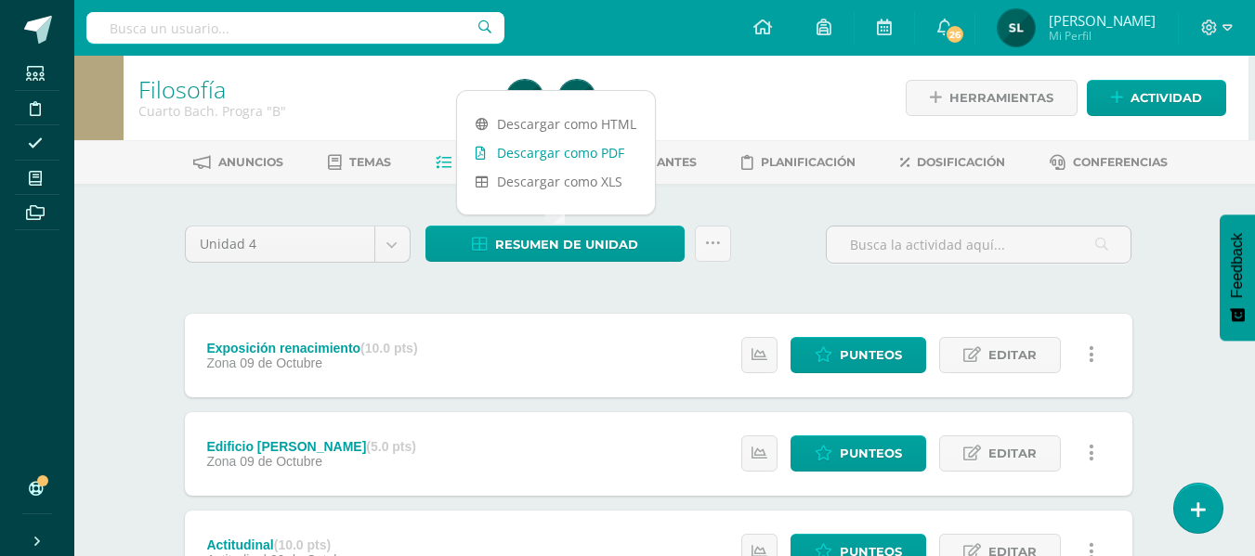
click at [619, 158] on link "Descargar como PDF" at bounding box center [556, 152] width 198 height 29
click at [670, 164] on span "Estudiantes" at bounding box center [654, 162] width 85 height 14
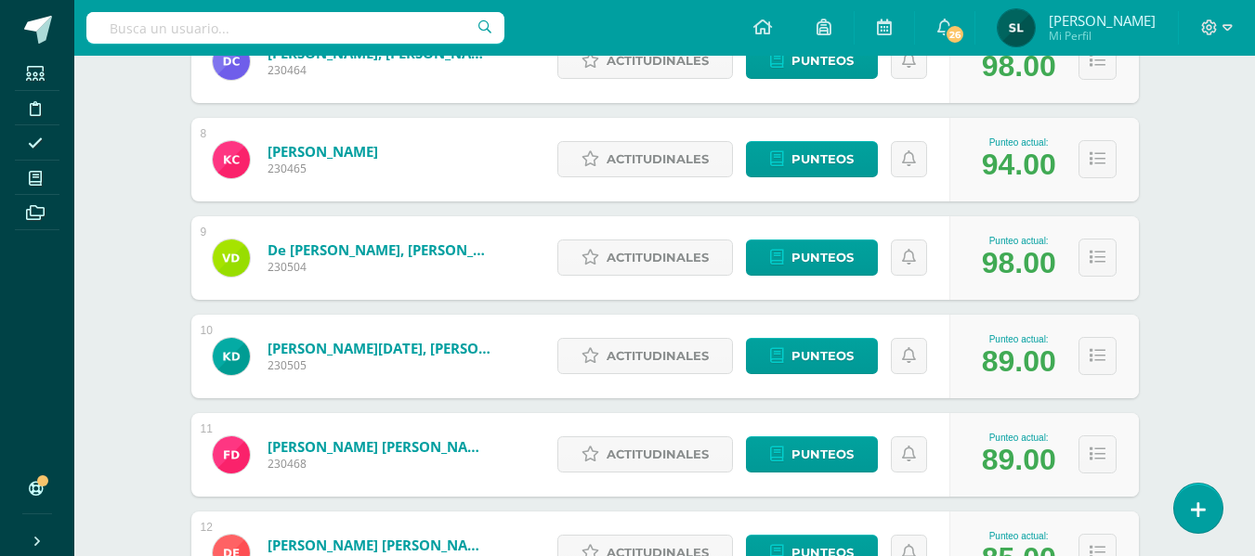
scroll to position [1021, 0]
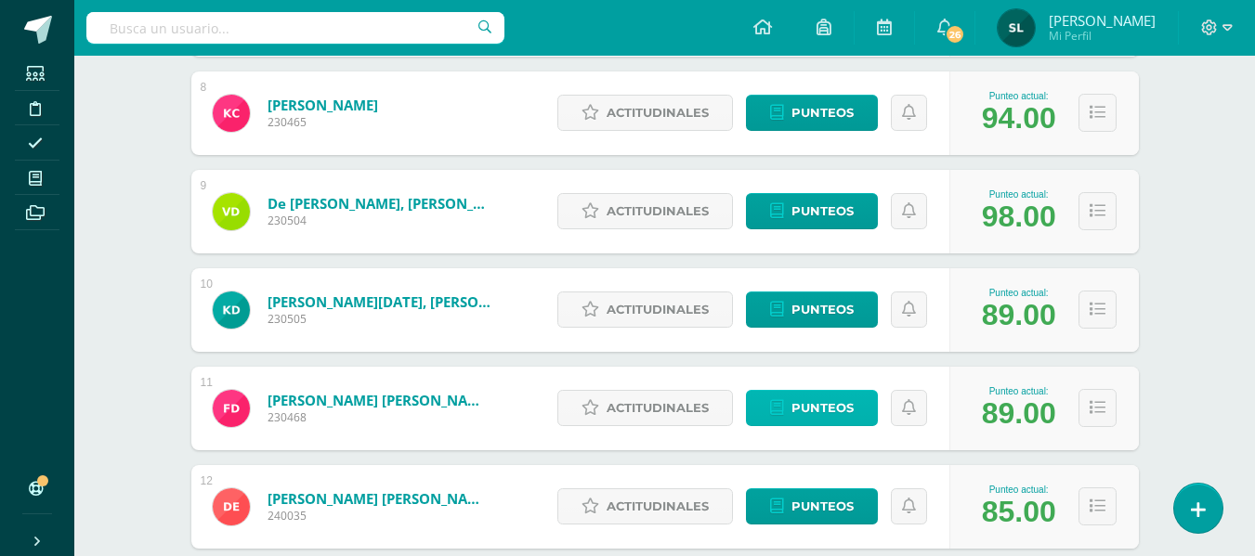
click at [809, 402] on span "Punteos" at bounding box center [822, 408] width 62 height 34
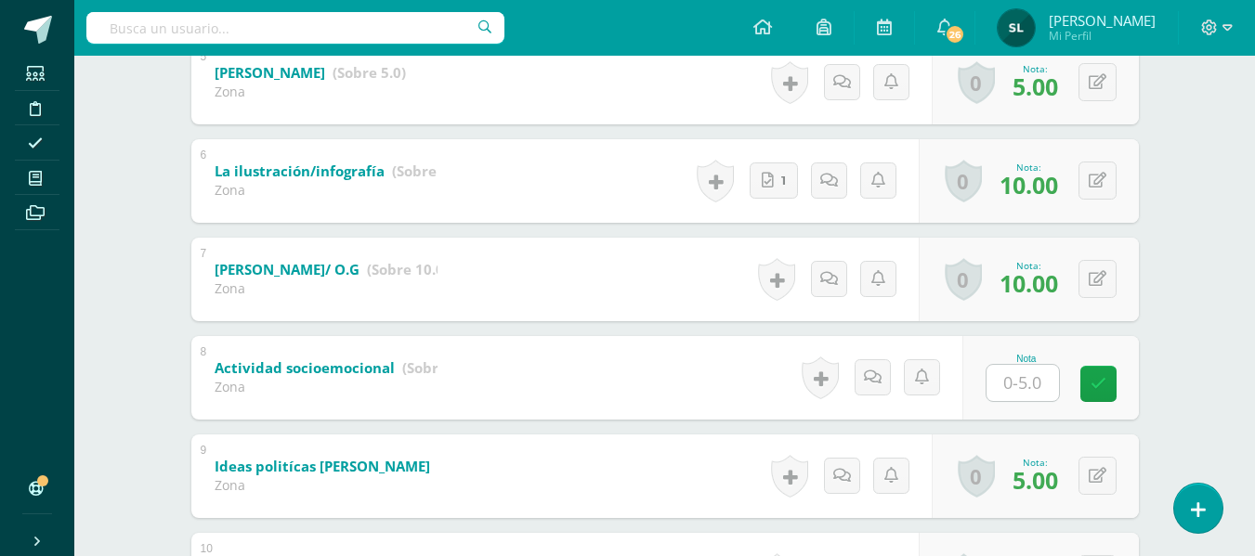
scroll to position [938, 0]
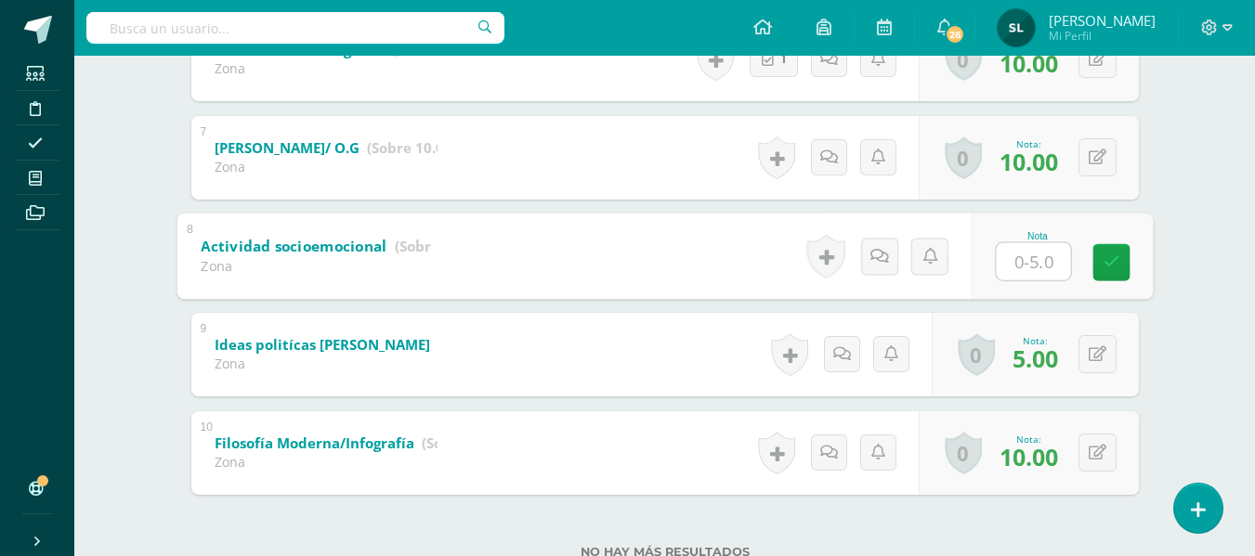
click at [1016, 268] on input "text" at bounding box center [1032, 260] width 74 height 37
type input "5"
click at [1106, 256] on icon at bounding box center [1110, 262] width 17 height 16
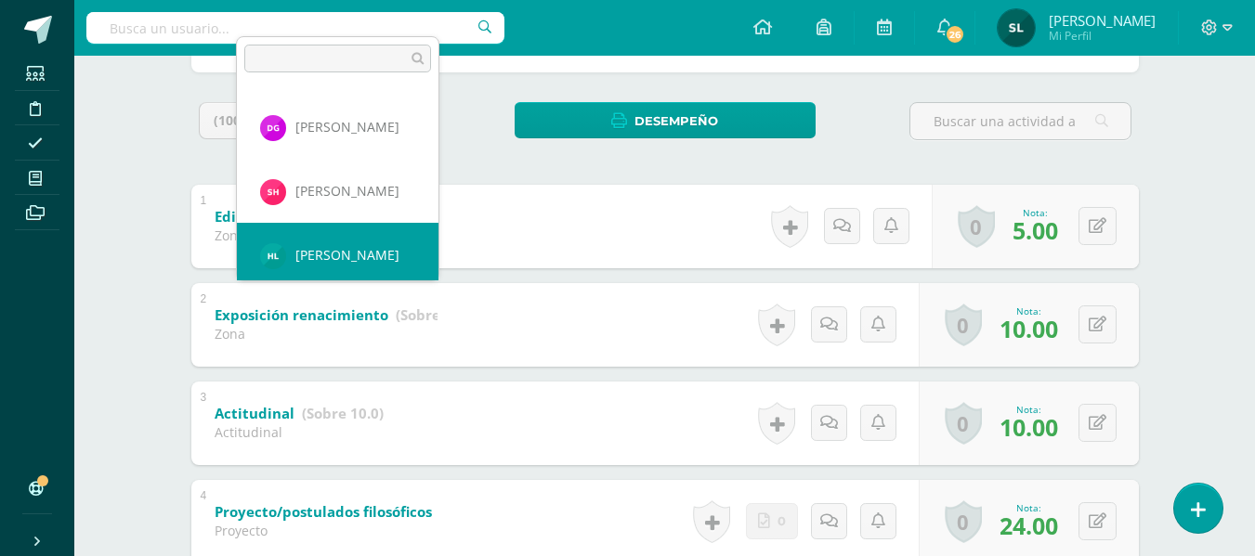
scroll to position [832, 0]
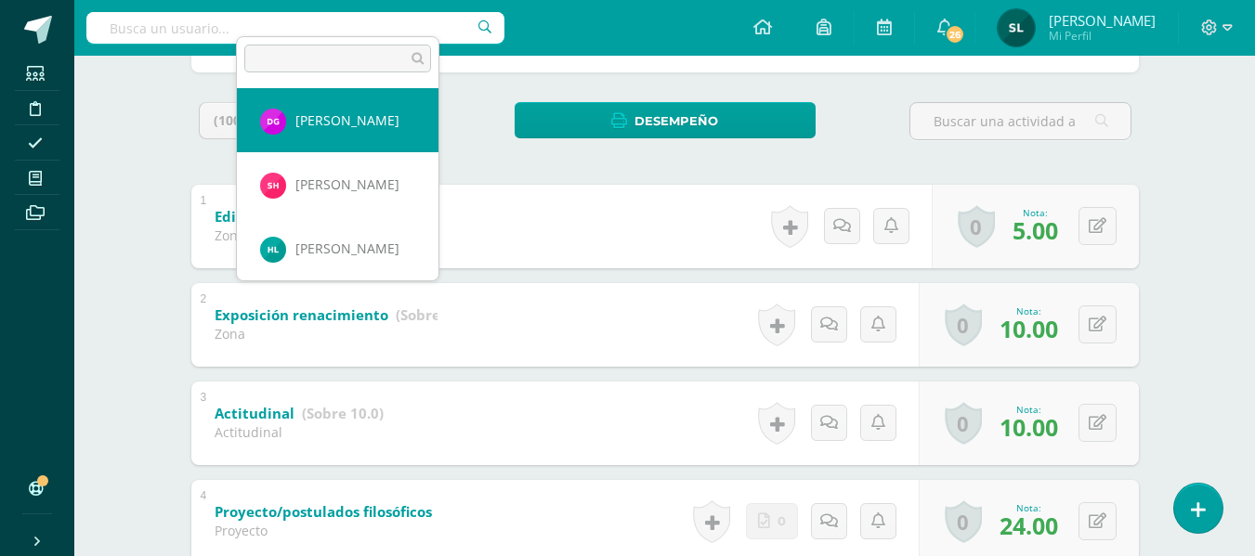
select select "767"
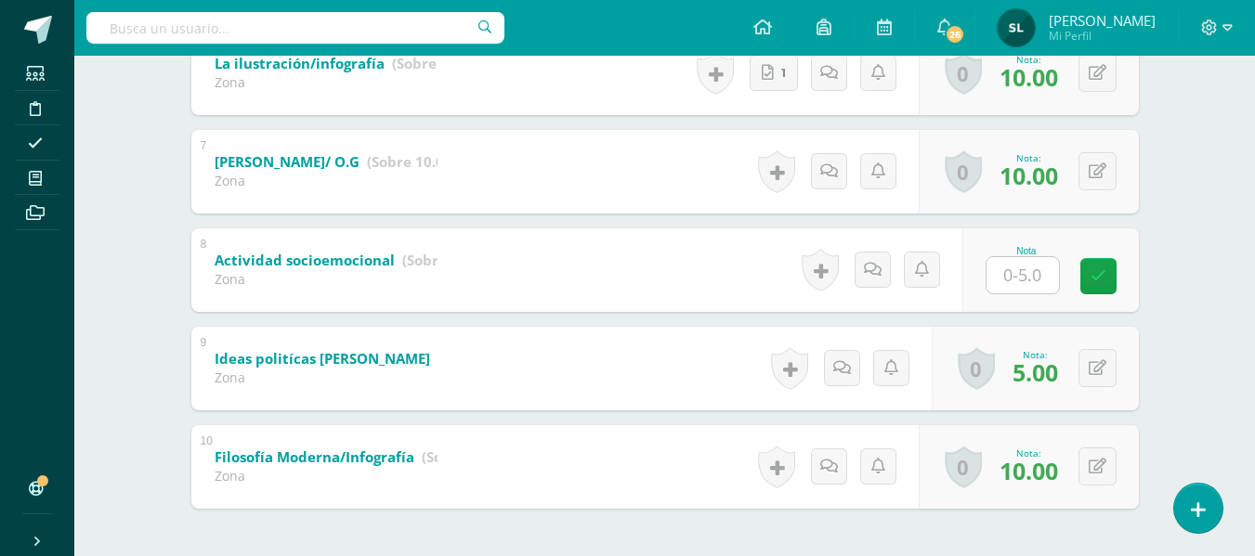
scroll to position [929, 0]
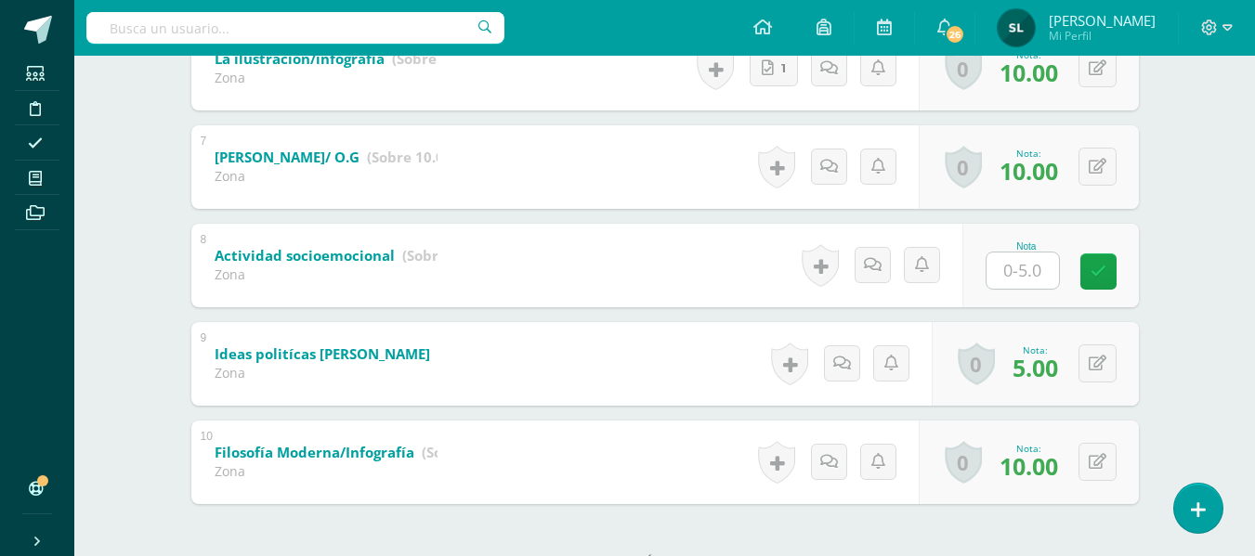
click at [1029, 276] on input "text" at bounding box center [1022, 271] width 72 height 36
type input "5"
click at [1113, 269] on icon at bounding box center [1110, 272] width 17 height 16
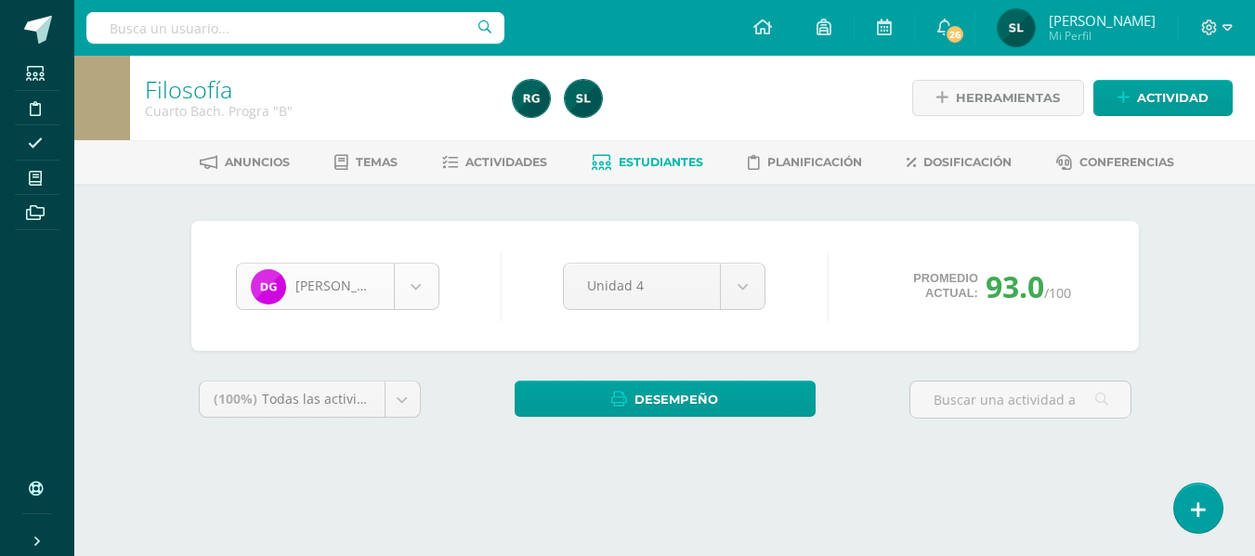
click at [411, 286] on body "Estudiantes Disciplina Asistencia Mis cursos Archivos Soporte Ayuda Reportar un…" at bounding box center [627, 250] width 1255 height 501
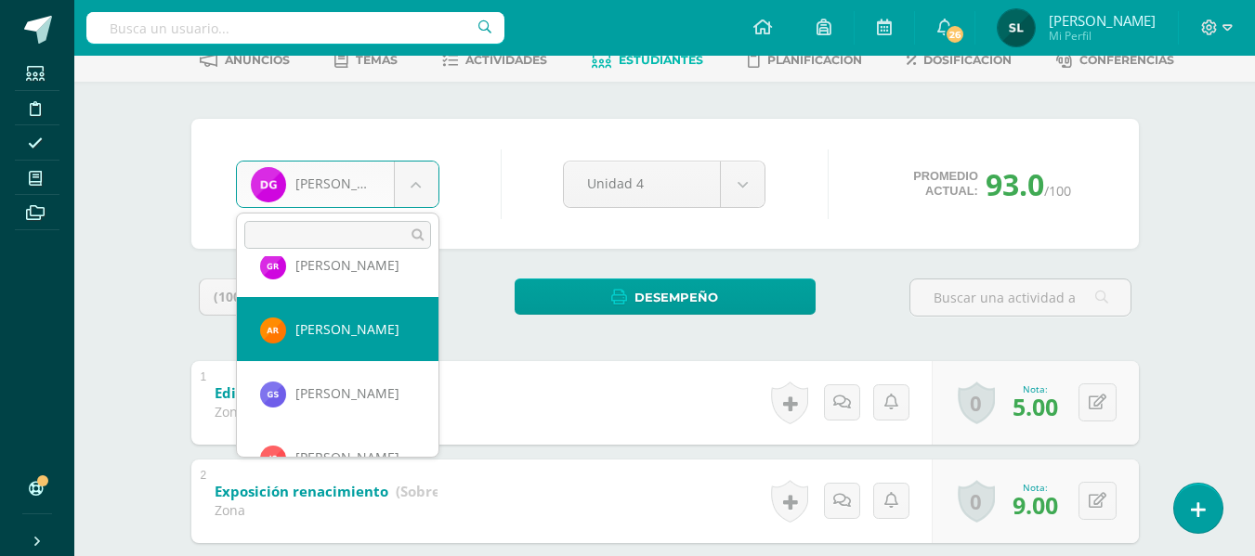
scroll to position [1609, 0]
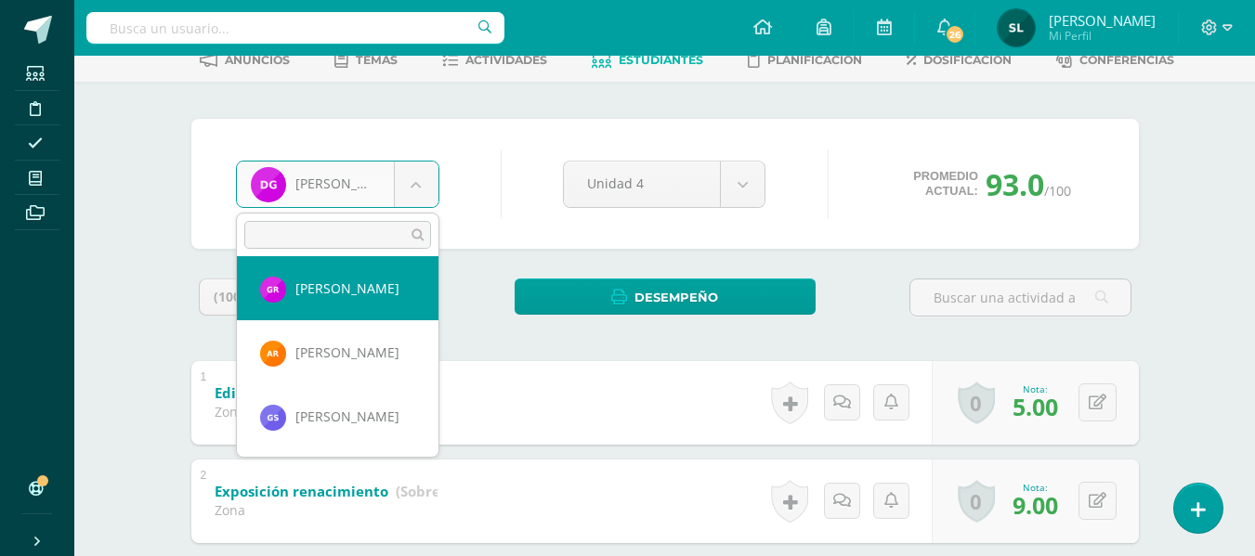
select select "152"
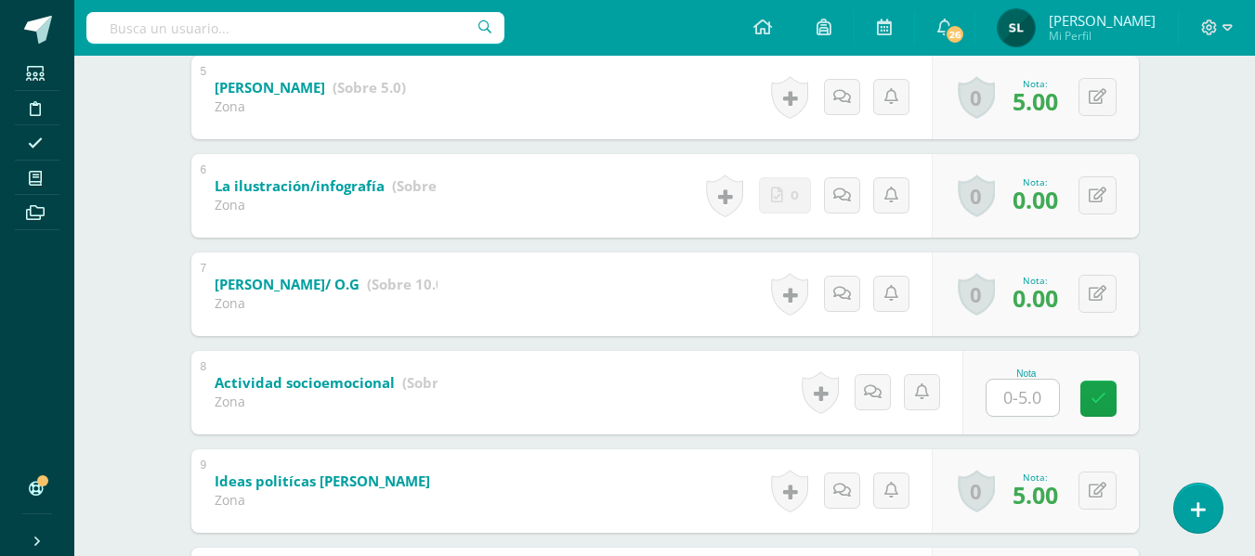
scroll to position [836, 0]
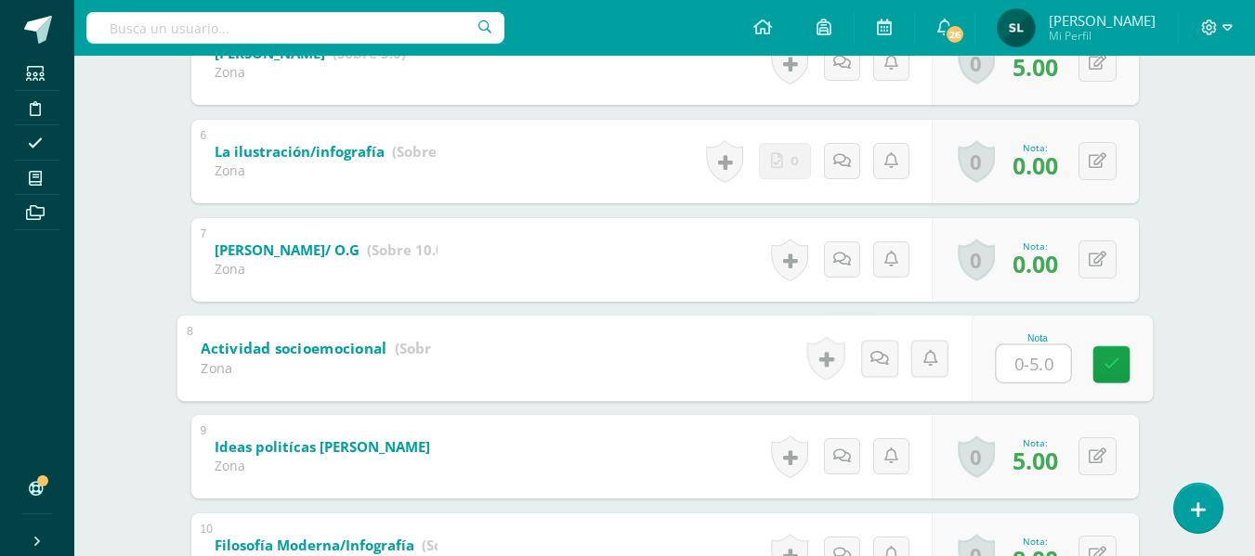
click at [1014, 373] on input "text" at bounding box center [1032, 363] width 74 height 37
type input "0"
click at [1117, 366] on icon at bounding box center [1110, 365] width 17 height 16
click at [1116, 365] on icon at bounding box center [1110, 365] width 17 height 16
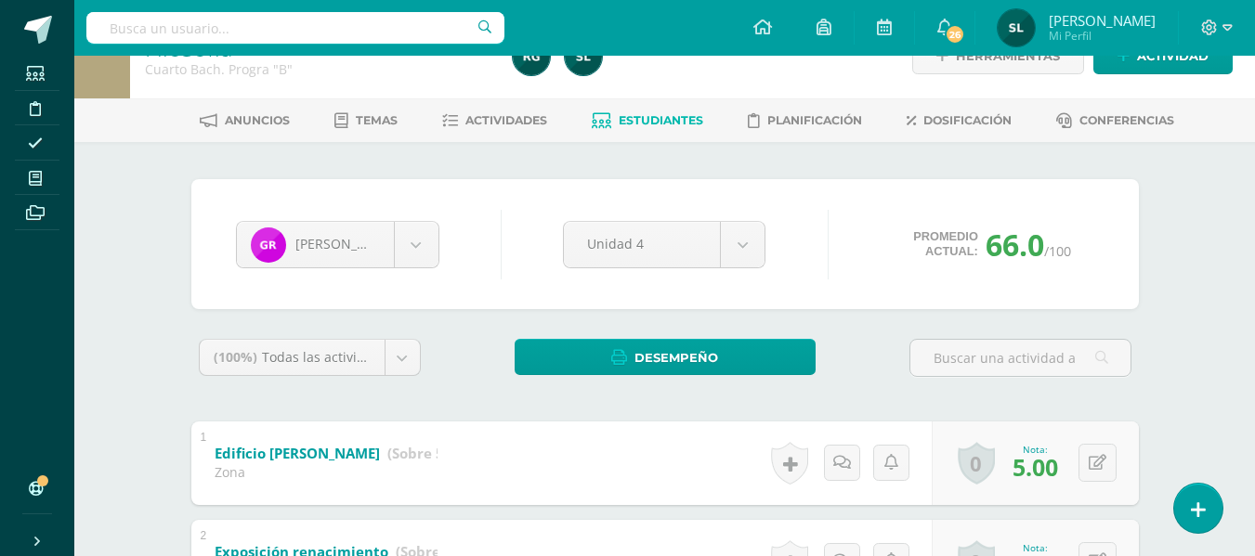
scroll to position [0, 0]
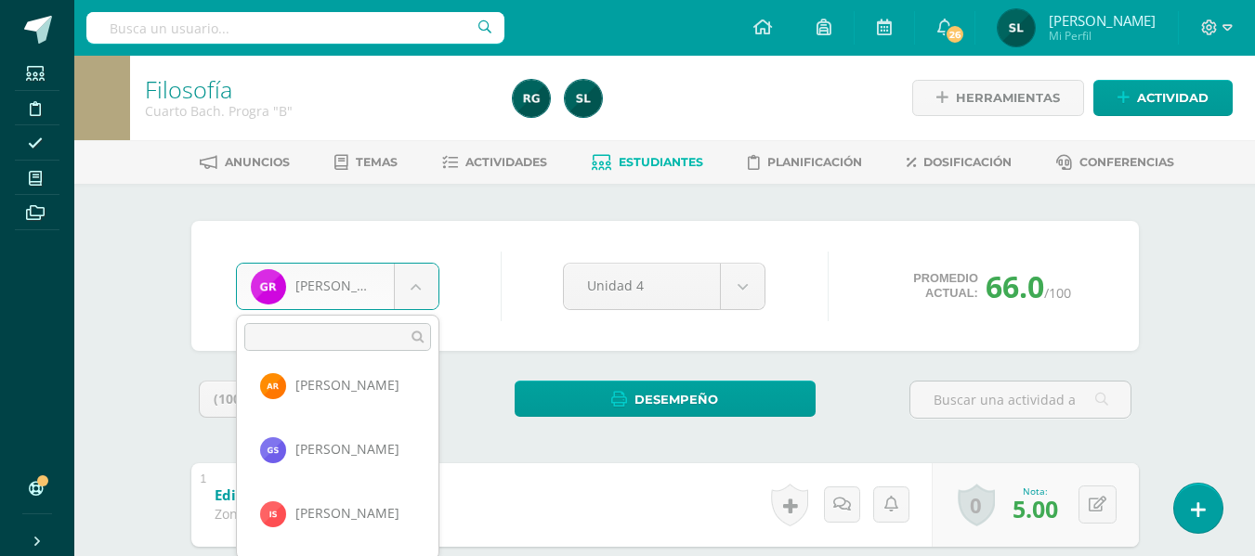
scroll to position [1673, 0]
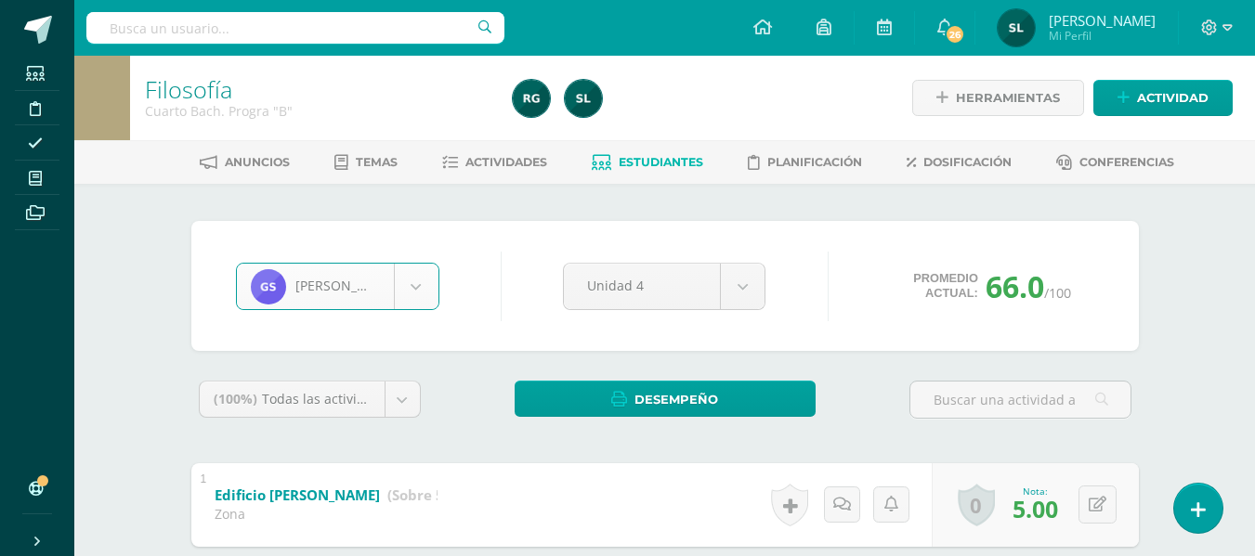
select select "961"
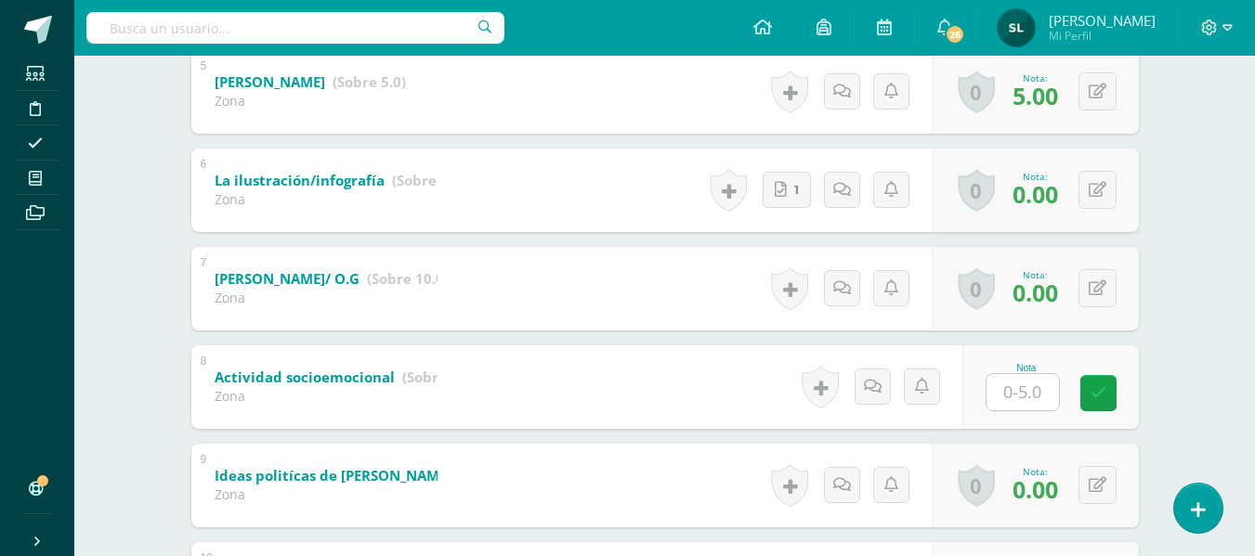
scroll to position [836, 0]
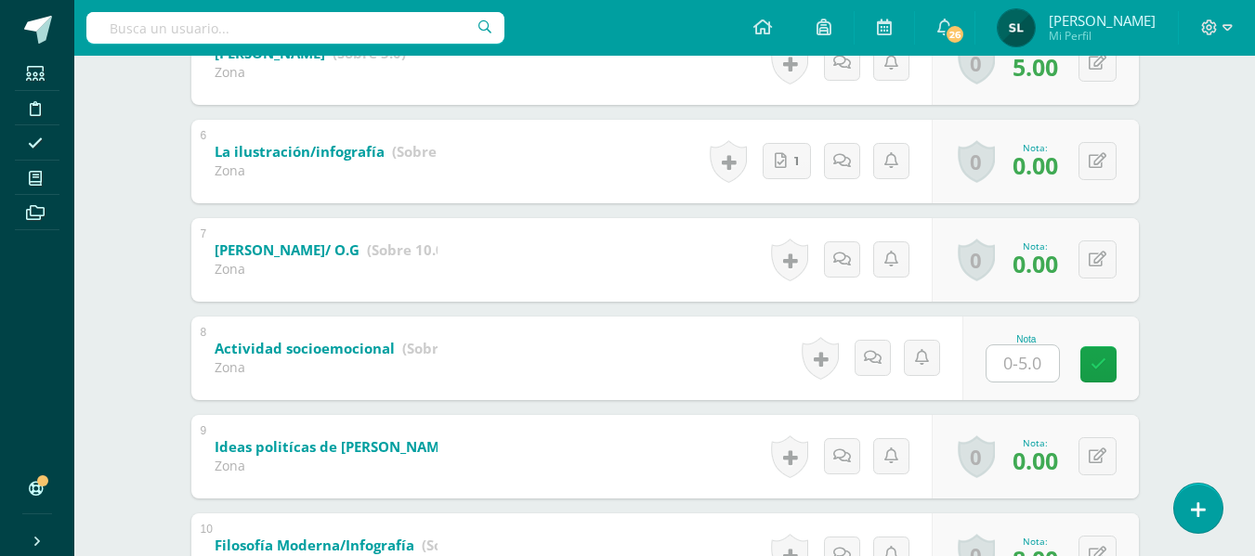
click at [1021, 370] on input "text" at bounding box center [1022, 363] width 72 height 36
type input "0"
click at [1112, 360] on icon at bounding box center [1110, 365] width 17 height 16
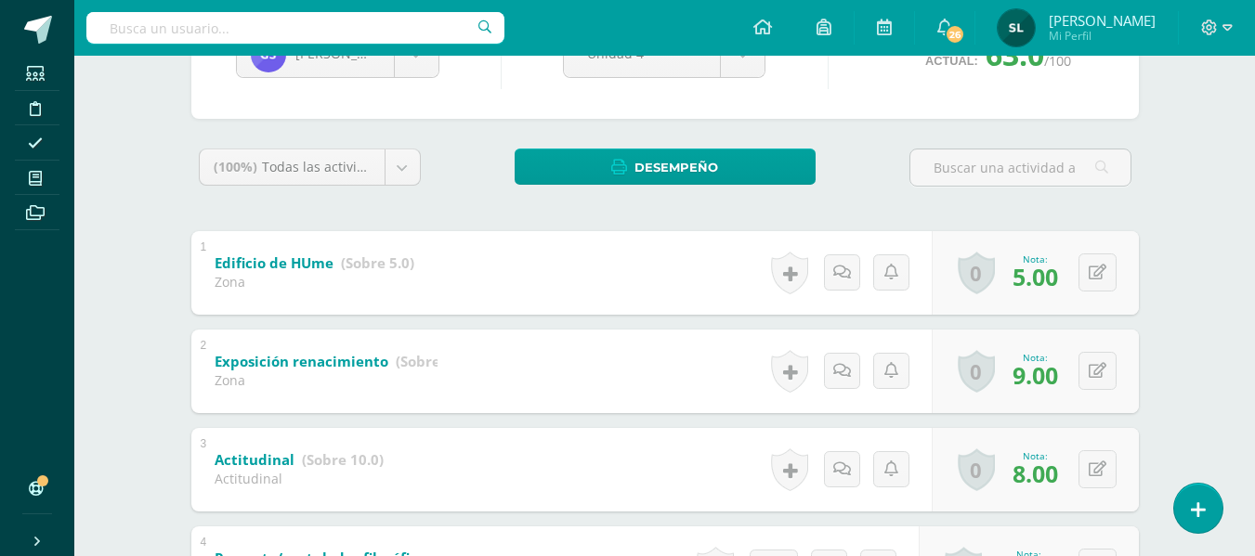
scroll to position [93, 0]
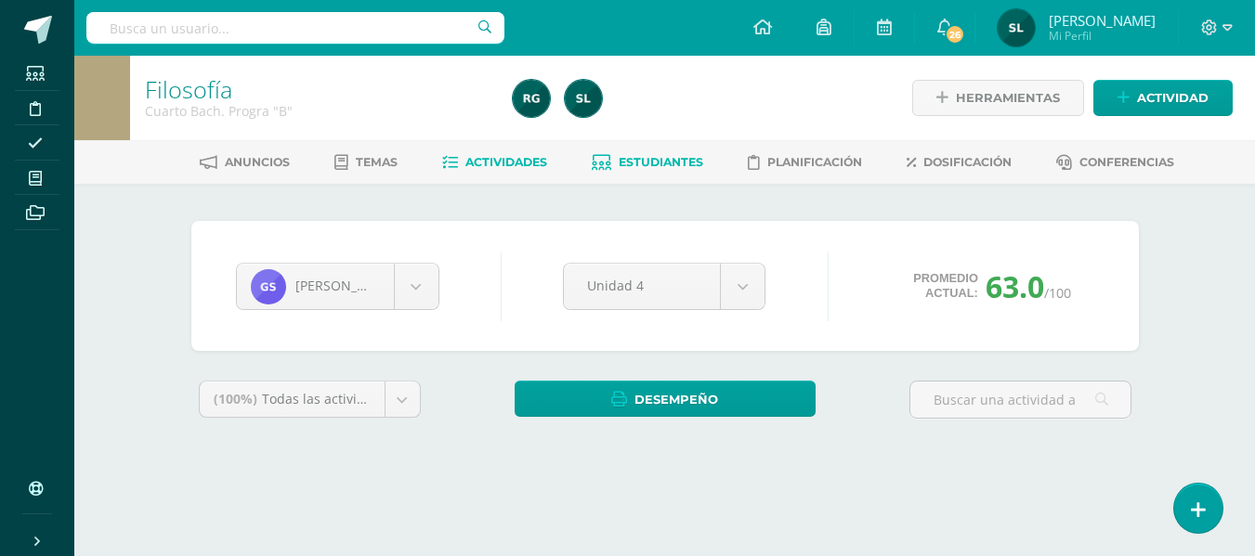
click at [505, 162] on span "Actividades" at bounding box center [506, 162] width 82 height 14
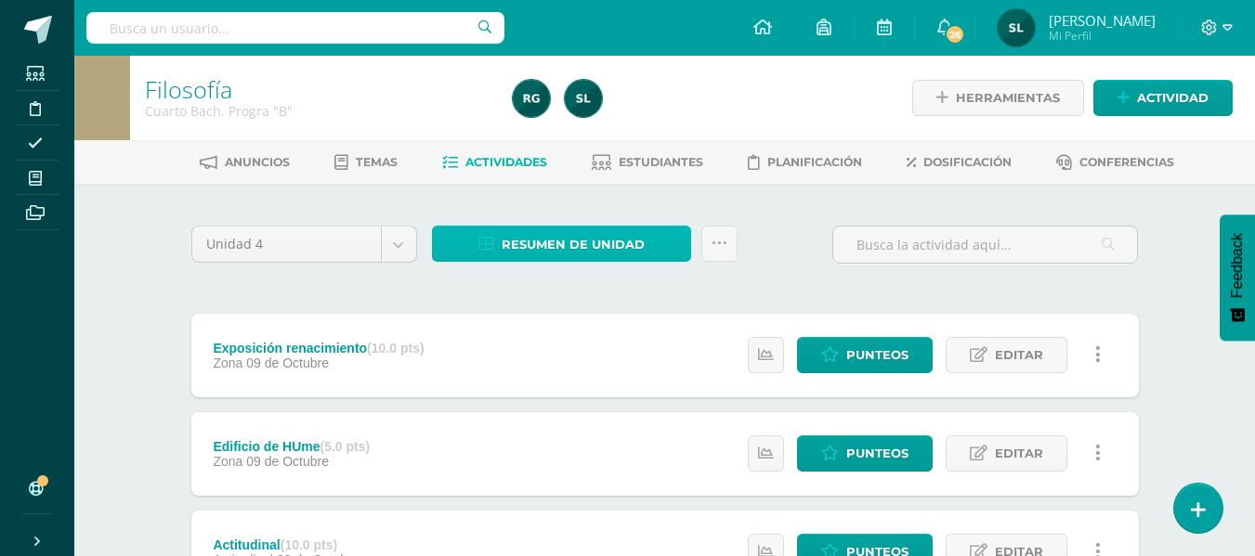
click at [557, 250] on span "Resumen de unidad" at bounding box center [572, 245] width 143 height 34
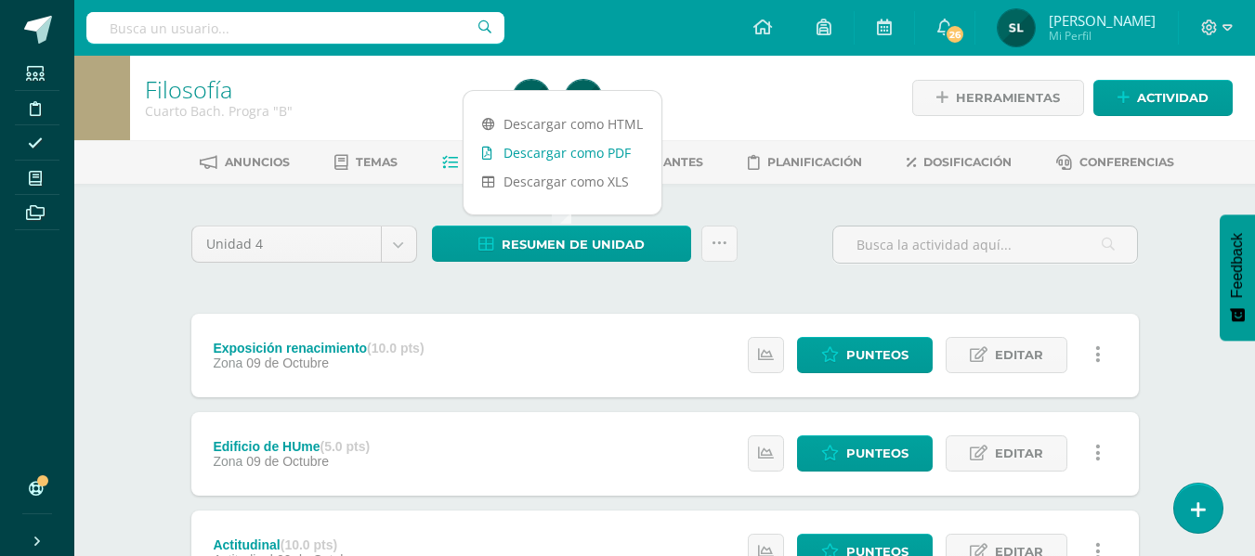
click at [613, 155] on link "Descargar como PDF" at bounding box center [562, 152] width 198 height 29
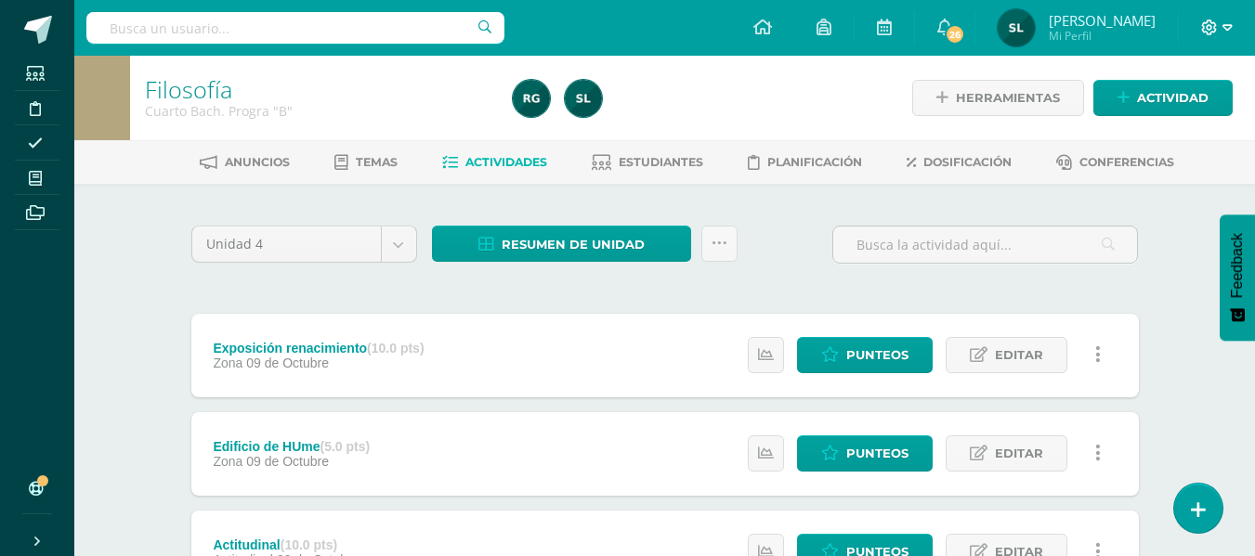
click at [1208, 23] on icon at bounding box center [1209, 28] width 17 height 17
click at [1174, 117] on span "Cerrar sesión" at bounding box center [1168, 126] width 84 height 18
